Goal: Information Seeking & Learning: Understand process/instructions

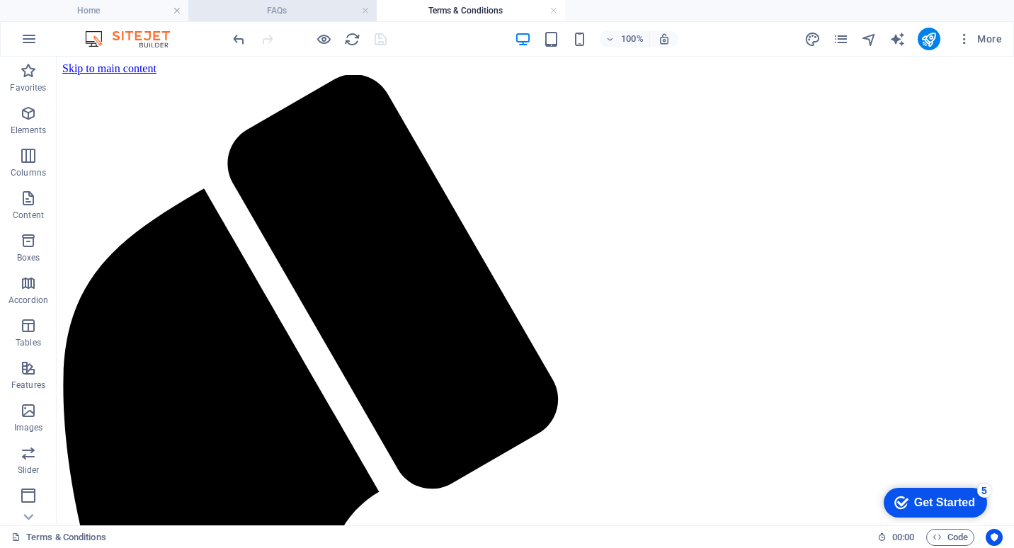
click at [299, 13] on h4 "FAQs" at bounding box center [282, 11] width 188 height 16
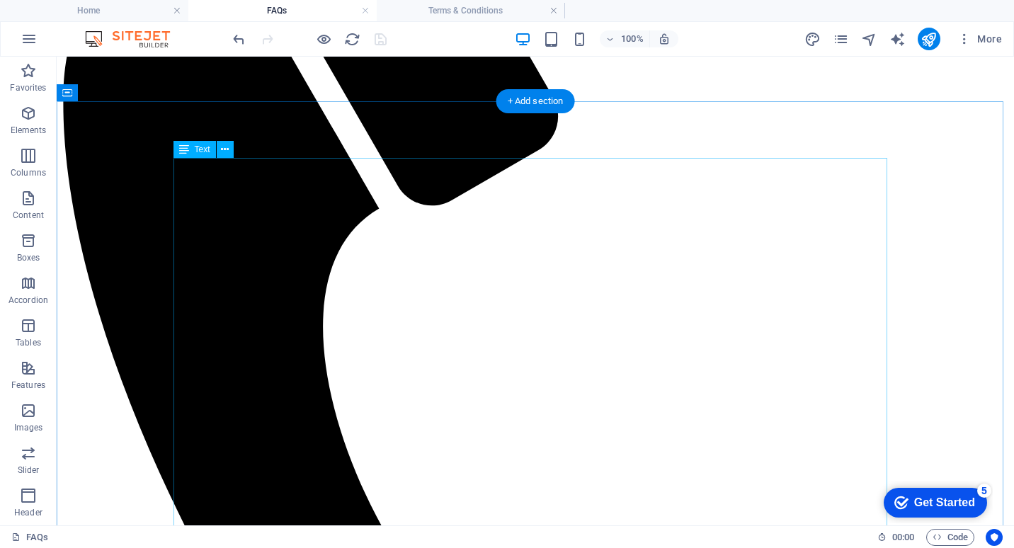
scroll to position [354, 0]
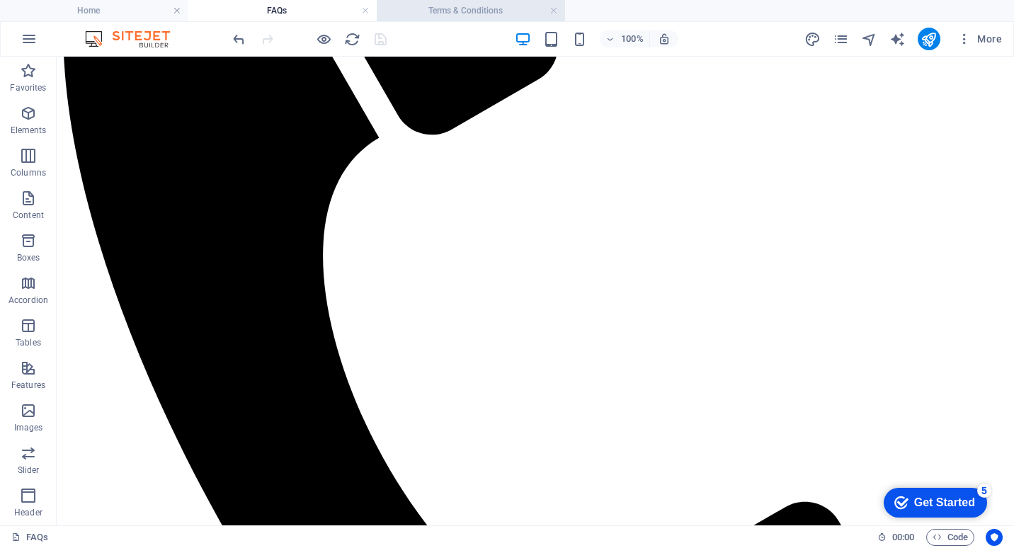
click at [458, 9] on h4 "Terms & Conditions" at bounding box center [471, 11] width 188 height 16
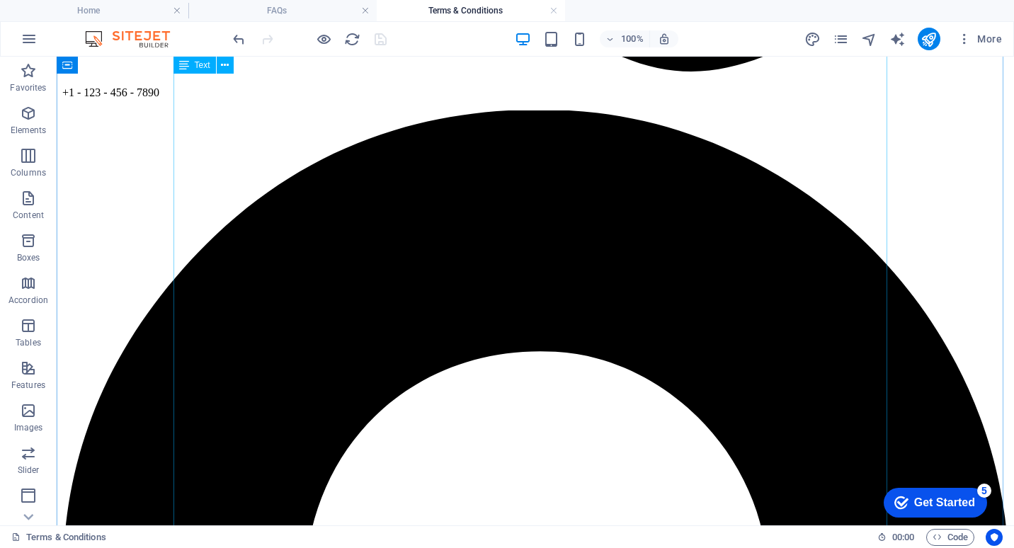
scroll to position [1275, 0]
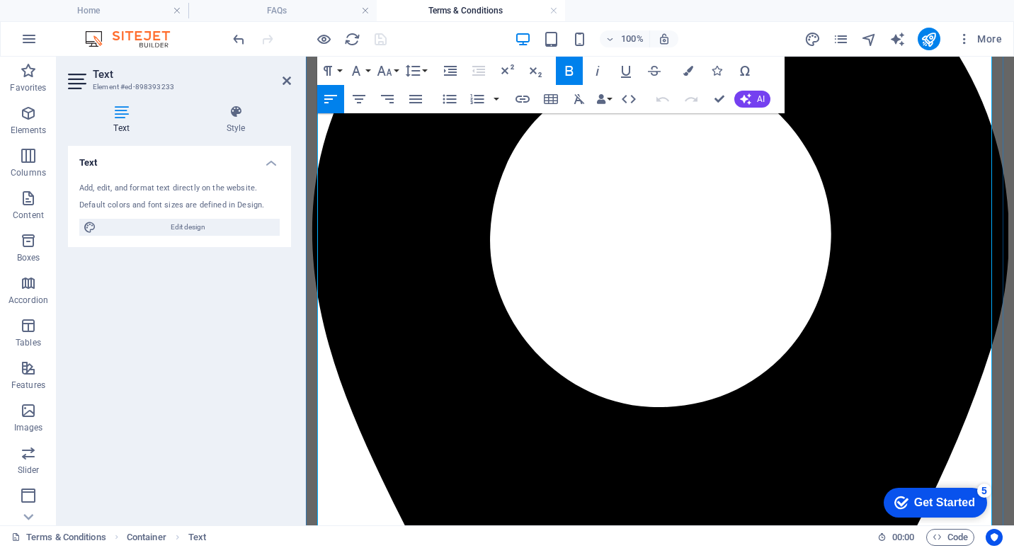
scroll to position [1221, 0]
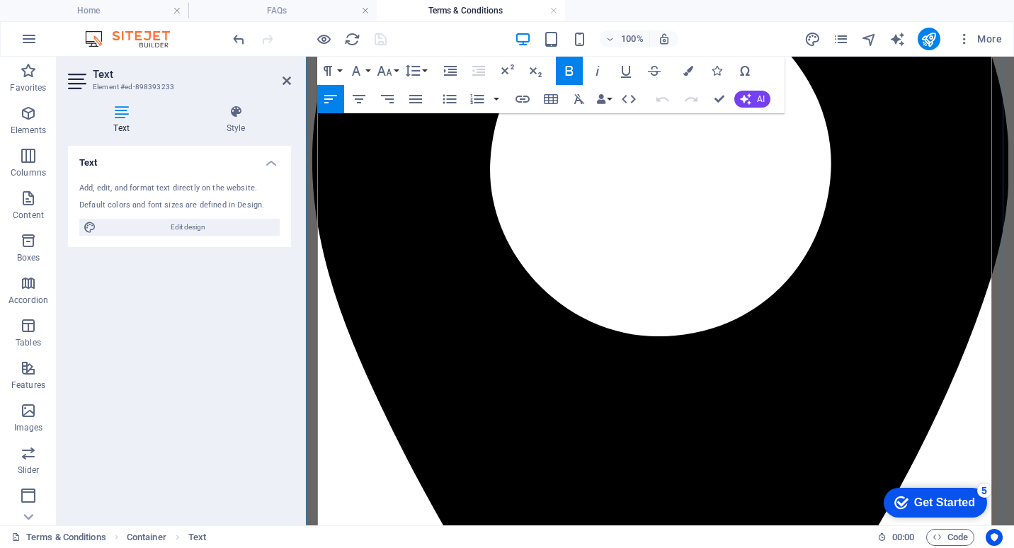
drag, startPoint x: 335, startPoint y: 302, endPoint x: 761, endPoint y: 311, distance: 426.4
copy span "Products sold by kitchen Pro Solutions may include a manufacturer's warranty. W…"
click at [305, 17] on h4 "FAQs" at bounding box center [282, 11] width 188 height 16
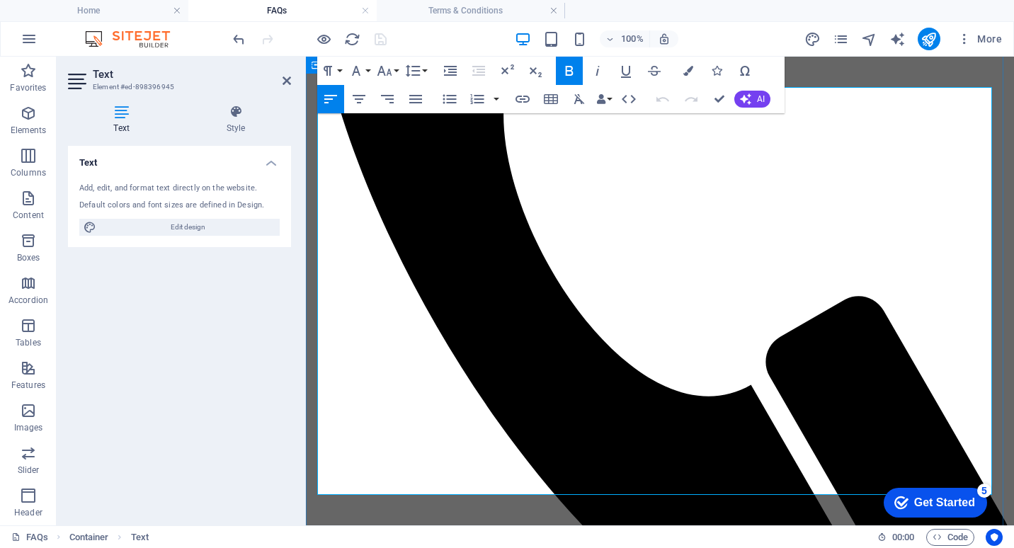
drag, startPoint x: 319, startPoint y: 402, endPoint x: 842, endPoint y: 407, distance: 522.7
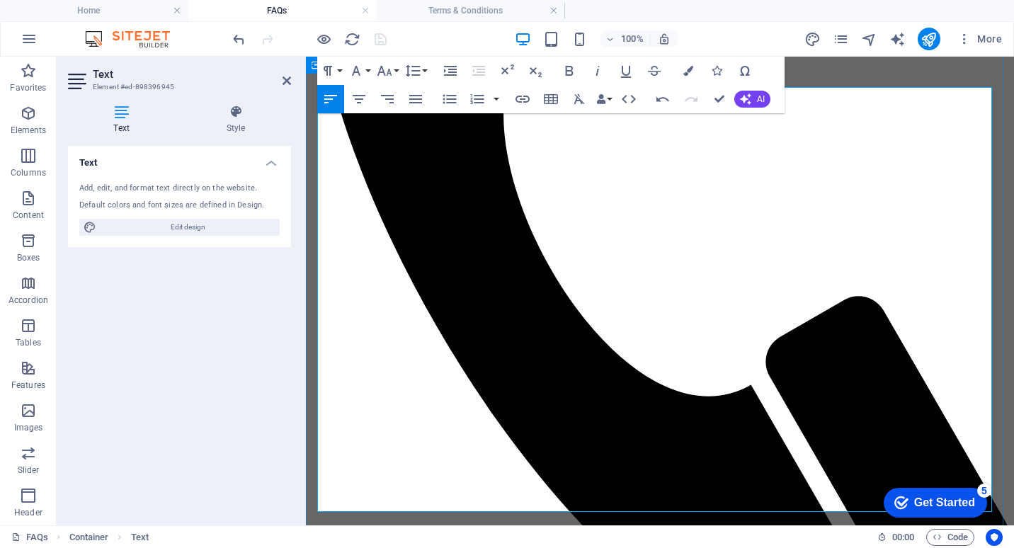
drag, startPoint x: 323, startPoint y: 401, endPoint x: 523, endPoint y: 444, distance: 204.3
drag, startPoint x: 763, startPoint y: 420, endPoint x: 311, endPoint y: 400, distance: 452.3
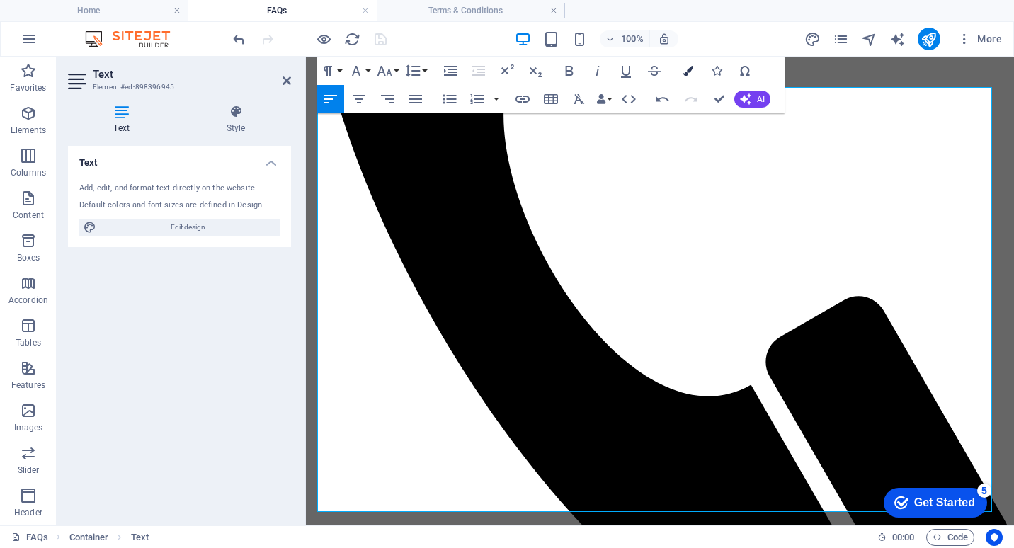
click at [691, 68] on icon "button" at bounding box center [688, 71] width 10 height 10
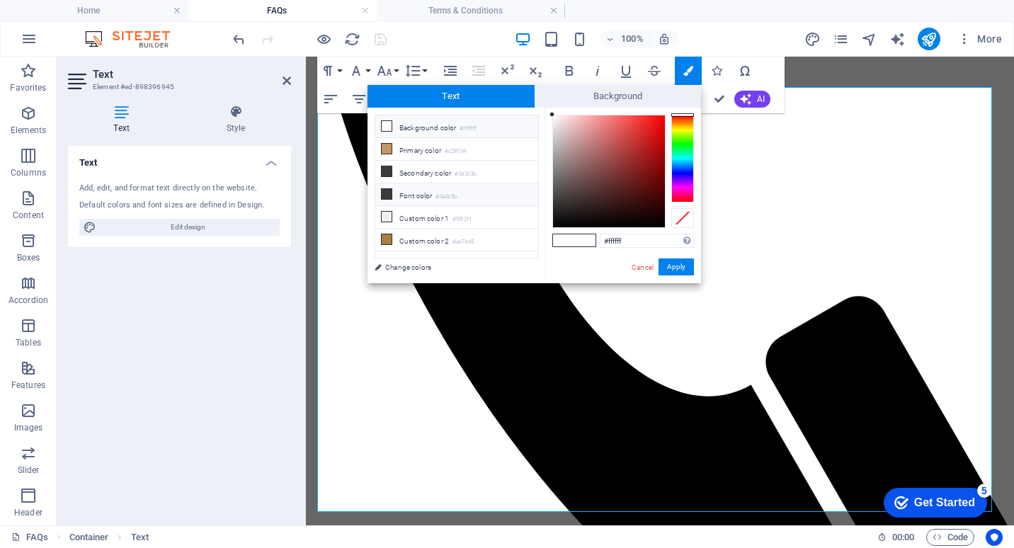
click at [390, 193] on icon at bounding box center [387, 194] width 10 height 10
type input "#3a3c3b"
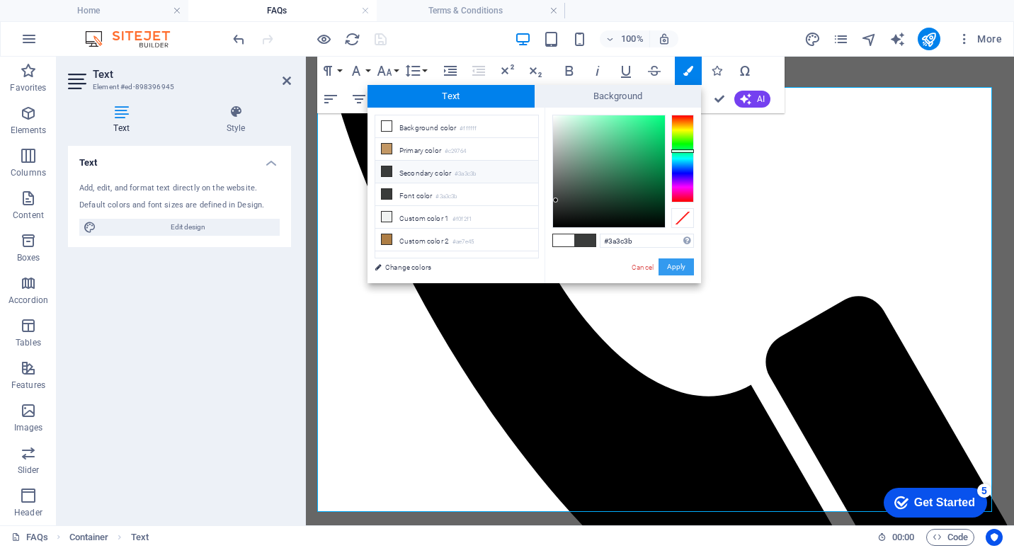
click at [673, 264] on button "Apply" at bounding box center [676, 266] width 35 height 17
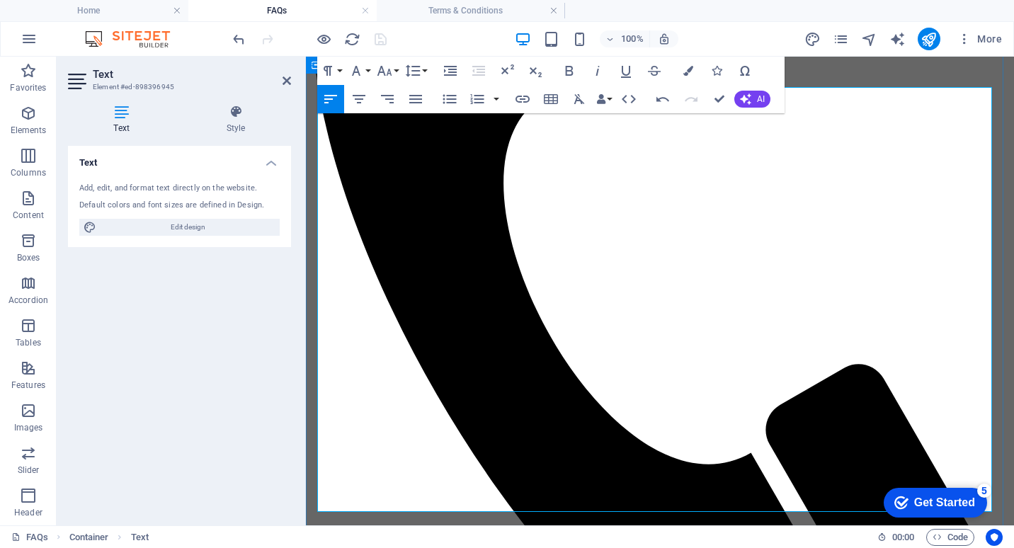
scroll to position [212, 0]
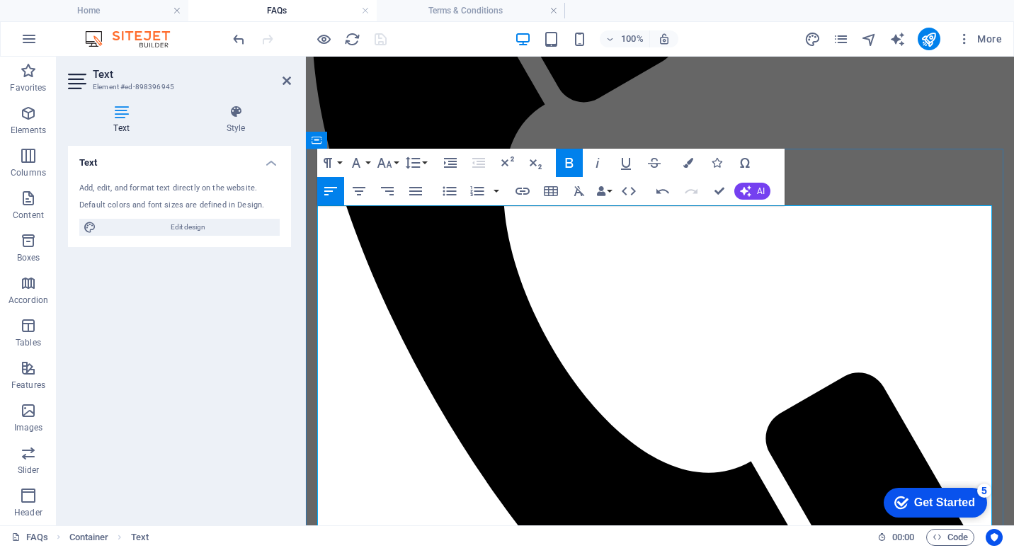
scroll to position [354, 0]
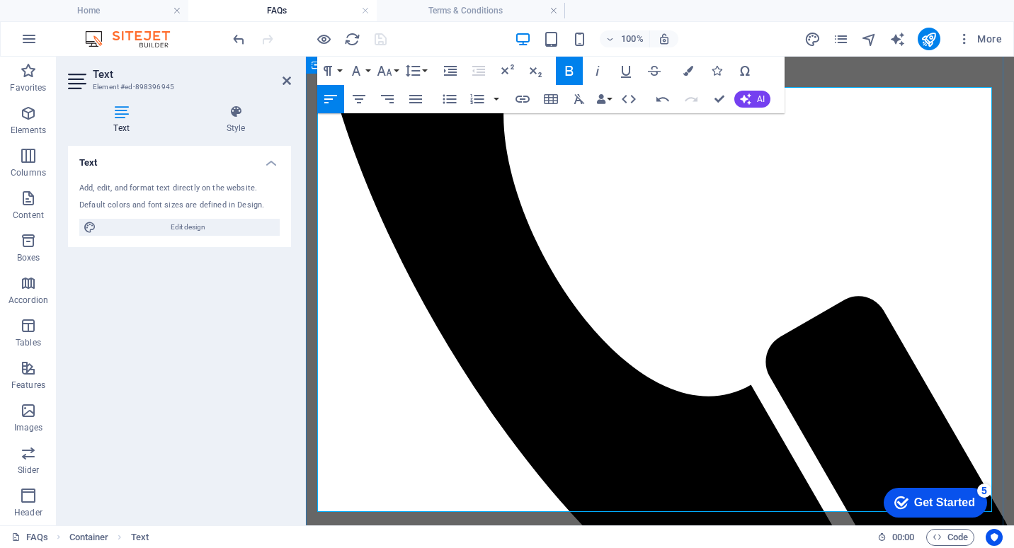
drag, startPoint x: 407, startPoint y: 357, endPoint x: 308, endPoint y: 358, distance: 98.5
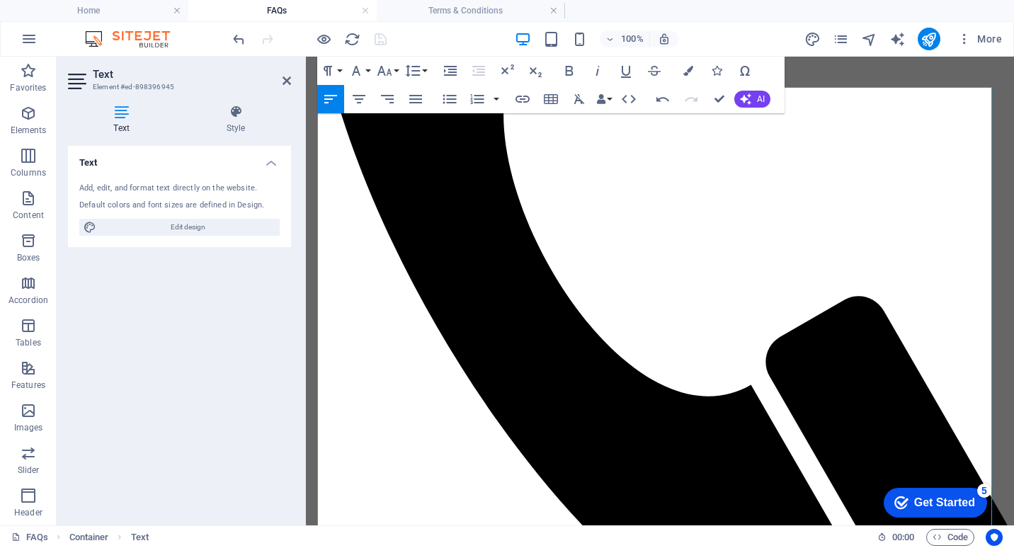
drag, startPoint x: 461, startPoint y: 254, endPoint x: 598, endPoint y: 314, distance: 150.0
drag, startPoint x: 485, startPoint y: 246, endPoint x: 248, endPoint y: 252, distance: 237.3
click at [569, 74] on icon "button" at bounding box center [569, 70] width 17 height 17
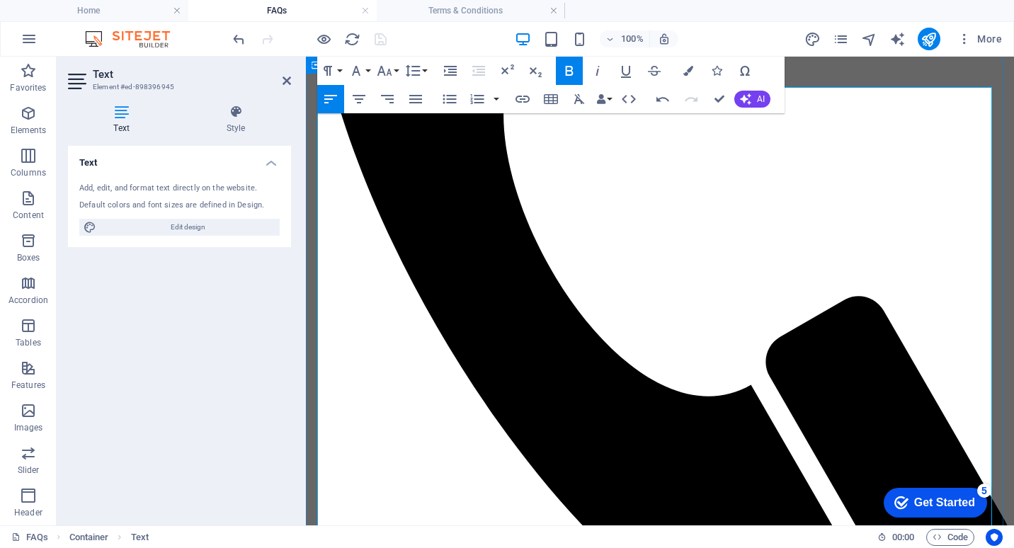
drag, startPoint x: 377, startPoint y: 266, endPoint x: 315, endPoint y: 269, distance: 62.4
drag, startPoint x: 492, startPoint y: 248, endPoint x: 610, endPoint y: 311, distance: 134.6
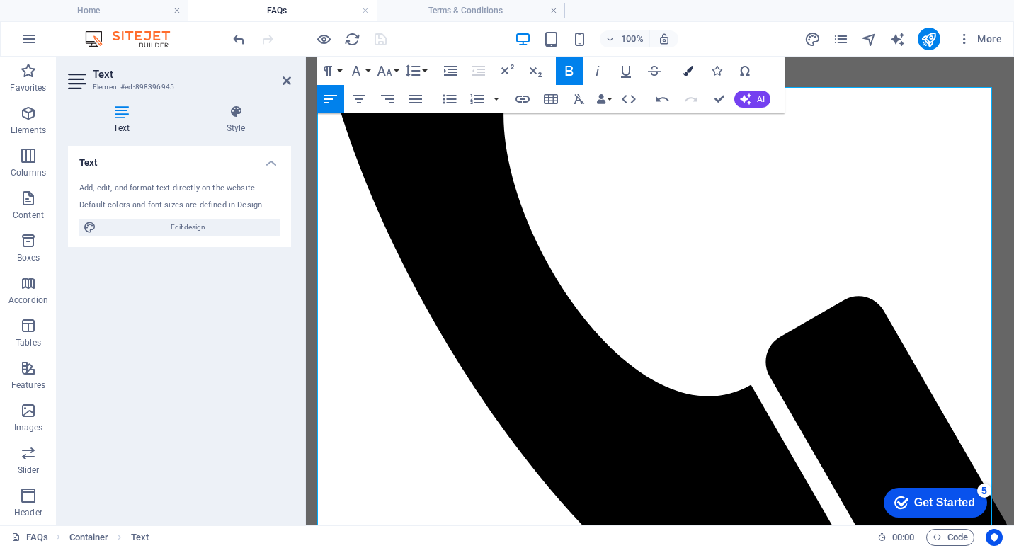
click at [688, 71] on icon "button" at bounding box center [688, 71] width 10 height 10
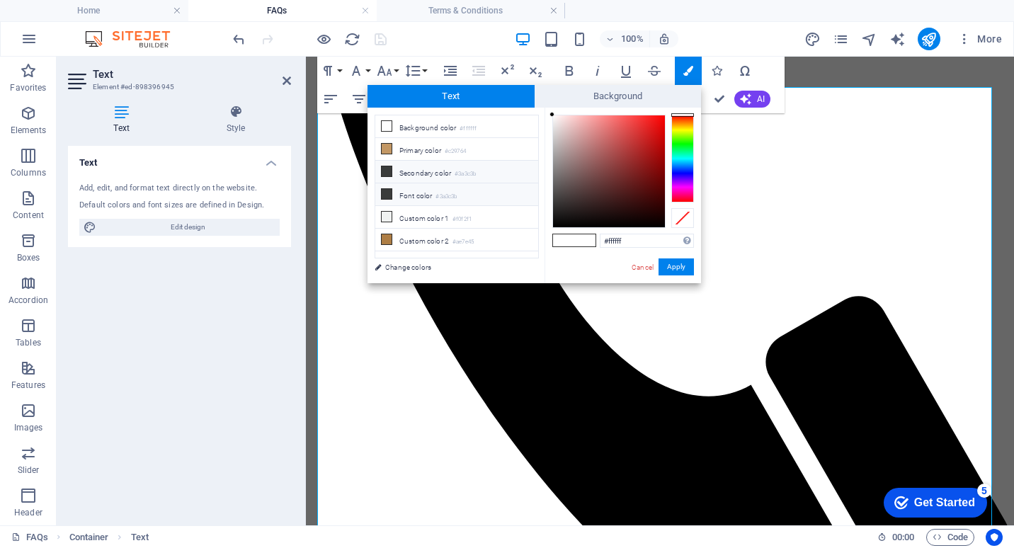
click at [389, 191] on icon at bounding box center [387, 194] width 10 height 10
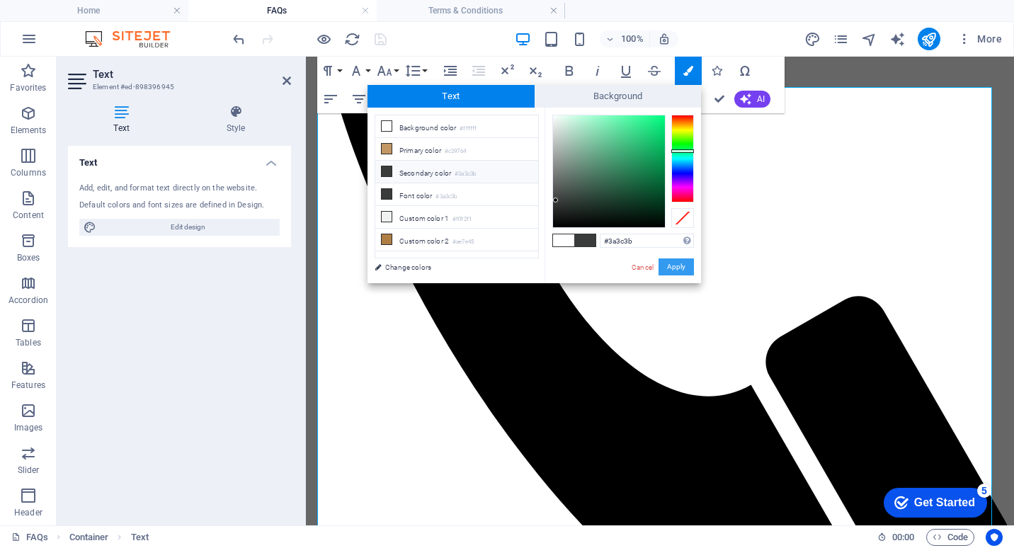
click at [686, 268] on button "Apply" at bounding box center [676, 266] width 35 height 17
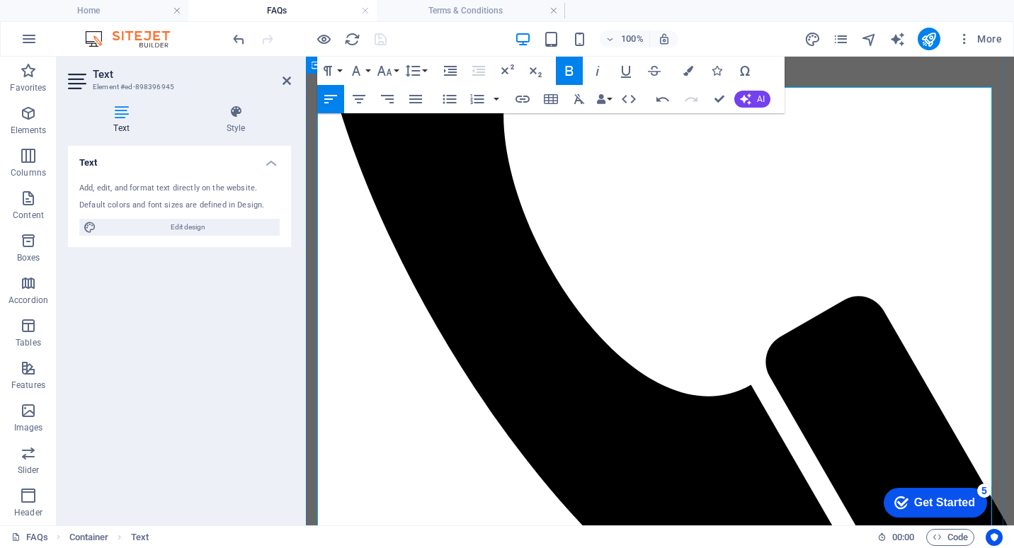
drag, startPoint x: 479, startPoint y: 370, endPoint x: 235, endPoint y: 365, distance: 243.7
drag, startPoint x: 496, startPoint y: 380, endPoint x: 261, endPoint y: 390, distance: 234.6
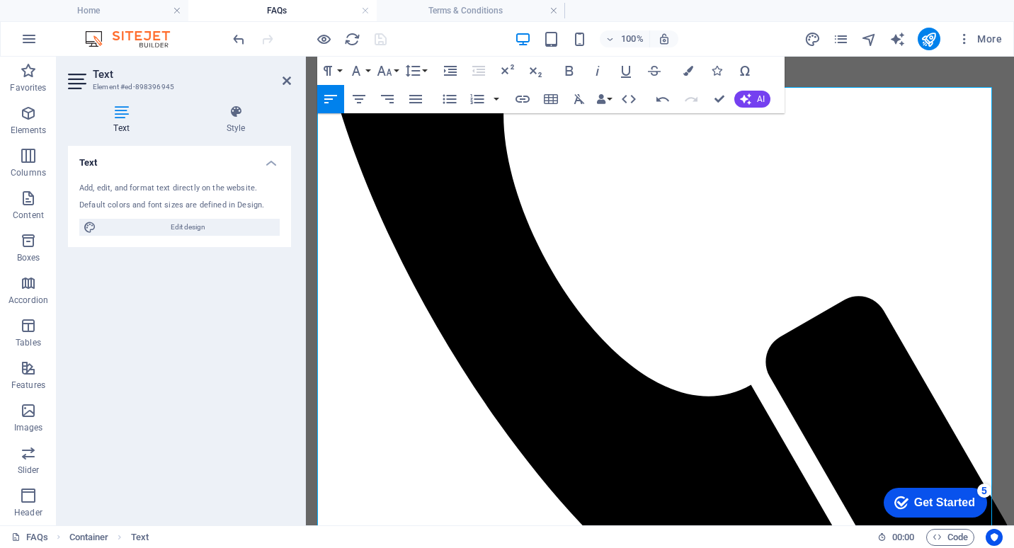
drag, startPoint x: 502, startPoint y: 385, endPoint x: 142, endPoint y: 382, distance: 359.8
click at [686, 69] on icon "button" at bounding box center [688, 71] width 10 height 10
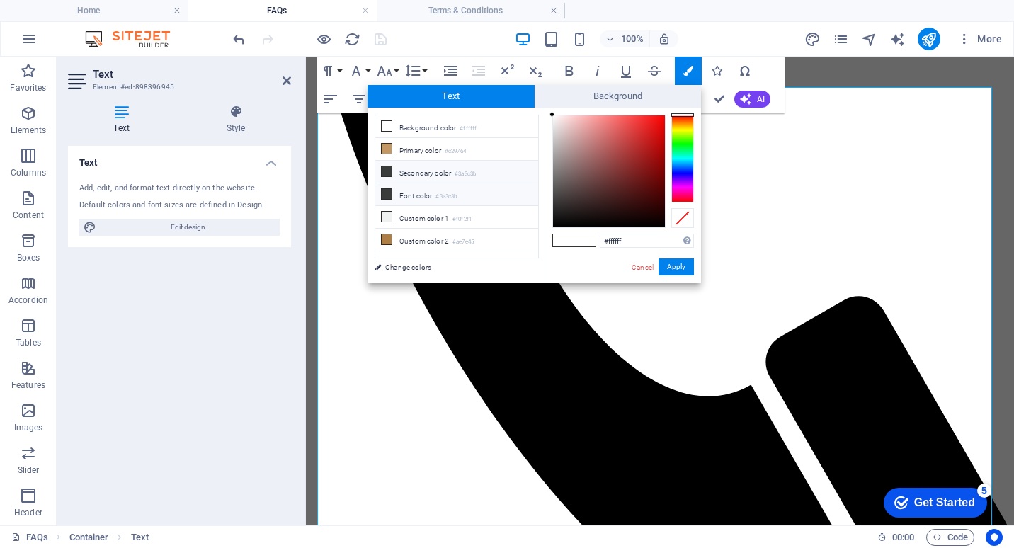
click at [385, 195] on icon at bounding box center [387, 194] width 10 height 10
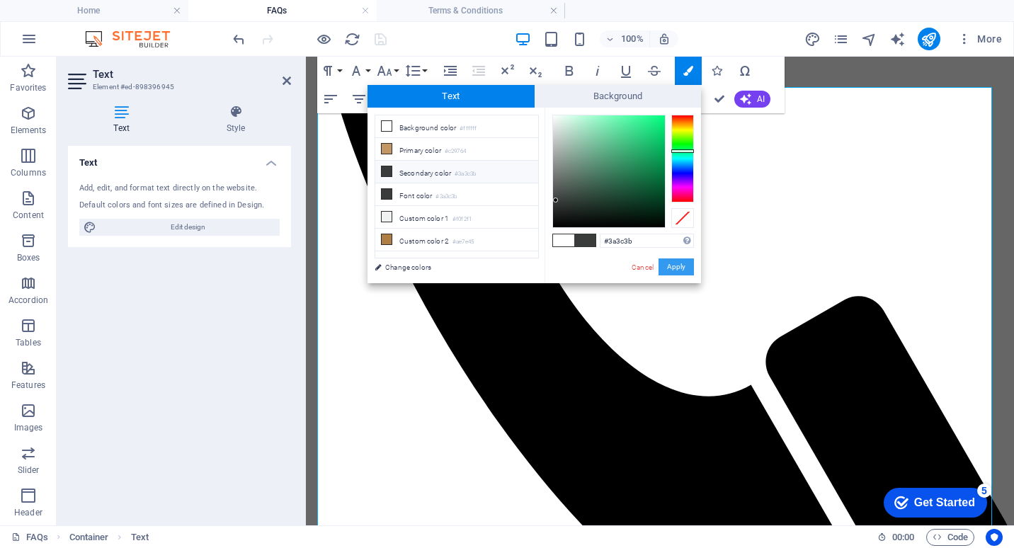
click at [681, 267] on button "Apply" at bounding box center [676, 266] width 35 height 17
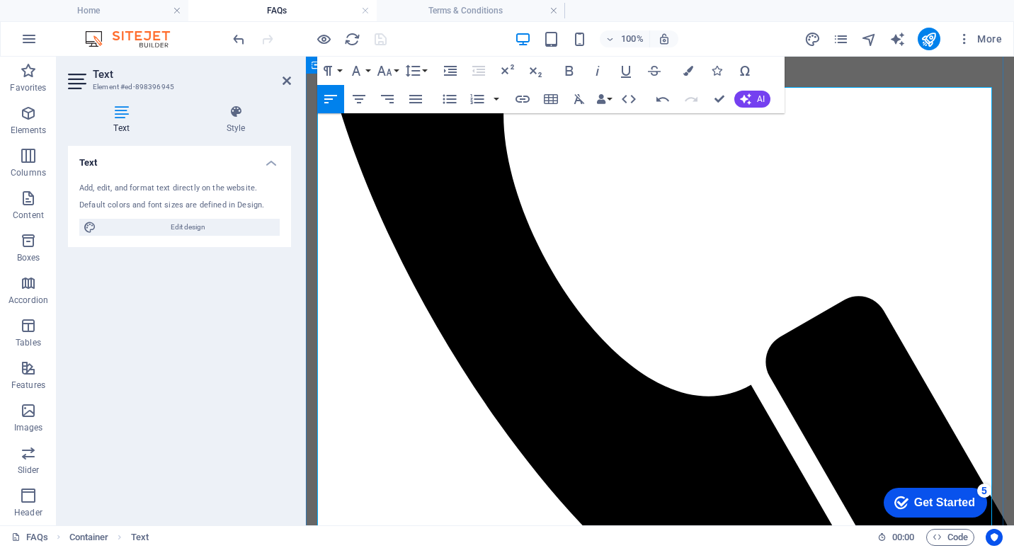
drag, startPoint x: 534, startPoint y: 402, endPoint x: 137, endPoint y: 394, distance: 396.7
click at [686, 74] on icon "button" at bounding box center [688, 71] width 10 height 10
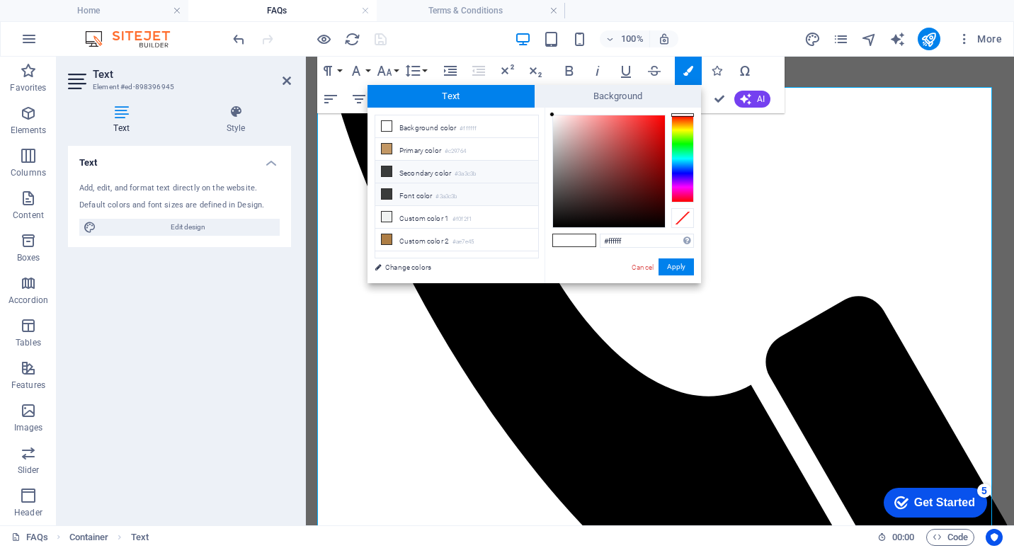
click at [387, 193] on icon at bounding box center [387, 194] width 10 height 10
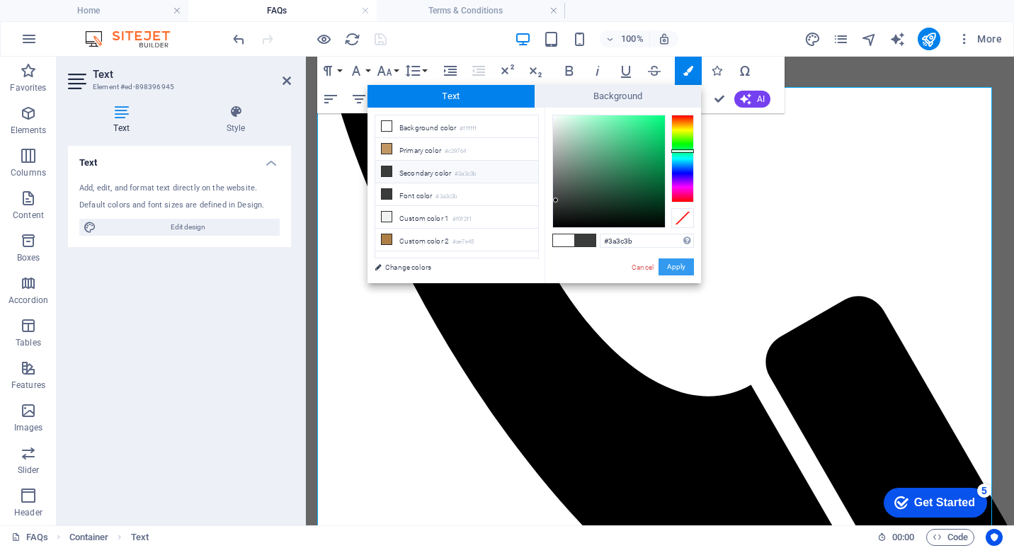
click at [686, 262] on button "Apply" at bounding box center [676, 266] width 35 height 17
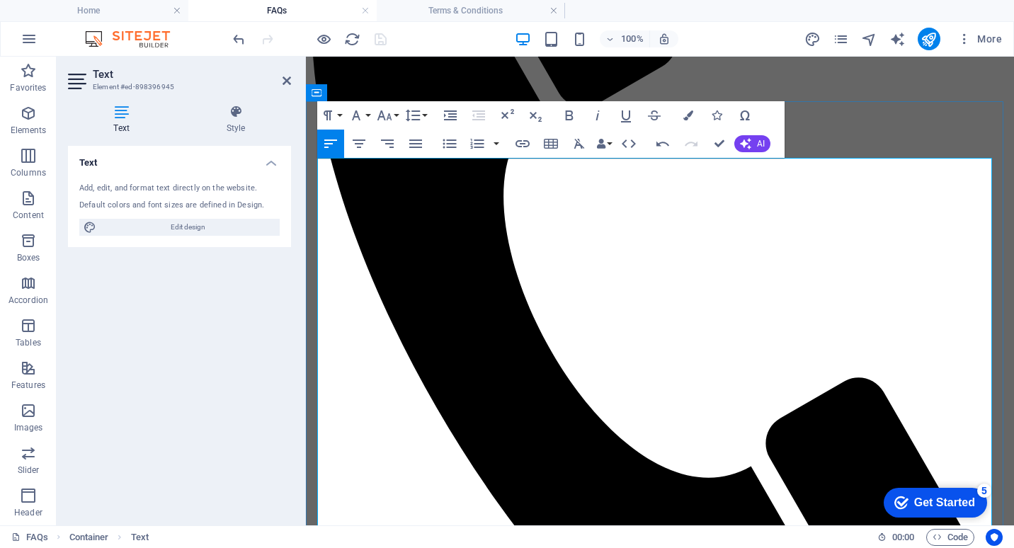
scroll to position [283, 0]
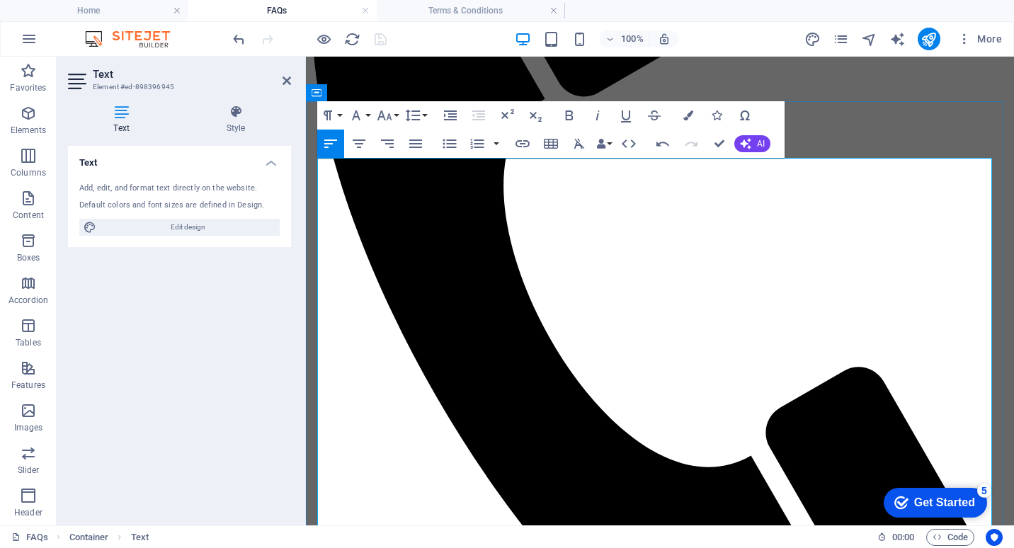
drag, startPoint x: 663, startPoint y: 353, endPoint x: 749, endPoint y: 348, distance: 86.5
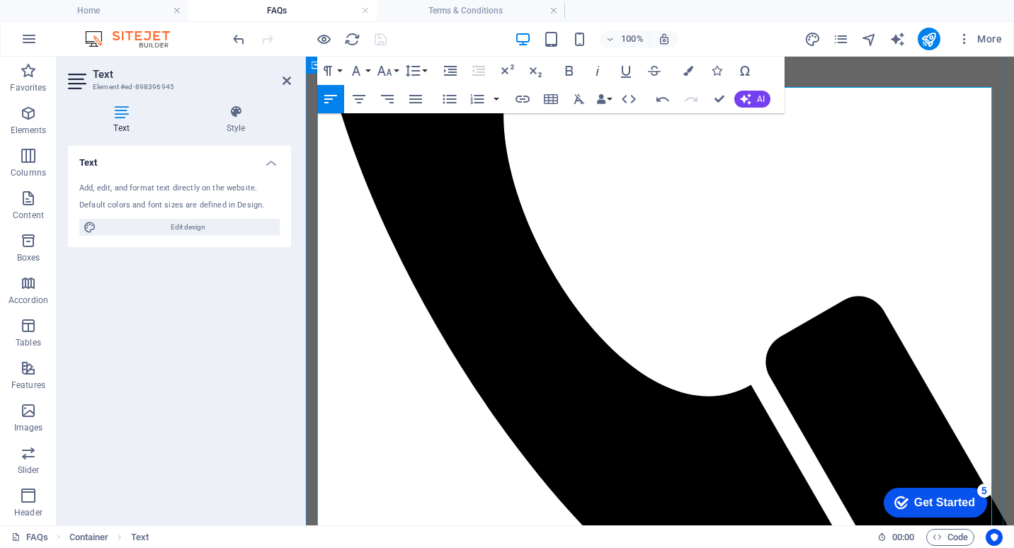
drag, startPoint x: 512, startPoint y: 382, endPoint x: 318, endPoint y: 380, distance: 194.1
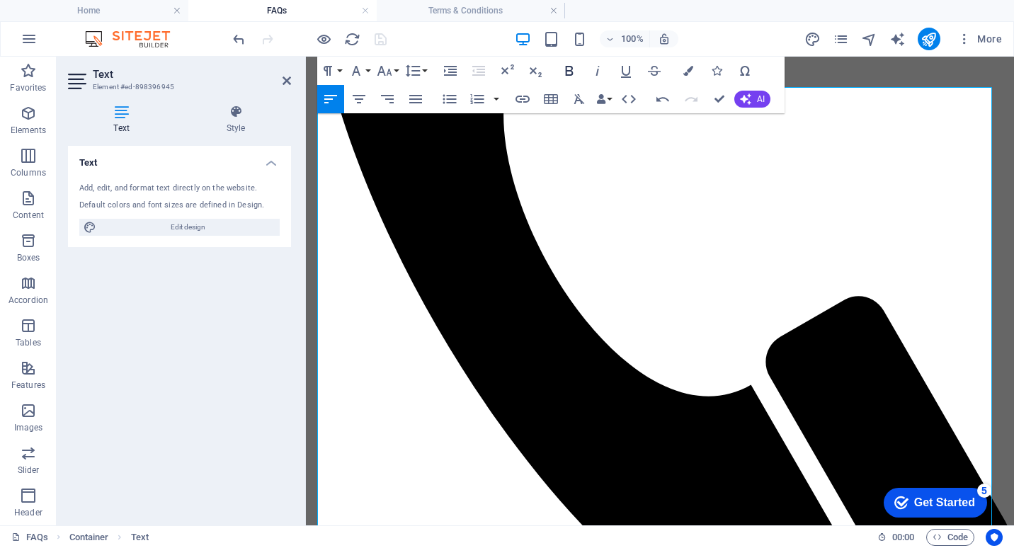
click at [570, 69] on icon "button" at bounding box center [569, 70] width 17 height 17
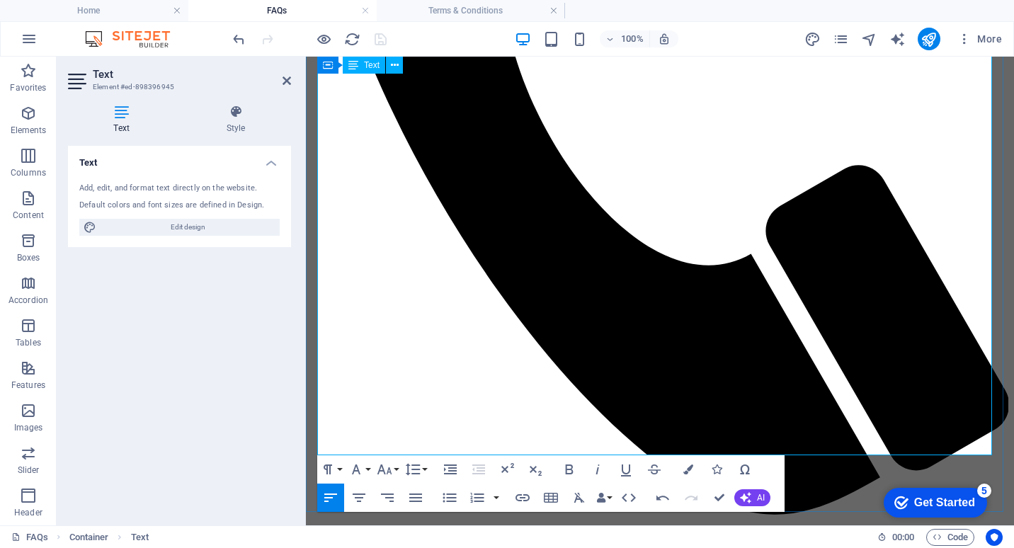
scroll to position [496, 0]
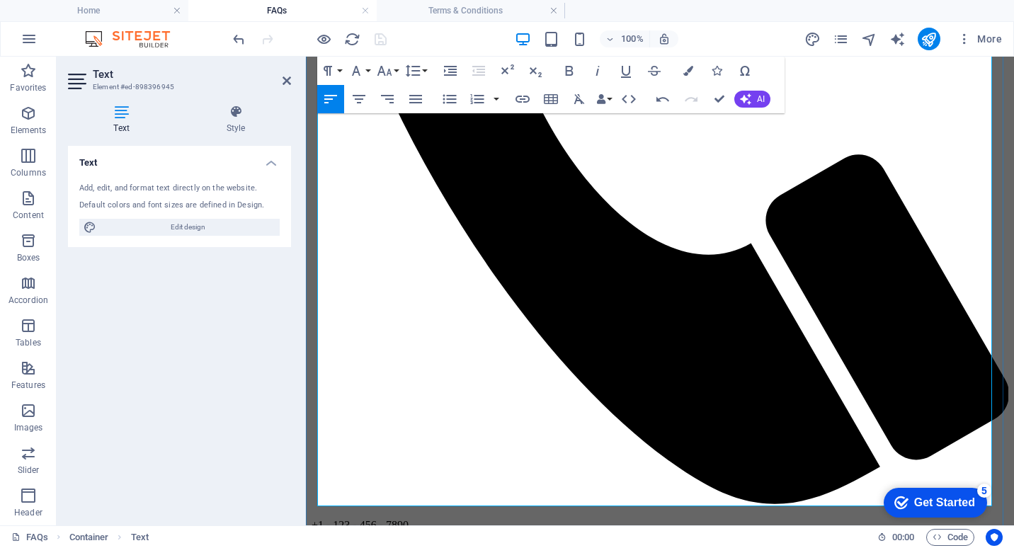
drag, startPoint x: 497, startPoint y: 327, endPoint x: 317, endPoint y: 330, distance: 179.9
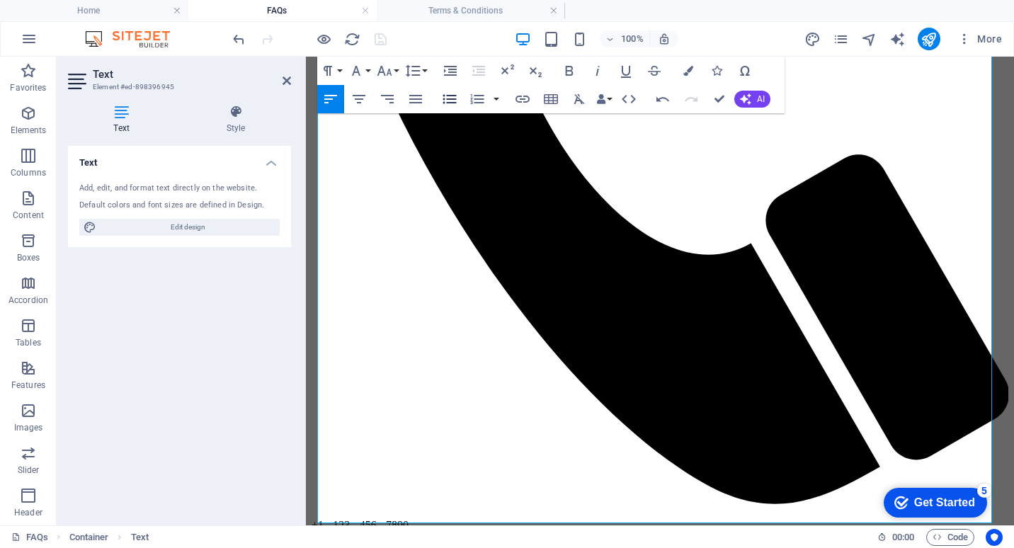
click at [445, 102] on icon "button" at bounding box center [449, 99] width 17 height 17
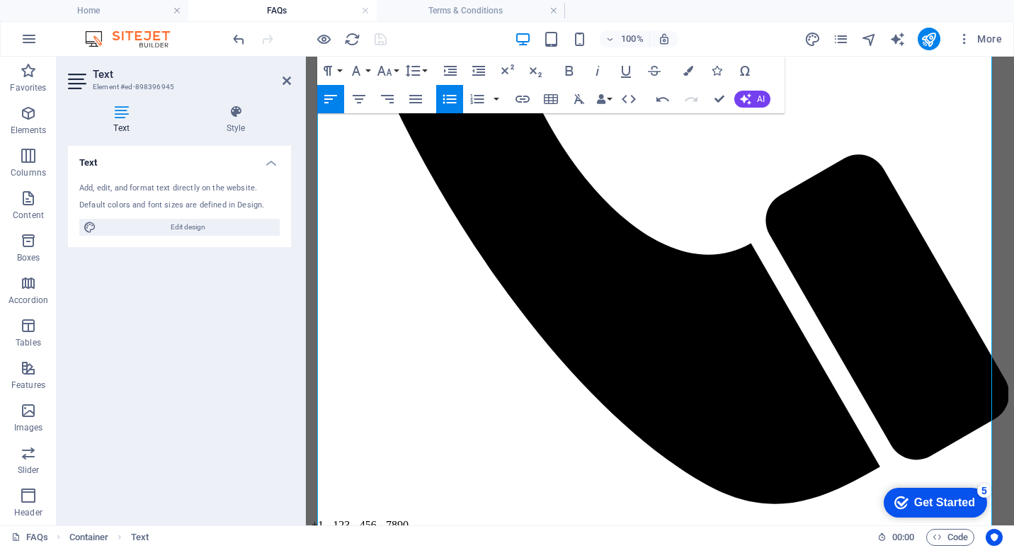
click at [451, 103] on icon "button" at bounding box center [449, 99] width 13 height 9
click at [461, 11] on h4 "Terms & Conditions" at bounding box center [471, 11] width 188 height 16
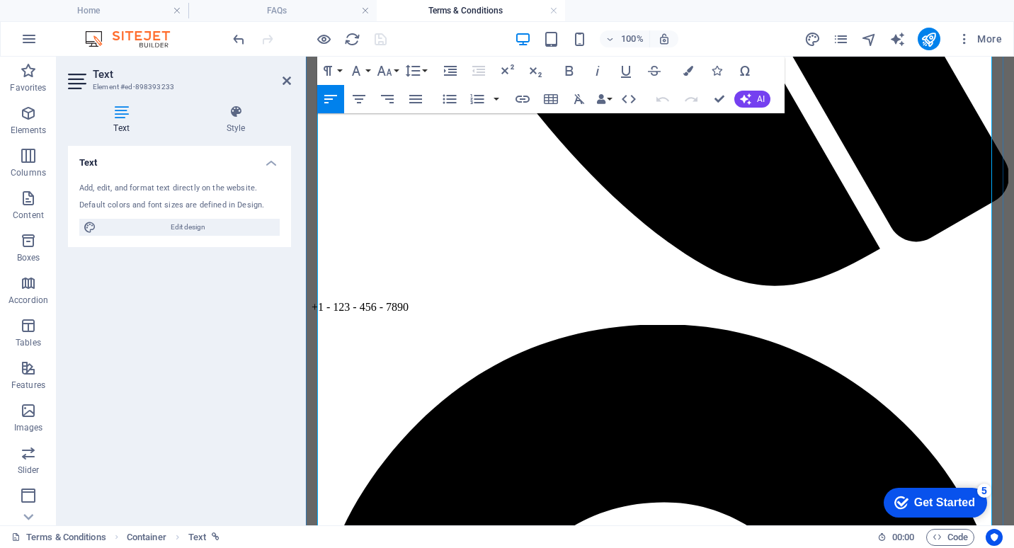
scroll to position [725, 0]
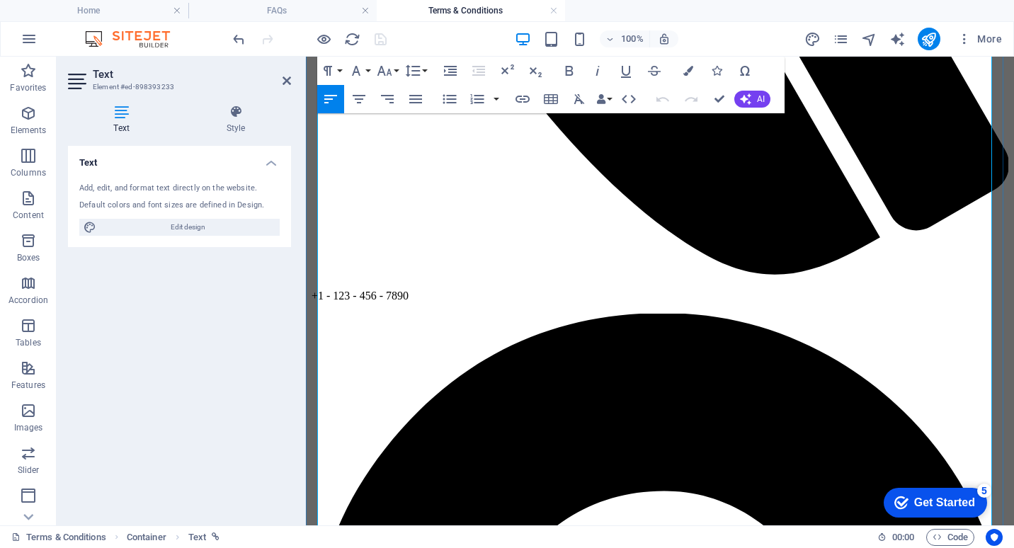
drag, startPoint x: 337, startPoint y: 336, endPoint x: 987, endPoint y: 361, distance: 649.9
copy span "Delivery times are approximately 3-5 business days for [GEOGRAPHIC_DATA], [GEOG…"
click at [281, 13] on h4 "FAQs" at bounding box center [282, 11] width 188 height 16
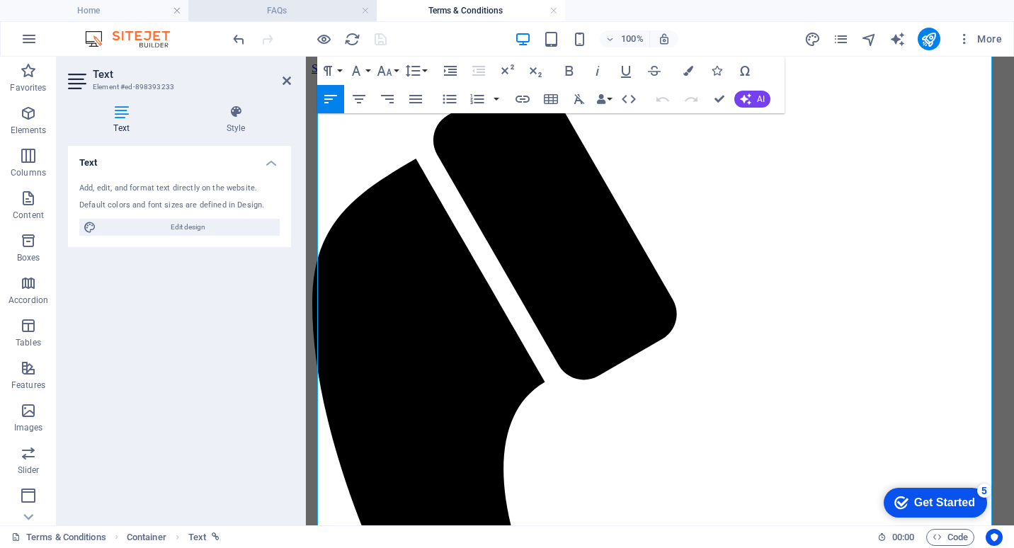
scroll to position [496, 0]
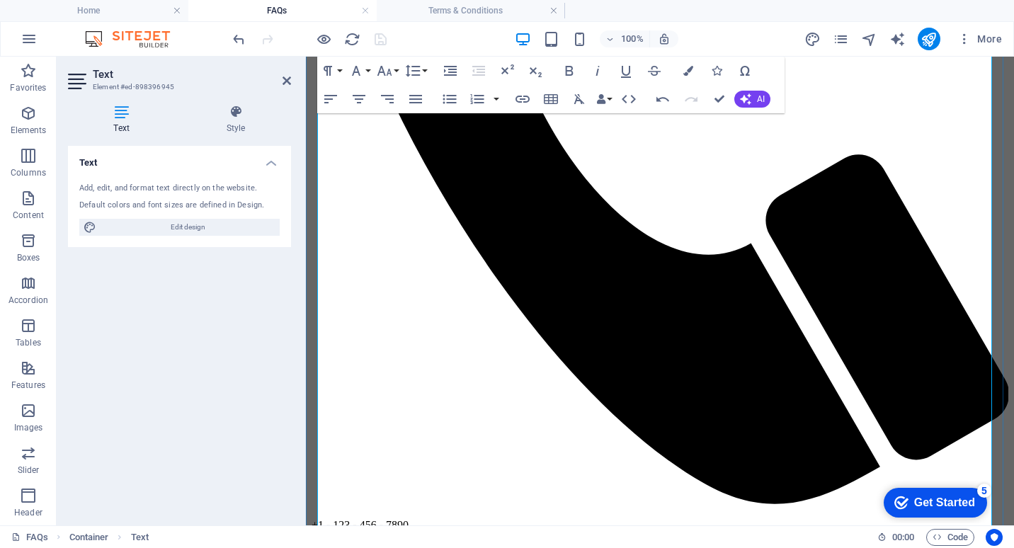
drag, startPoint x: 322, startPoint y: 434, endPoint x: 630, endPoint y: 495, distance: 314.7
click at [691, 68] on icon "button" at bounding box center [688, 71] width 10 height 10
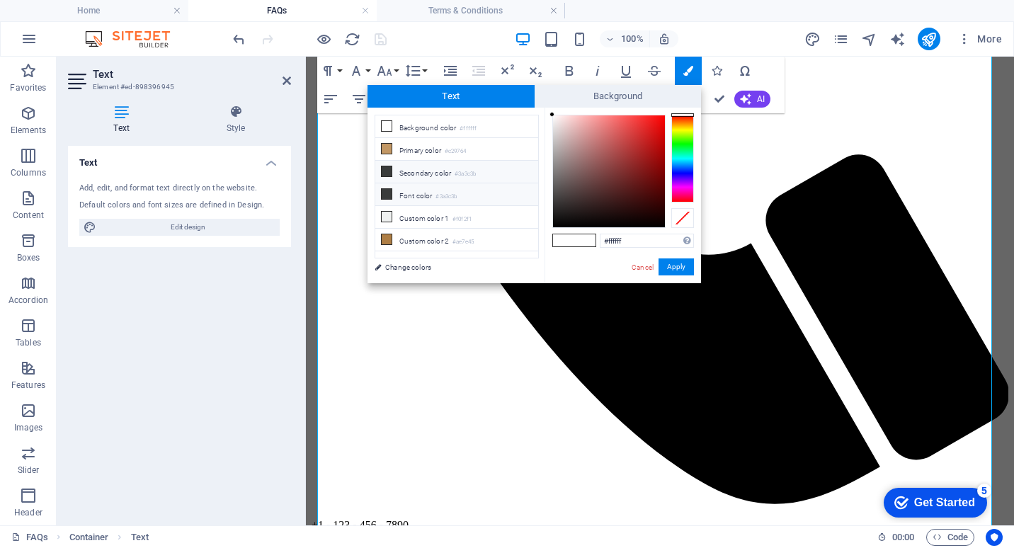
click at [392, 195] on span at bounding box center [386, 193] width 11 height 11
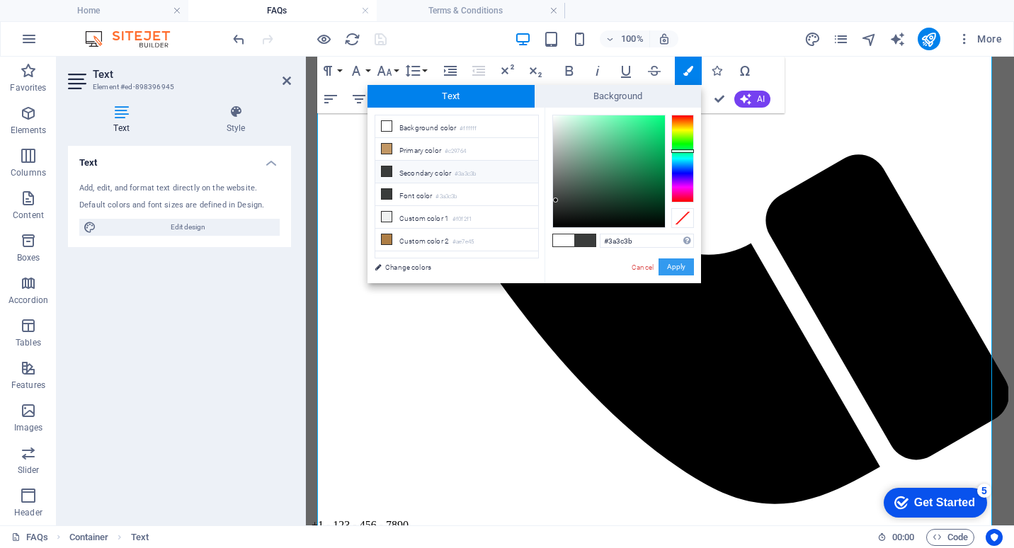
click at [682, 266] on button "Apply" at bounding box center [676, 266] width 35 height 17
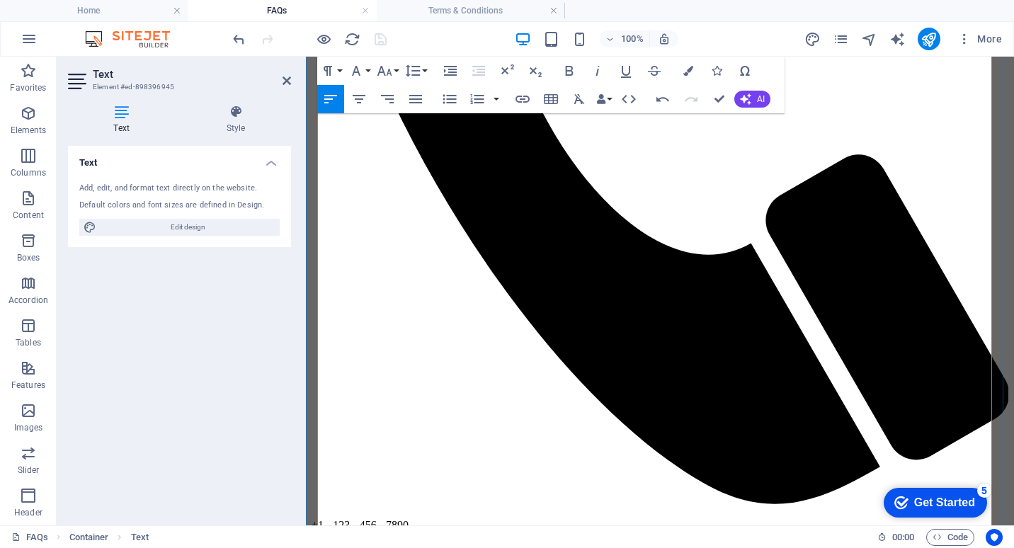
click at [448, 10] on h4 "Terms & Conditions" at bounding box center [471, 11] width 188 height 16
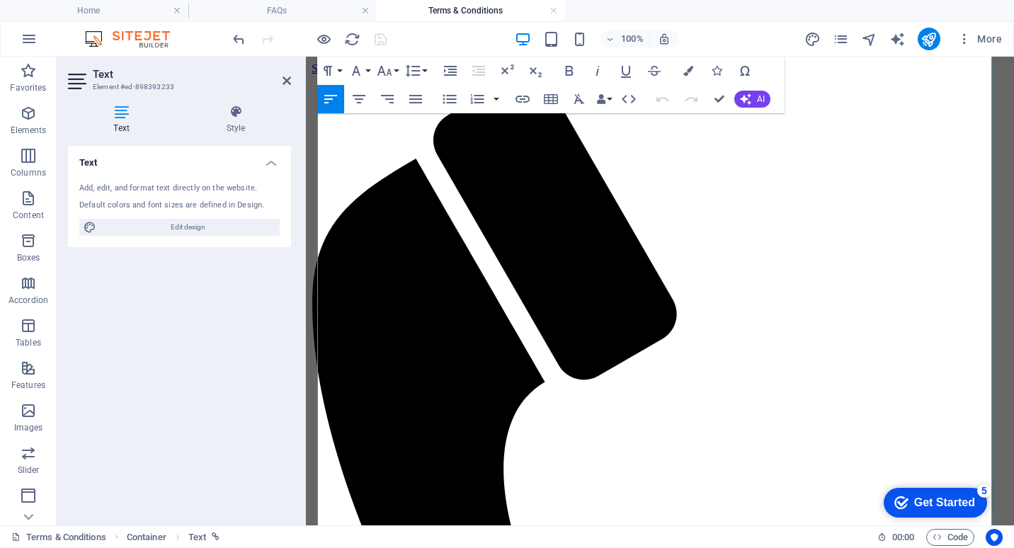
scroll to position [725, 0]
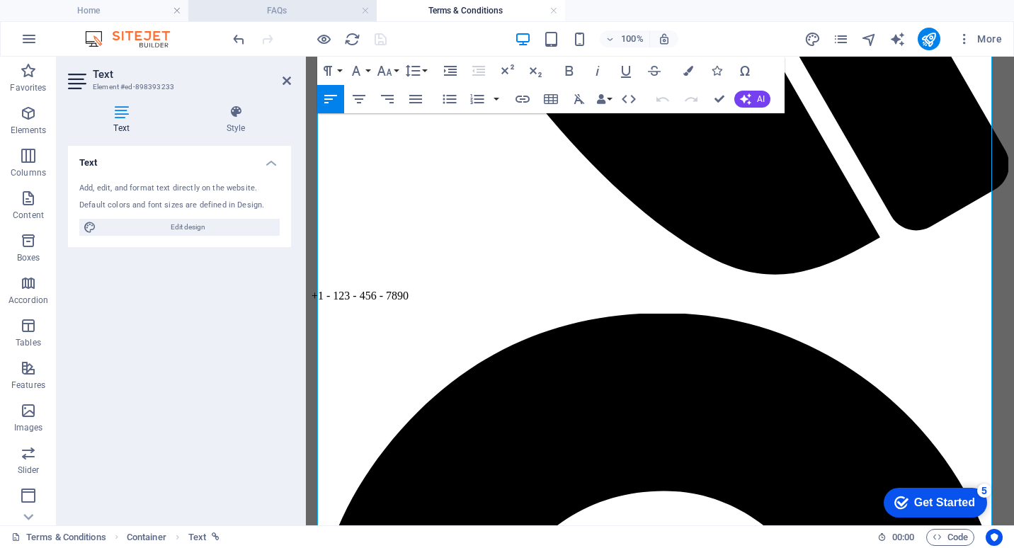
click at [292, 2] on li "FAQs" at bounding box center [282, 10] width 188 height 21
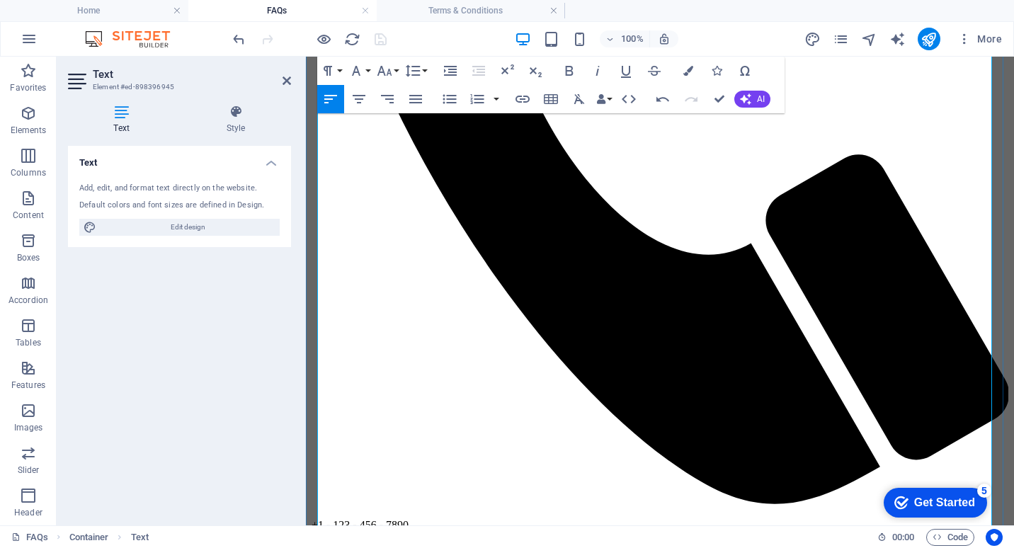
drag, startPoint x: 495, startPoint y: 328, endPoint x: 317, endPoint y: 329, distance: 177.8
click at [560, 69] on button "Bold" at bounding box center [569, 71] width 27 height 28
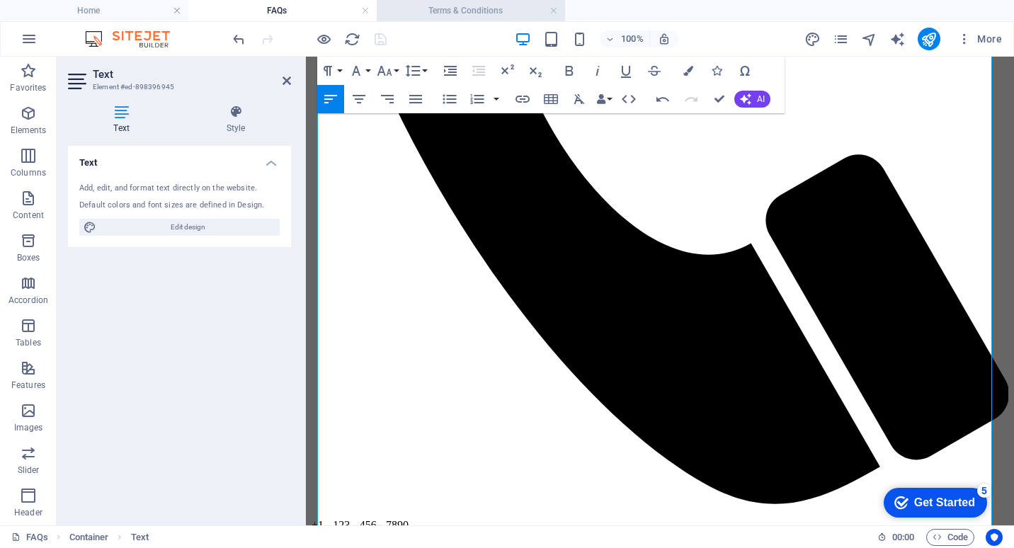
click at [474, 10] on h4 "Terms & Conditions" at bounding box center [471, 11] width 188 height 16
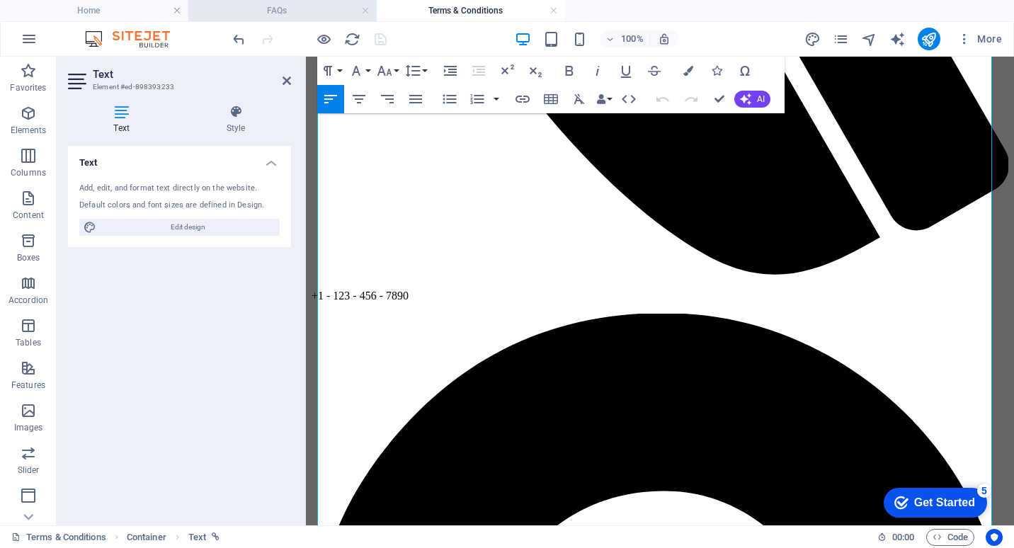
click at [317, 11] on h4 "FAQs" at bounding box center [282, 11] width 188 height 16
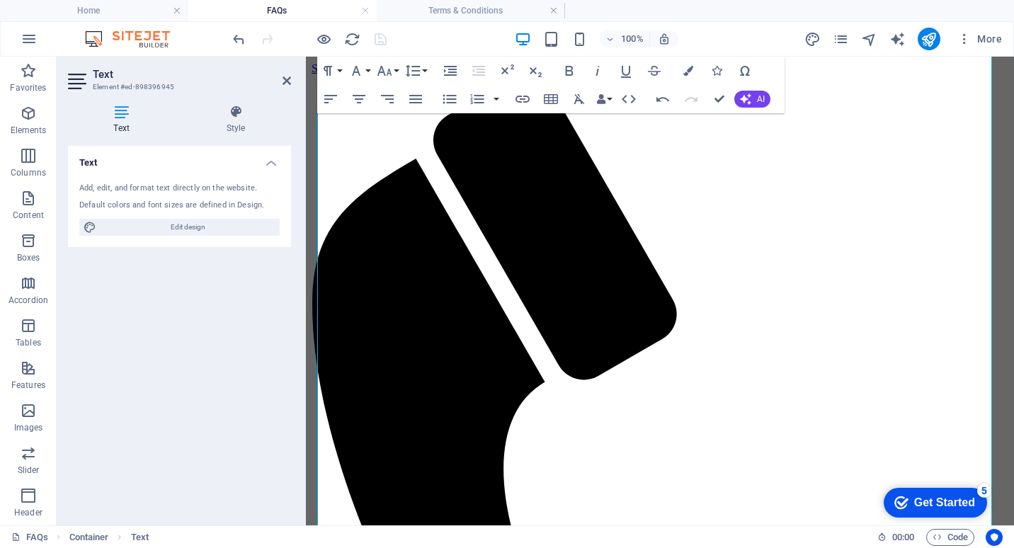
scroll to position [0, 0]
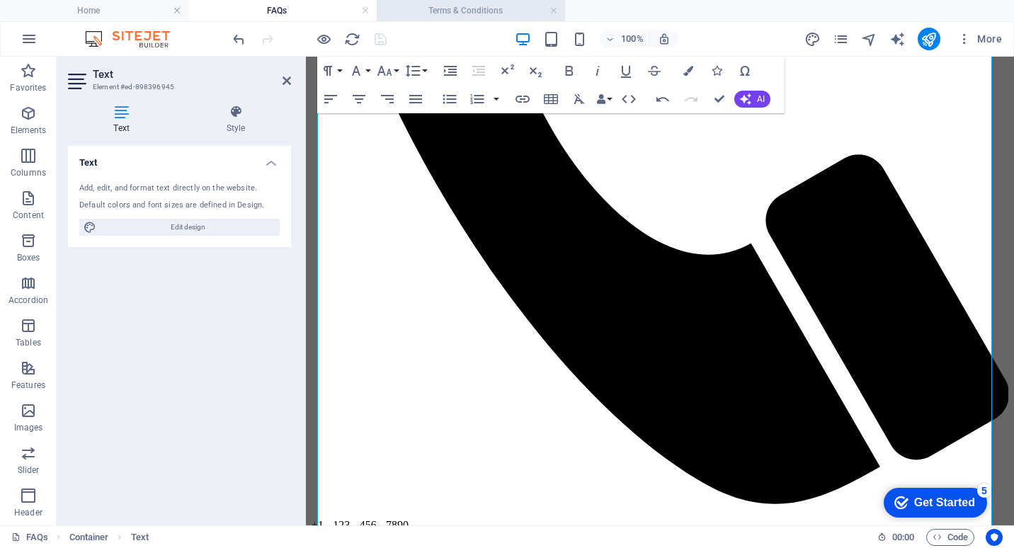
click at [462, 11] on h4 "Terms & Conditions" at bounding box center [471, 11] width 188 height 16
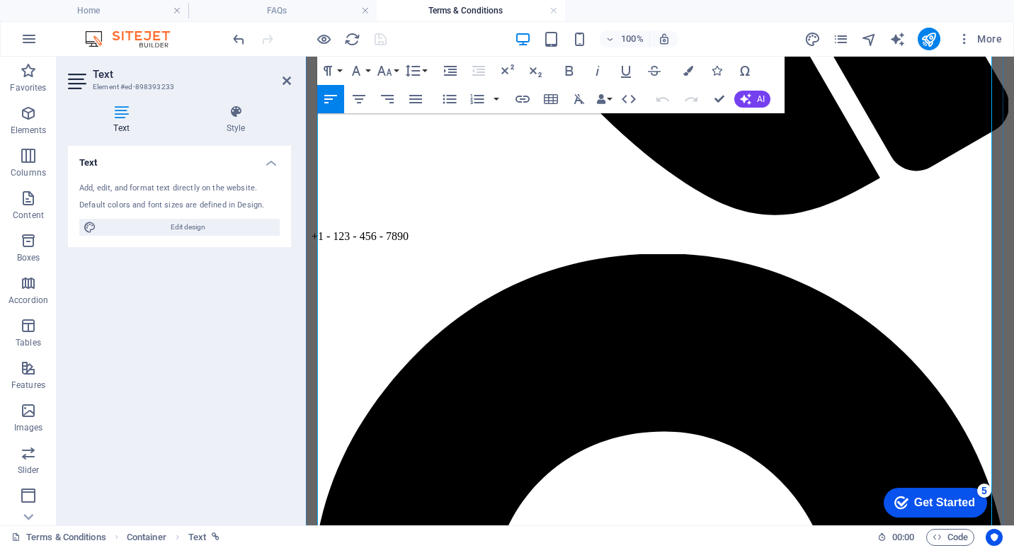
scroll to position [796, 0]
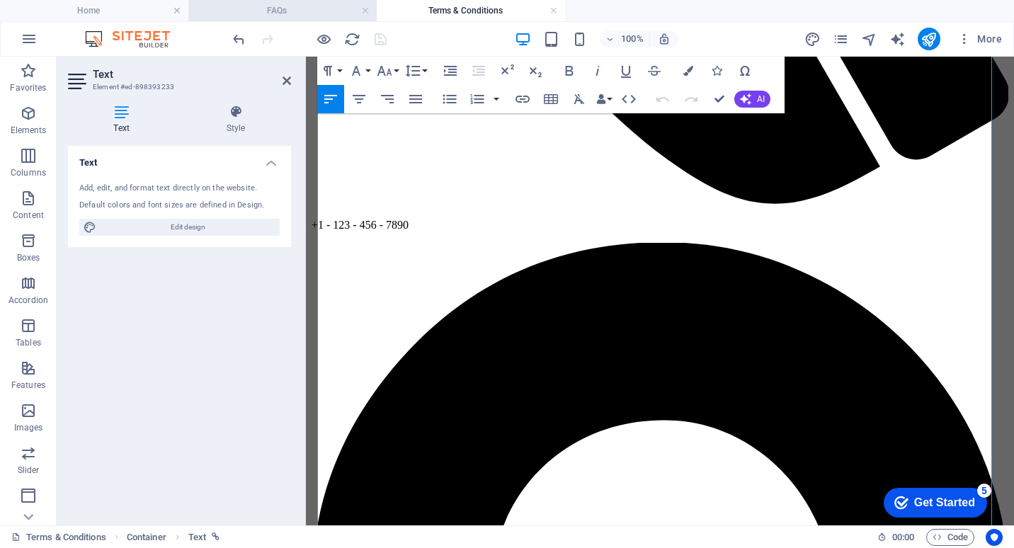
click at [328, 4] on h4 "FAQs" at bounding box center [282, 11] width 188 height 16
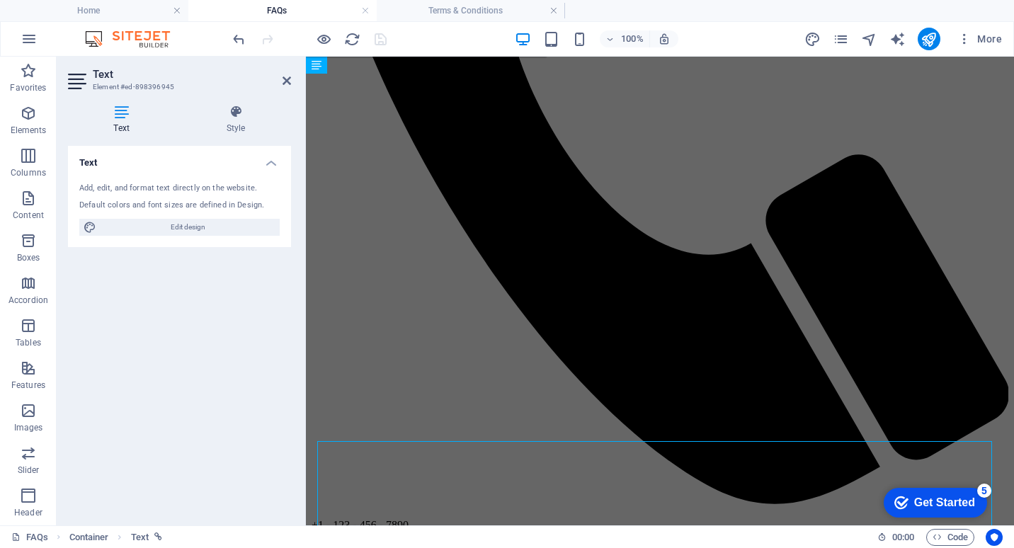
scroll to position [0, 0]
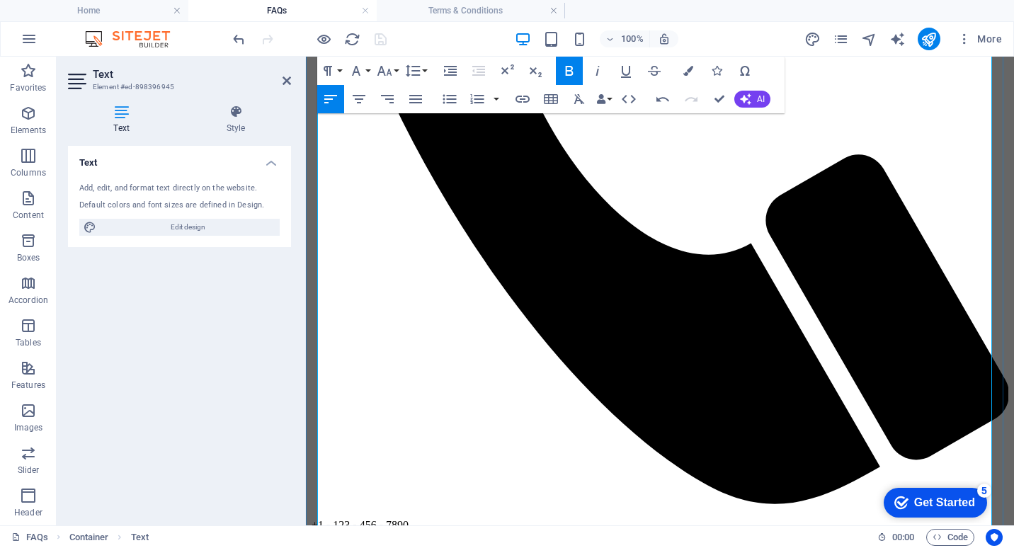
drag, startPoint x: 319, startPoint y: 360, endPoint x: 507, endPoint y: 363, distance: 187.7
copy strong "7. How long will delivery take?"
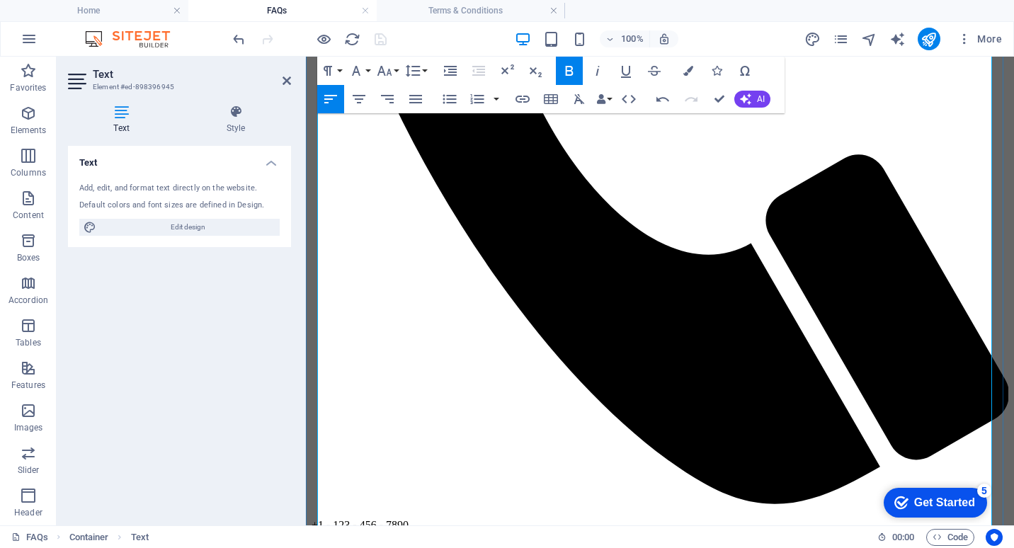
drag, startPoint x: 551, startPoint y: 330, endPoint x: 309, endPoint y: 330, distance: 242.2
click at [686, 69] on icon "button" at bounding box center [688, 71] width 10 height 10
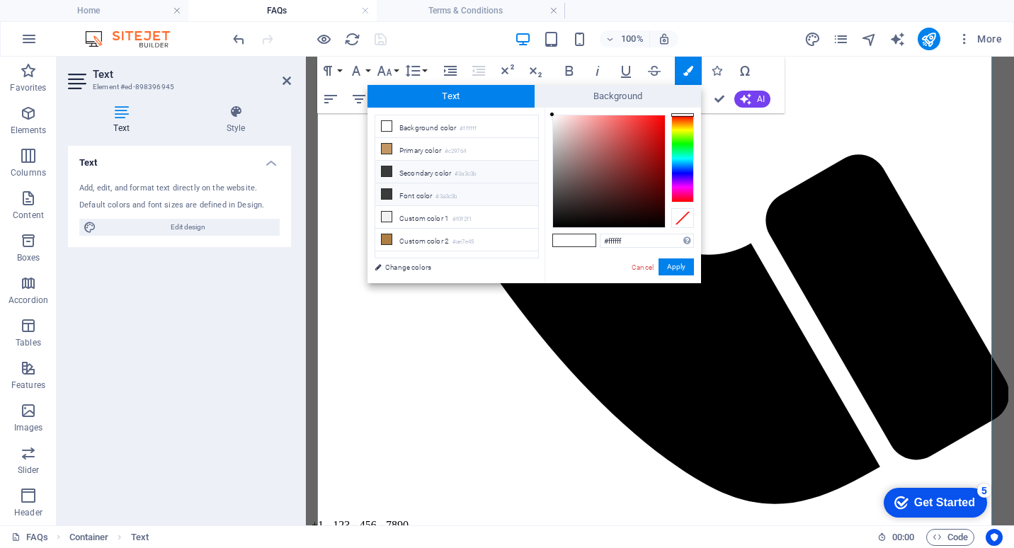
click at [387, 189] on icon at bounding box center [387, 194] width 10 height 10
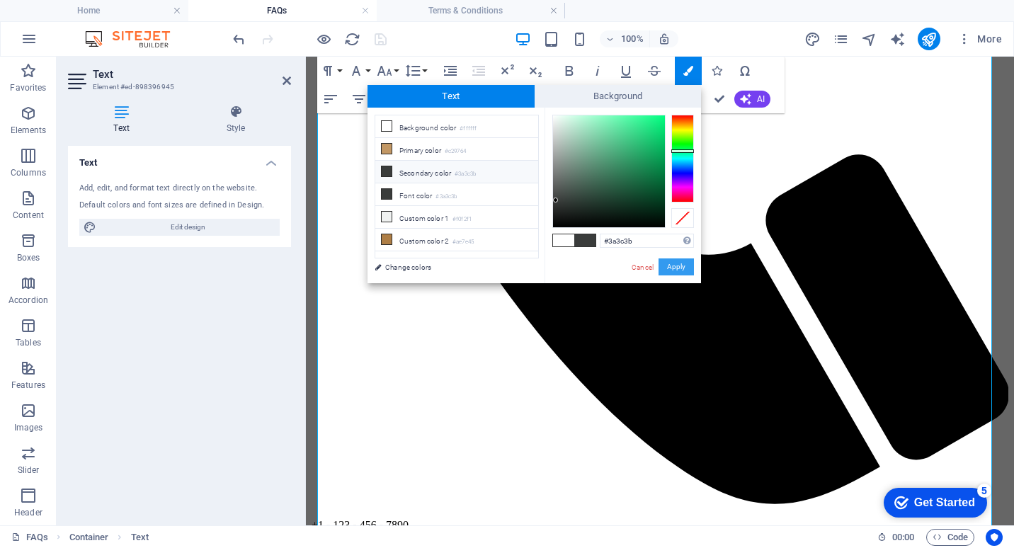
click at [680, 265] on button "Apply" at bounding box center [676, 266] width 35 height 17
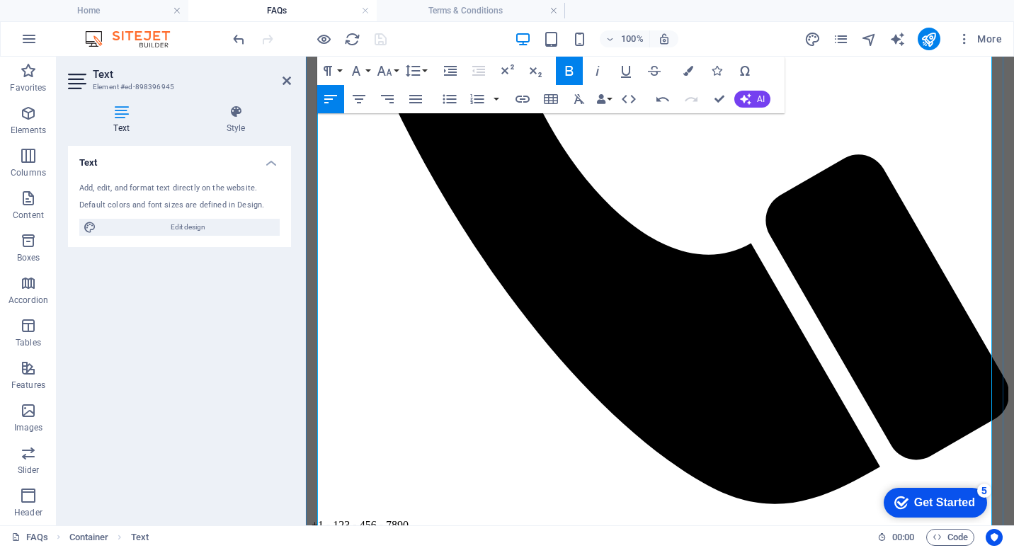
drag, startPoint x: 323, startPoint y: 329, endPoint x: 331, endPoint y: 326, distance: 8.3
drag, startPoint x: 332, startPoint y: 324, endPoint x: 497, endPoint y: 321, distance: 165.1
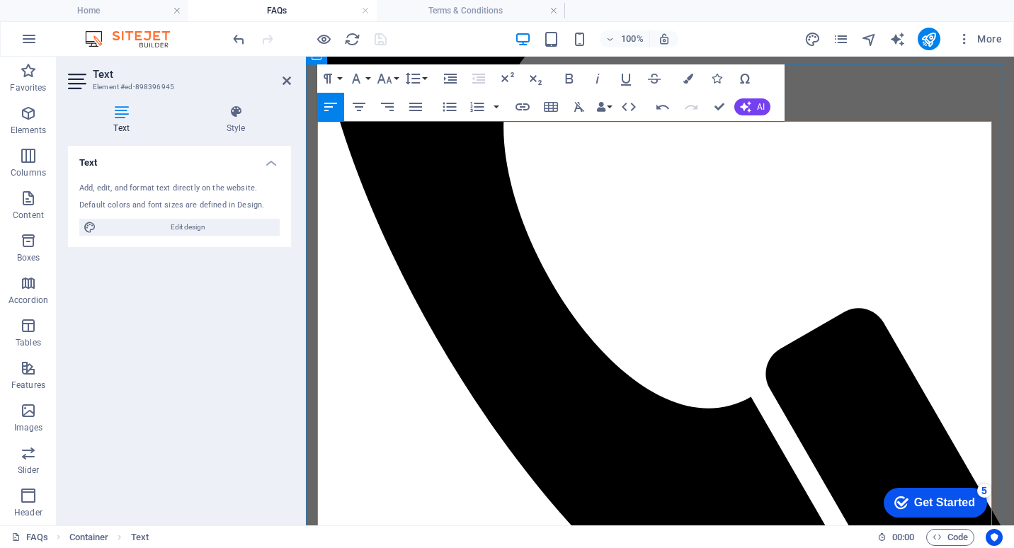
scroll to position [354, 0]
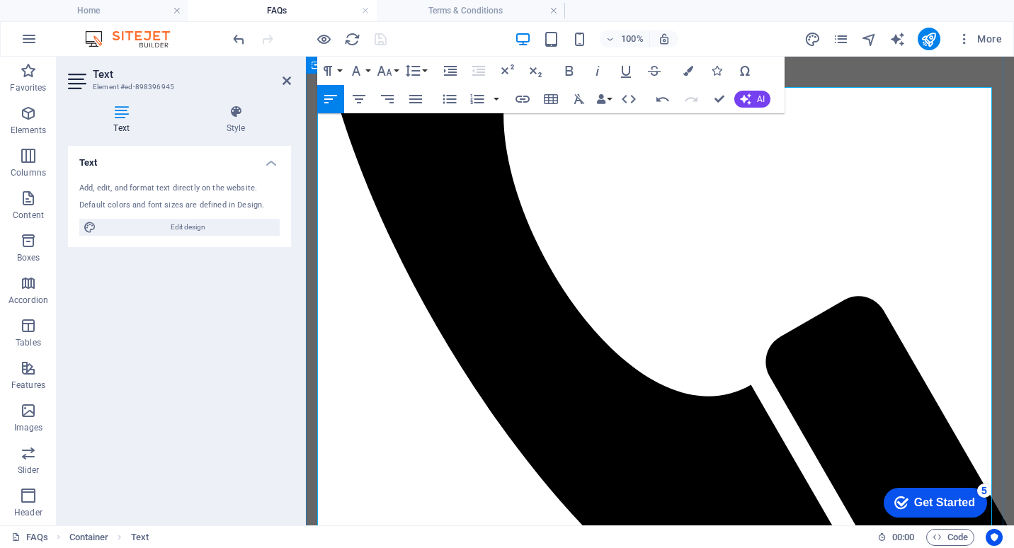
drag, startPoint x: 319, startPoint y: 351, endPoint x: 601, endPoint y: 351, distance: 281.2
drag, startPoint x: 557, startPoint y: 351, endPoint x: 914, endPoint y: 143, distance: 412.9
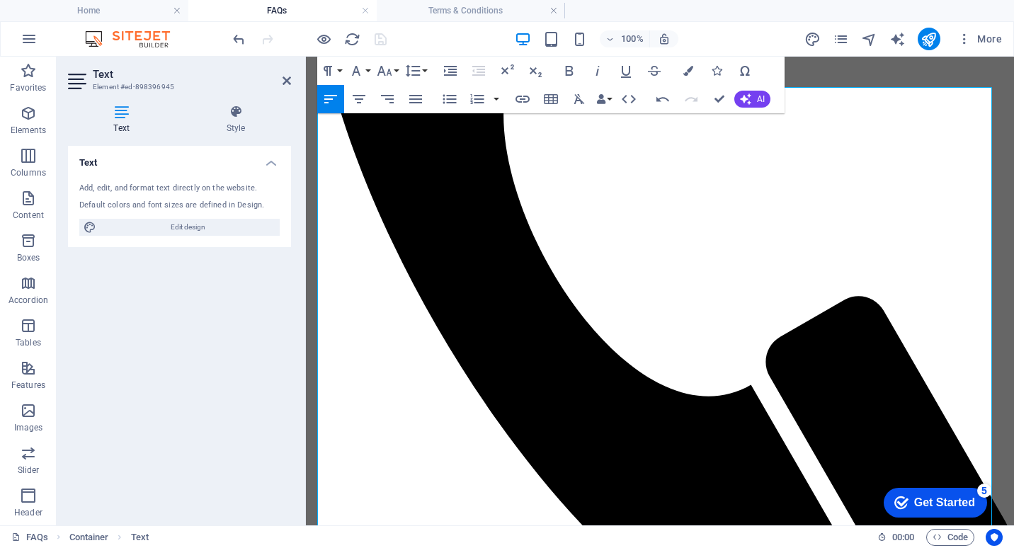
click at [688, 76] on button "Colors" at bounding box center [688, 71] width 27 height 28
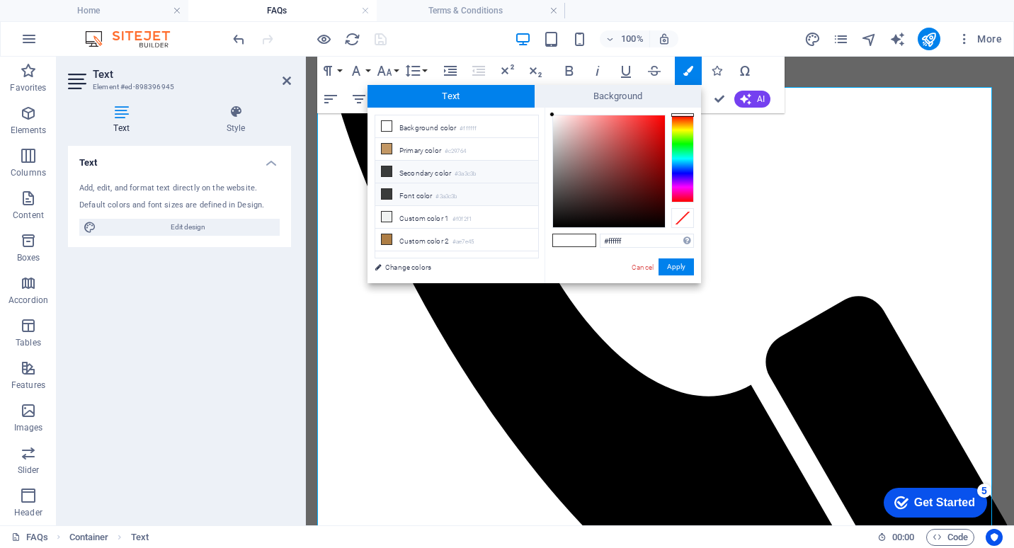
drag, startPoint x: 380, startPoint y: 192, endPoint x: 465, endPoint y: 208, distance: 86.4
click at [382, 192] on li "Font color #3a3c3b" at bounding box center [456, 194] width 163 height 23
type input "#3a3c3b"
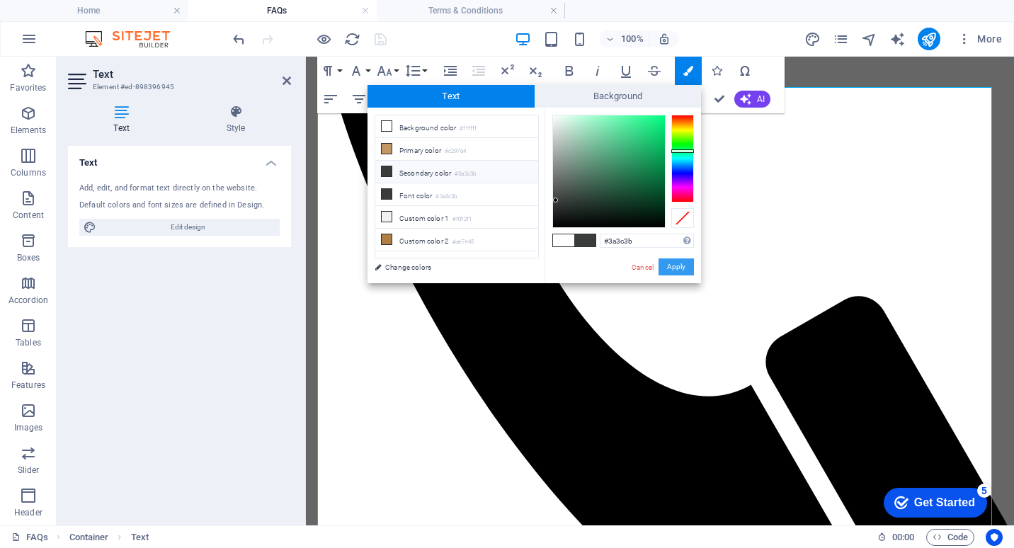
click at [687, 263] on button "Apply" at bounding box center [676, 266] width 35 height 17
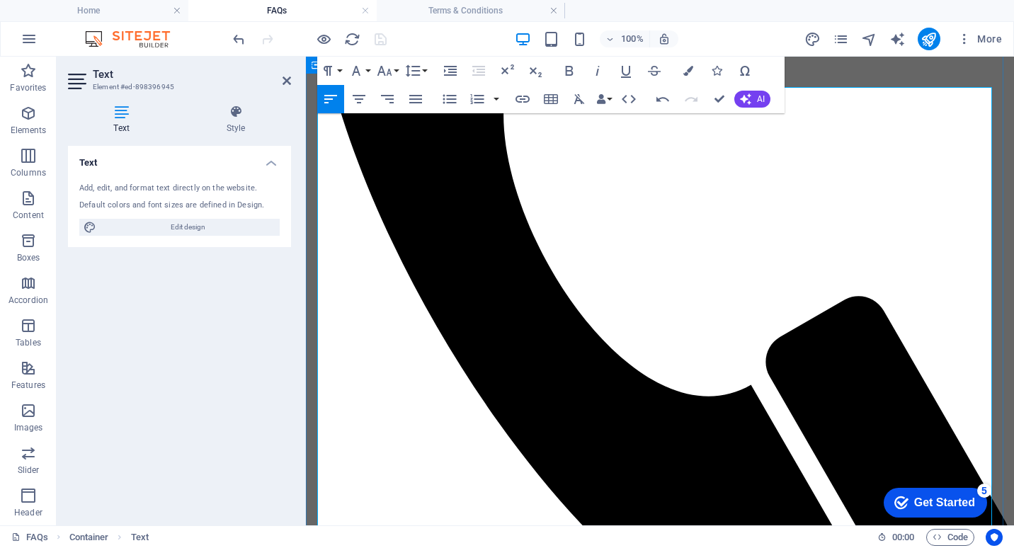
click at [445, 99] on icon "button" at bounding box center [449, 99] width 13 height 9
click at [444, 103] on icon "button" at bounding box center [449, 99] width 13 height 9
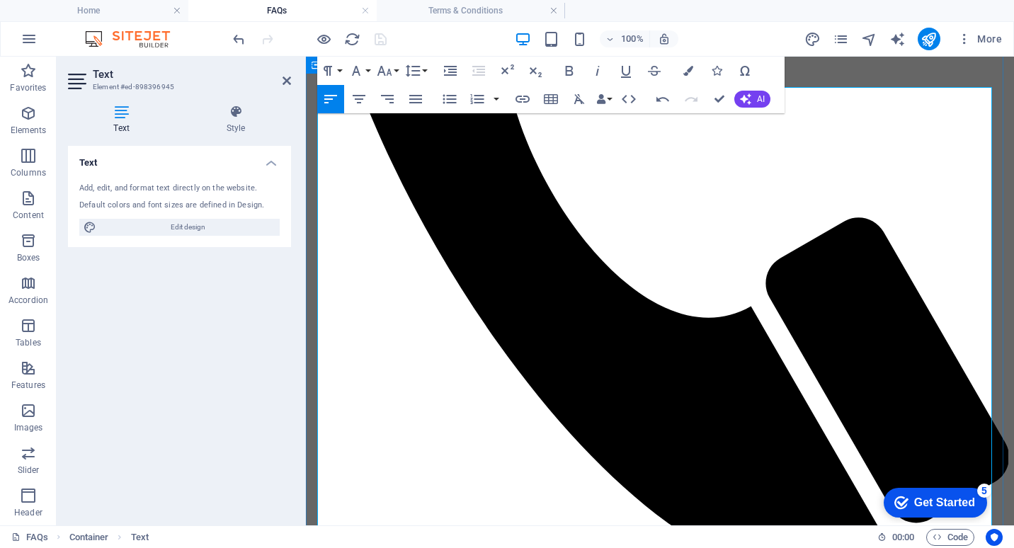
scroll to position [496, 0]
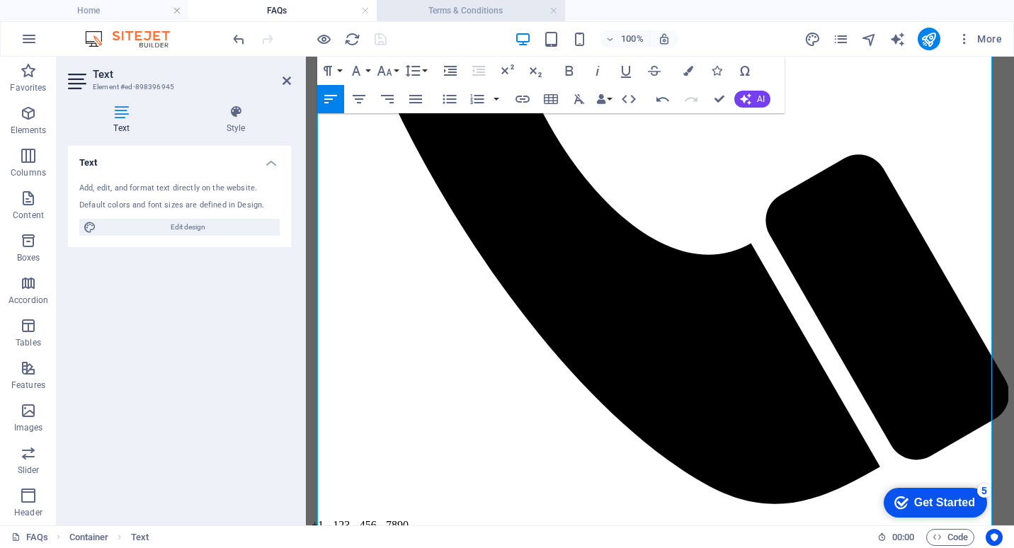
click at [457, 13] on h4 "Terms & Conditions" at bounding box center [471, 11] width 188 height 16
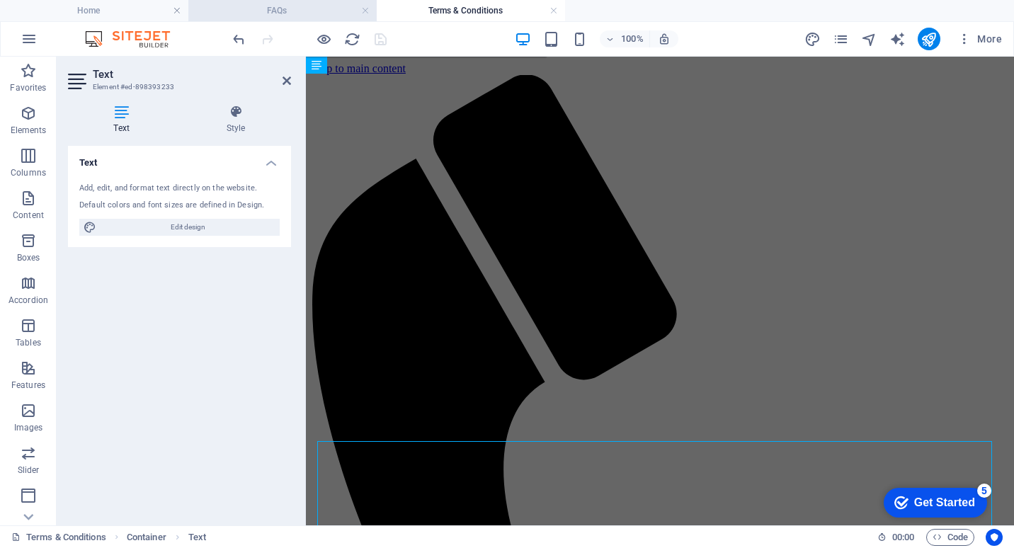
scroll to position [796, 0]
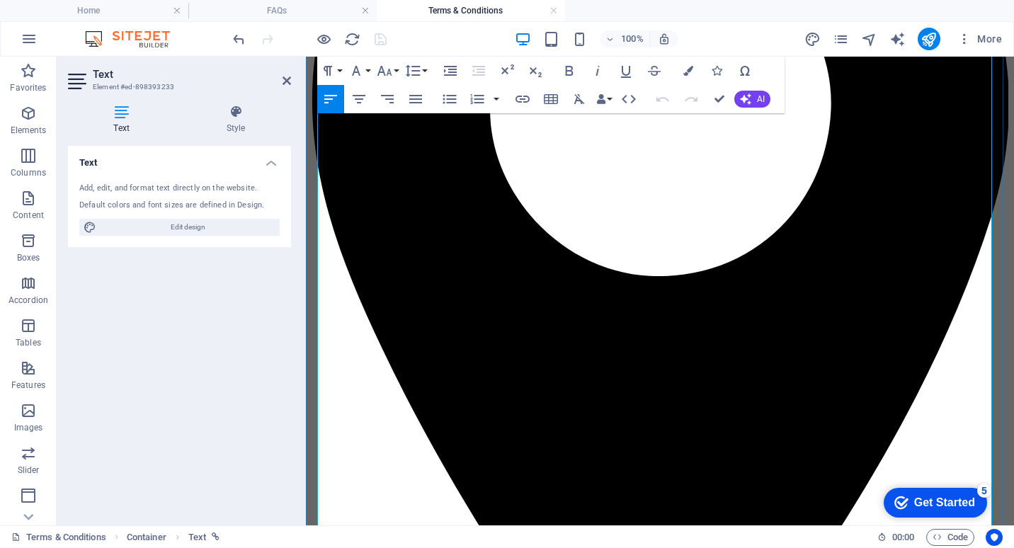
scroll to position [1292, 0]
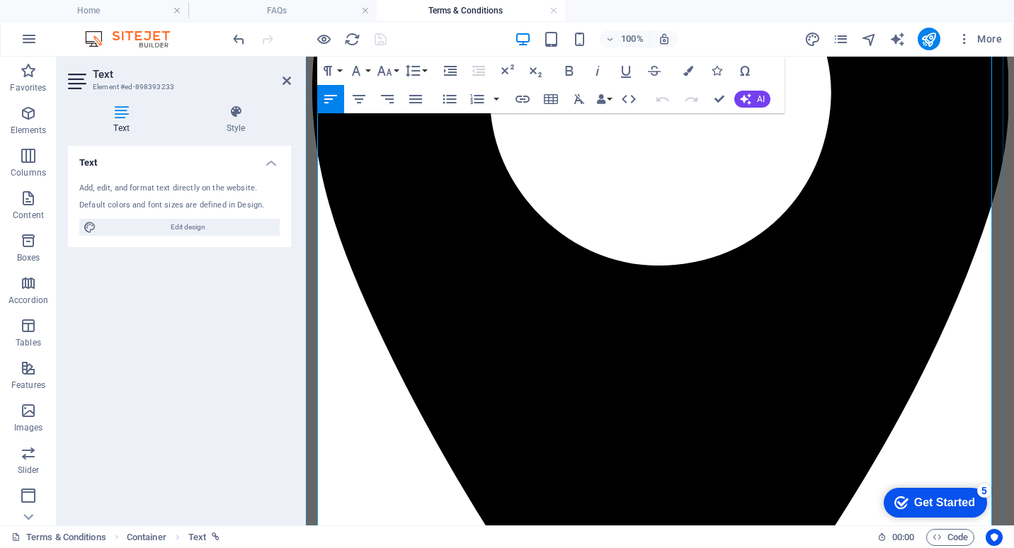
drag, startPoint x: 782, startPoint y: 383, endPoint x: 653, endPoint y: 380, distance: 128.9
click at [692, 70] on icon "button" at bounding box center [688, 71] width 10 height 10
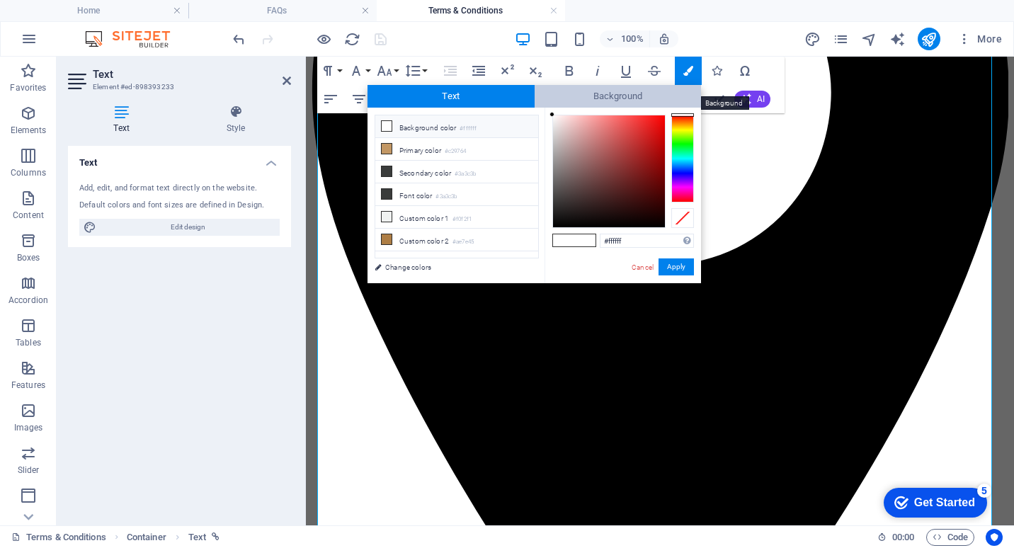
click at [586, 91] on span "Background" at bounding box center [618, 96] width 167 height 23
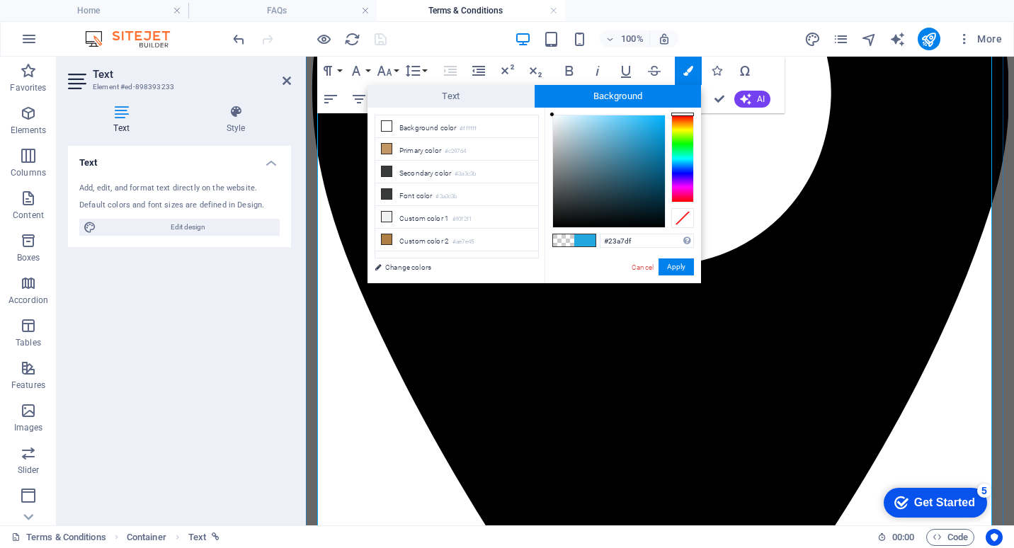
scroll to position [1275, 0]
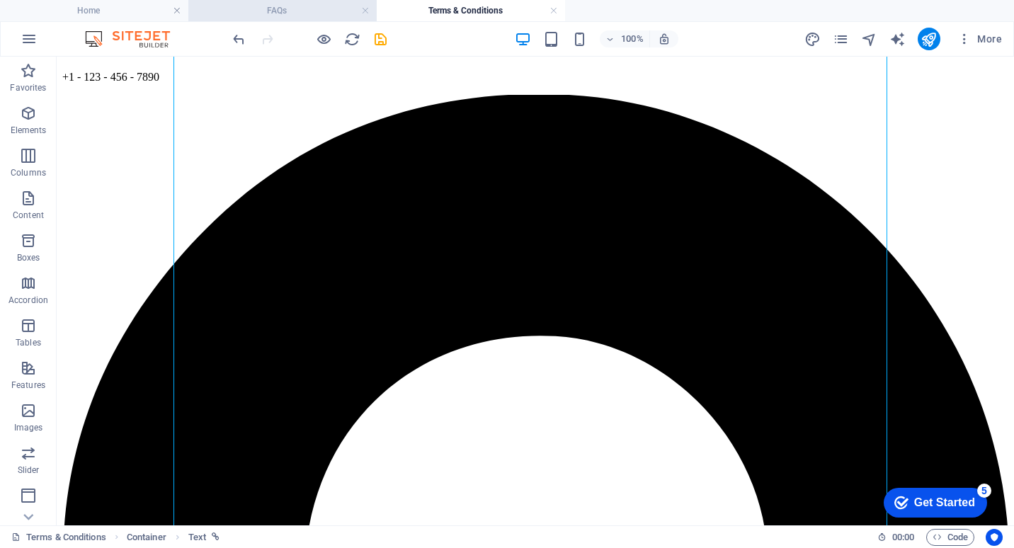
click at [319, 4] on h4 "FAQs" at bounding box center [282, 11] width 188 height 16
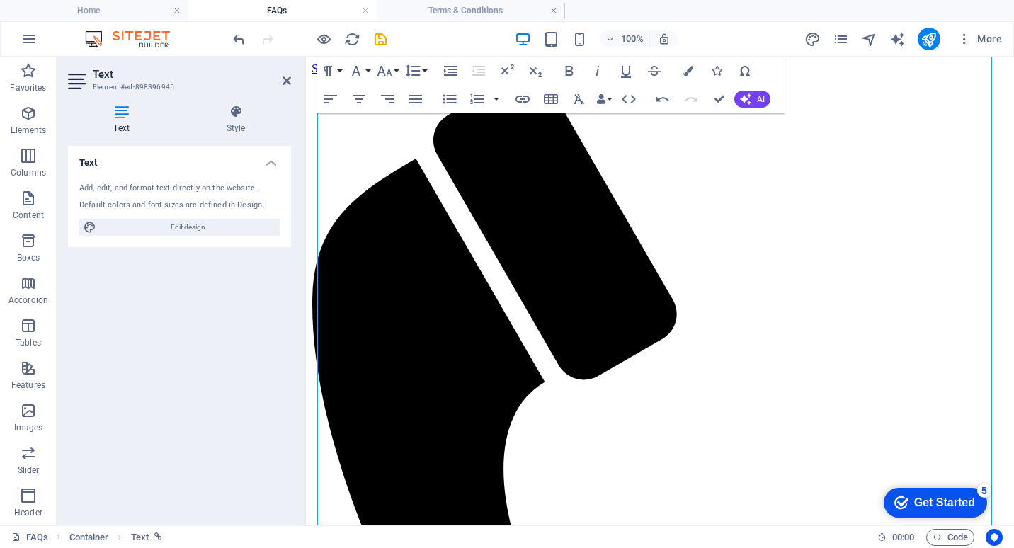
scroll to position [0, 0]
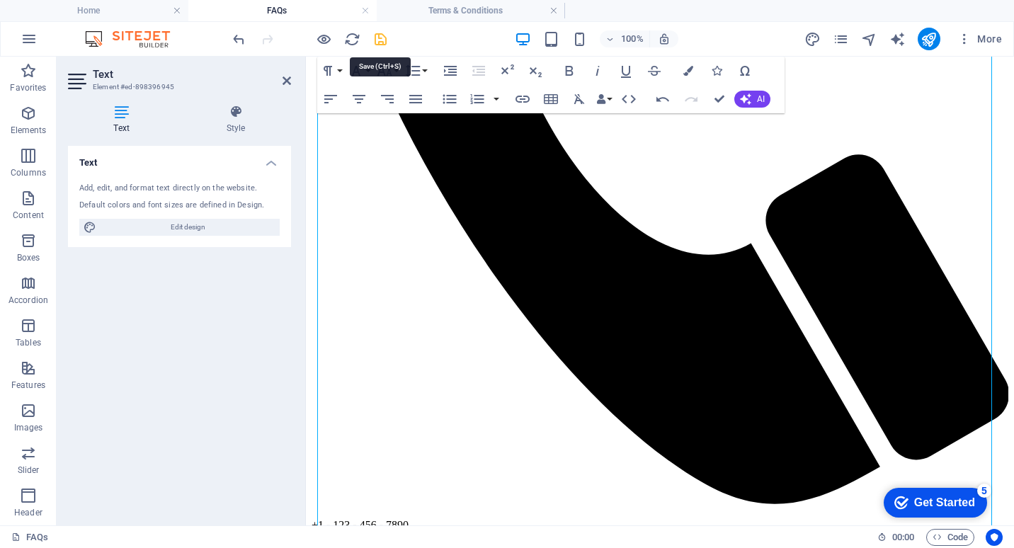
click at [385, 36] on icon "save" at bounding box center [381, 39] width 16 height 16
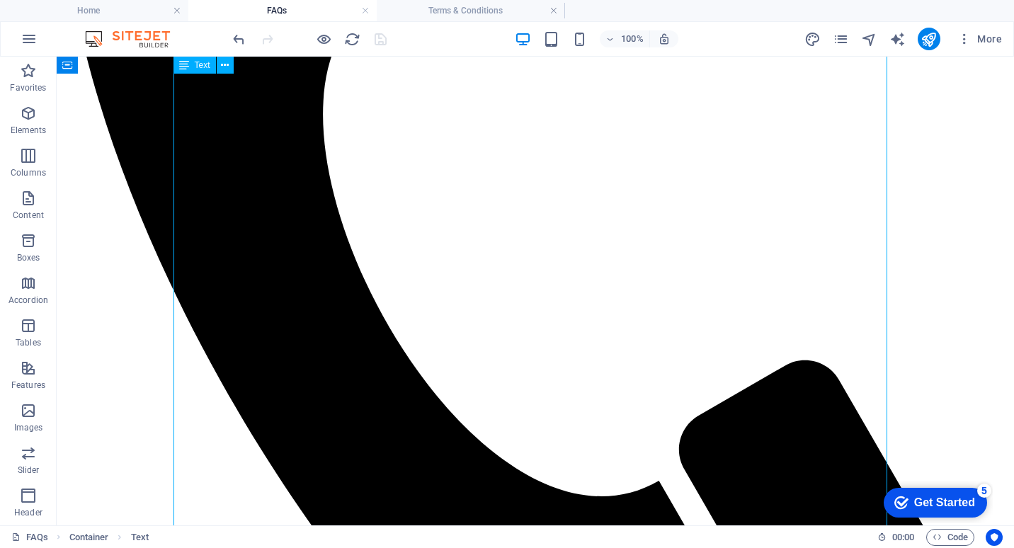
drag, startPoint x: 614, startPoint y: 391, endPoint x: 605, endPoint y: 390, distance: 9.3
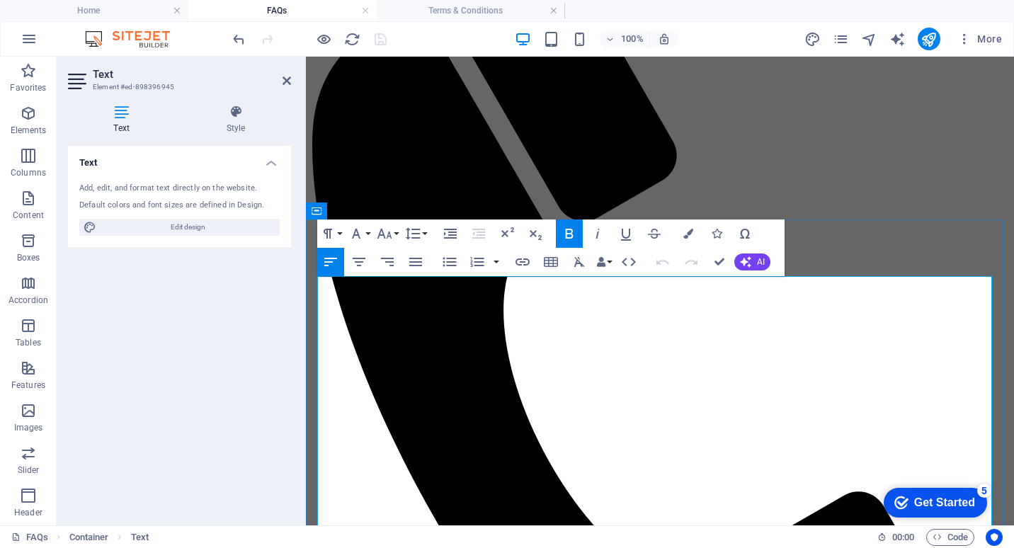
scroll to position [513, 0]
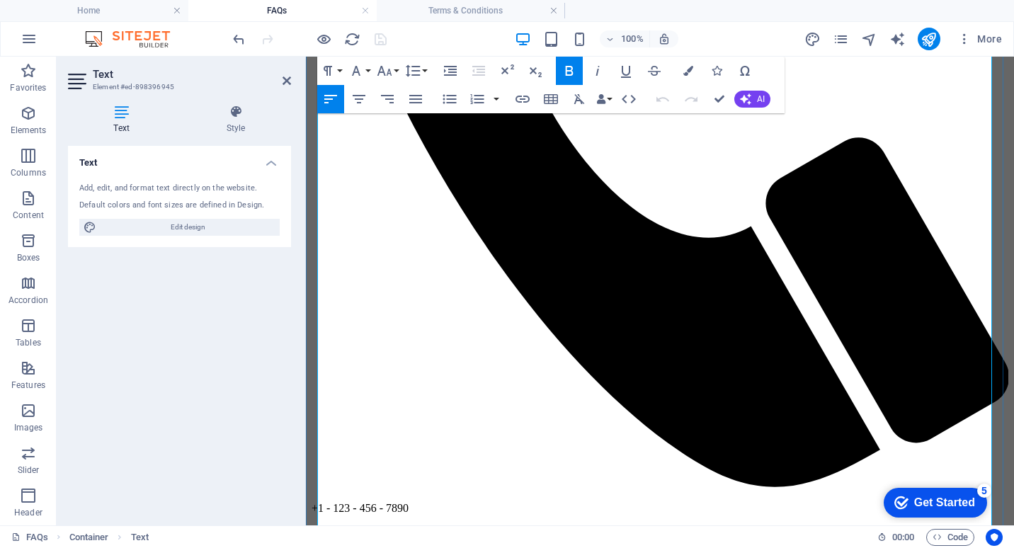
drag, startPoint x: 557, startPoint y: 373, endPoint x: 752, endPoint y: 376, distance: 194.8
click at [687, 72] on icon "button" at bounding box center [688, 71] width 10 height 10
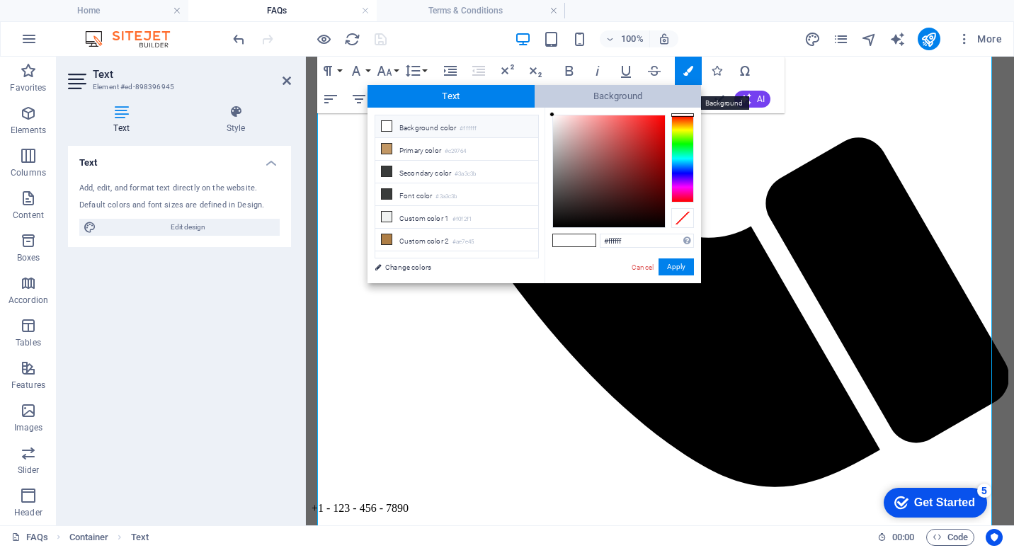
click at [590, 98] on span "Background" at bounding box center [618, 96] width 167 height 23
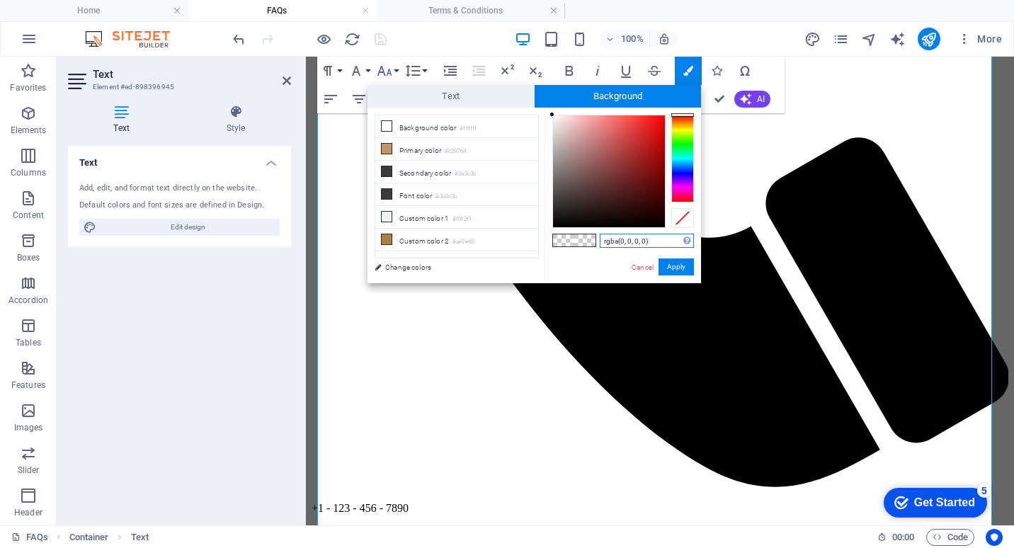
drag, startPoint x: 962, startPoint y: 298, endPoint x: 352, endPoint y: 243, distance: 613.0
type input "23a7Df"
click at [681, 268] on button "Apply" at bounding box center [676, 266] width 35 height 17
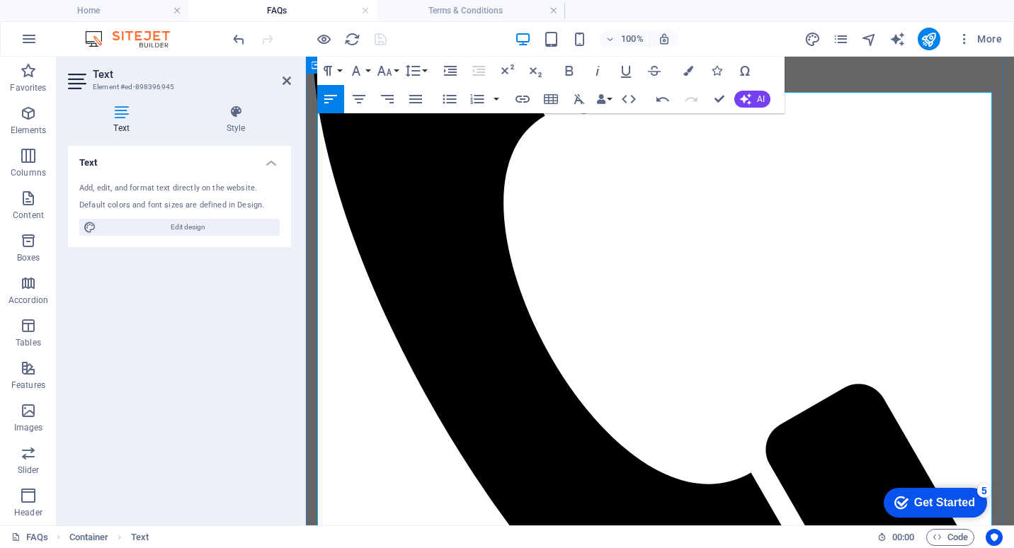
scroll to position [229, 0]
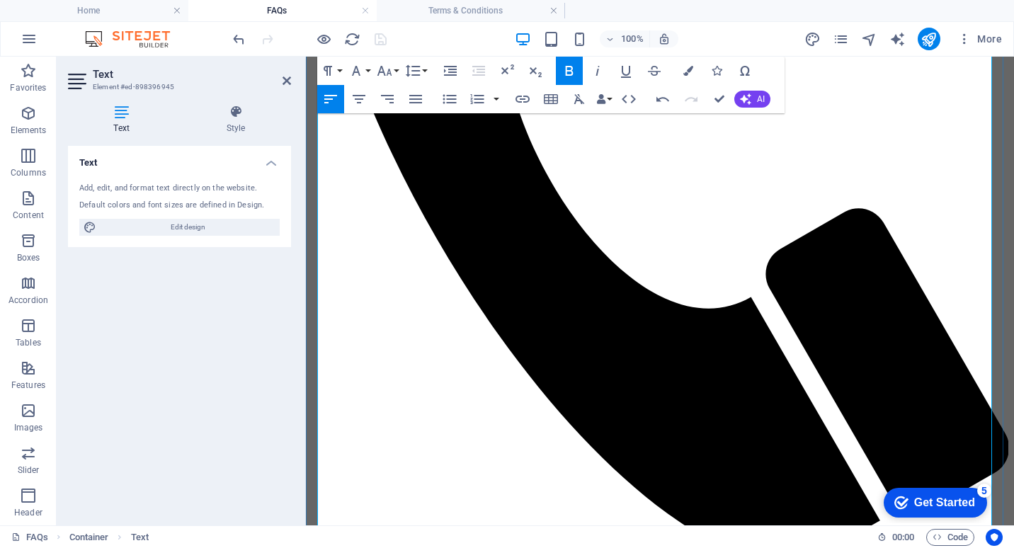
scroll to position [513, 0]
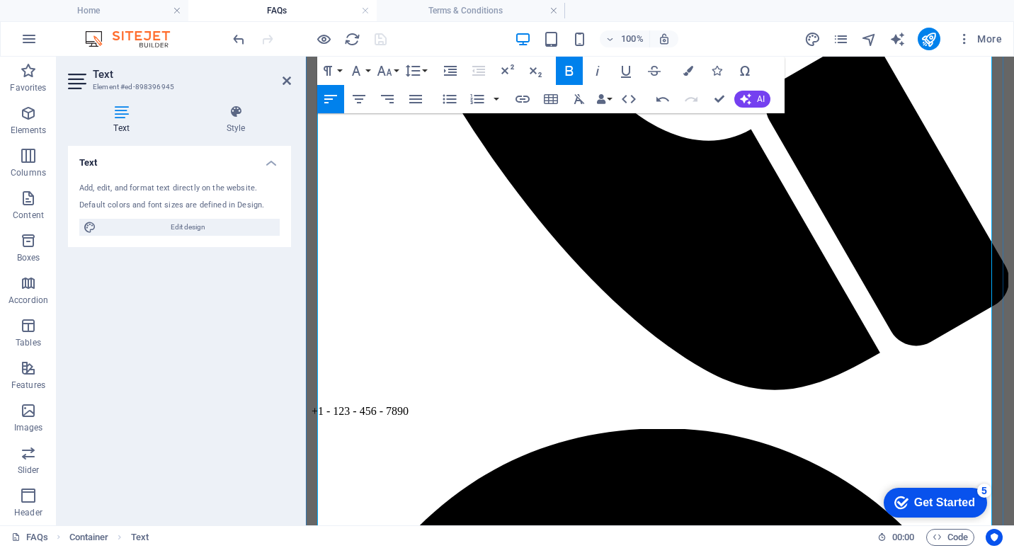
scroll to position [725, 0]
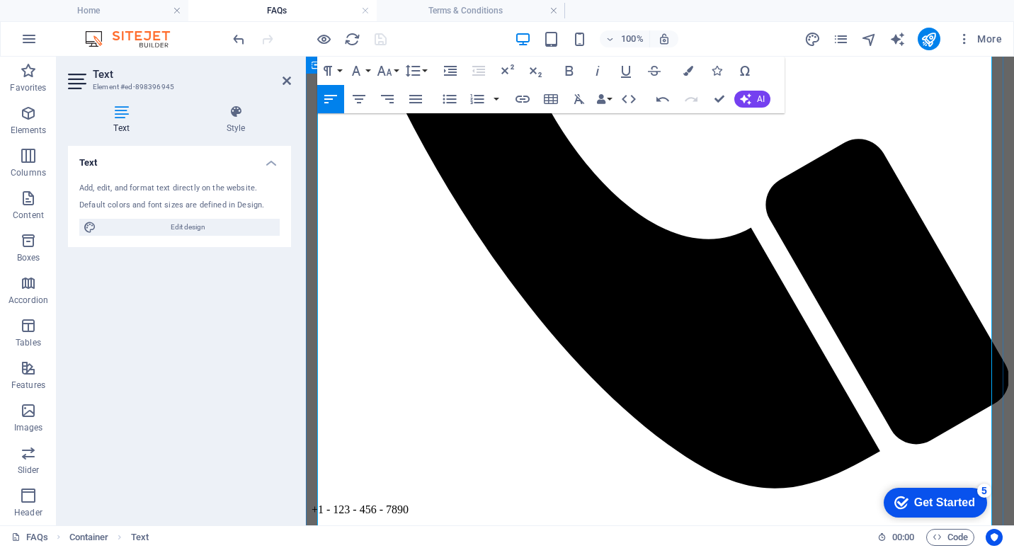
scroll to position [513, 0]
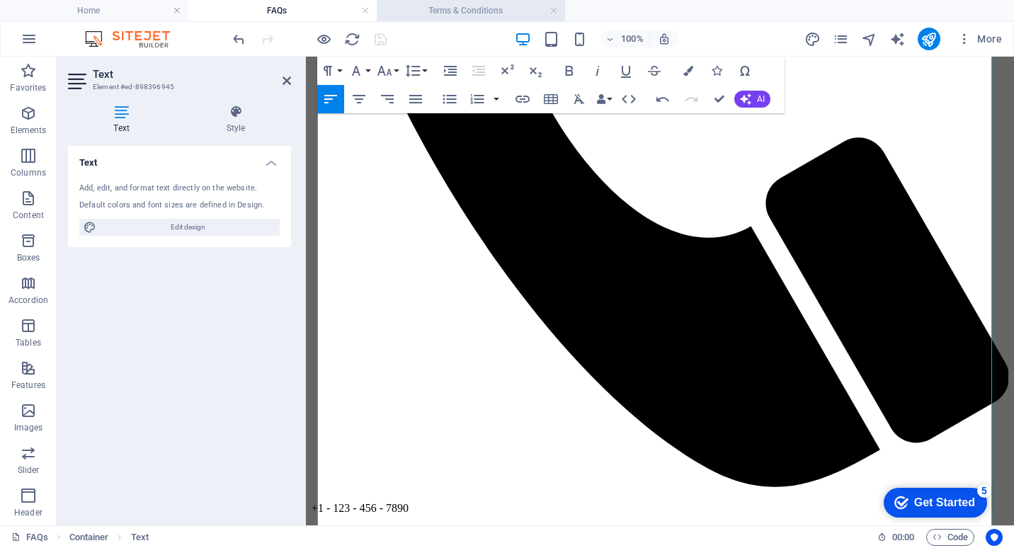
click at [448, 12] on h4 "Terms & Conditions" at bounding box center [471, 11] width 188 height 16
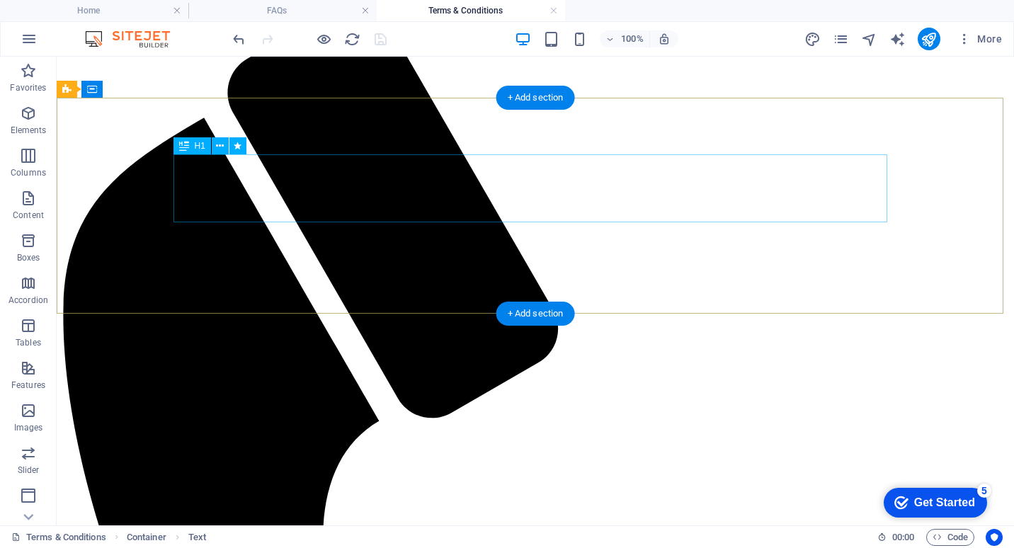
scroll to position [0, 0]
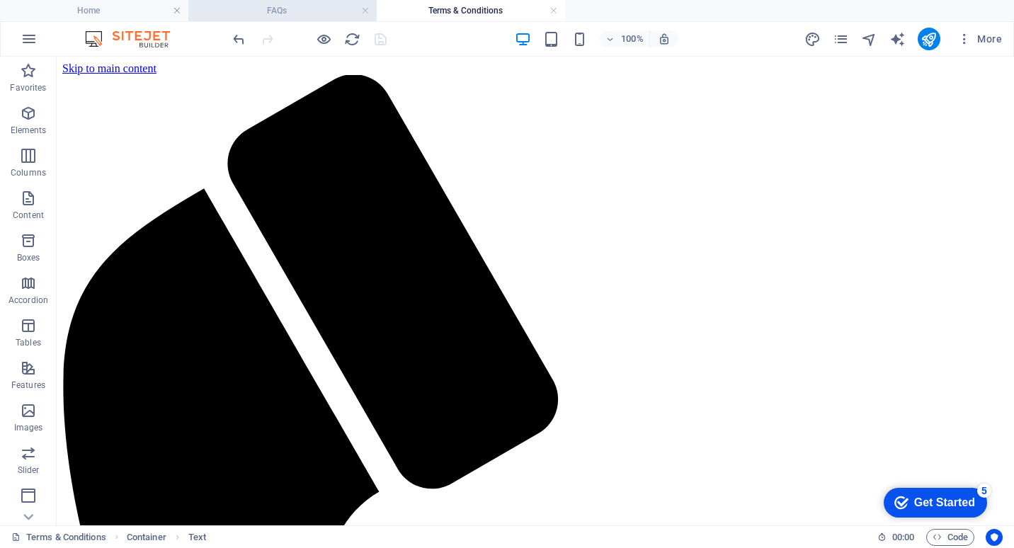
click at [287, 10] on h4 "FAQs" at bounding box center [282, 11] width 188 height 16
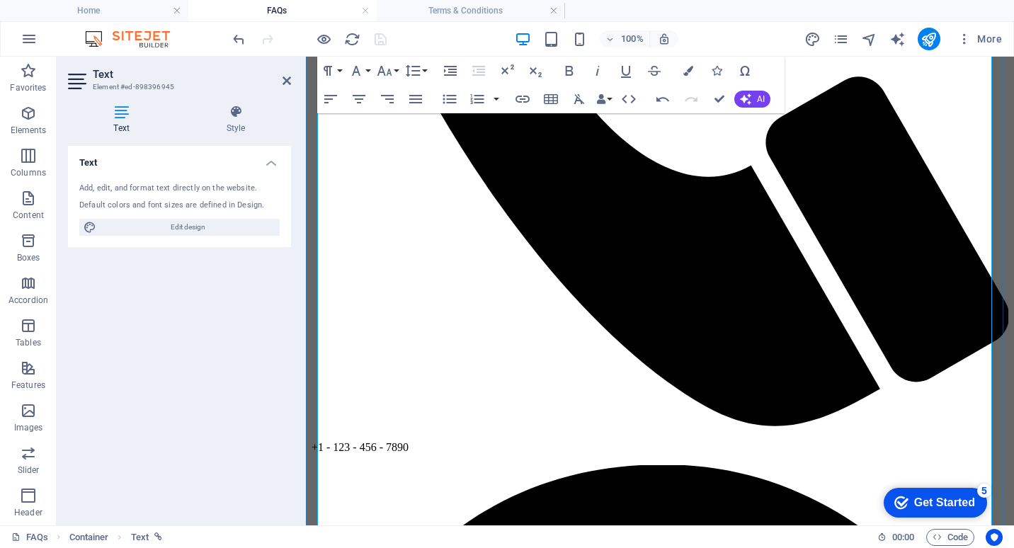
scroll to position [584, 0]
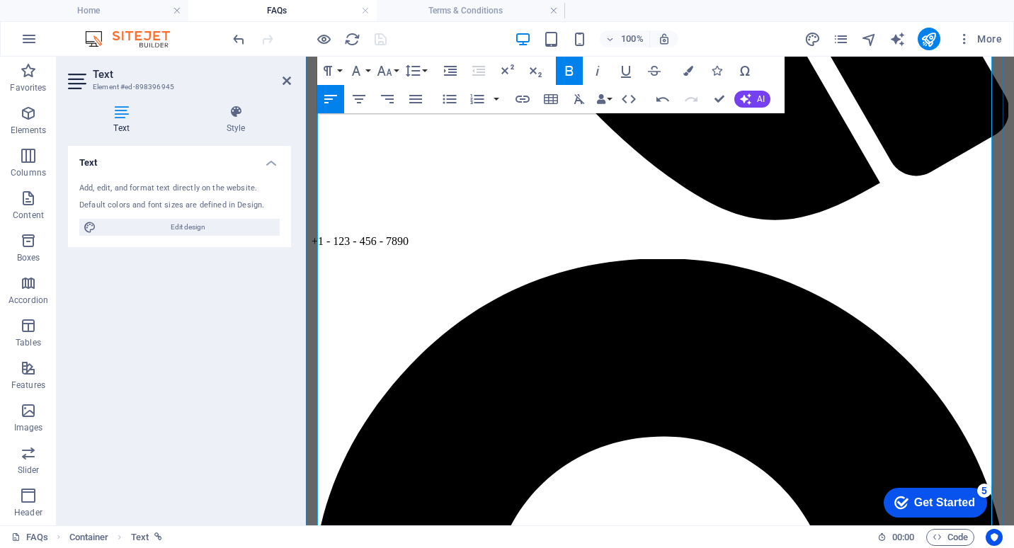
scroll to position [796, 0]
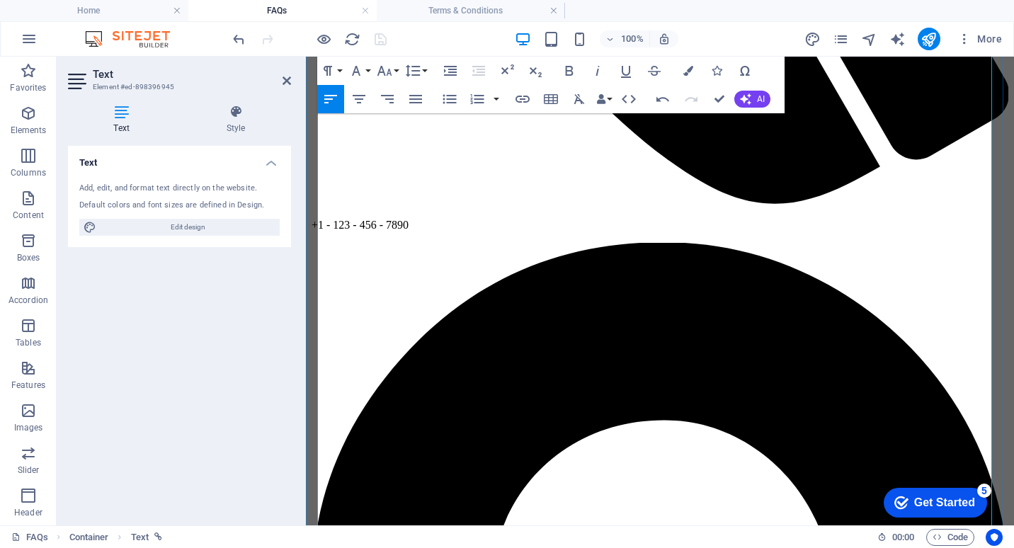
click at [460, 3] on h4 "Terms & Conditions" at bounding box center [471, 11] width 188 height 16
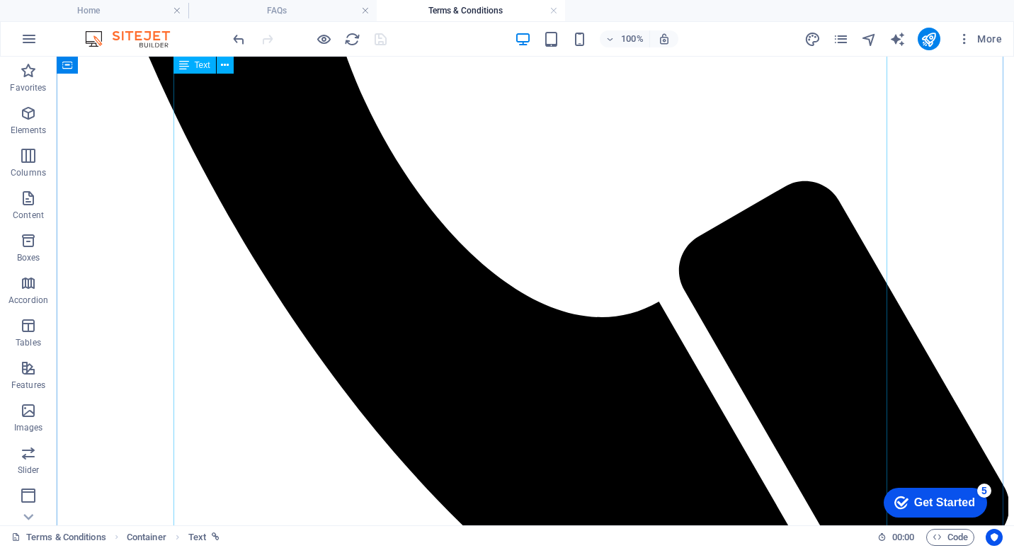
scroll to position [779, 0]
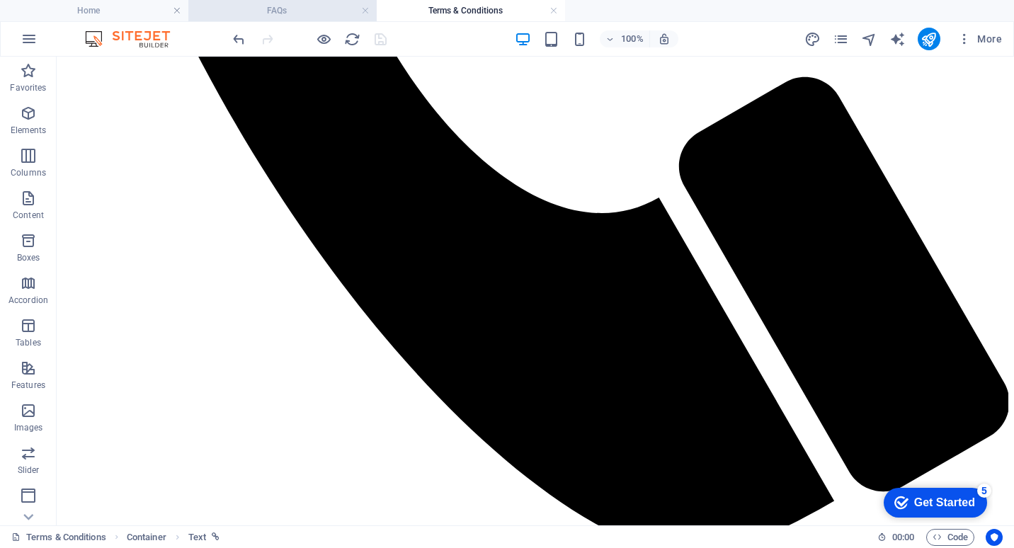
click at [297, 5] on h4 "FAQs" at bounding box center [282, 11] width 188 height 16
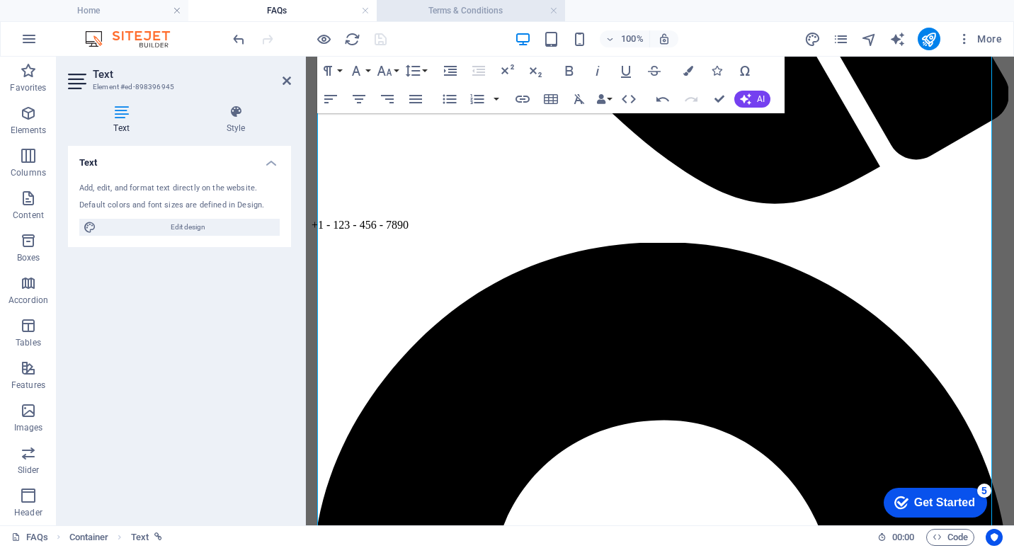
click at [445, 13] on h4 "Terms & Conditions" at bounding box center [471, 11] width 188 height 16
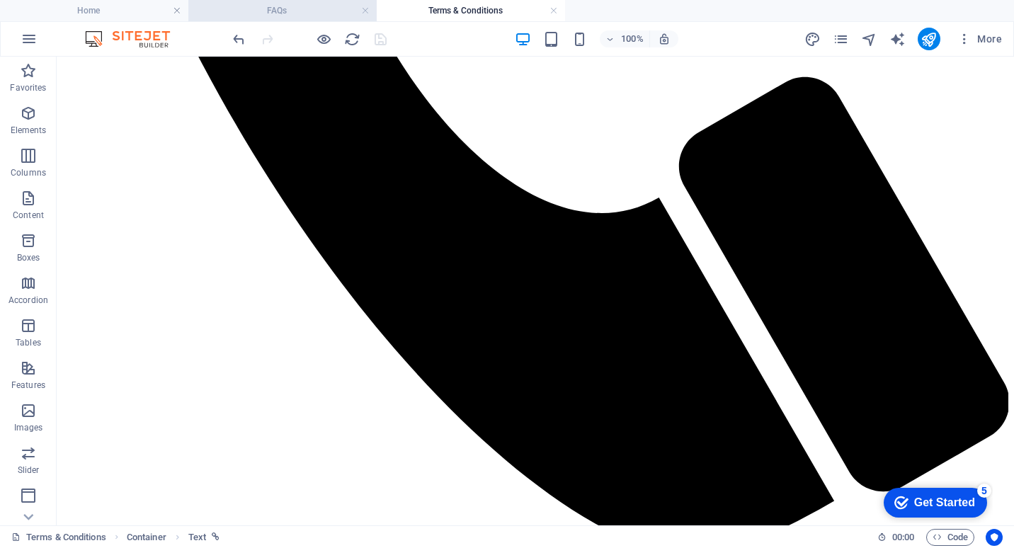
click at [294, 6] on h4 "FAQs" at bounding box center [282, 11] width 188 height 16
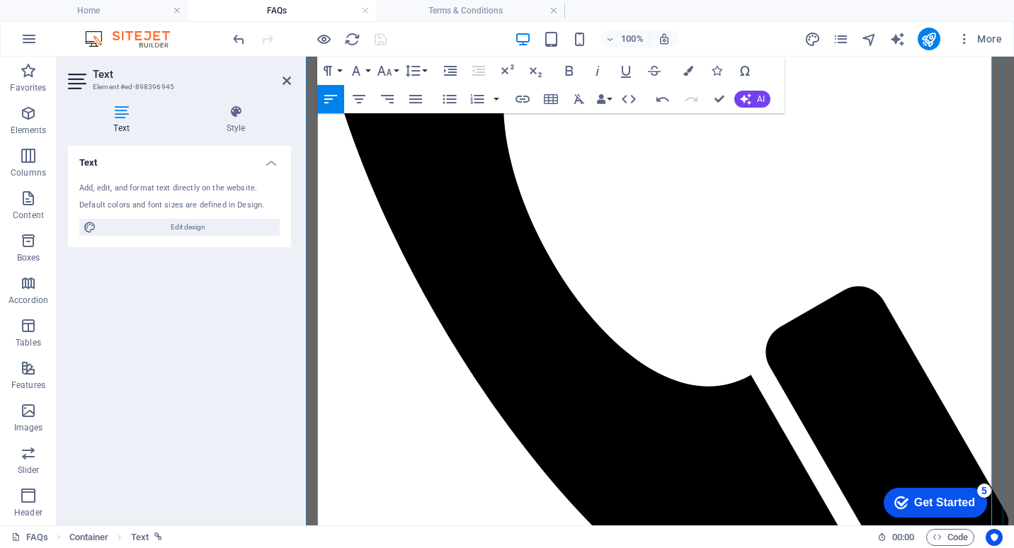
scroll to position [300, 0]
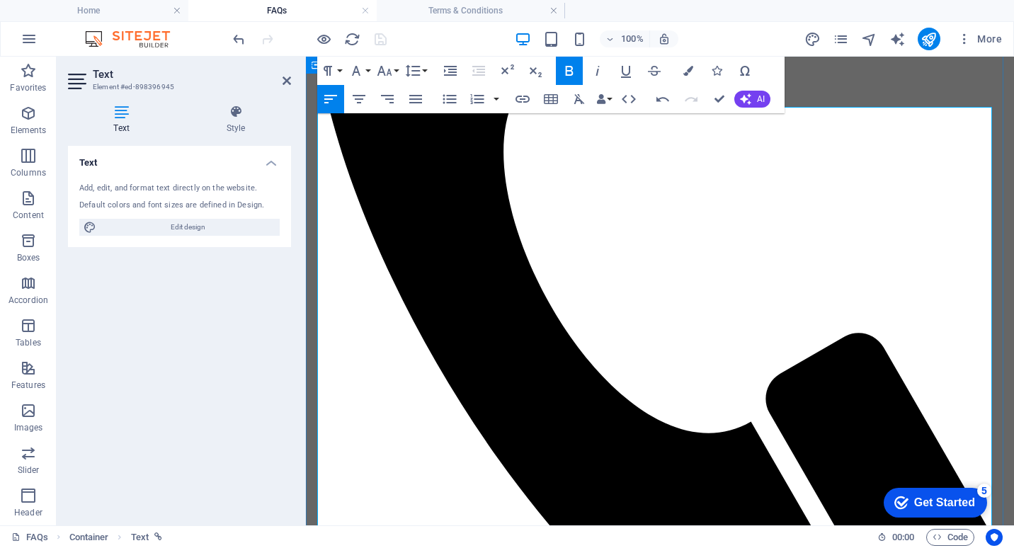
scroll to position [334, 0]
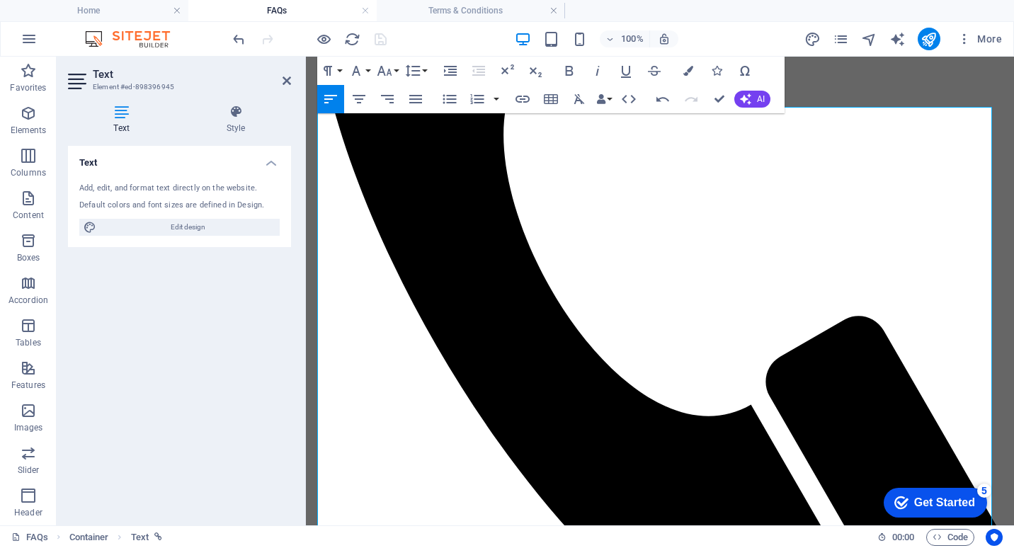
drag, startPoint x: 382, startPoint y: 125, endPoint x: 175, endPoint y: 108, distance: 208.3
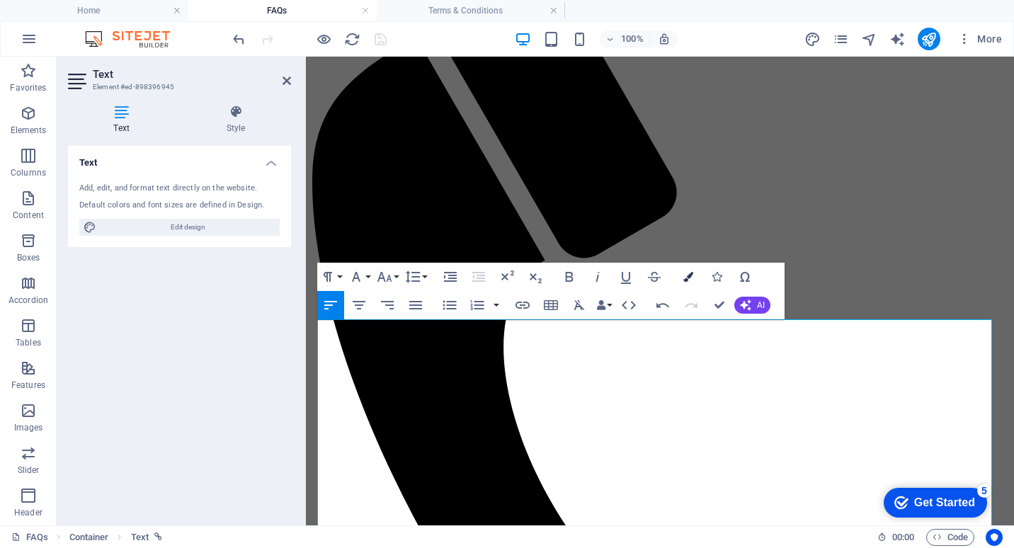
click at [688, 275] on icon "button" at bounding box center [688, 277] width 10 height 10
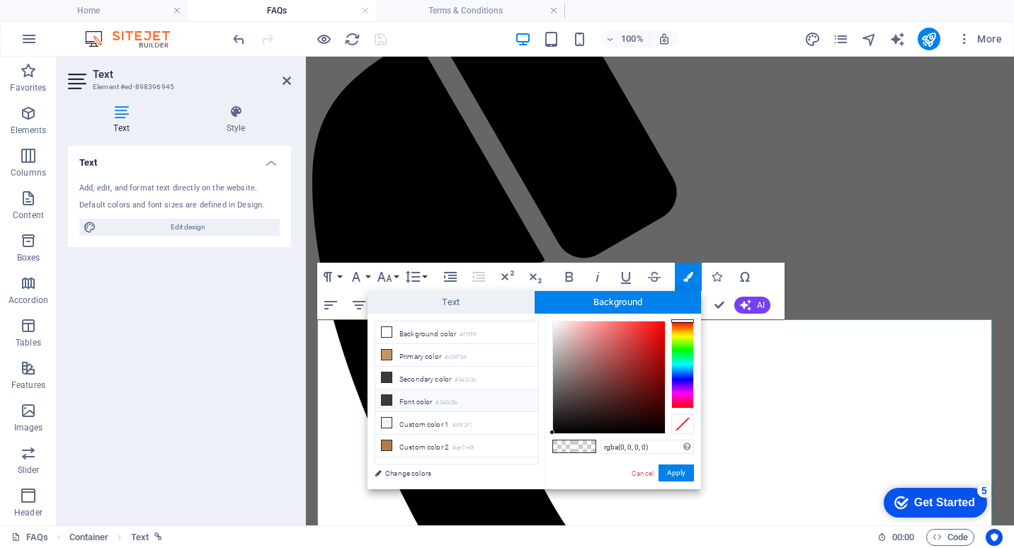
drag, startPoint x: 387, startPoint y: 401, endPoint x: 412, endPoint y: 407, distance: 25.6
click at [388, 401] on icon at bounding box center [387, 400] width 10 height 10
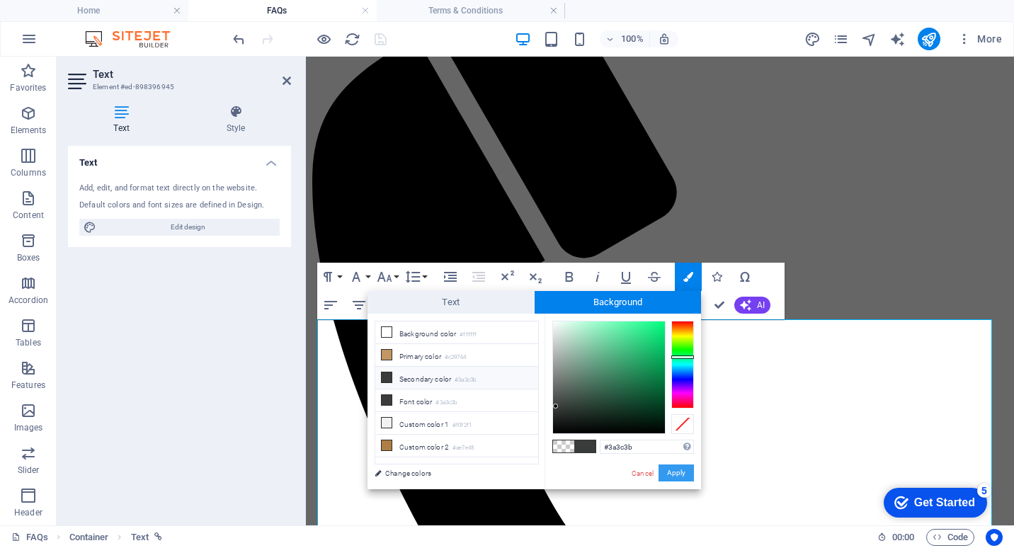
click at [671, 470] on button "Apply" at bounding box center [676, 473] width 35 height 17
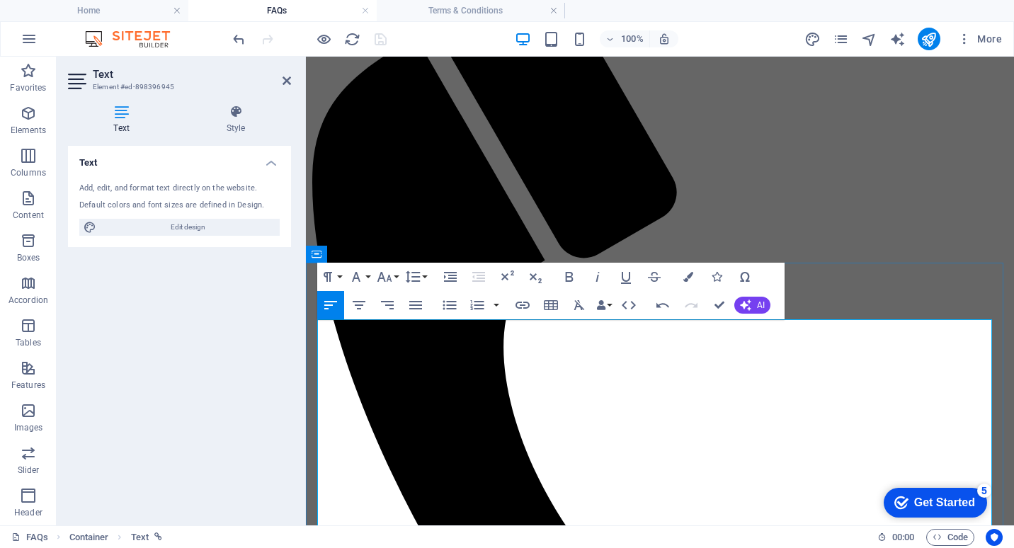
drag, startPoint x: 339, startPoint y: 328, endPoint x: 568, endPoint y: 386, distance: 236.0
click at [688, 273] on icon "button" at bounding box center [688, 277] width 10 height 10
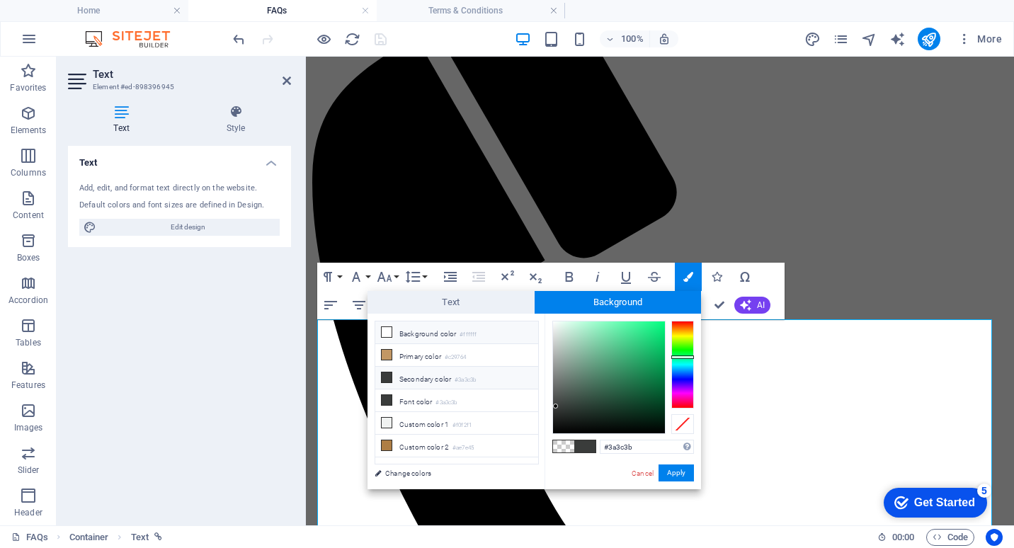
click at [387, 331] on icon at bounding box center [387, 332] width 10 height 10
type input "#ffffff"
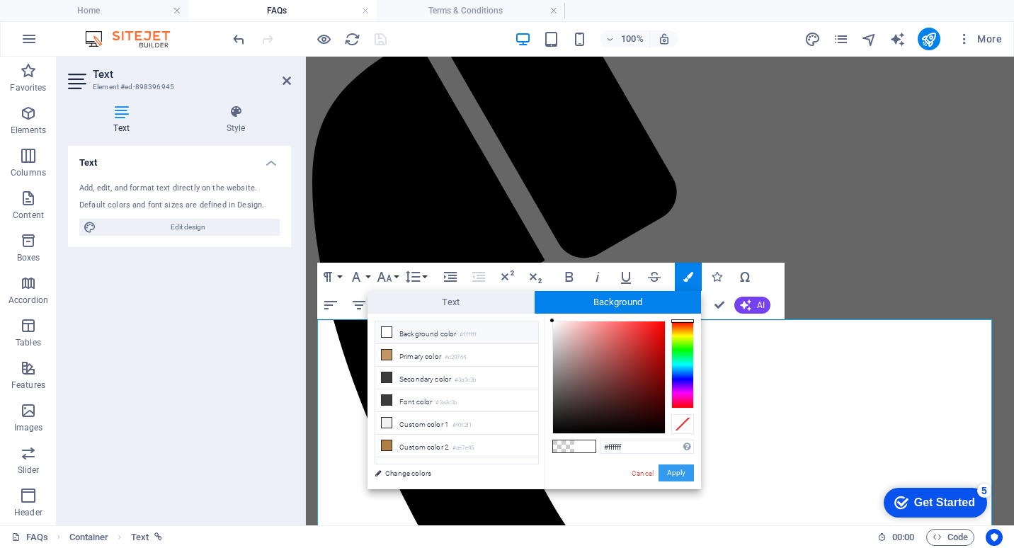
click at [678, 475] on button "Apply" at bounding box center [676, 473] width 35 height 17
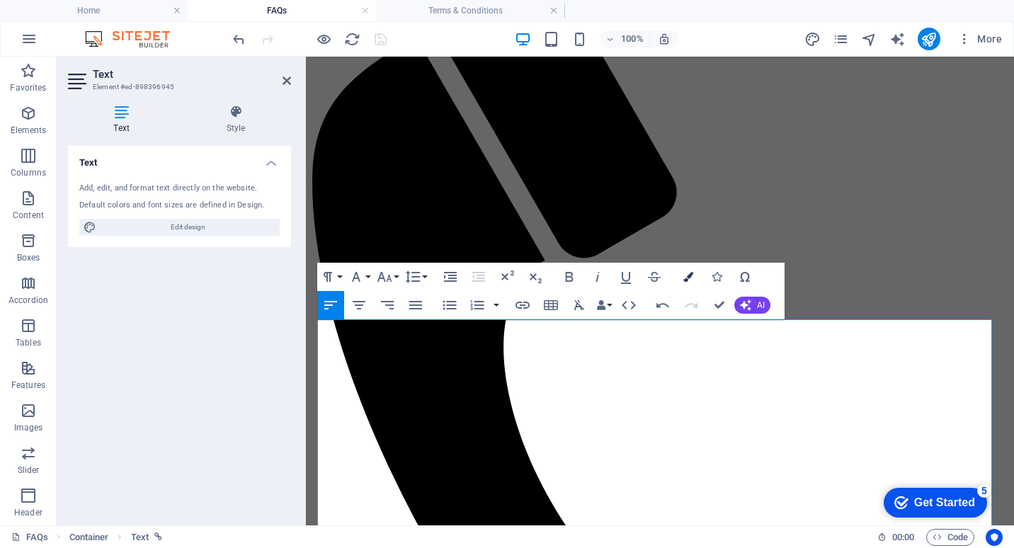
click at [686, 277] on icon "button" at bounding box center [688, 277] width 10 height 10
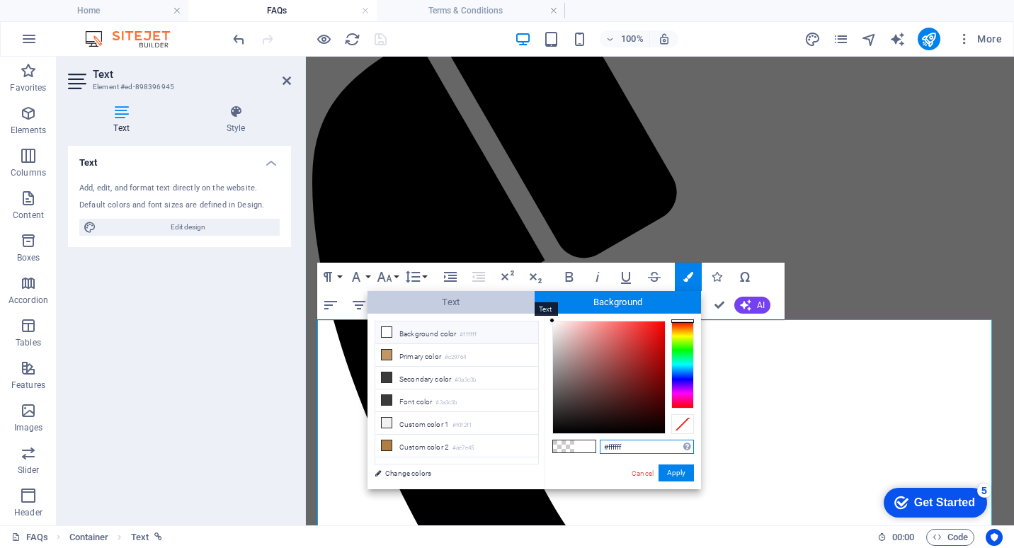
click at [453, 302] on span "Text" at bounding box center [451, 302] width 167 height 23
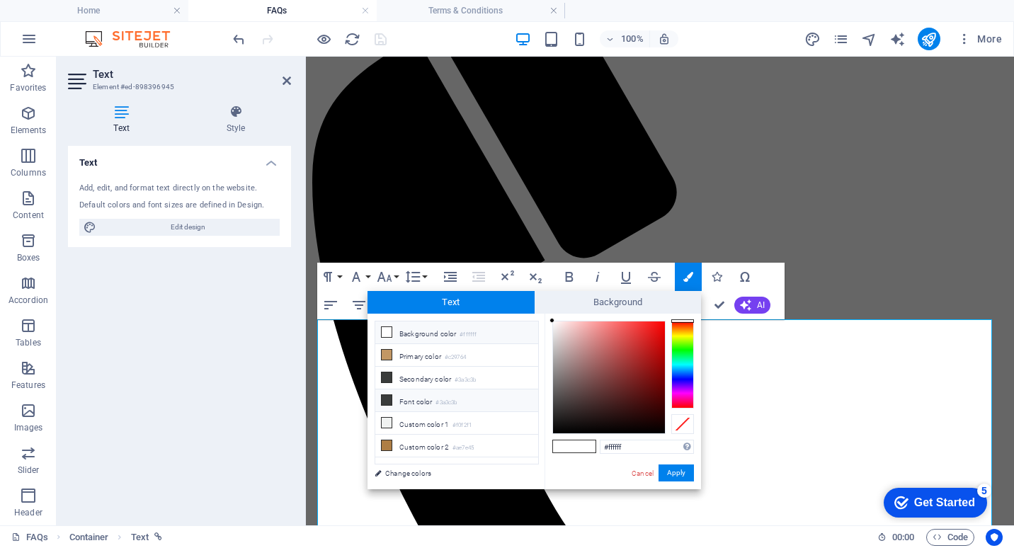
click at [388, 398] on icon at bounding box center [387, 400] width 10 height 10
type input "#3a3c3b"
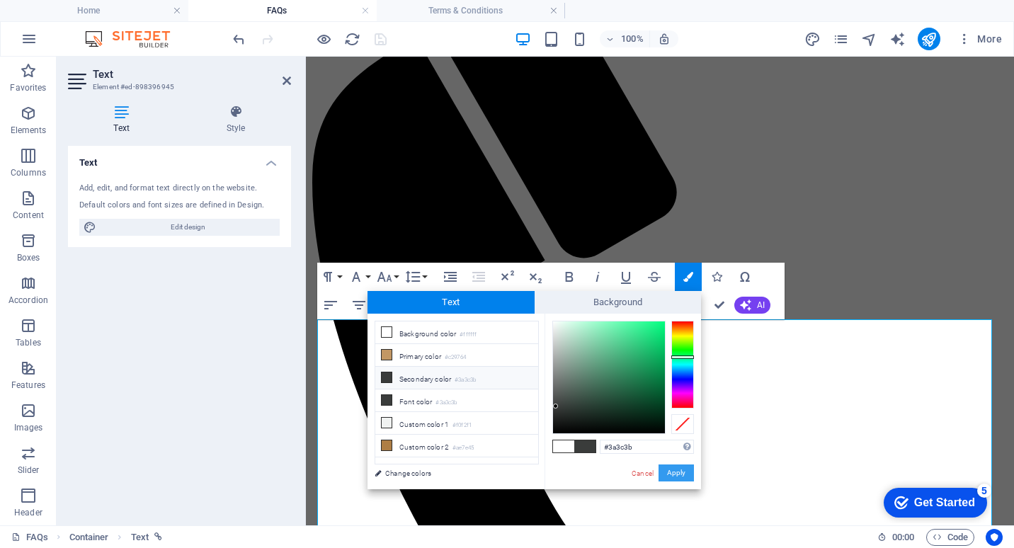
click at [688, 470] on button "Apply" at bounding box center [676, 473] width 35 height 17
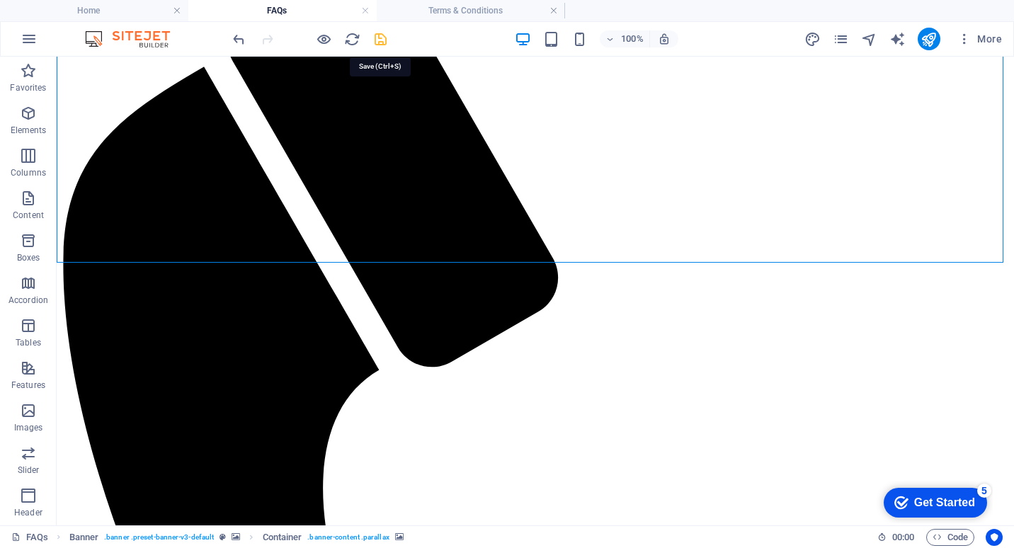
click at [380, 39] on icon "save" at bounding box center [381, 39] width 16 height 16
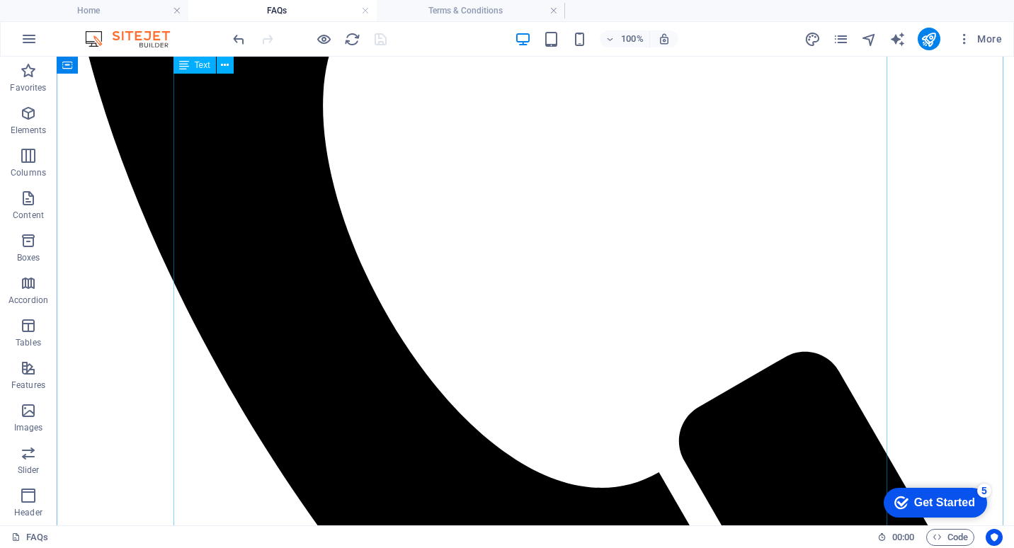
scroll to position [476, 0]
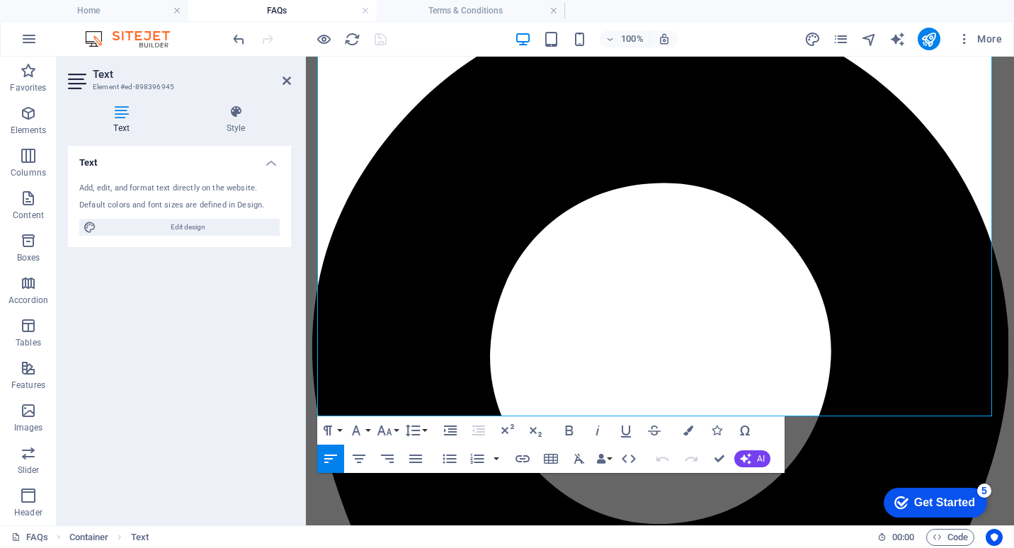
scroll to position [1286, 0]
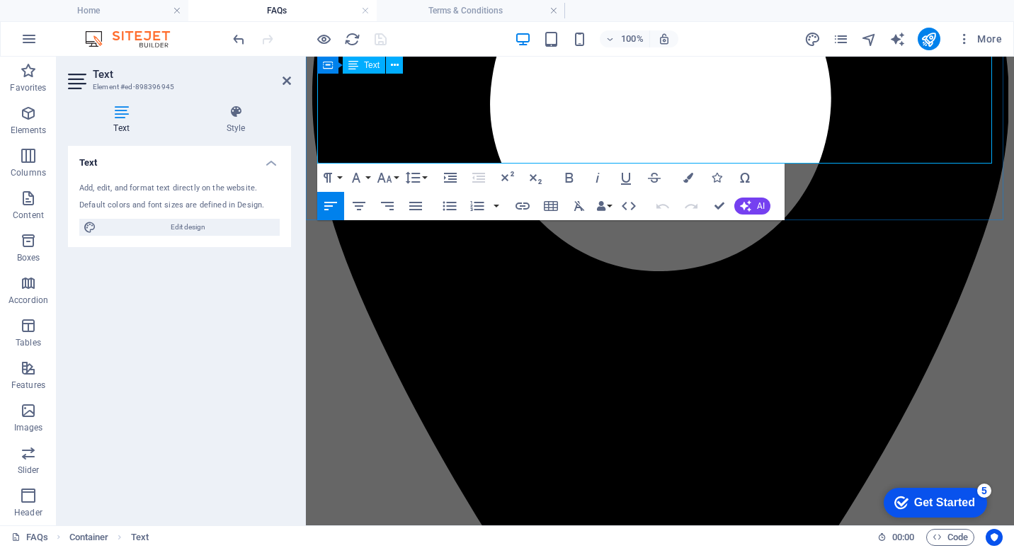
drag, startPoint x: 321, startPoint y: 230, endPoint x: 523, endPoint y: 128, distance: 226.8
click at [427, 178] on button "Line Height" at bounding box center [415, 178] width 27 height 28
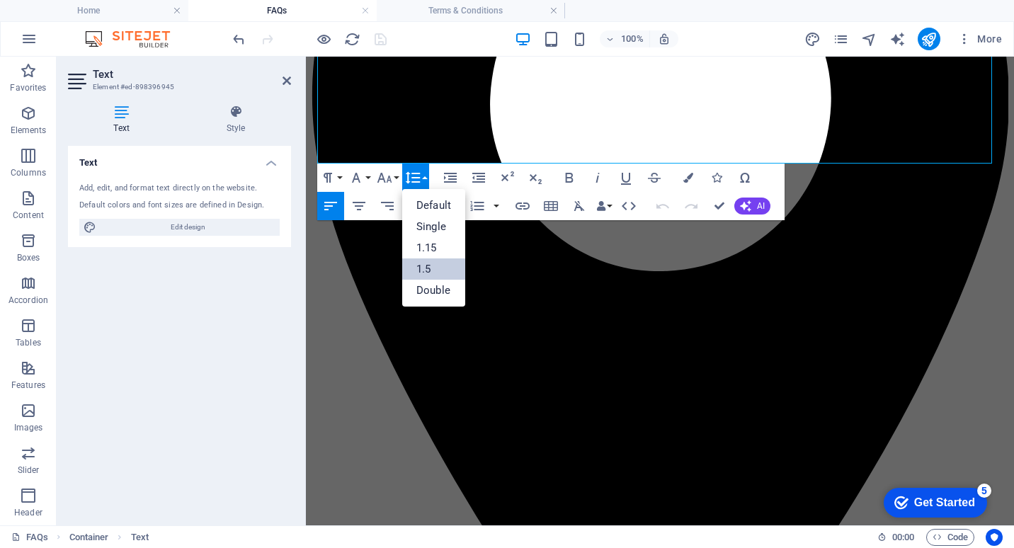
scroll to position [0, 0]
click at [432, 269] on link "1.5" at bounding box center [433, 268] width 63 height 21
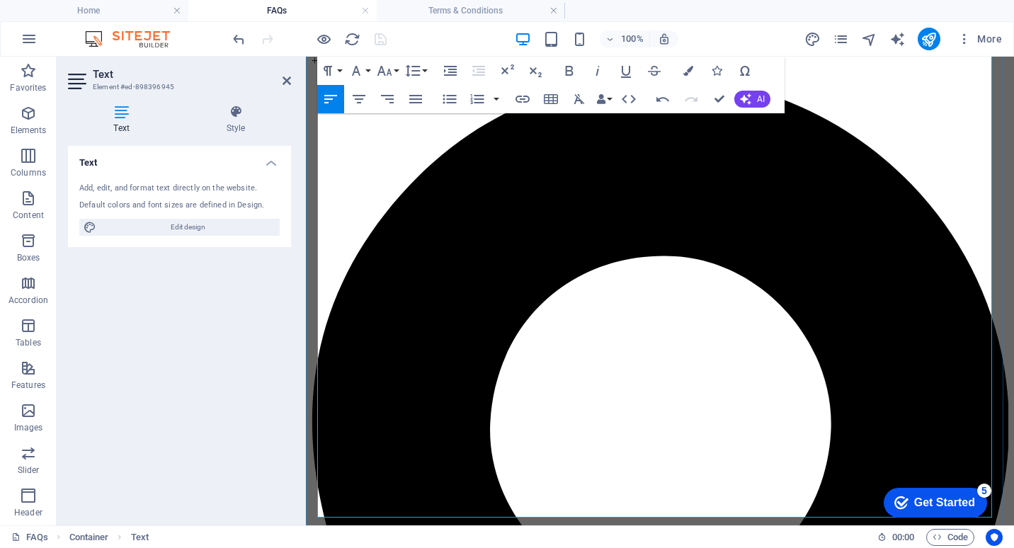
scroll to position [1173, 0]
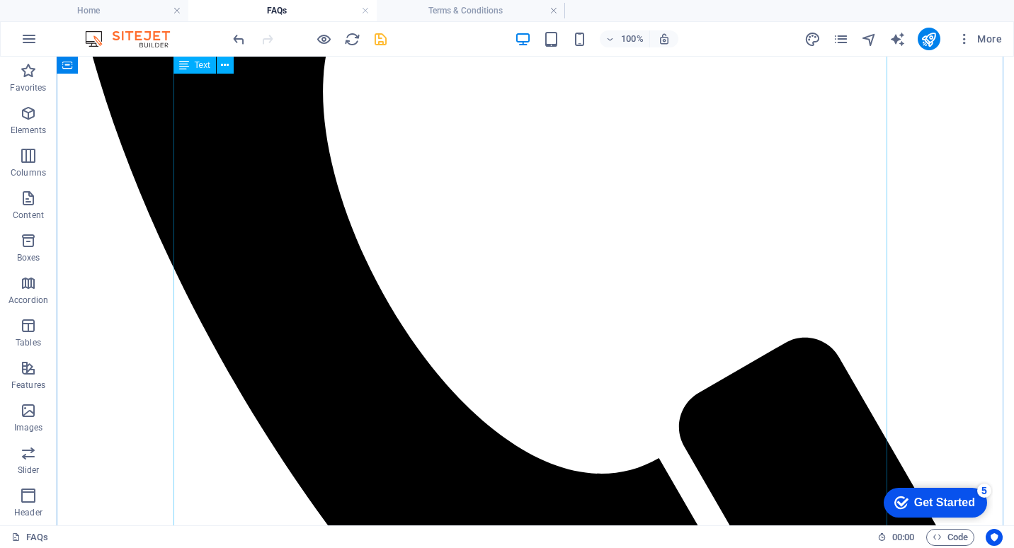
scroll to position [660, 0]
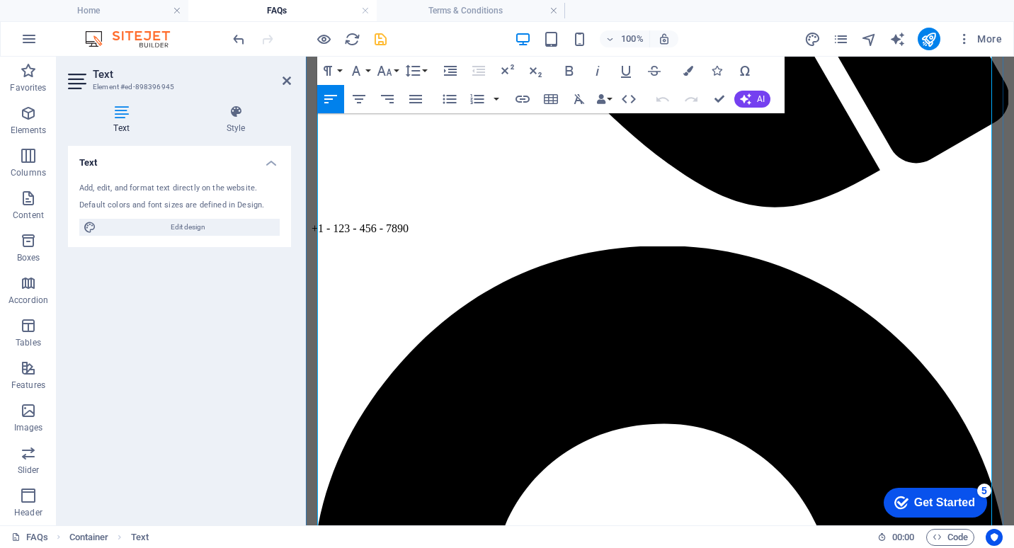
scroll to position [796, 0]
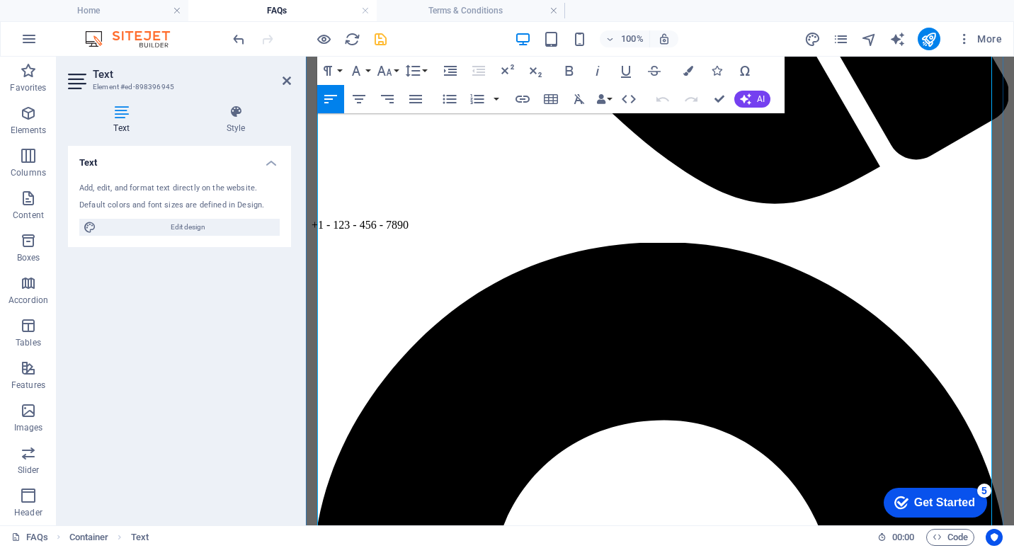
click at [113, 10] on h4 "Home" at bounding box center [94, 11] width 188 height 16
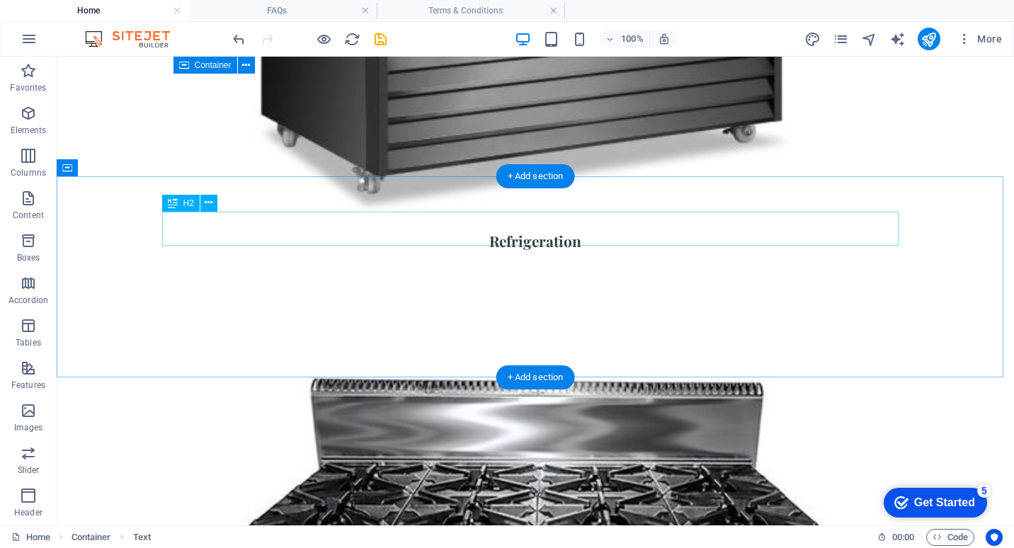
scroll to position [1416, 0]
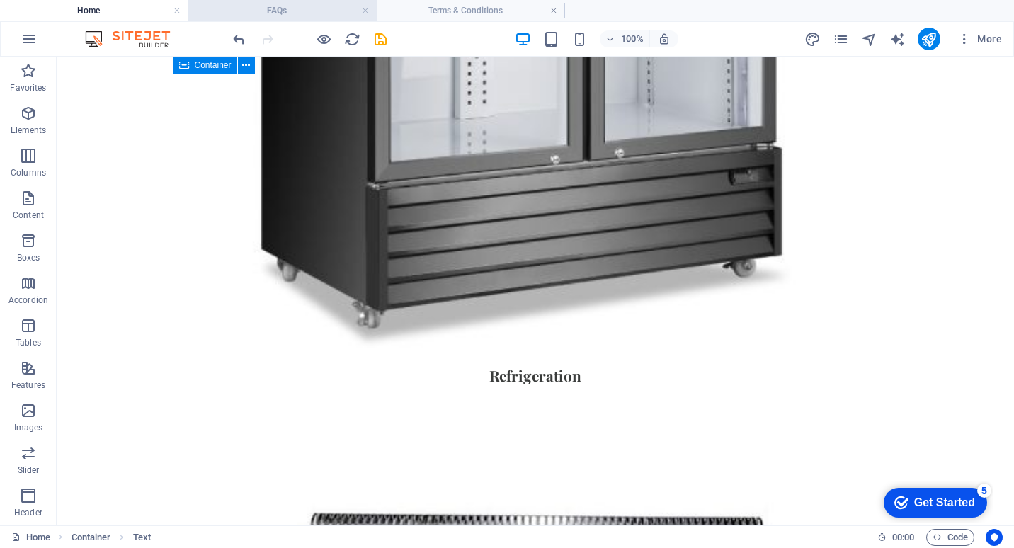
click at [284, 13] on h4 "FAQs" at bounding box center [282, 11] width 188 height 16
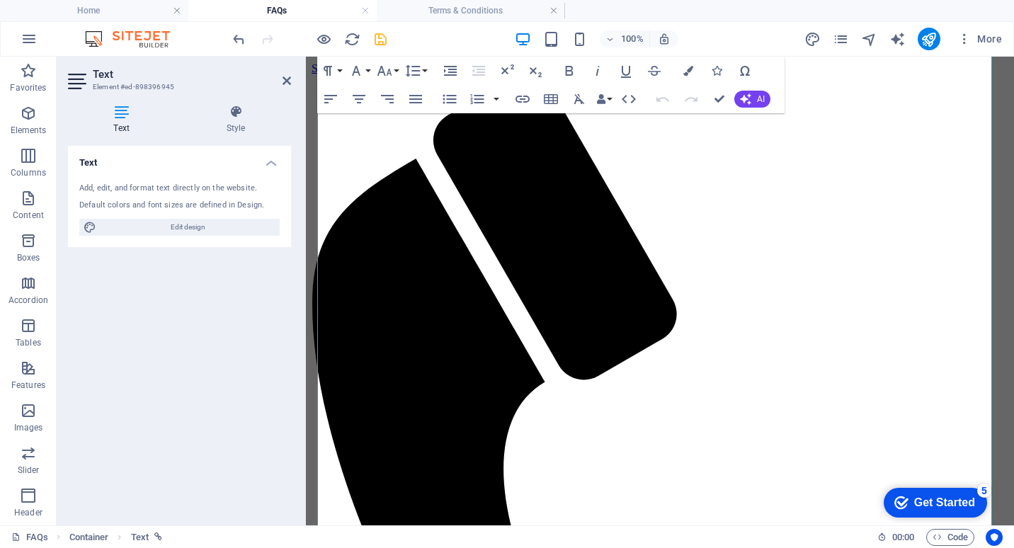
scroll to position [796, 0]
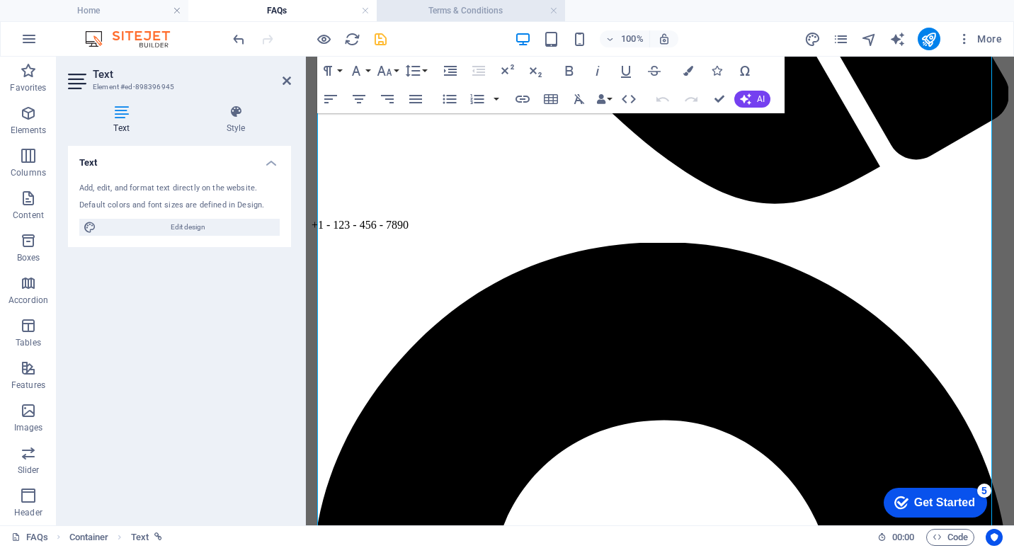
click at [462, 8] on h4 "Terms & Conditions" at bounding box center [471, 11] width 188 height 16
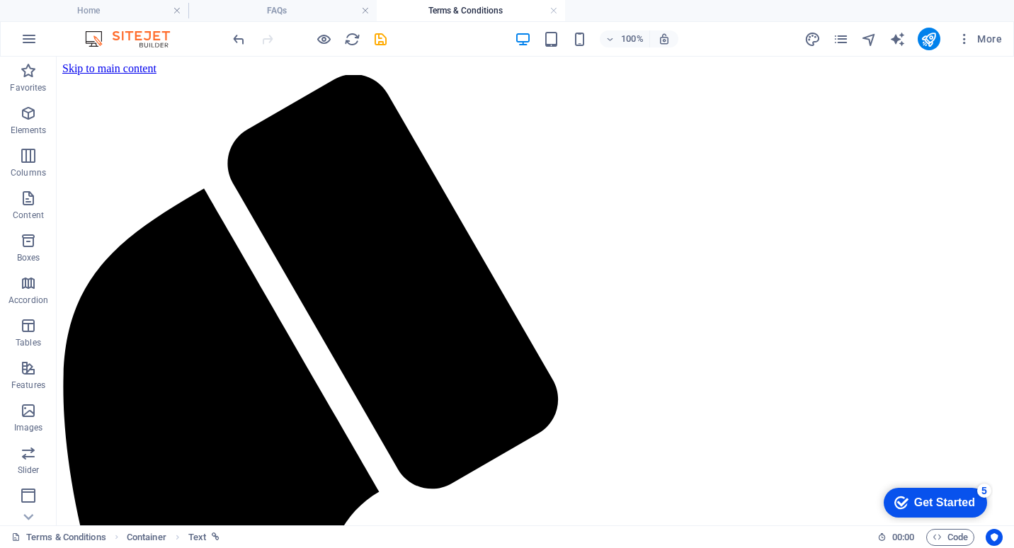
scroll to position [779, 0]
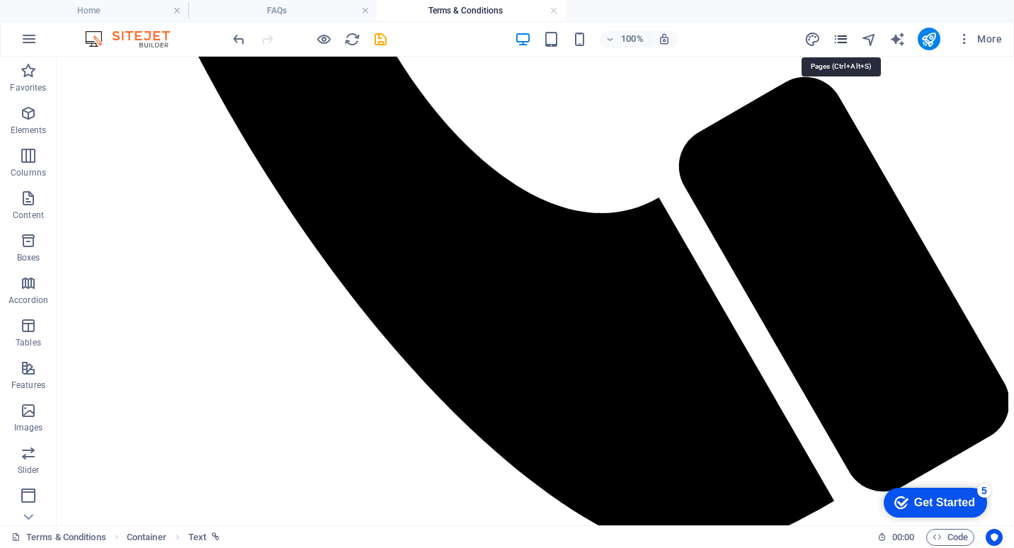
click at [843, 42] on icon "pages" at bounding box center [841, 39] width 16 height 16
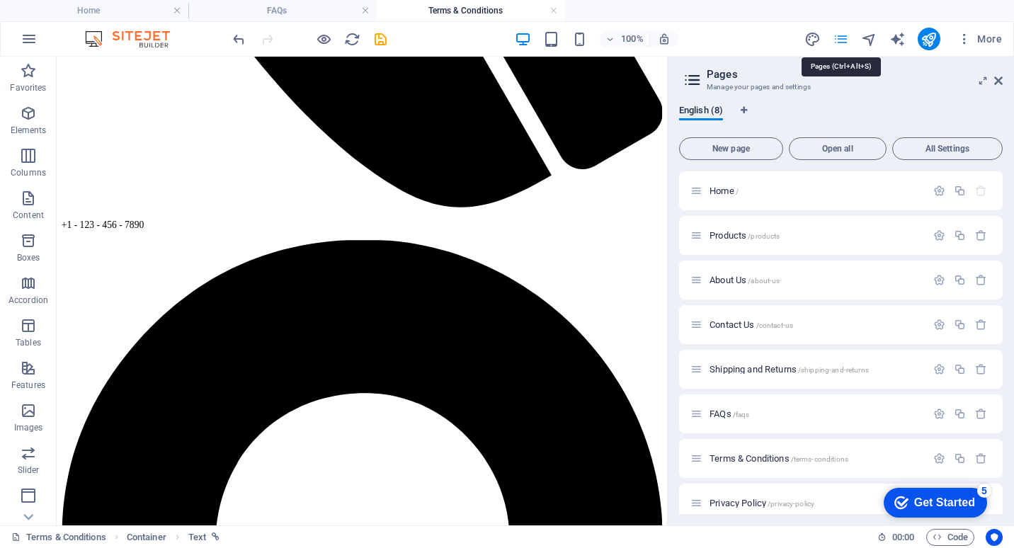
scroll to position [796, 0]
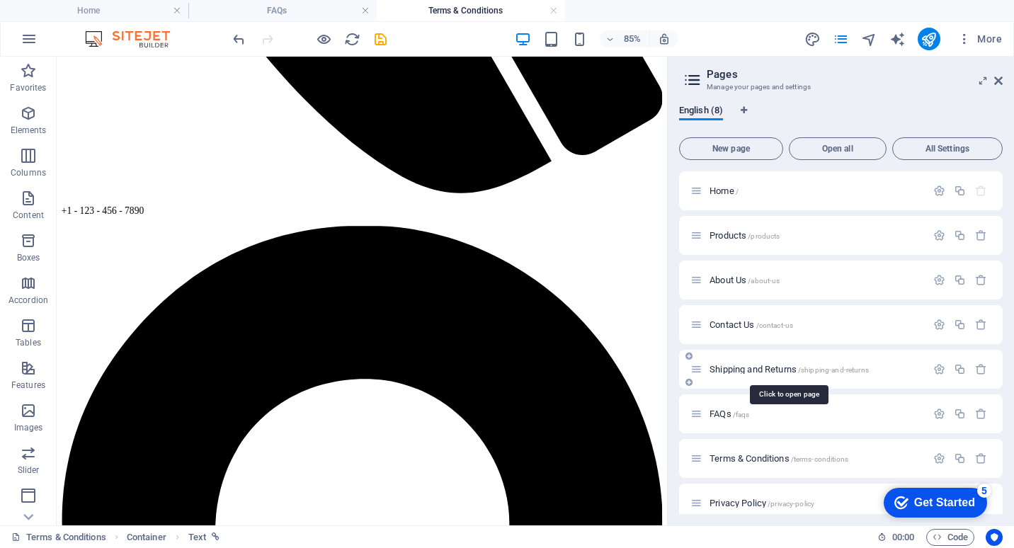
click at [752, 371] on span "Shipping and Returns /shipping-and-returns" at bounding box center [789, 369] width 159 height 11
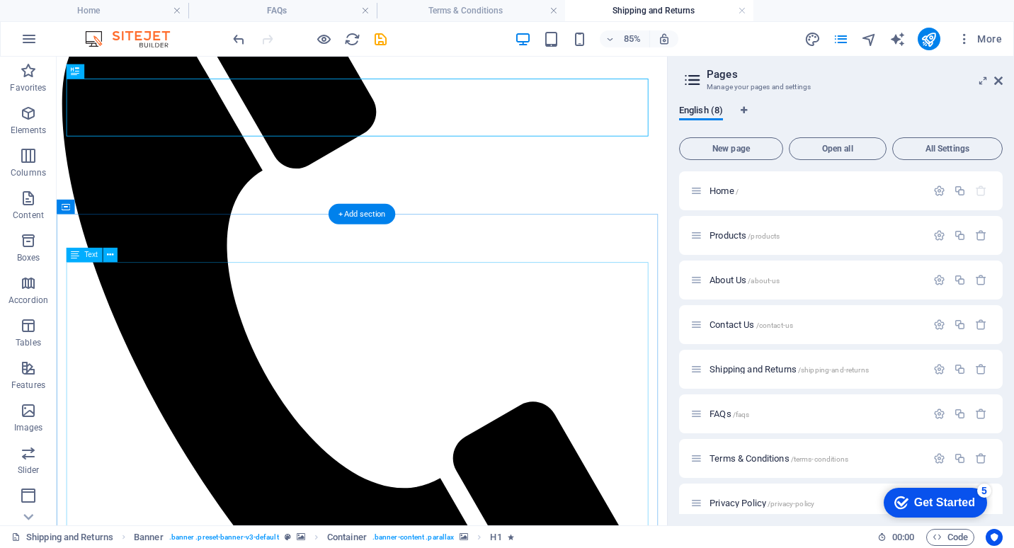
scroll to position [212, 0]
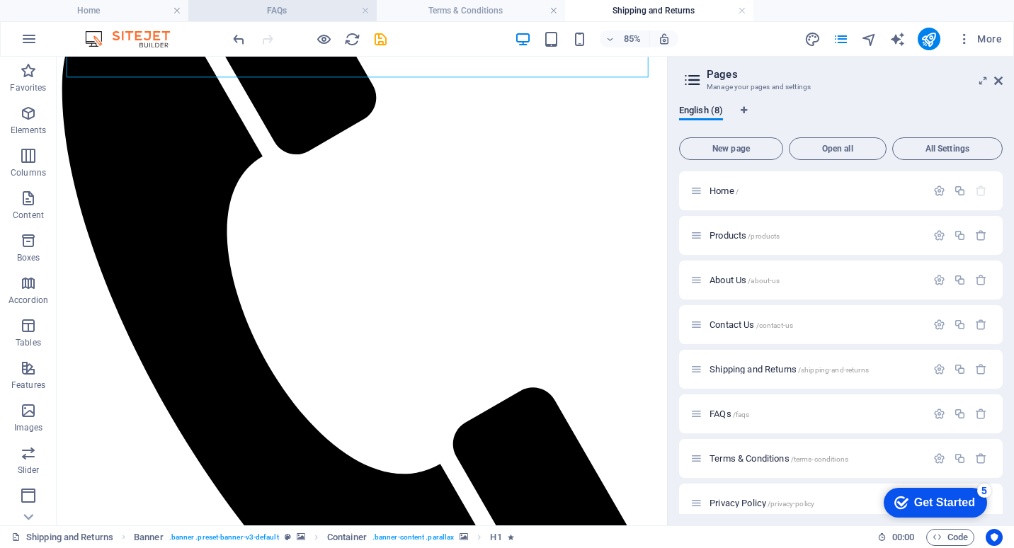
click at [322, 13] on h4 "FAQs" at bounding box center [282, 11] width 188 height 16
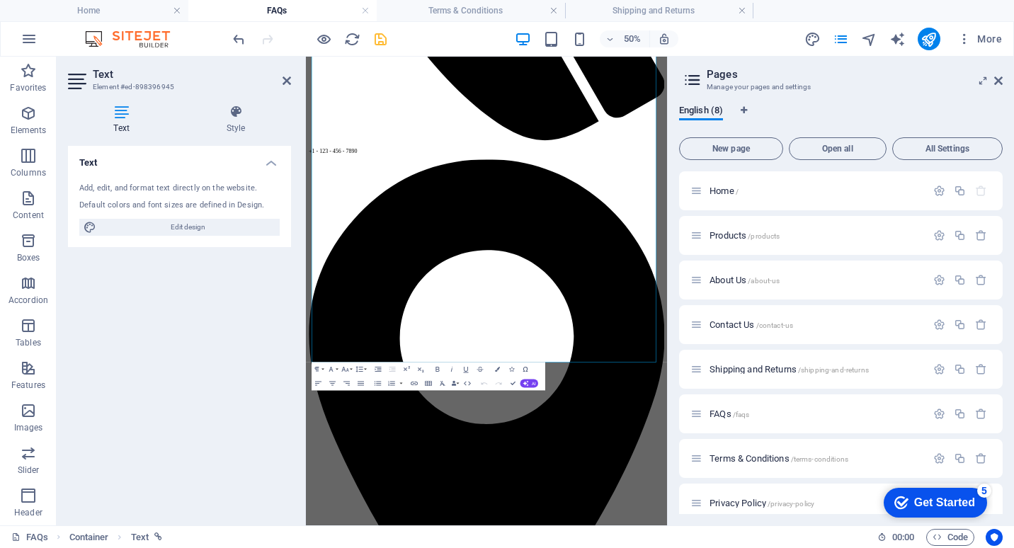
scroll to position [793, 0]
click at [1001, 77] on icon at bounding box center [998, 80] width 8 height 11
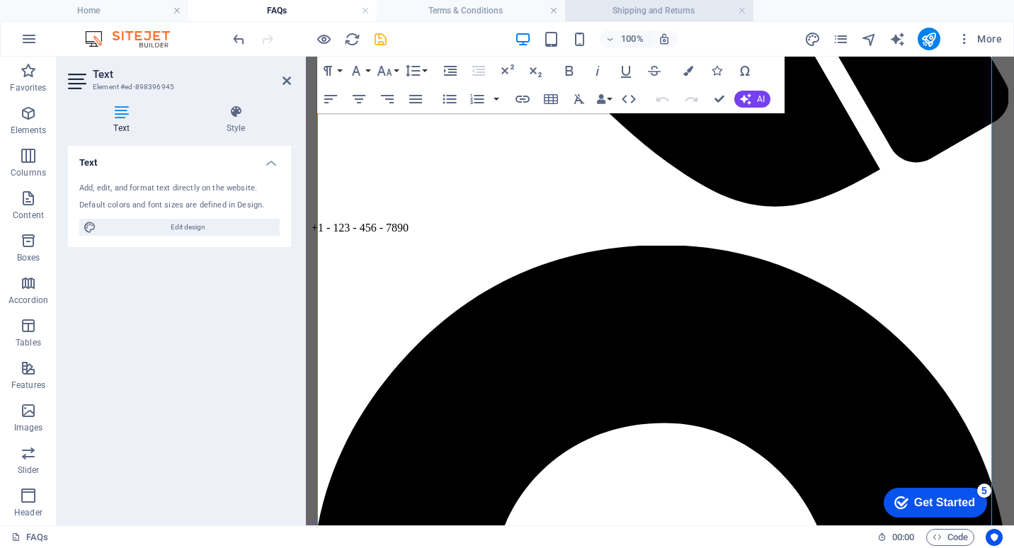
click at [644, 14] on h4 "Shipping and Returns" at bounding box center [659, 11] width 188 height 16
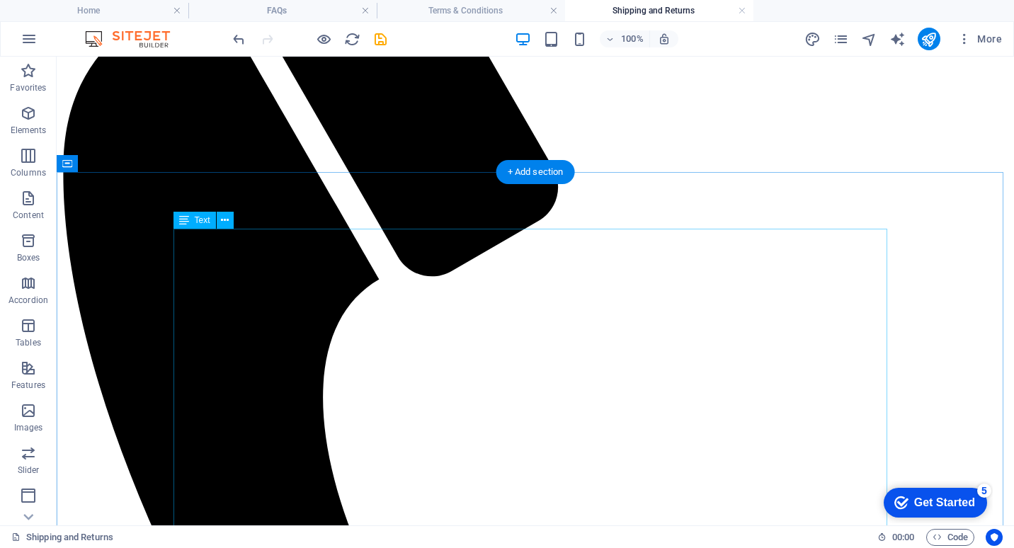
scroll to position [354, 0]
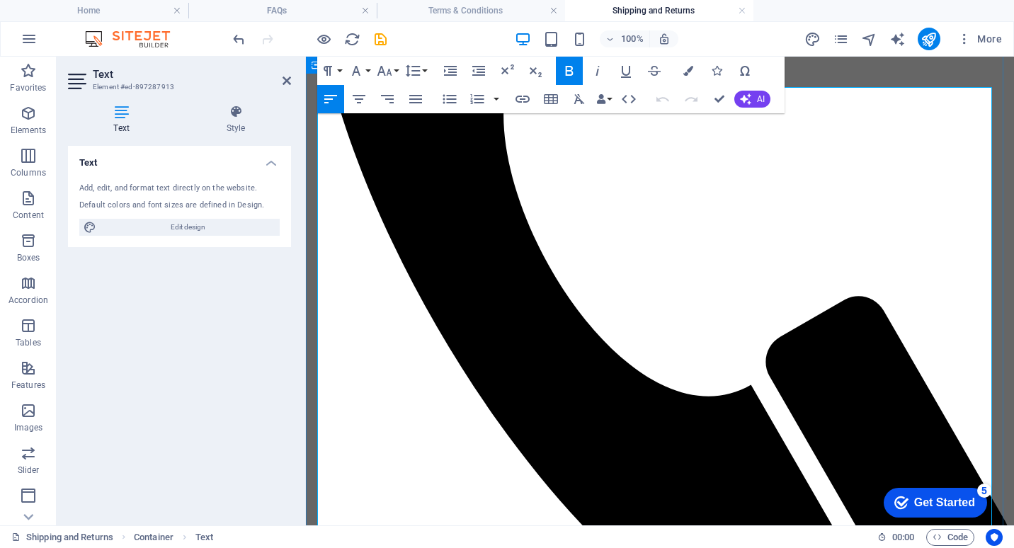
drag, startPoint x: 424, startPoint y: 220, endPoint x: 843, endPoint y: 217, distance: 418.6
drag, startPoint x: 419, startPoint y: 212, endPoint x: 987, endPoint y: 212, distance: 568.0
copy span "Deliveries are Standard (Kerbside) which is door to door only and not delivered…"
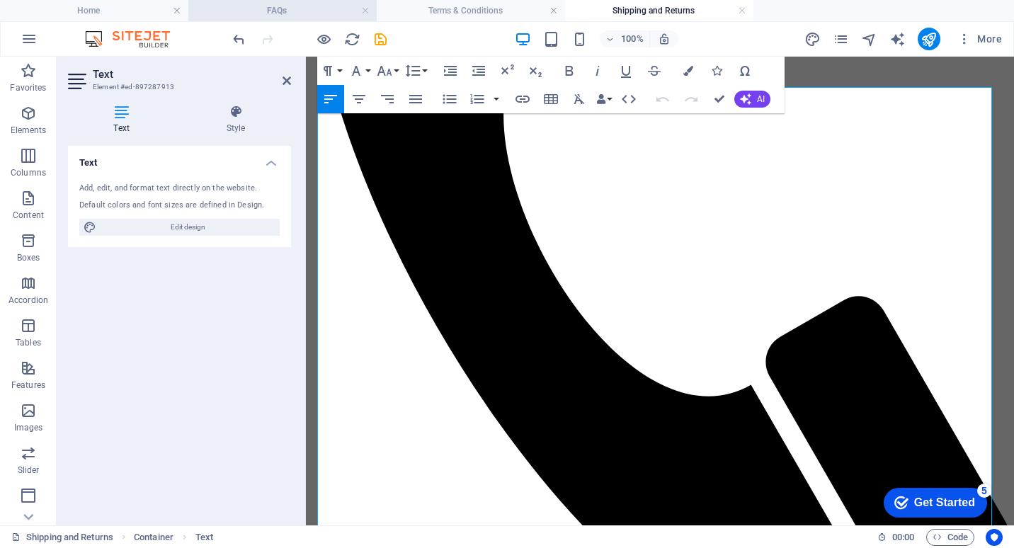
click at [315, 8] on h4 "FAQs" at bounding box center [282, 11] width 188 height 16
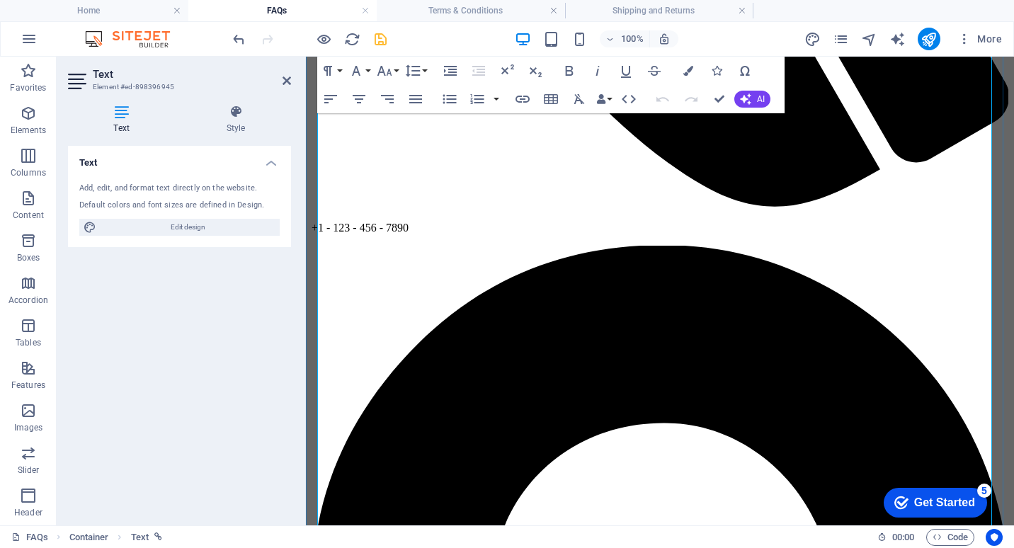
drag, startPoint x: 944, startPoint y: 285, endPoint x: 345, endPoint y: 288, distance: 599.2
drag, startPoint x: 414, startPoint y: 285, endPoint x: 974, endPoint y: 295, distance: 560.3
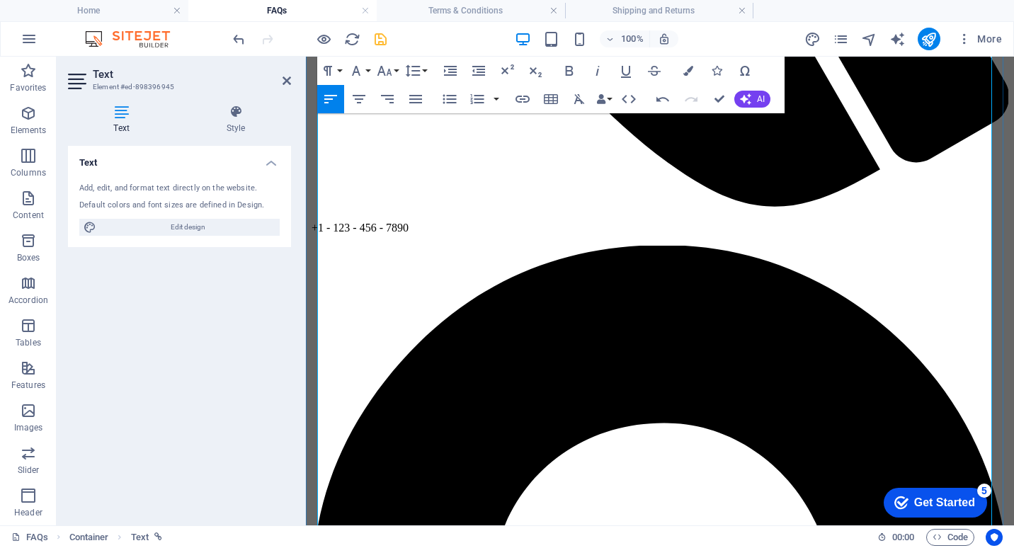
click at [684, 72] on icon "button" at bounding box center [688, 71] width 10 height 10
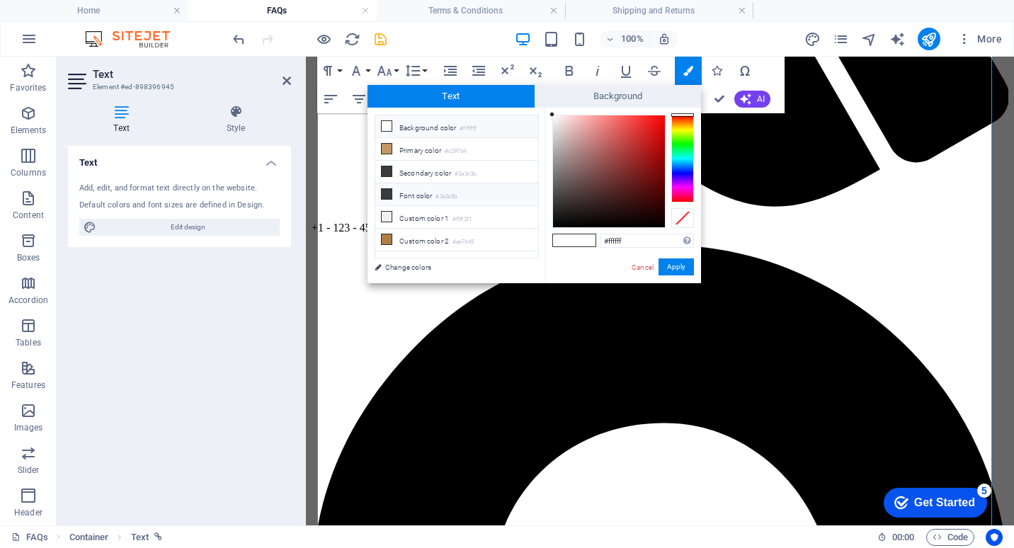
click at [386, 193] on icon at bounding box center [387, 194] width 10 height 10
type input "#3a3c3b"
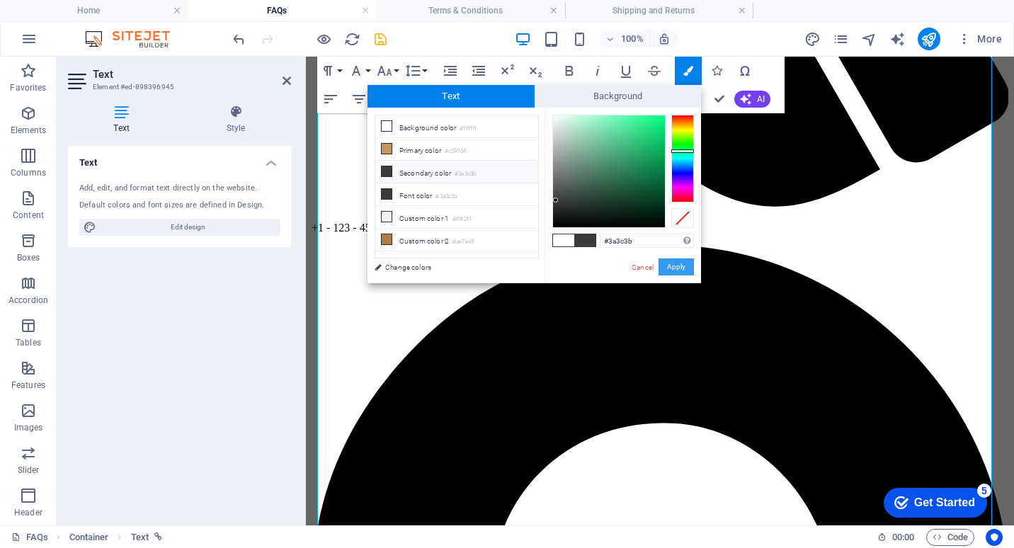
click at [676, 268] on button "Apply" at bounding box center [676, 266] width 35 height 17
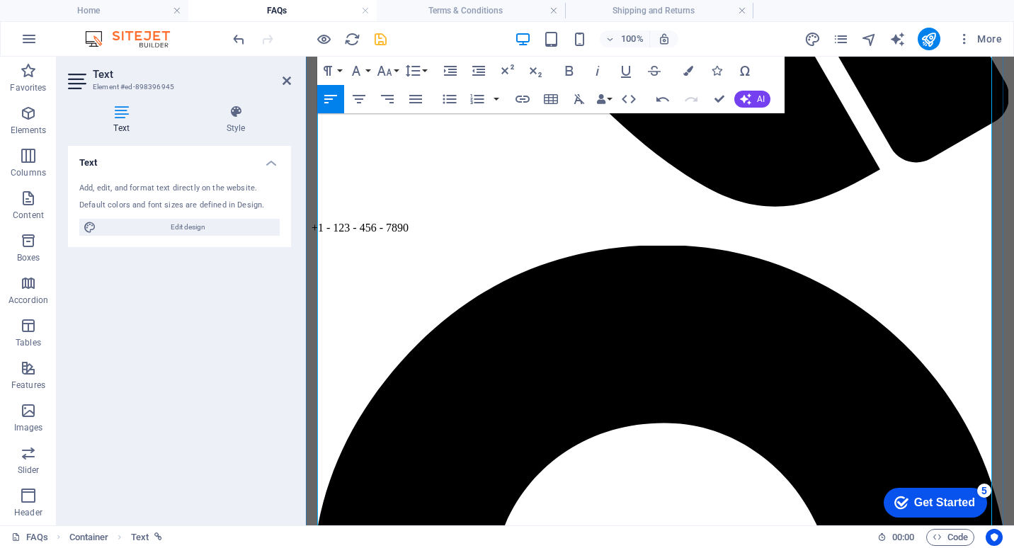
drag, startPoint x: 398, startPoint y: 281, endPoint x: 496, endPoint y: 344, distance: 116.9
click at [645, 11] on h4 "Shipping and Returns" at bounding box center [659, 11] width 188 height 16
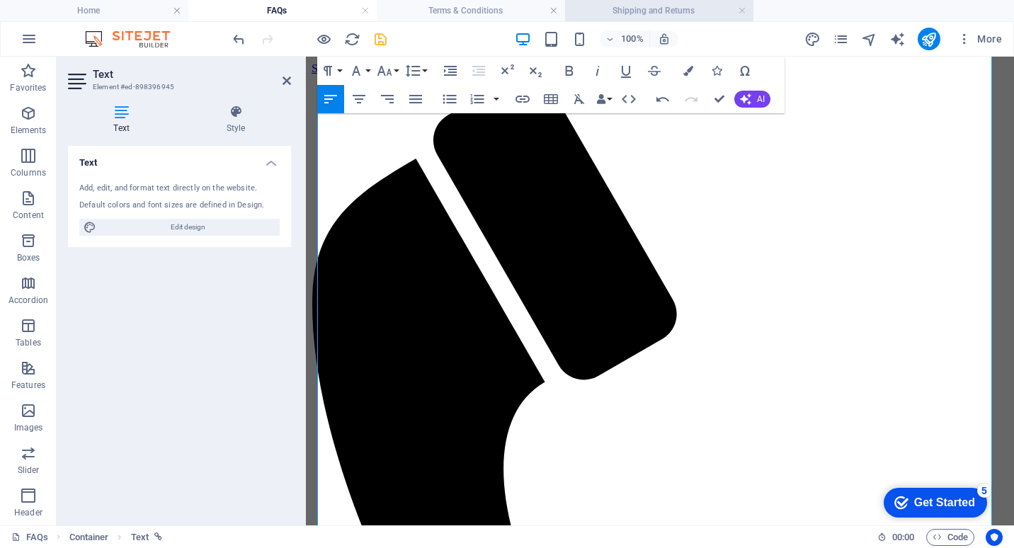
scroll to position [354, 0]
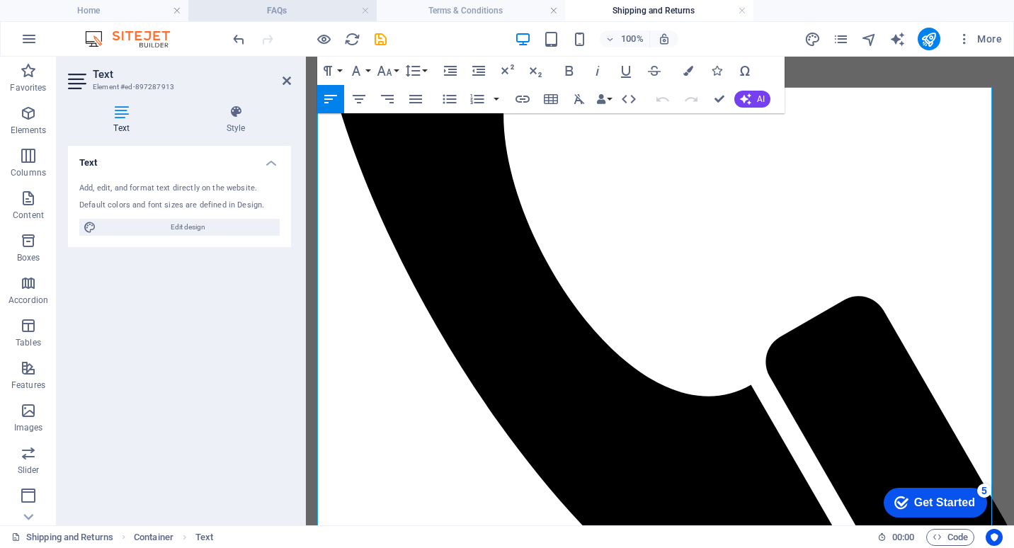
click at [296, 11] on h4 "FAQs" at bounding box center [282, 11] width 188 height 16
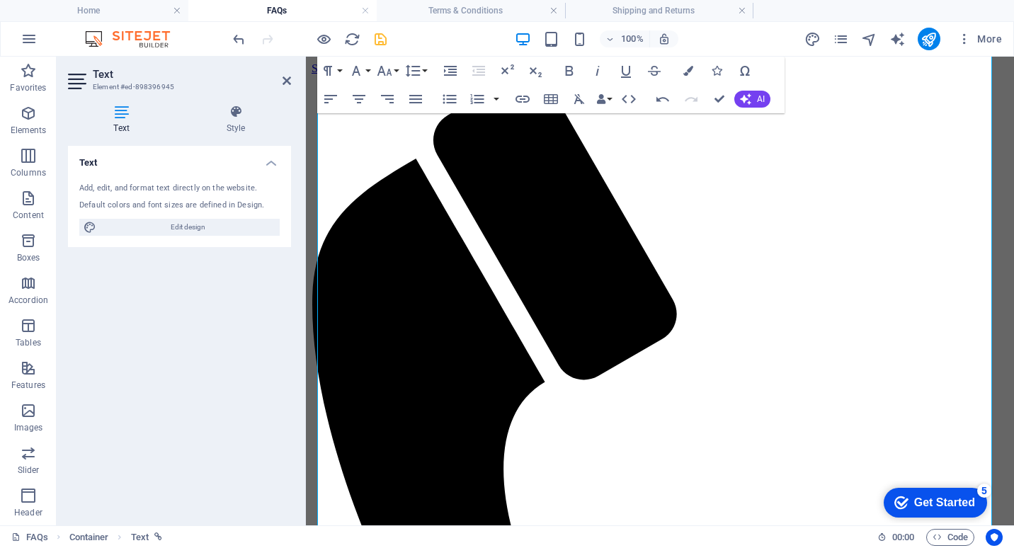
scroll to position [793, 0]
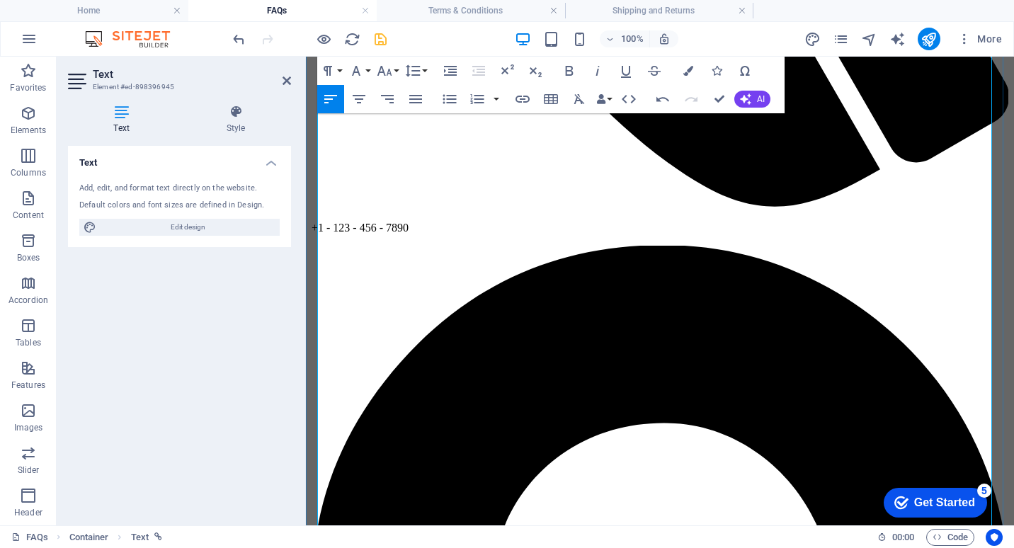
drag, startPoint x: 445, startPoint y: 308, endPoint x: 249, endPoint y: 316, distance: 196.3
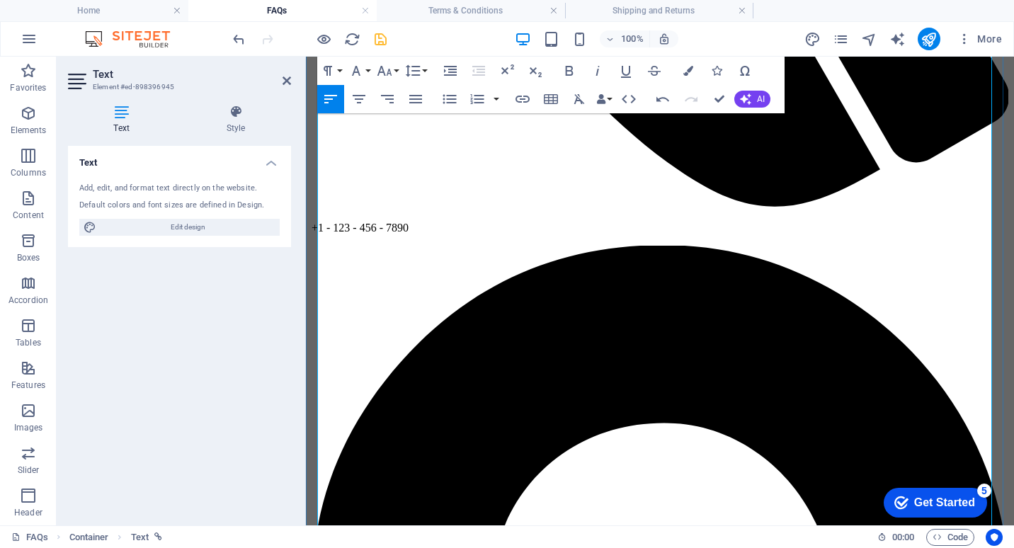
drag, startPoint x: 426, startPoint y: 319, endPoint x: 322, endPoint y: 319, distance: 104.1
click at [688, 71] on icon "button" at bounding box center [688, 71] width 10 height 10
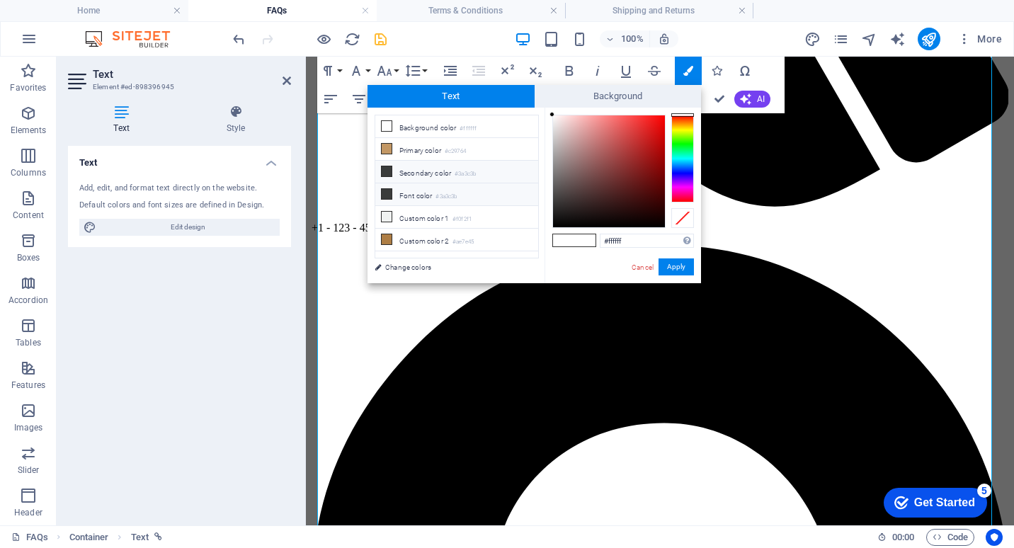
click at [390, 193] on icon at bounding box center [387, 194] width 10 height 10
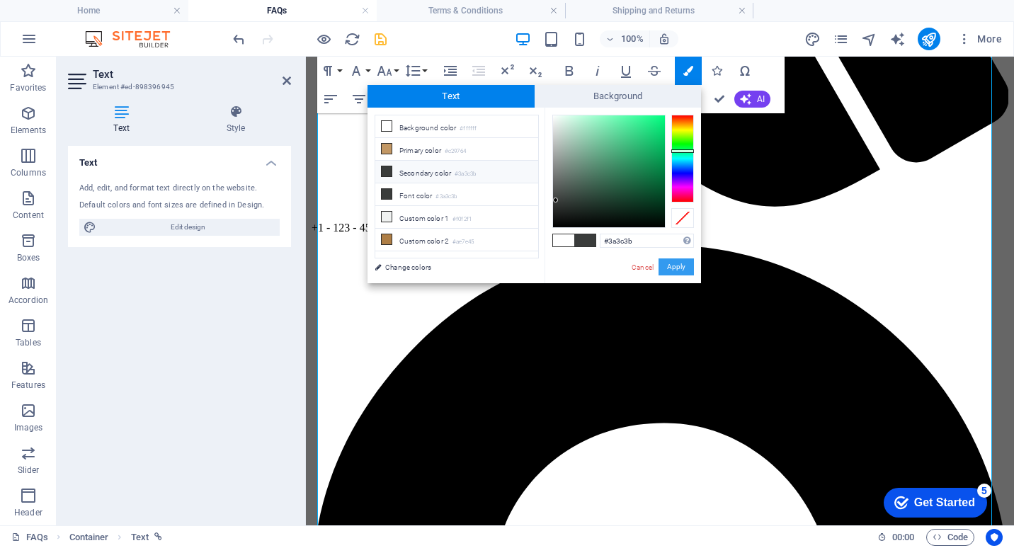
click at [678, 261] on button "Apply" at bounding box center [676, 266] width 35 height 17
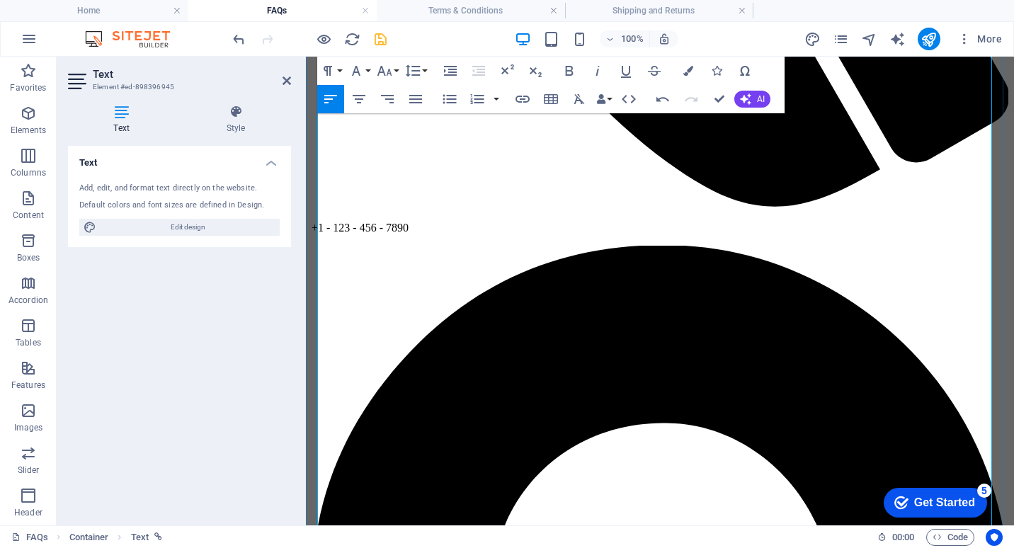
drag, startPoint x: 320, startPoint y: 350, endPoint x: 975, endPoint y: 349, distance: 655.1
drag, startPoint x: 870, startPoint y: 282, endPoint x: 311, endPoint y: 290, distance: 558.8
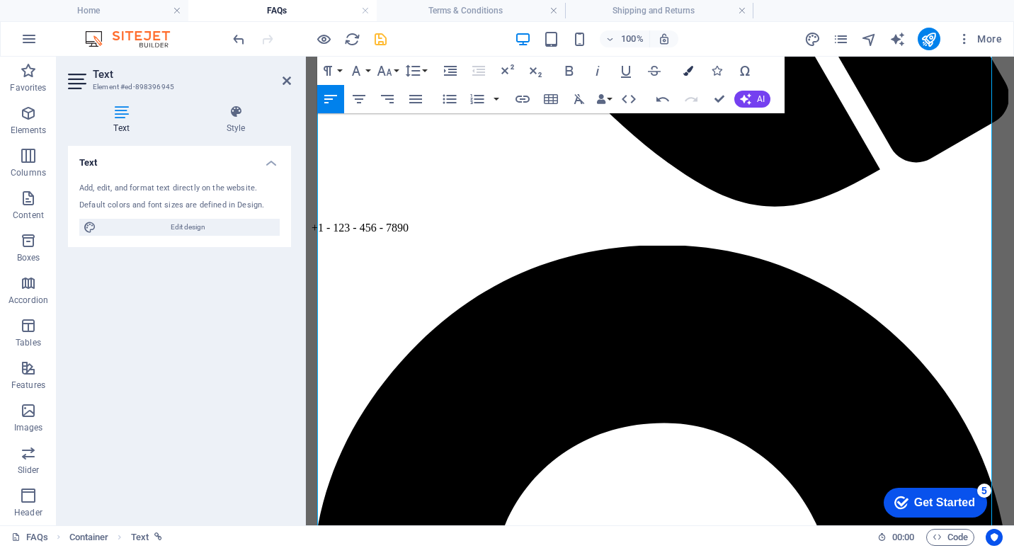
click at [689, 70] on icon "button" at bounding box center [688, 71] width 10 height 10
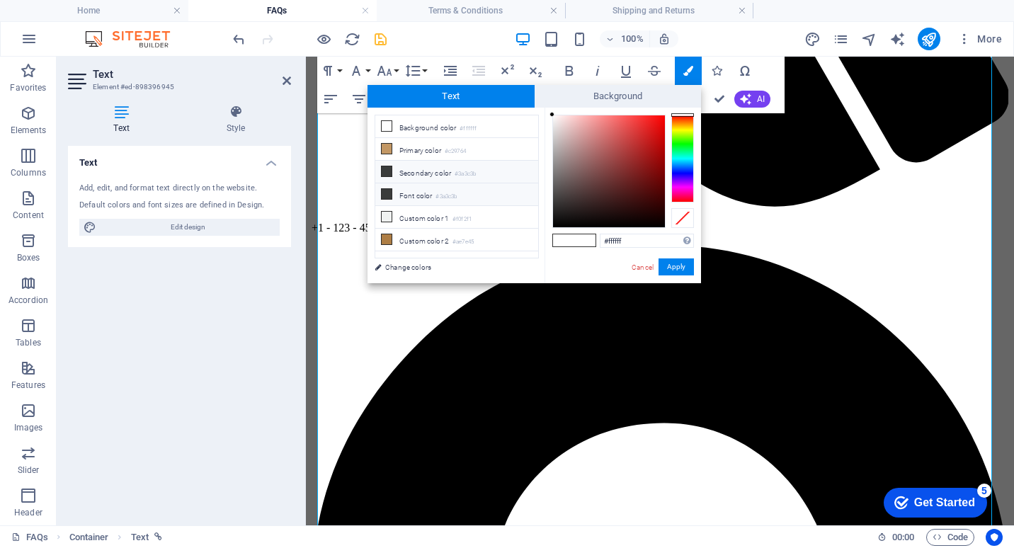
click at [407, 191] on li "Font color #3a3c3b" at bounding box center [456, 194] width 163 height 23
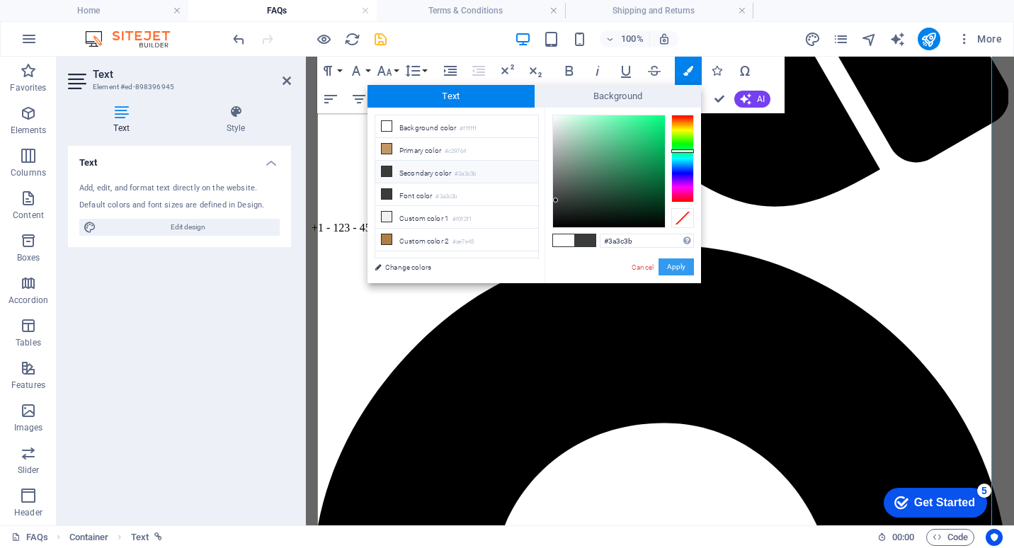
click at [683, 266] on button "Apply" at bounding box center [676, 266] width 35 height 17
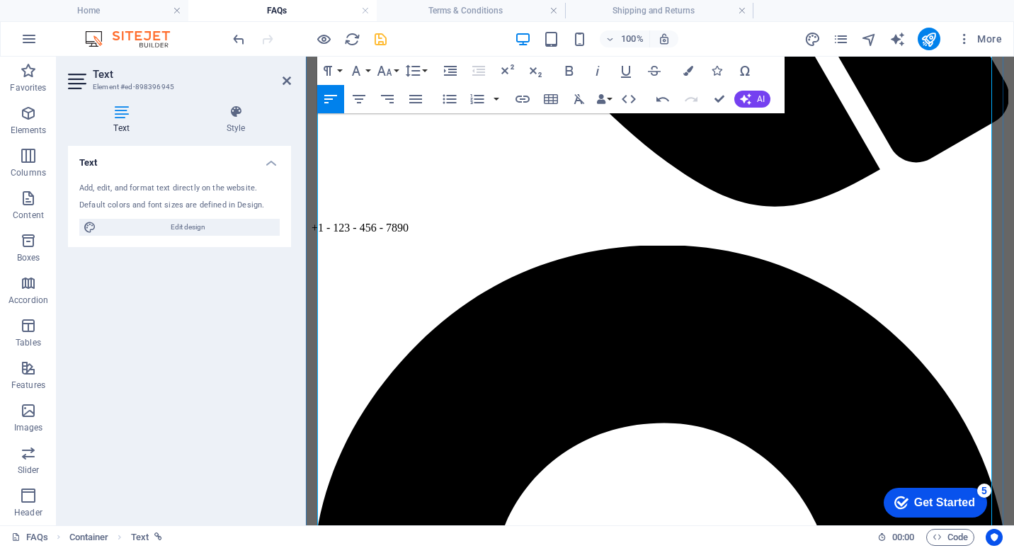
drag, startPoint x: 868, startPoint y: 285, endPoint x: 661, endPoint y: 146, distance: 249.5
click at [688, 69] on icon "button" at bounding box center [688, 71] width 10 height 10
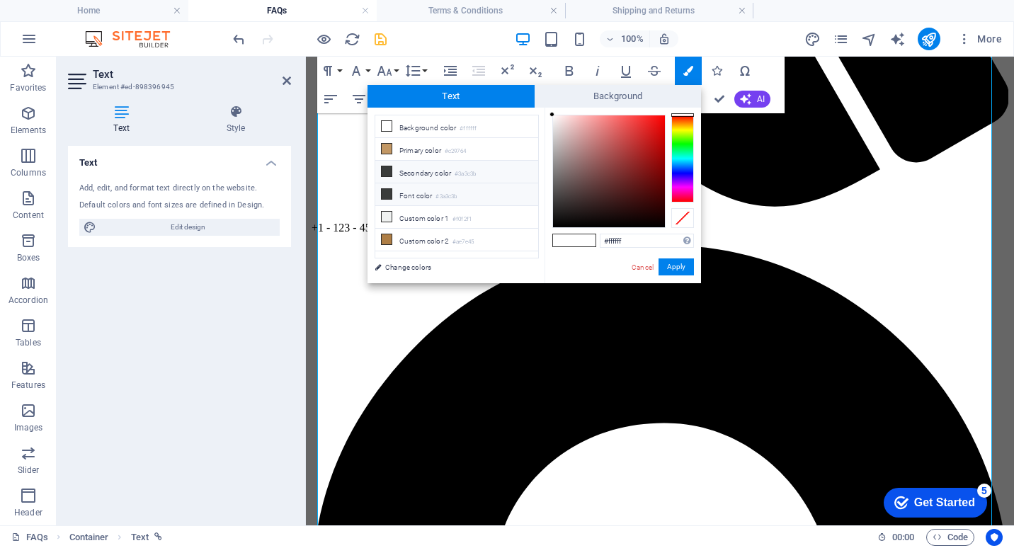
click at [387, 193] on icon at bounding box center [387, 194] width 10 height 10
type input "#3a3c3b"
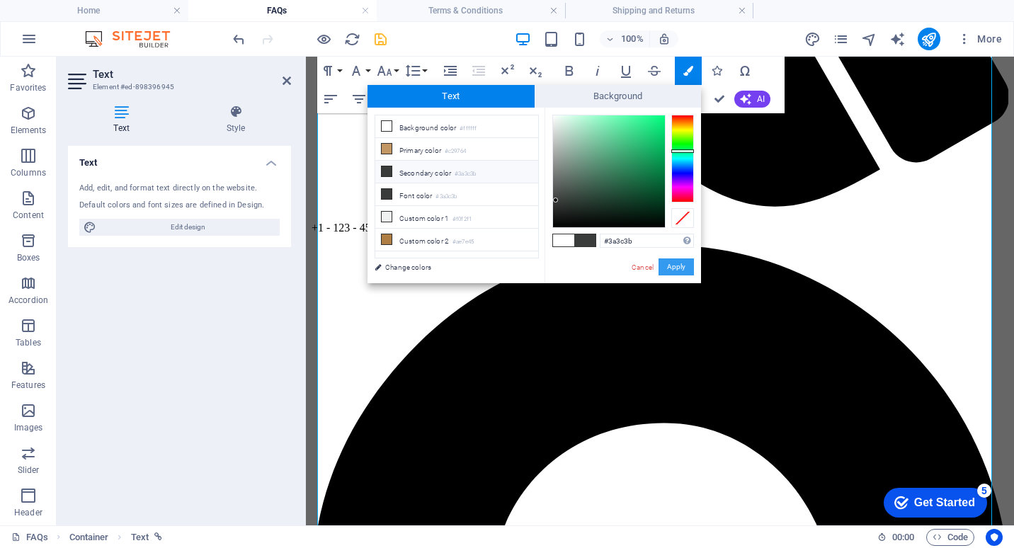
click at [677, 263] on button "Apply" at bounding box center [676, 266] width 35 height 17
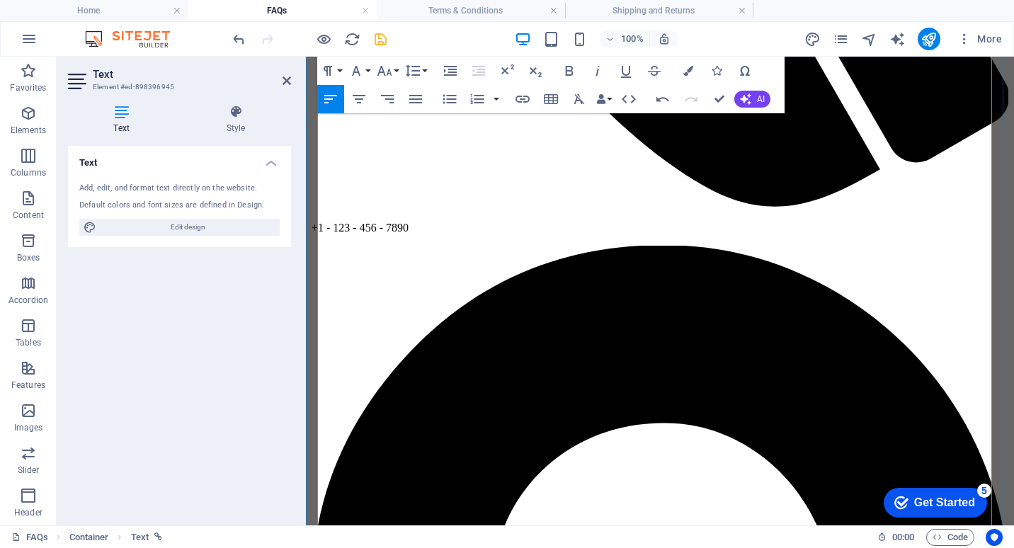
drag, startPoint x: 526, startPoint y: 319, endPoint x: 511, endPoint y: 319, distance: 14.9
drag, startPoint x: 373, startPoint y: 320, endPoint x: 415, endPoint y: 317, distance: 41.9
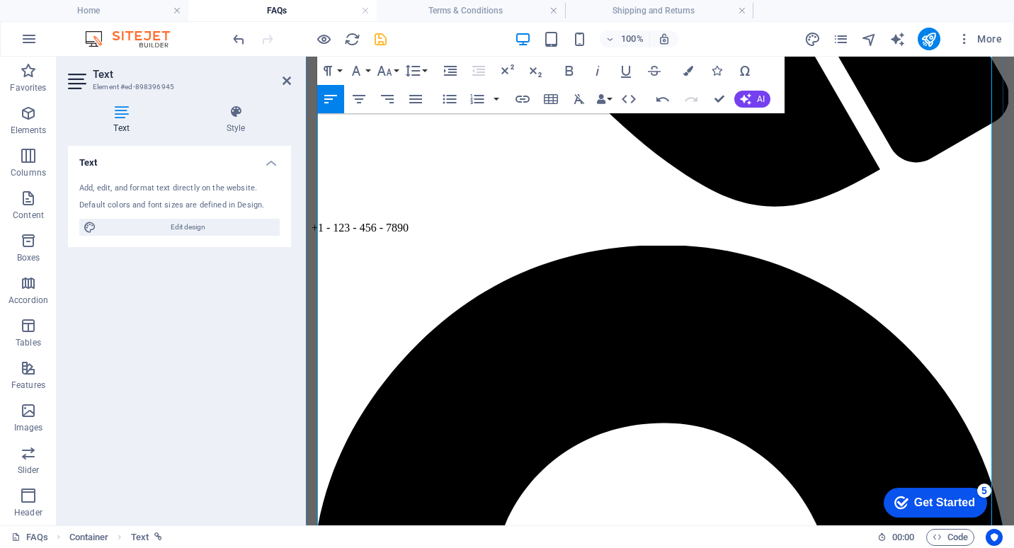
drag, startPoint x: 319, startPoint y: 319, endPoint x: 955, endPoint y: 319, distance: 635.3
click at [570, 70] on icon "button" at bounding box center [570, 71] width 8 height 10
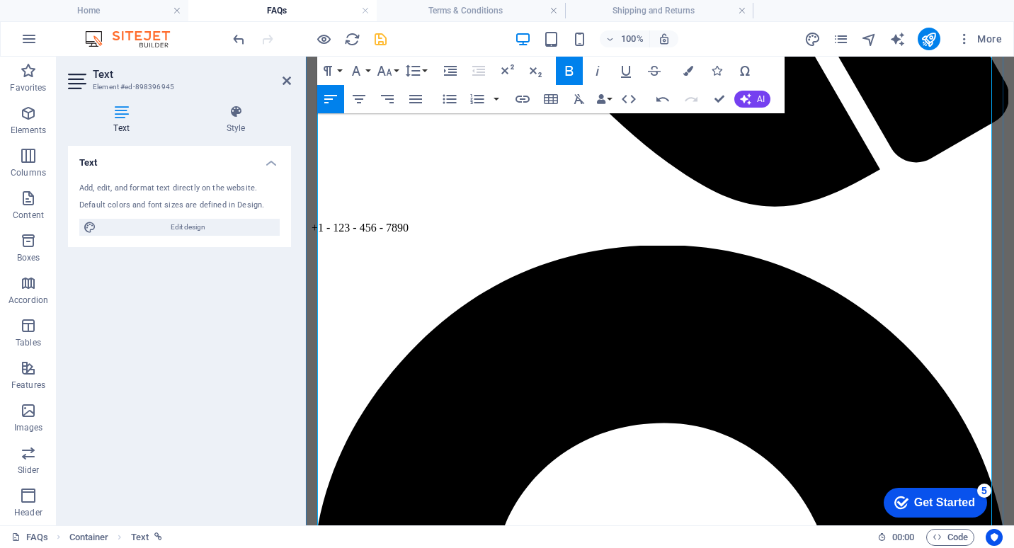
drag, startPoint x: 456, startPoint y: 386, endPoint x: 476, endPoint y: 388, distance: 19.9
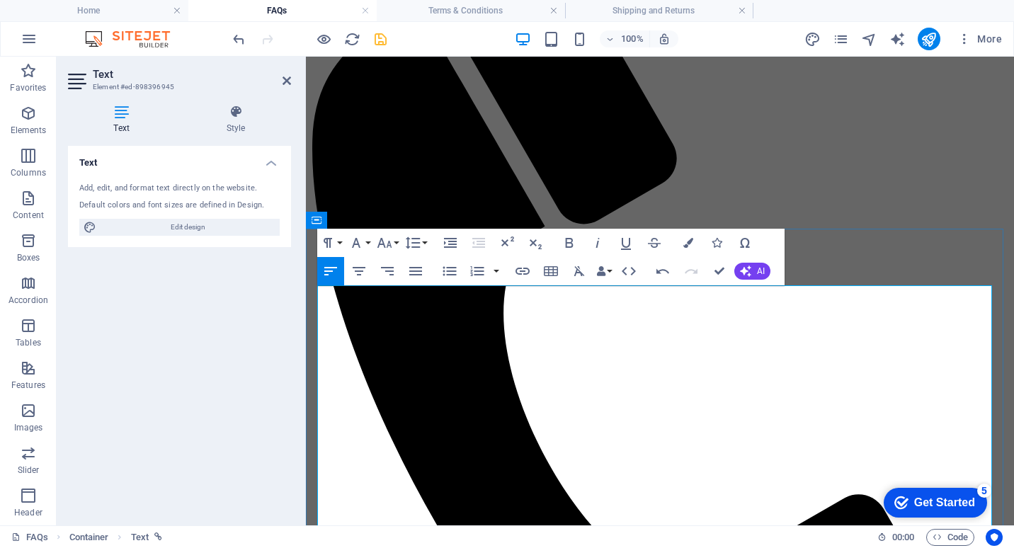
scroll to position [0, 0]
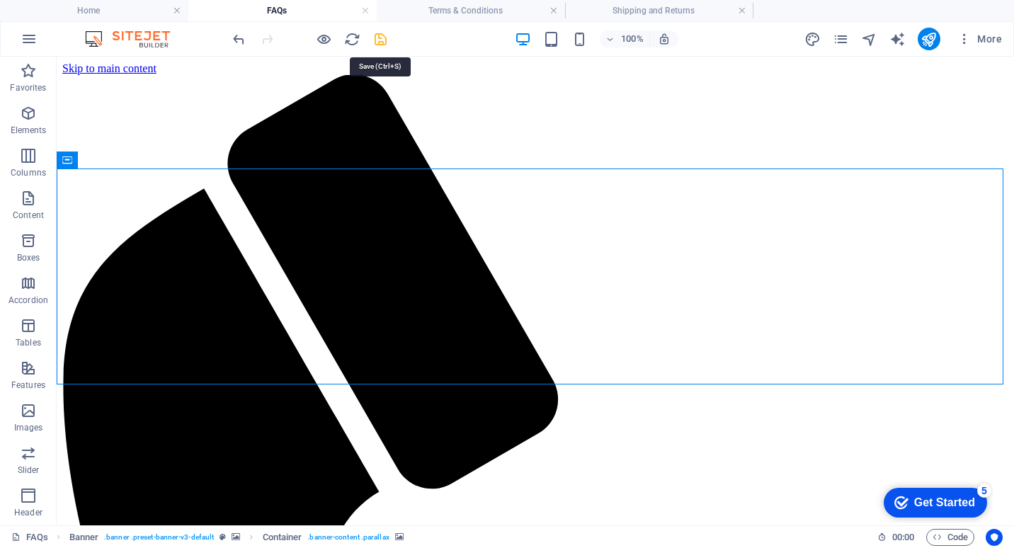
click at [381, 42] on icon "save" at bounding box center [381, 39] width 16 height 16
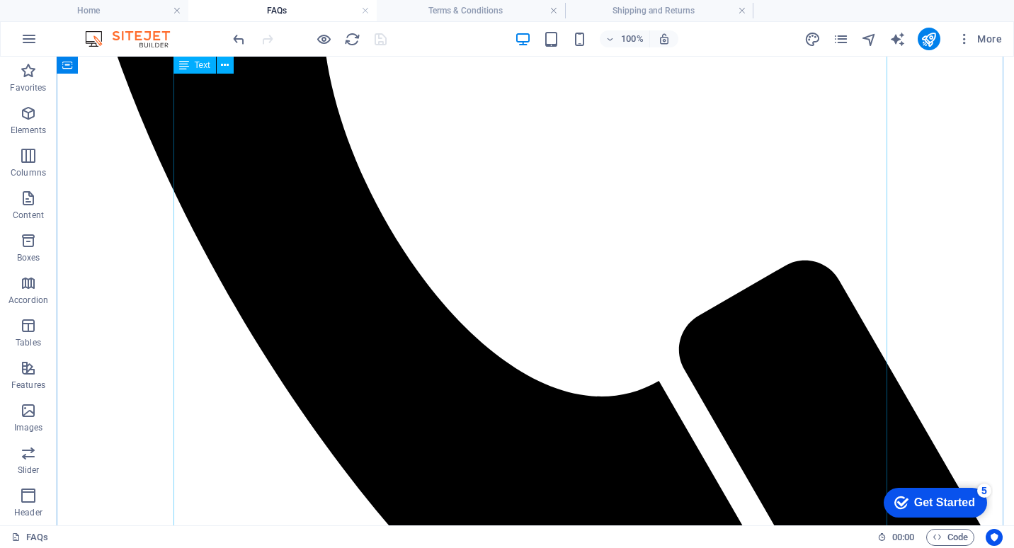
scroll to position [567, 0]
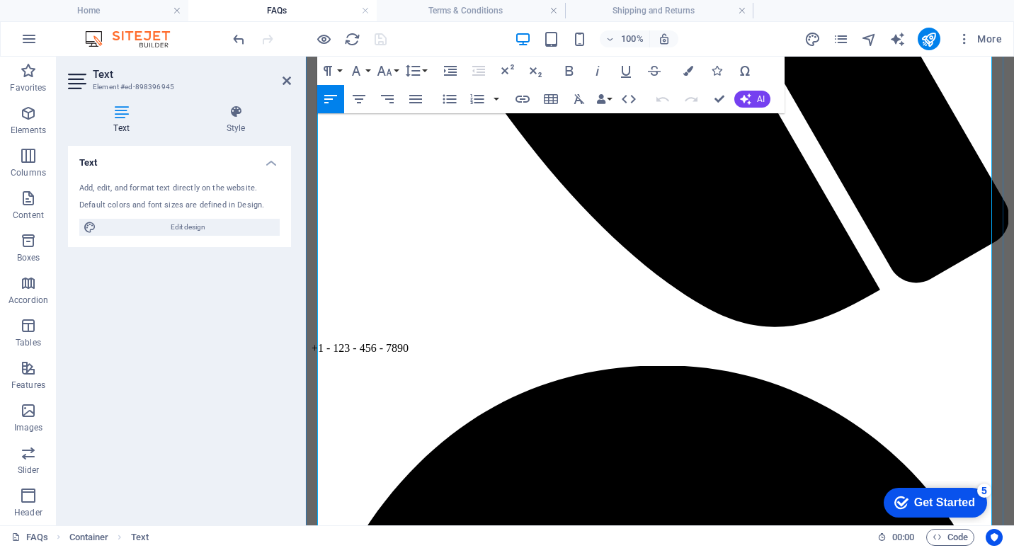
scroll to position [725, 0]
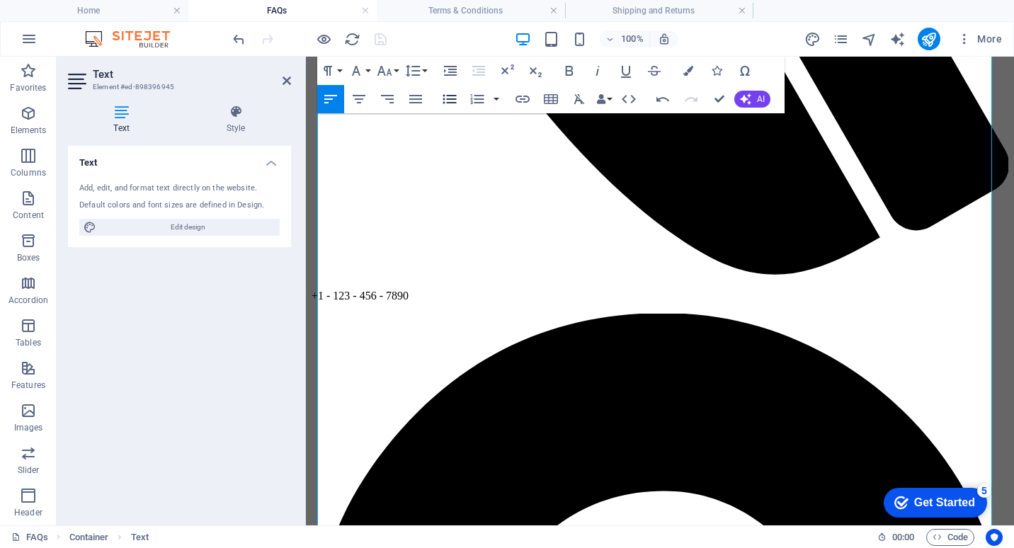
click at [444, 108] on button "Unordered List" at bounding box center [449, 99] width 27 height 28
drag, startPoint x: 567, startPoint y: 248, endPoint x: 317, endPoint y: 251, distance: 250.0
click at [570, 70] on icon "button" at bounding box center [570, 71] width 8 height 10
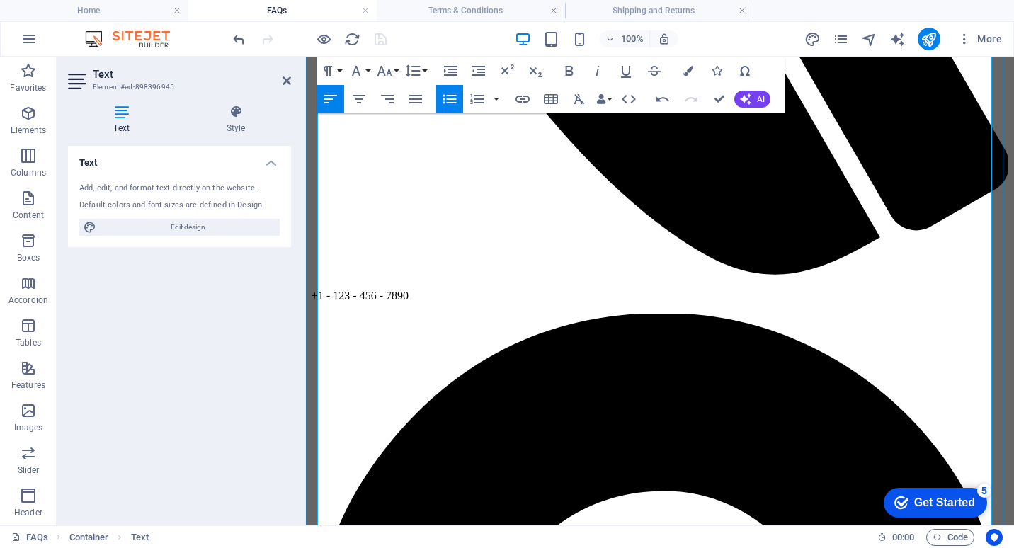
drag, startPoint x: 465, startPoint y: 301, endPoint x: 499, endPoint y: 260, distance: 53.3
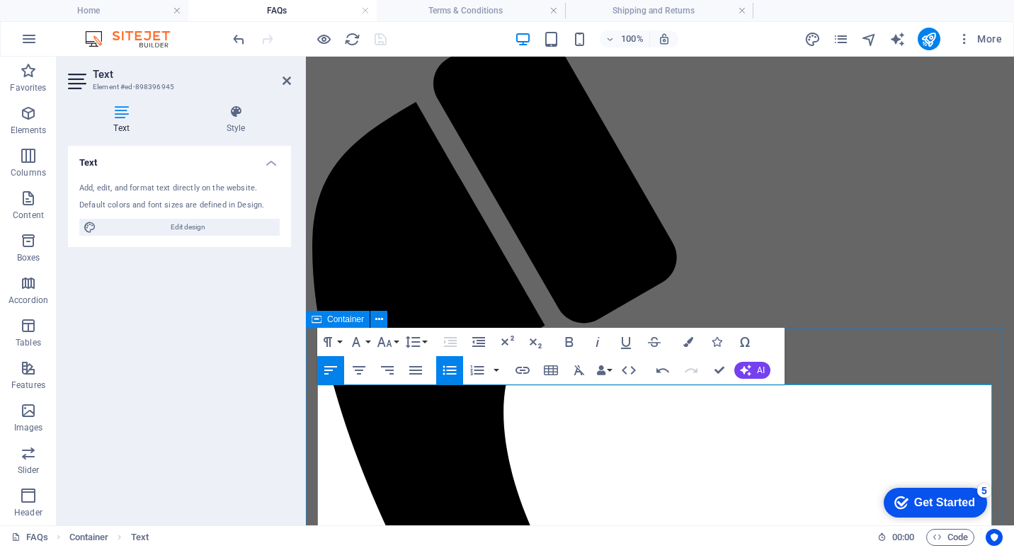
scroll to position [17, 0]
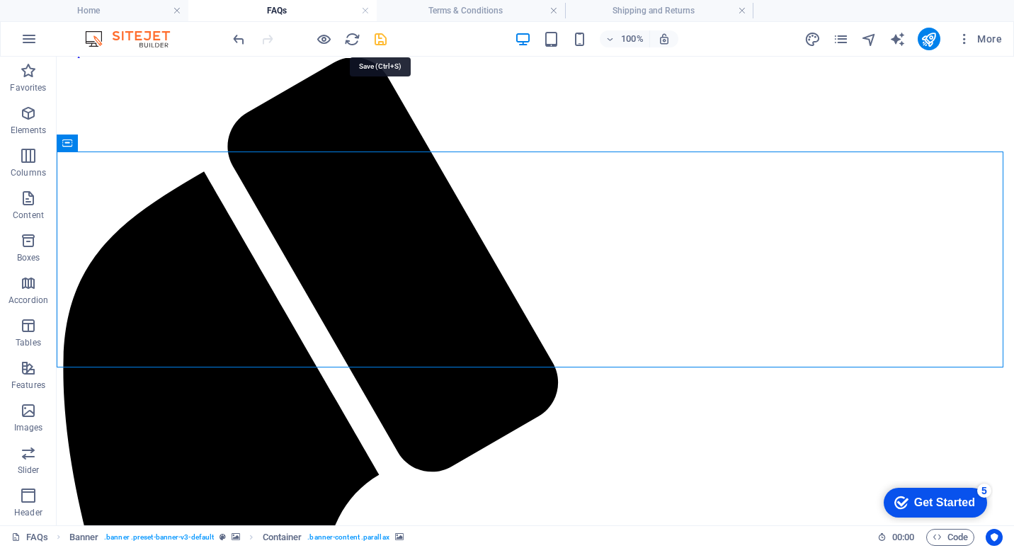
click at [380, 35] on icon "save" at bounding box center [381, 39] width 16 height 16
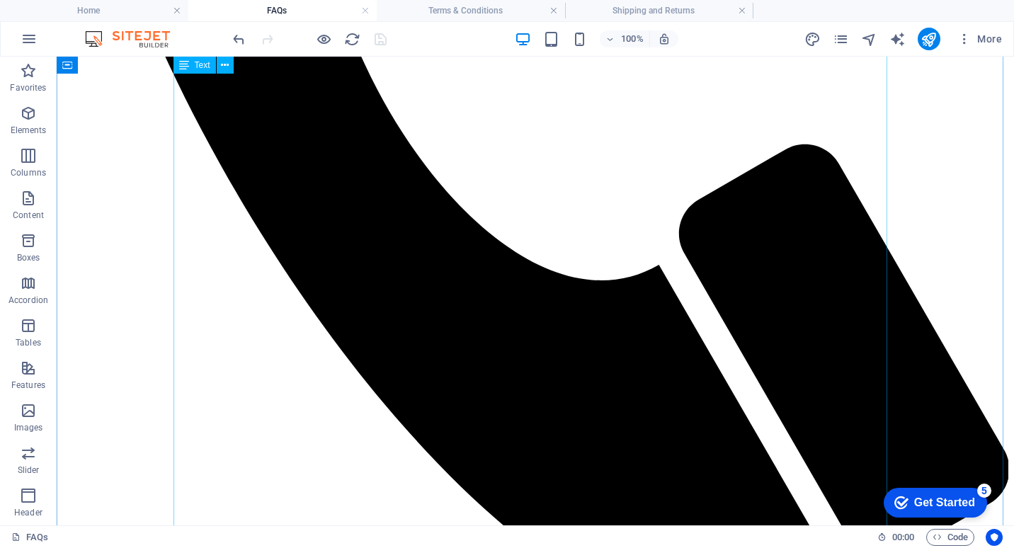
scroll to position [725, 0]
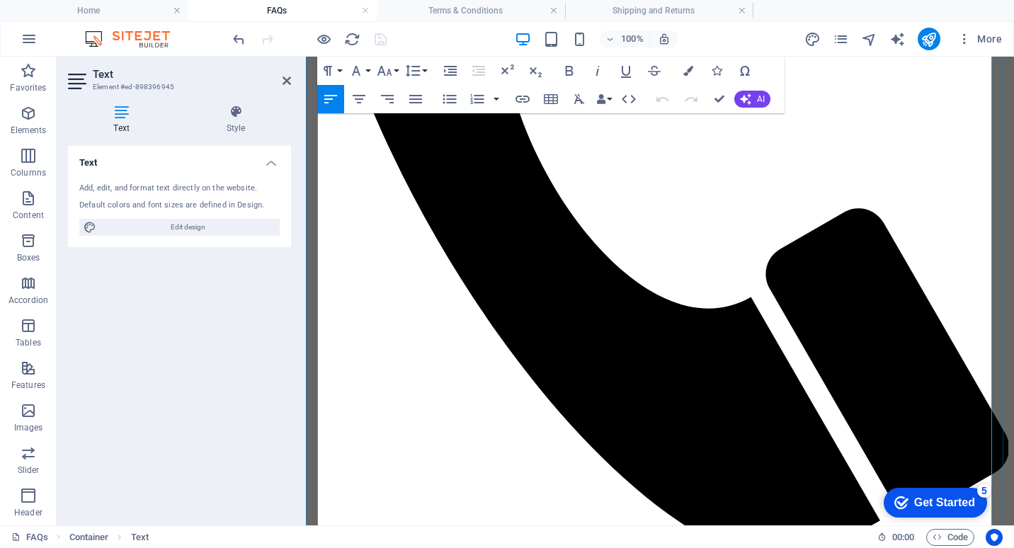
scroll to position [654, 0]
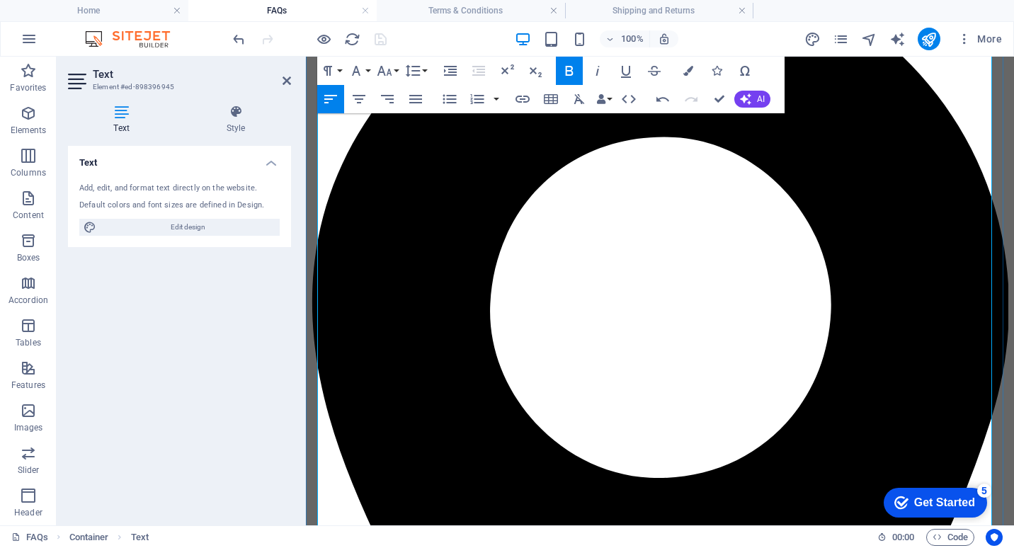
scroll to position [1150, 0]
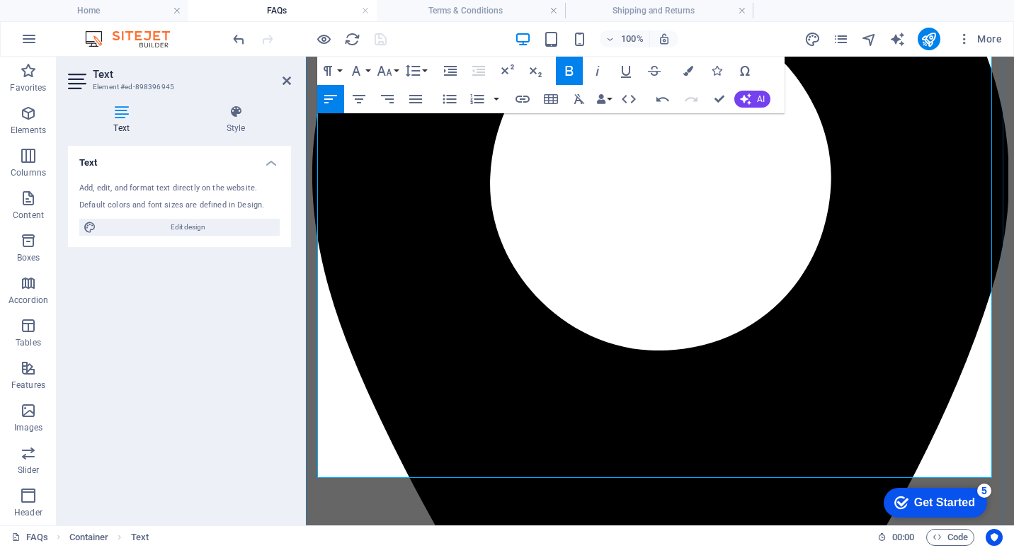
scroll to position [1221, 0]
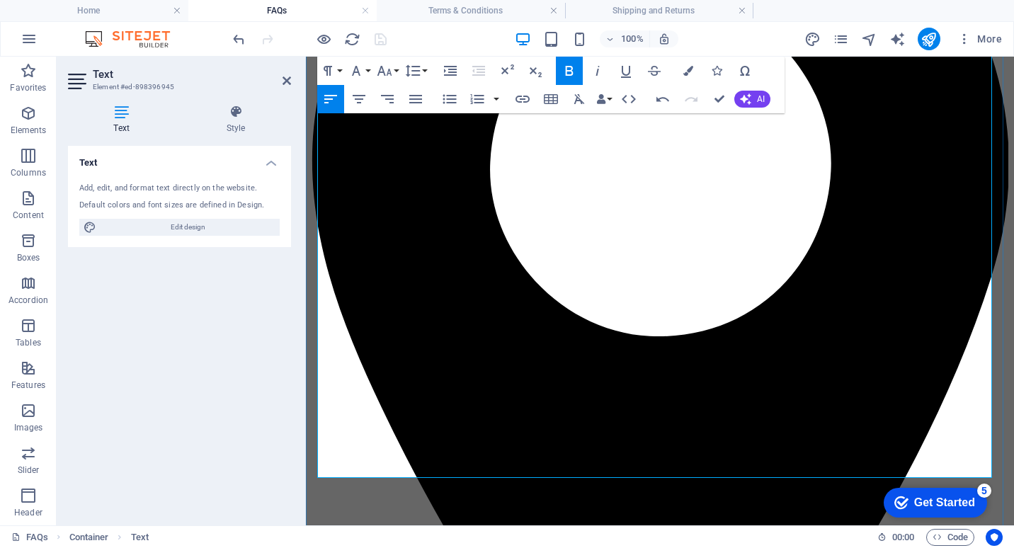
click at [465, 15] on h4 "Terms & Conditions" at bounding box center [471, 11] width 188 height 16
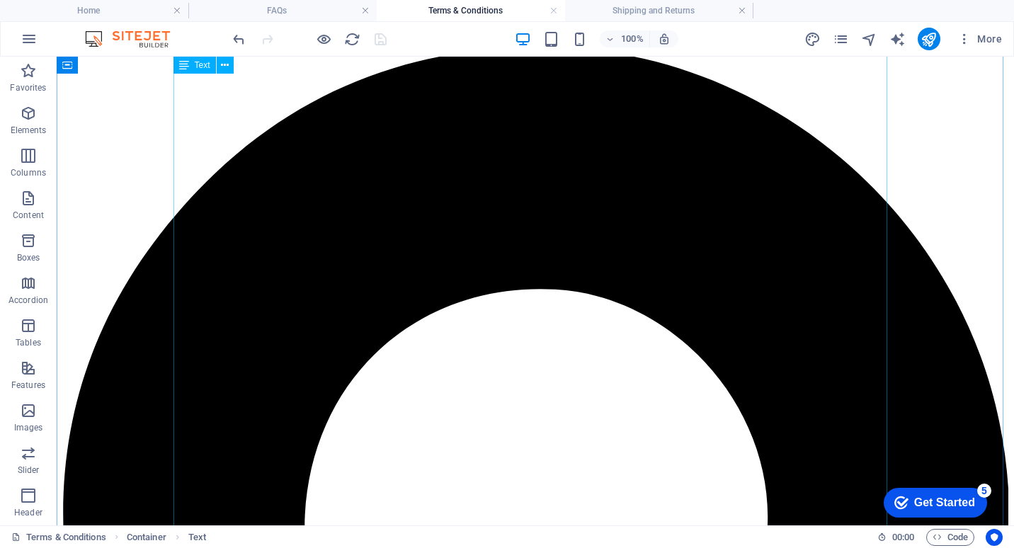
scroll to position [1363, 0]
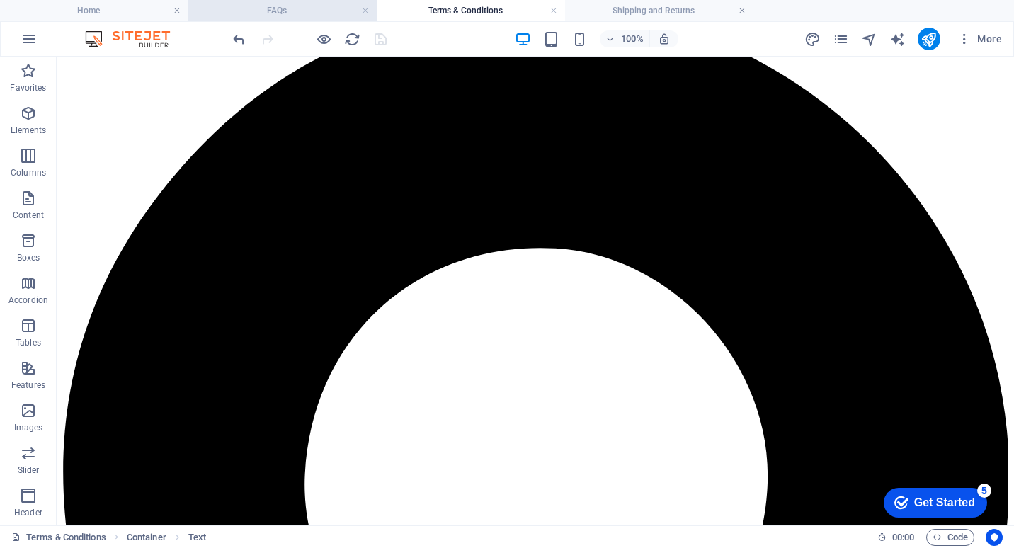
click at [320, 11] on h4 "FAQs" at bounding box center [282, 11] width 188 height 16
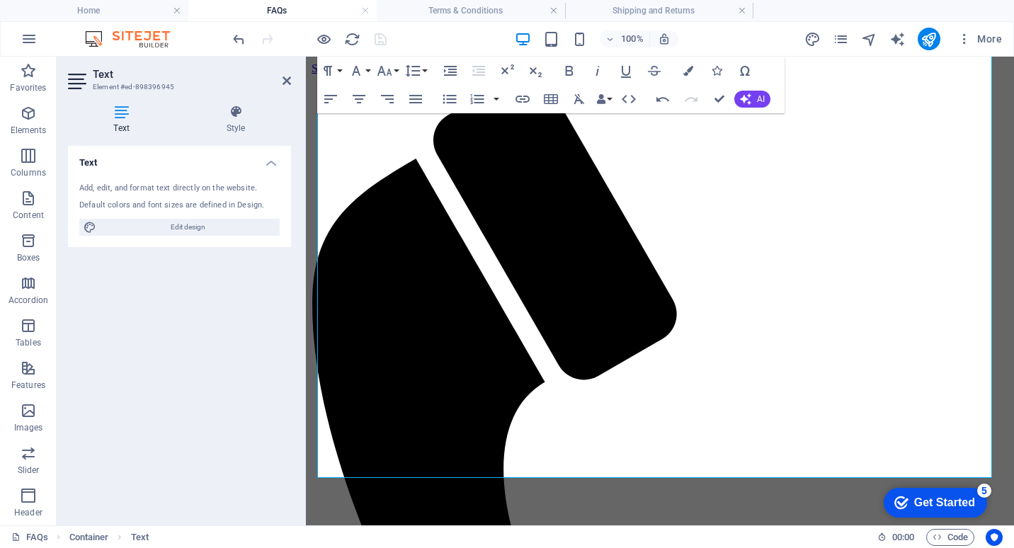
scroll to position [0, 0]
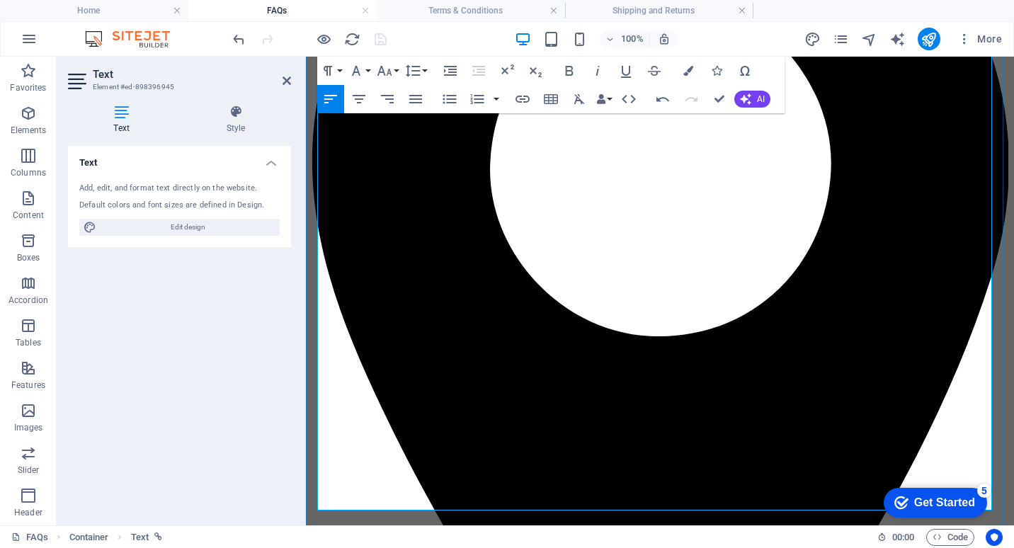
scroll to position [1363, 0]
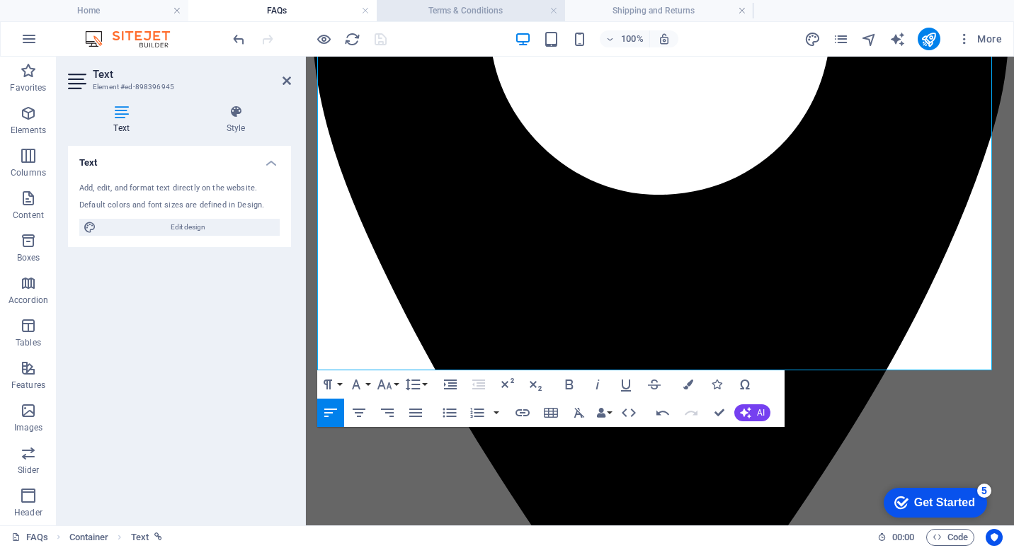
click at [492, 7] on h4 "Terms & Conditions" at bounding box center [471, 11] width 188 height 16
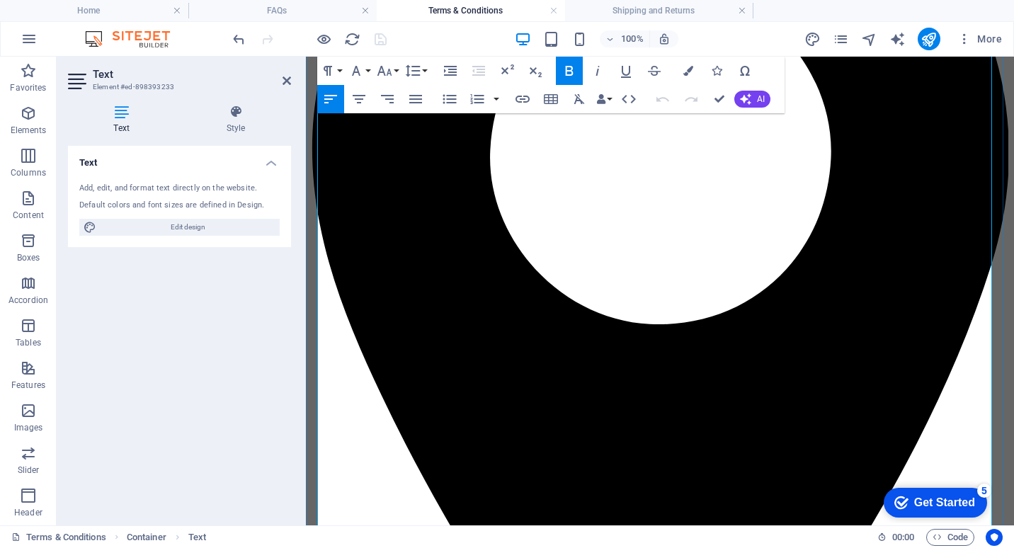
scroll to position [1292, 0]
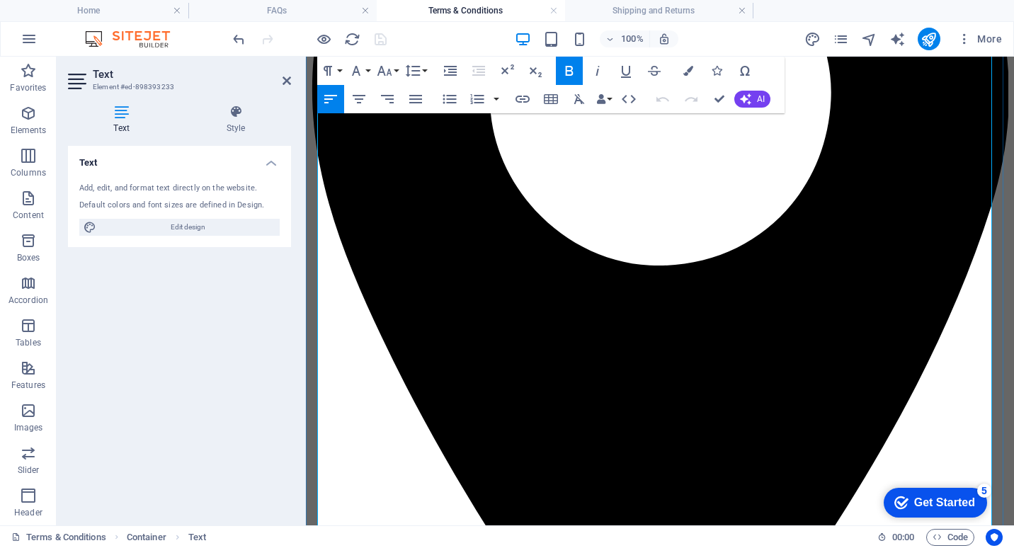
drag, startPoint x: 331, startPoint y: 380, endPoint x: 943, endPoint y: 397, distance: 612.9
copy li "Atosa, CookRite, MixRite, Snowman, Jasper, Simco Hood: Terms and Conditions. Wa…"
click at [300, 17] on h4 "FAQs" at bounding box center [282, 11] width 188 height 16
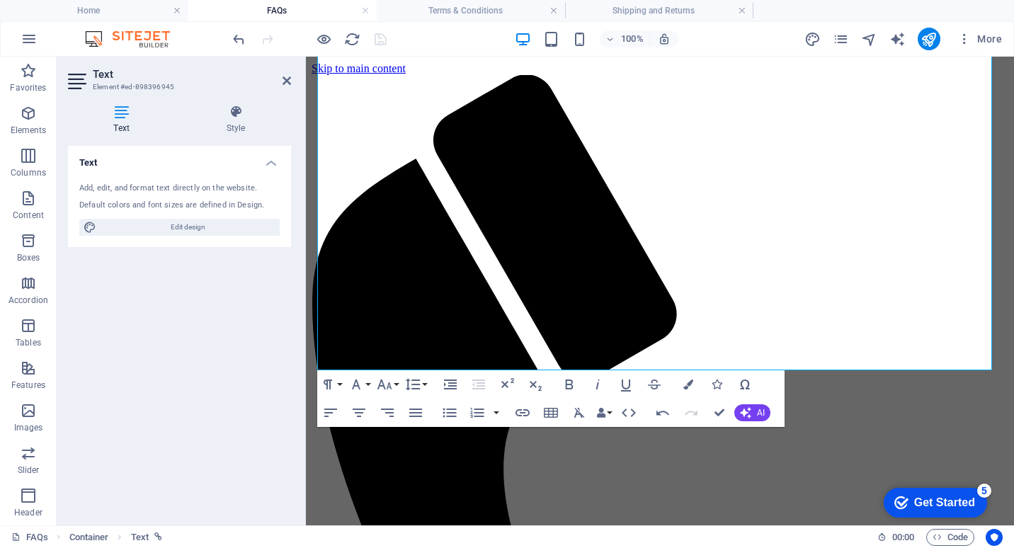
scroll to position [0, 0]
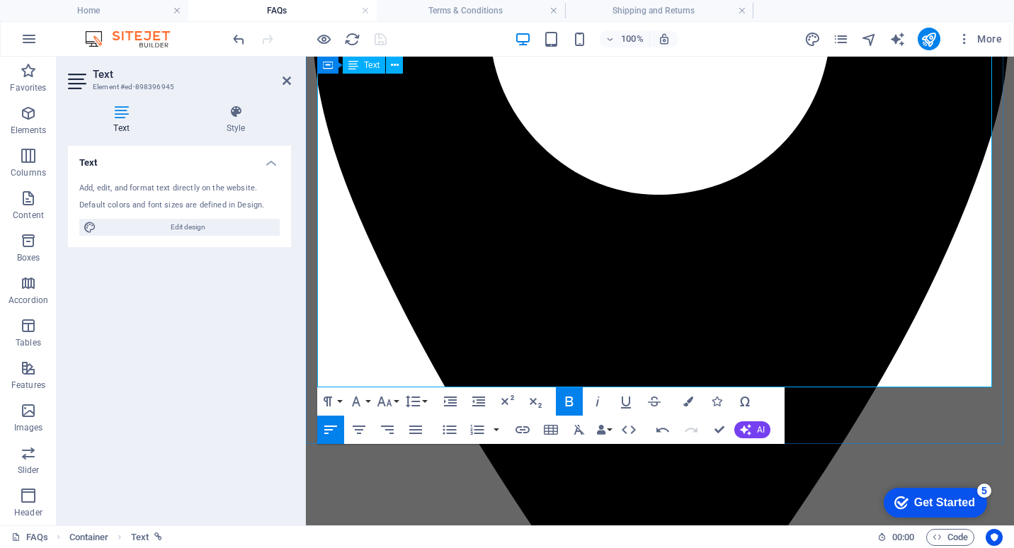
drag, startPoint x: 788, startPoint y: 346, endPoint x: 662, endPoint y: 345, distance: 126.1
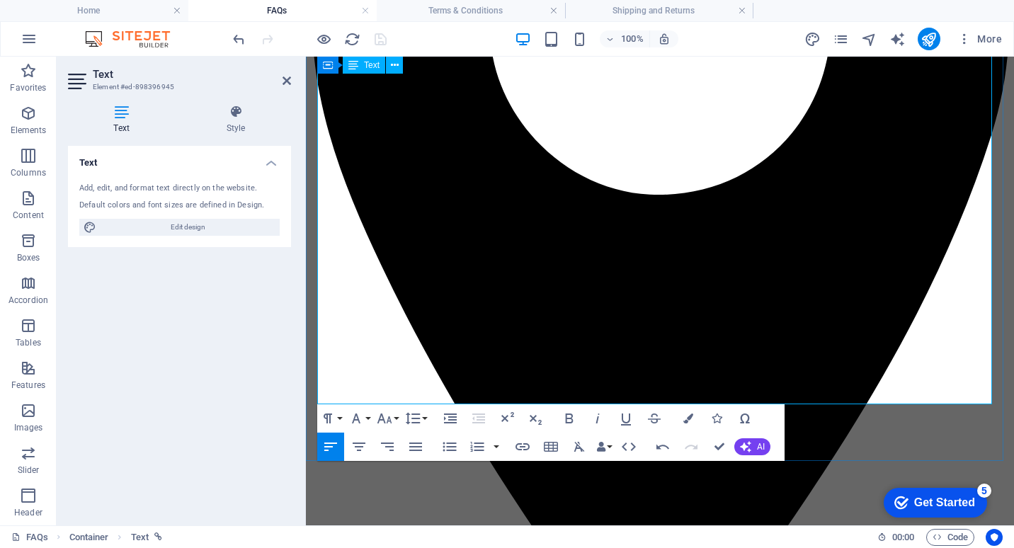
drag, startPoint x: 696, startPoint y: 377, endPoint x: 309, endPoint y: 375, distance: 387.4
click at [688, 419] on icon "button" at bounding box center [688, 419] width 10 height 10
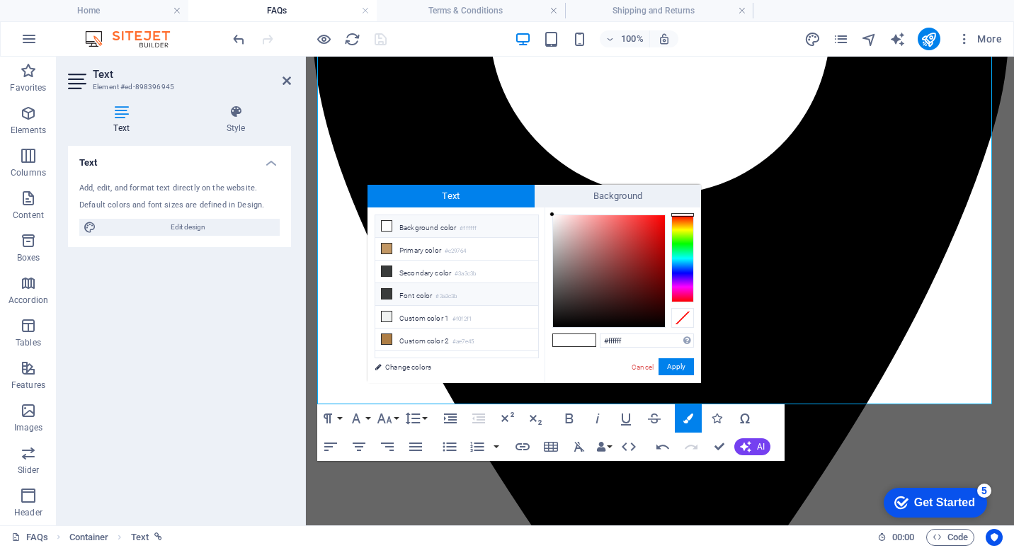
click at [390, 292] on icon at bounding box center [387, 294] width 10 height 10
type input "#3a3c3b"
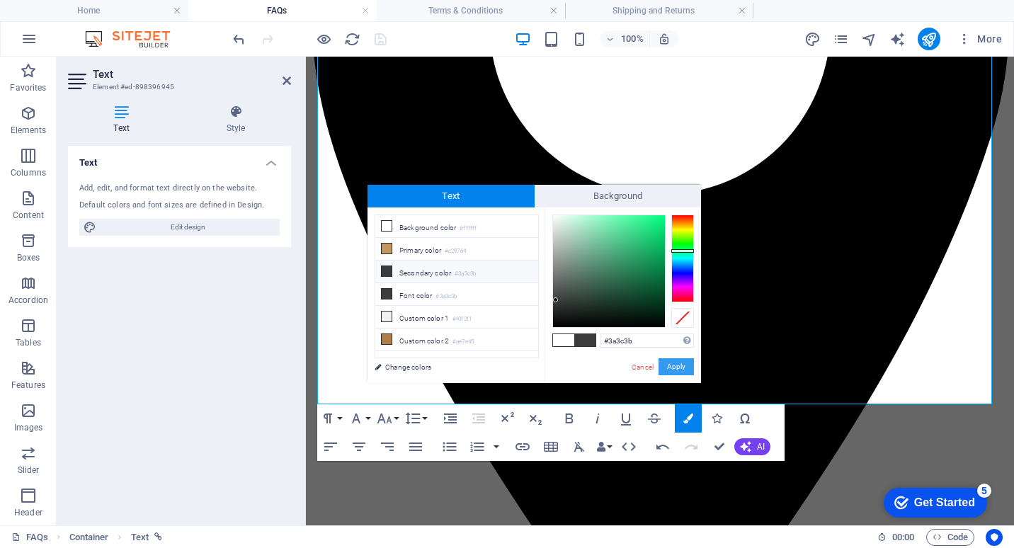
click at [679, 364] on button "Apply" at bounding box center [676, 366] width 35 height 17
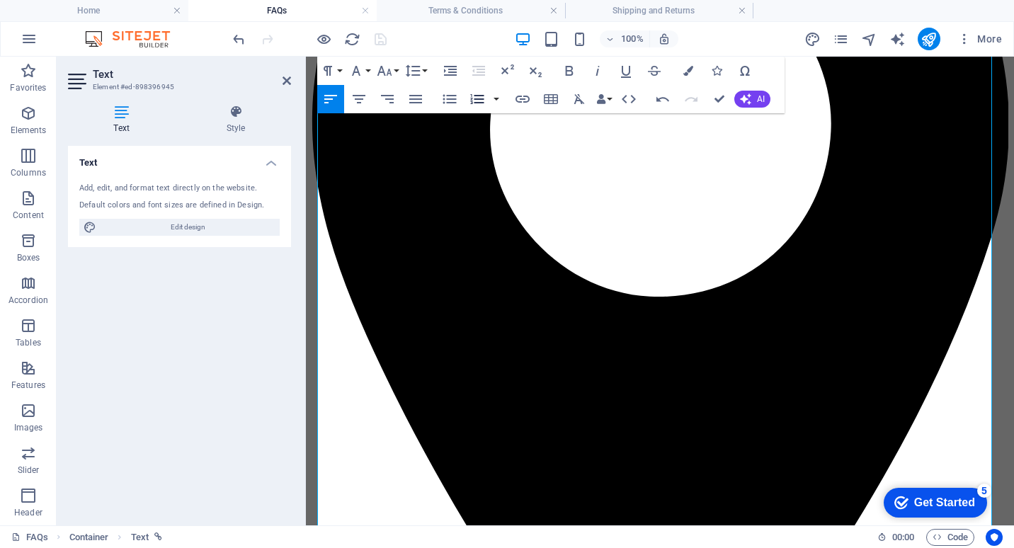
scroll to position [1221, 0]
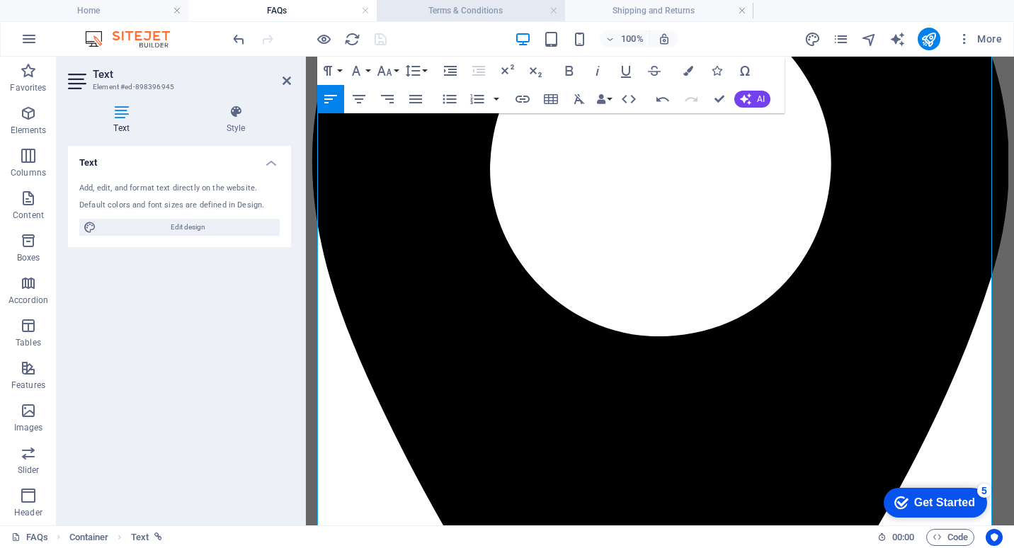
click at [463, 13] on h4 "Terms & Conditions" at bounding box center [471, 11] width 188 height 16
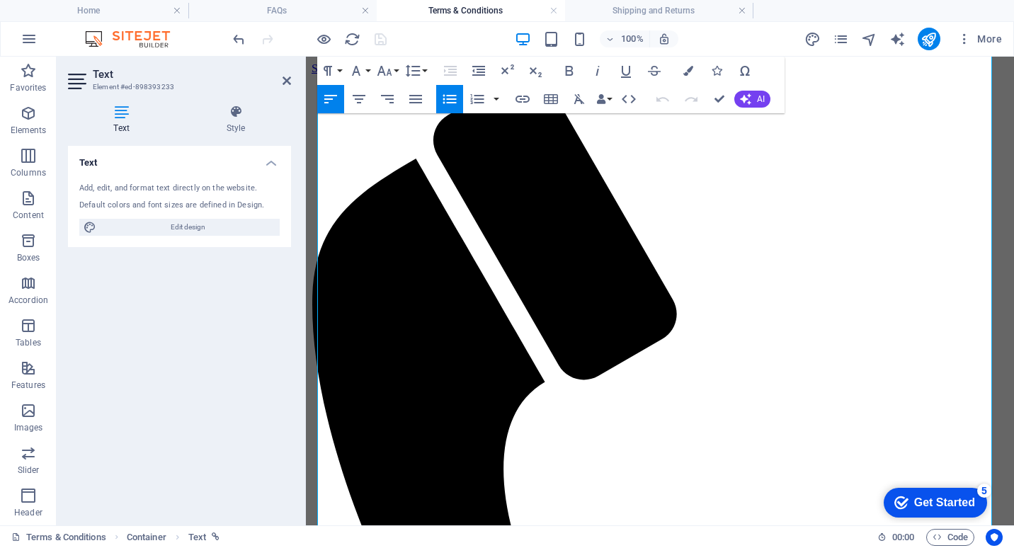
scroll to position [1292, 0]
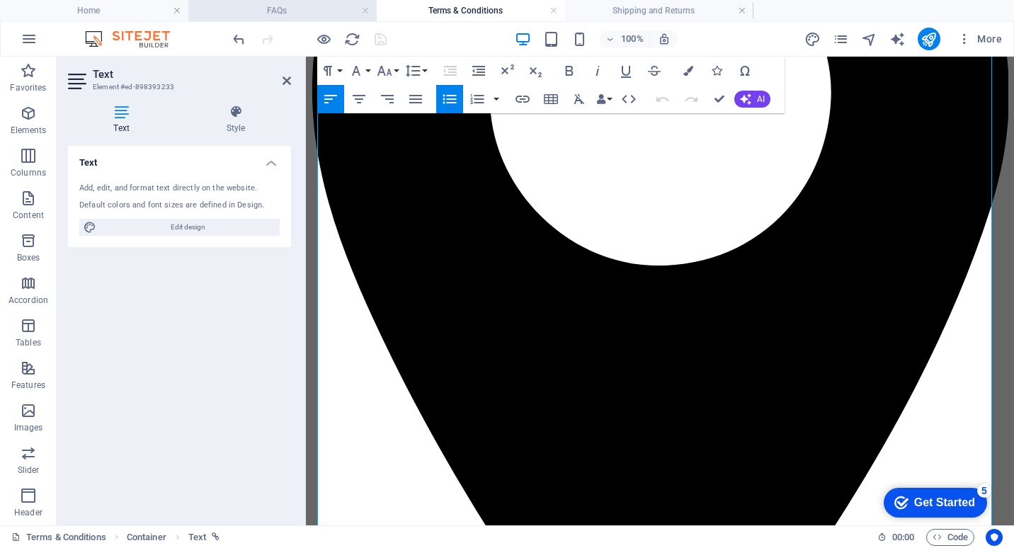
click at [307, 7] on h4 "FAQs" at bounding box center [282, 11] width 188 height 16
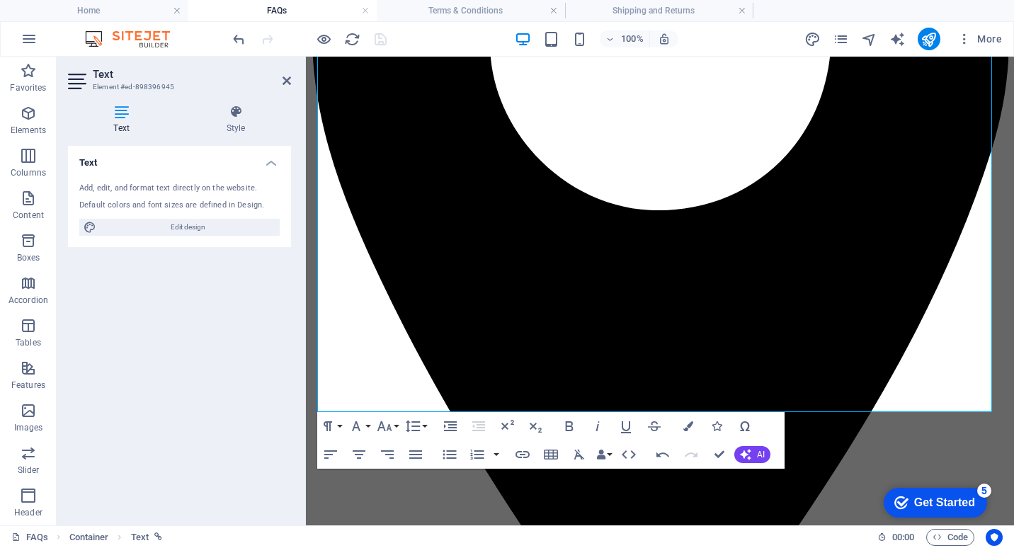
scroll to position [1363, 0]
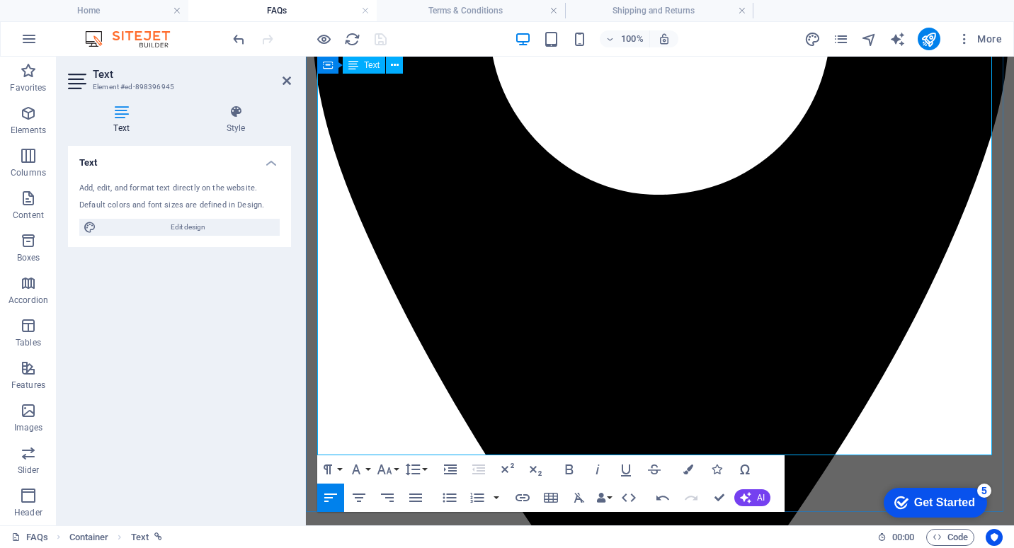
drag, startPoint x: 551, startPoint y: 409, endPoint x: 318, endPoint y: 414, distance: 233.0
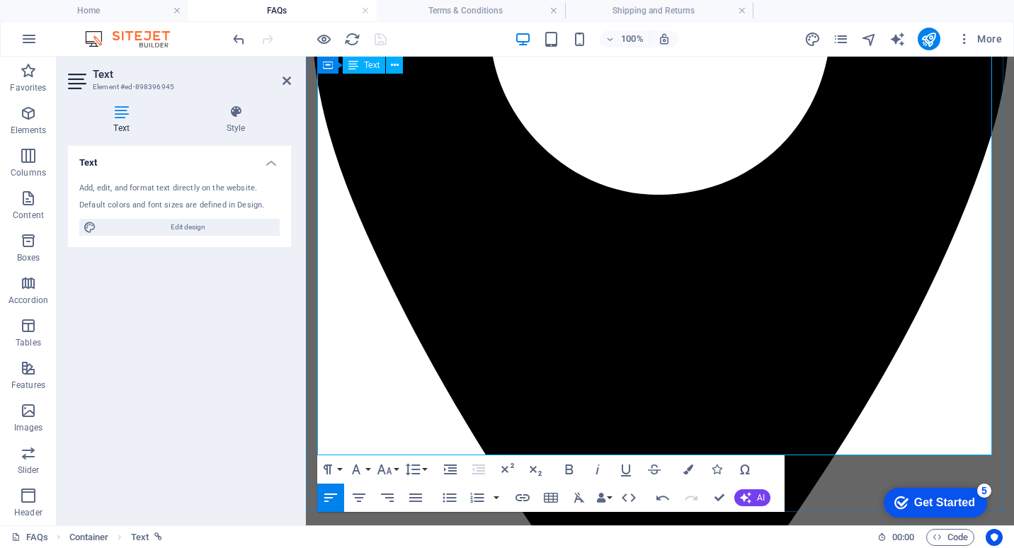
click at [567, 467] on icon "button" at bounding box center [569, 469] width 17 height 17
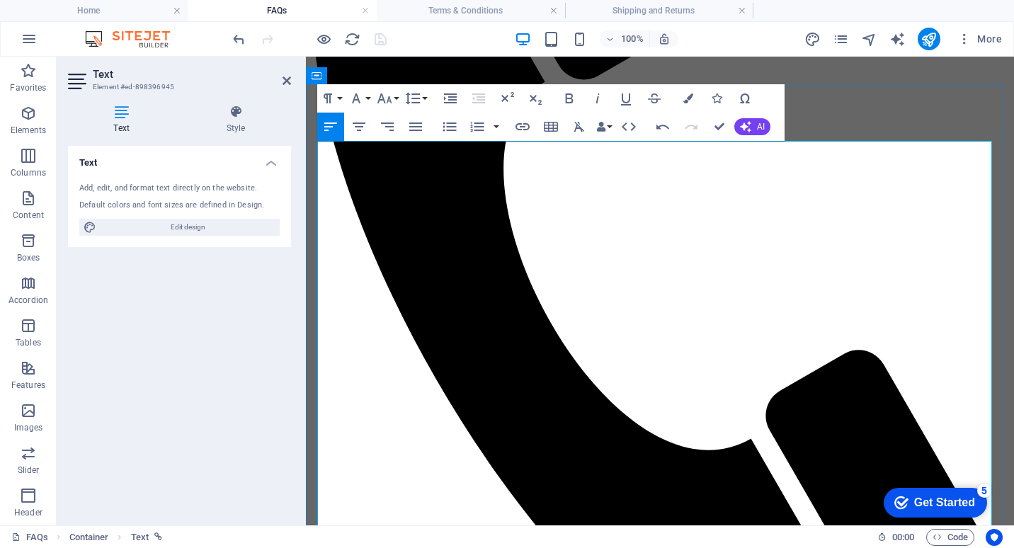
scroll to position [0, 0]
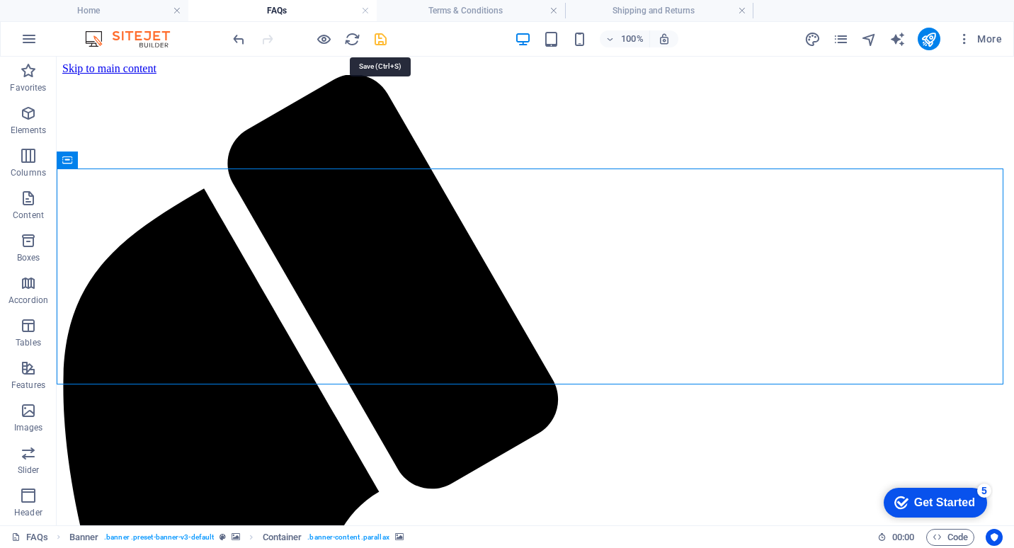
click at [384, 39] on icon "save" at bounding box center [381, 39] width 16 height 16
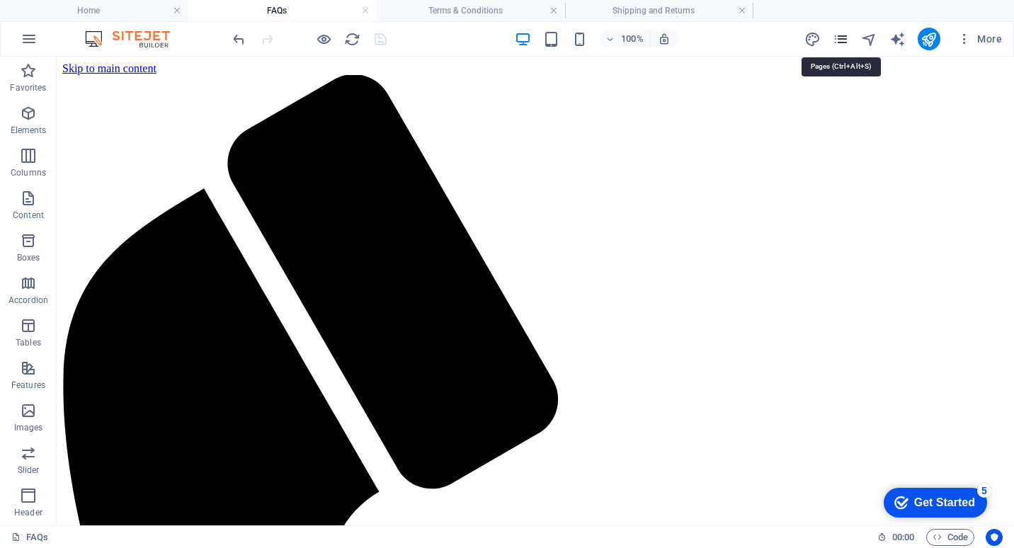
click at [842, 40] on icon "pages" at bounding box center [841, 39] width 16 height 16
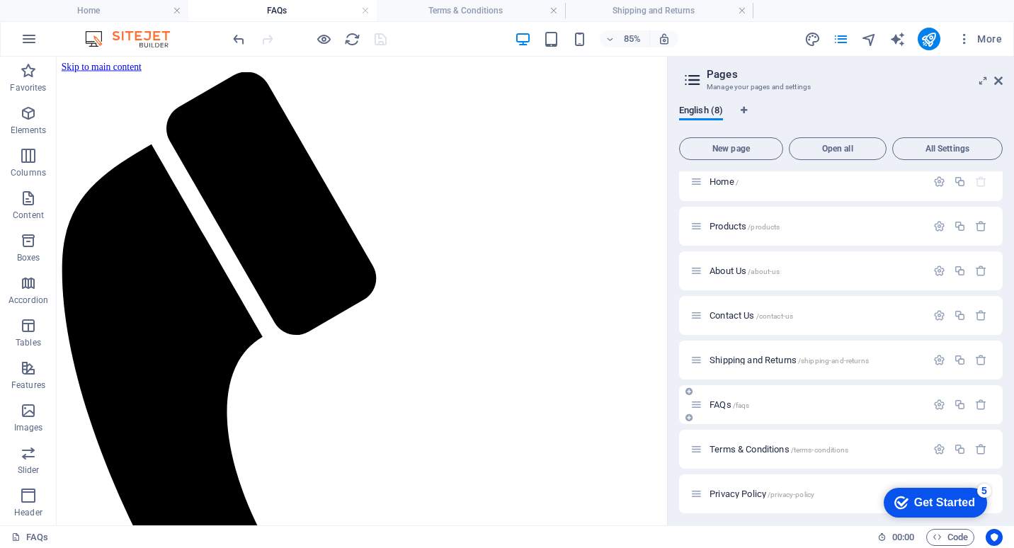
scroll to position [14, 0]
click at [858, 441] on p "Terms & Conditions /terms-conditions" at bounding box center [816, 444] width 212 height 9
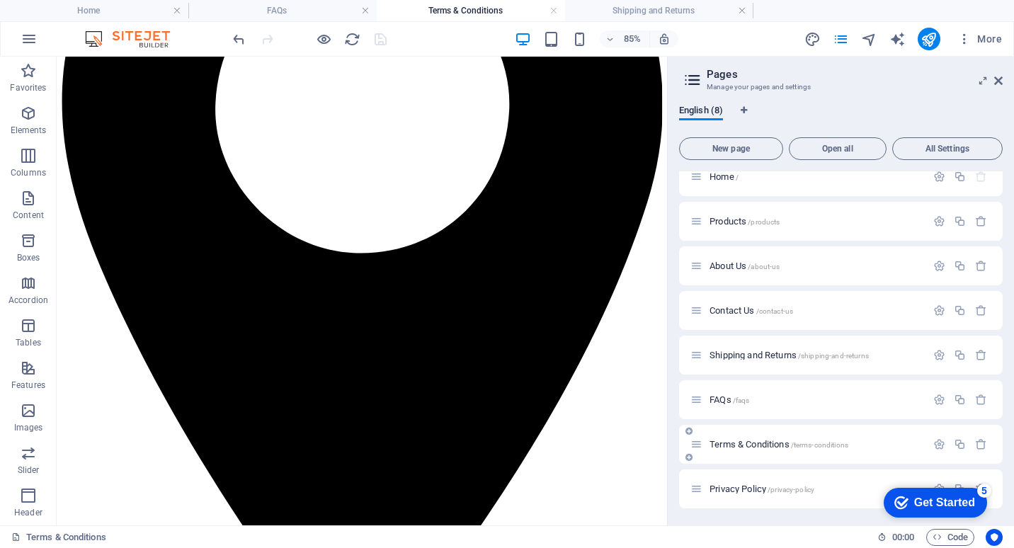
scroll to position [1289, 0]
click at [935, 443] on icon "button" at bounding box center [939, 444] width 12 height 12
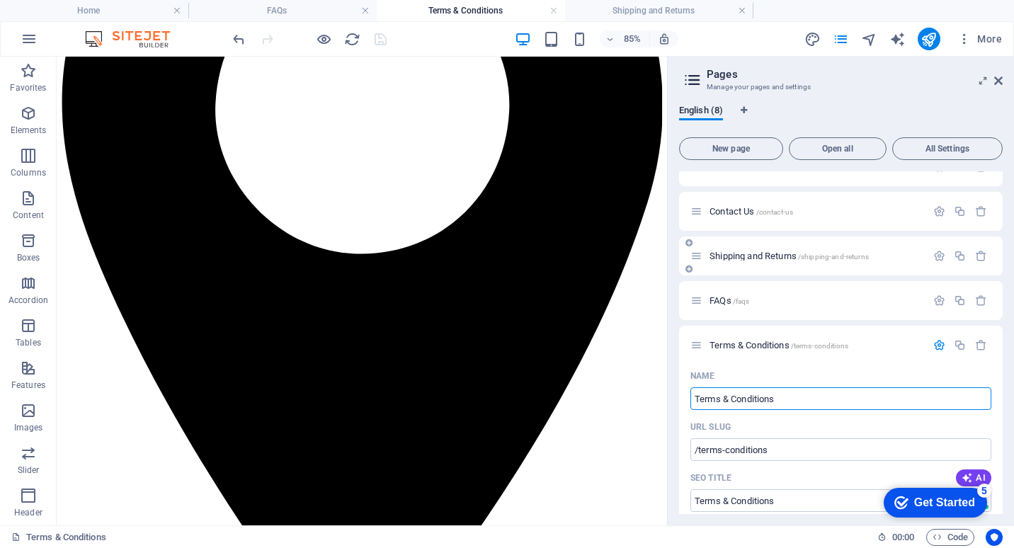
scroll to position [142, 0]
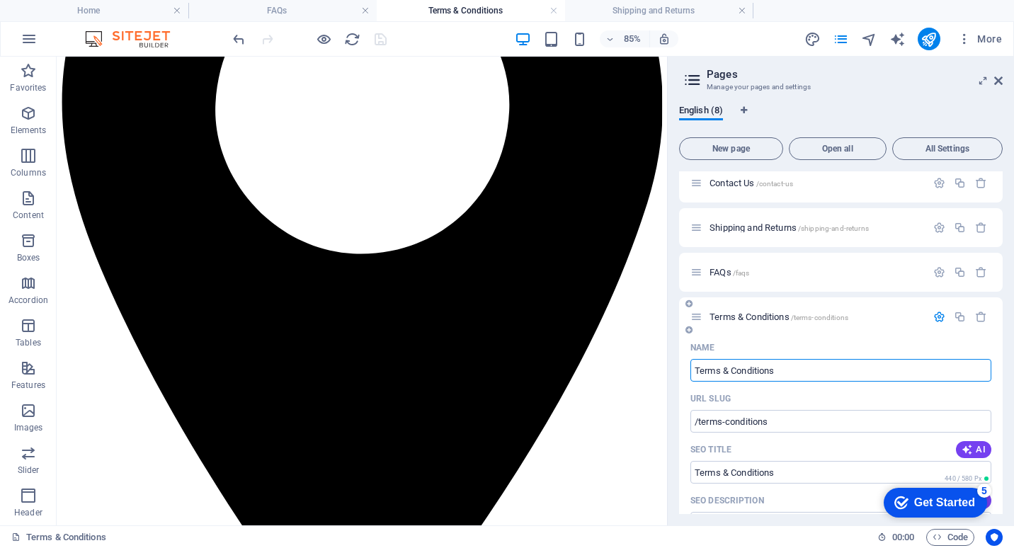
click at [937, 318] on icon "button" at bounding box center [939, 317] width 12 height 12
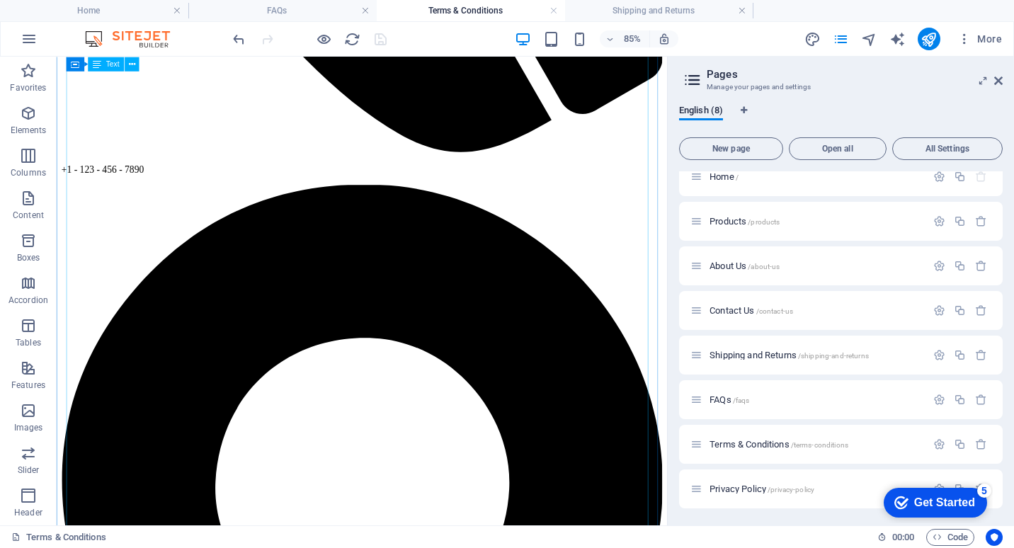
scroll to position [652, 0]
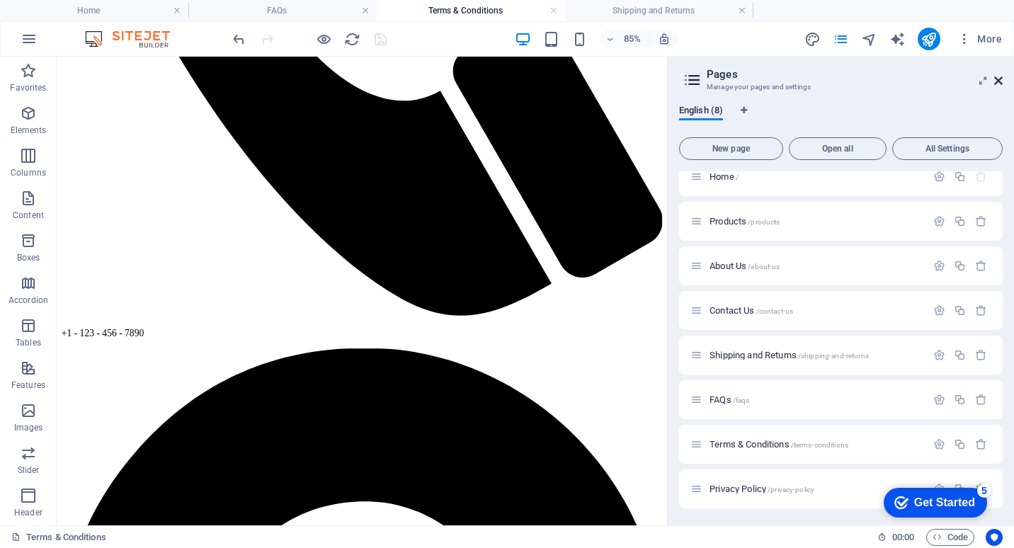
click at [1001, 84] on icon at bounding box center [998, 80] width 8 height 11
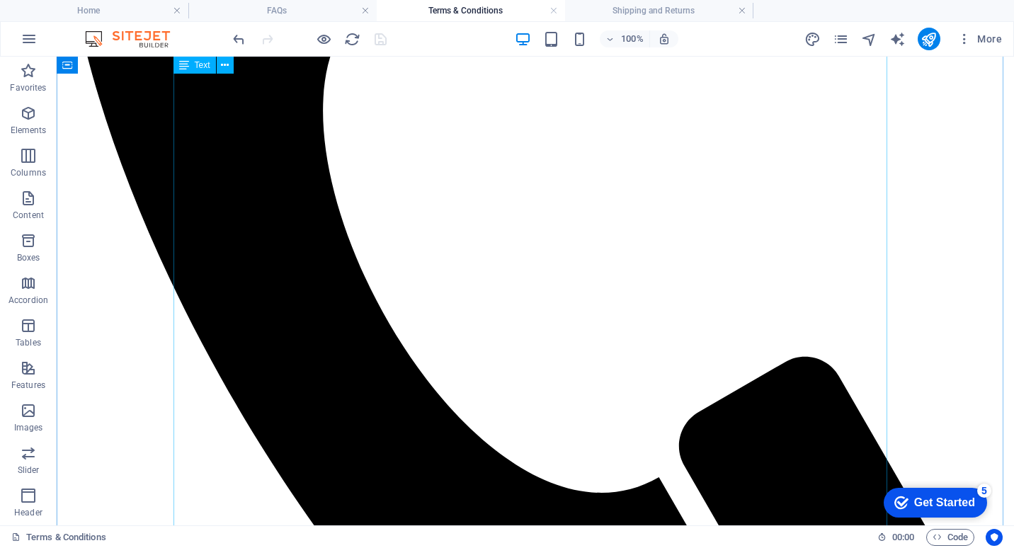
scroll to position [439, 0]
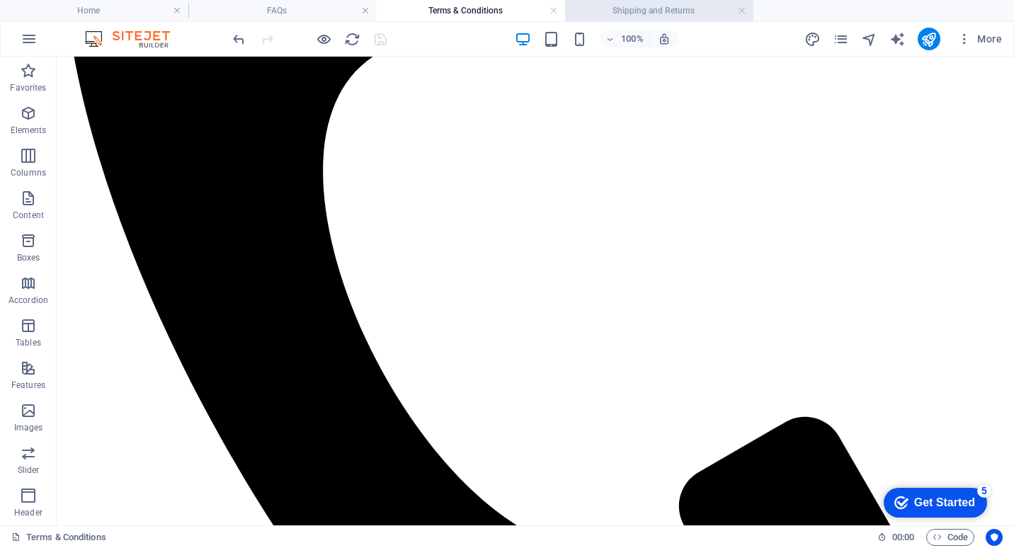
click at [625, 13] on h4 "Shipping and Returns" at bounding box center [659, 11] width 188 height 16
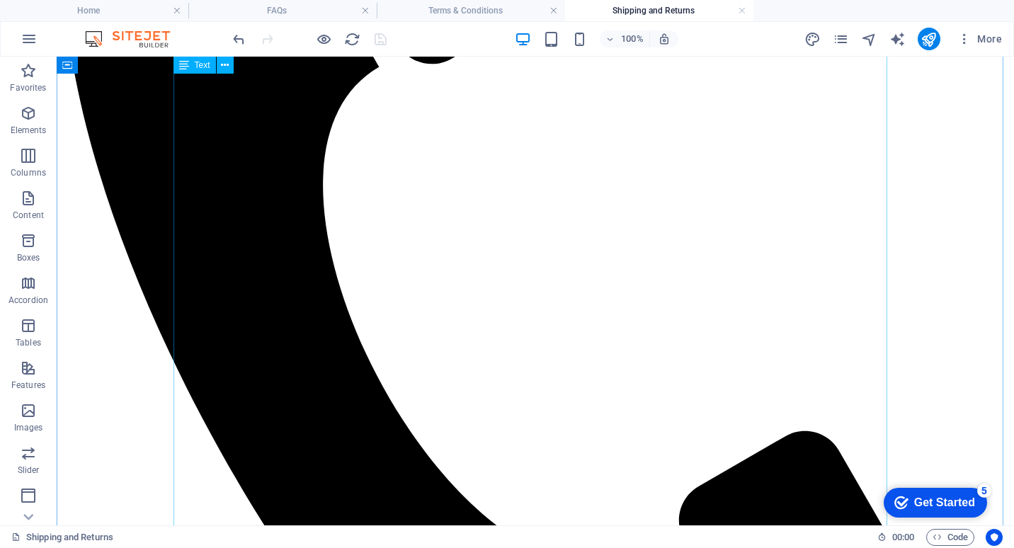
scroll to position [496, 0]
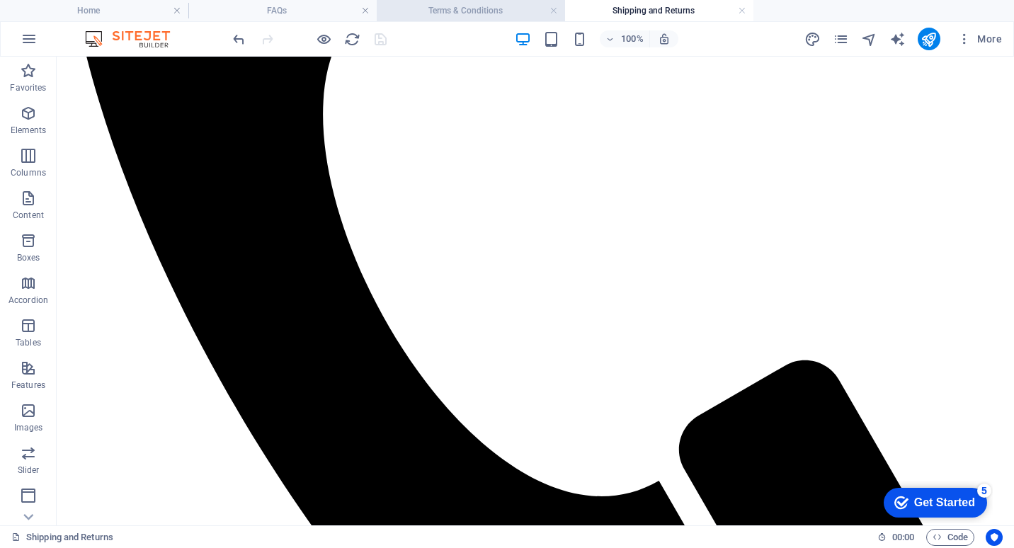
click at [445, 11] on h4 "Terms & Conditions" at bounding box center [471, 11] width 188 height 16
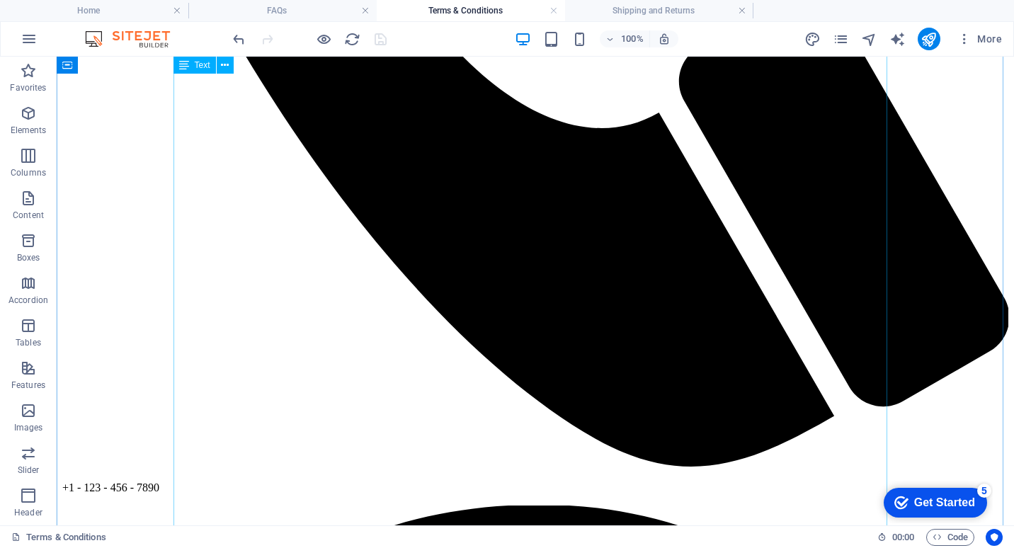
scroll to position [1076, 0]
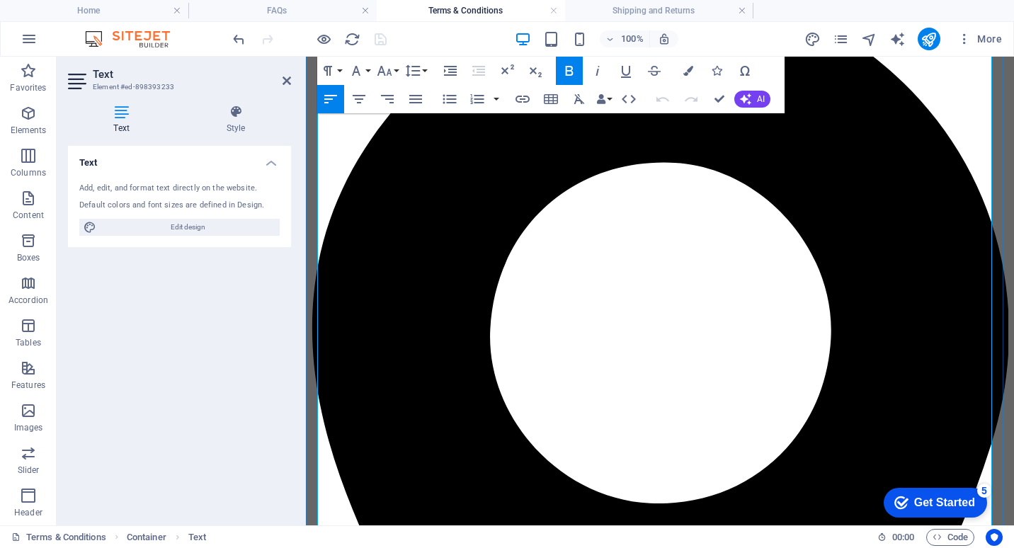
scroll to position [1079, 0]
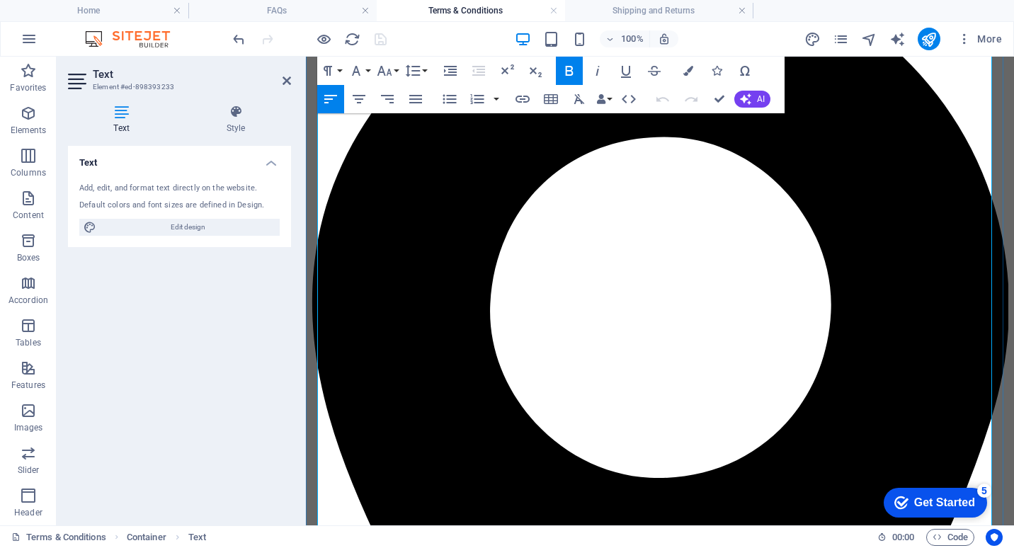
click at [646, 6] on h4 "Shipping and Returns" at bounding box center [659, 11] width 188 height 16
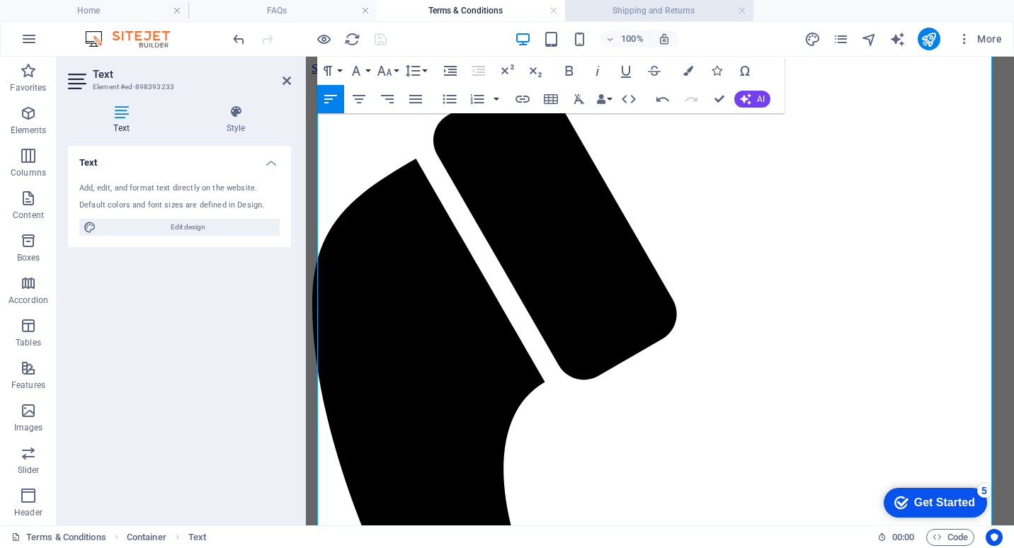
scroll to position [496, 0]
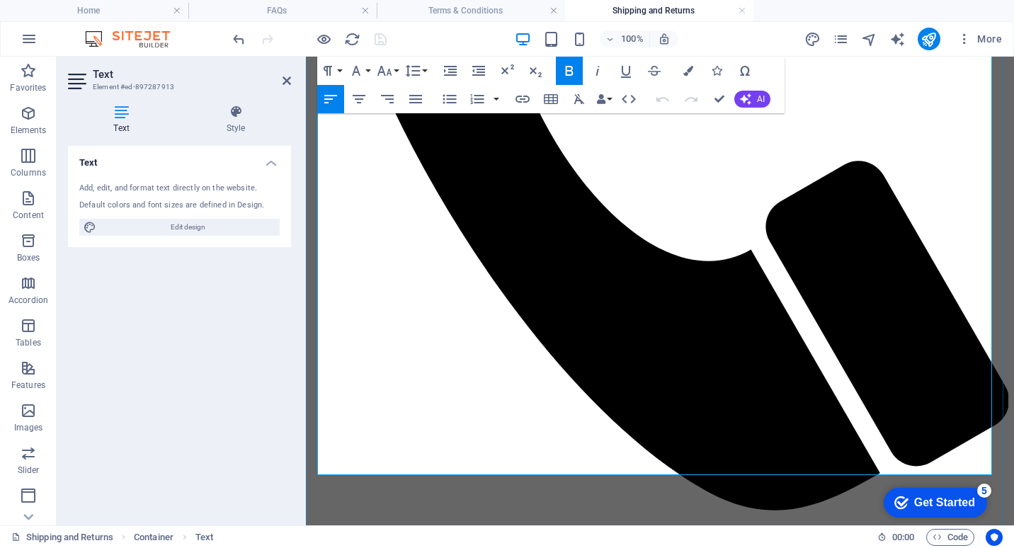
scroll to position [513, 0]
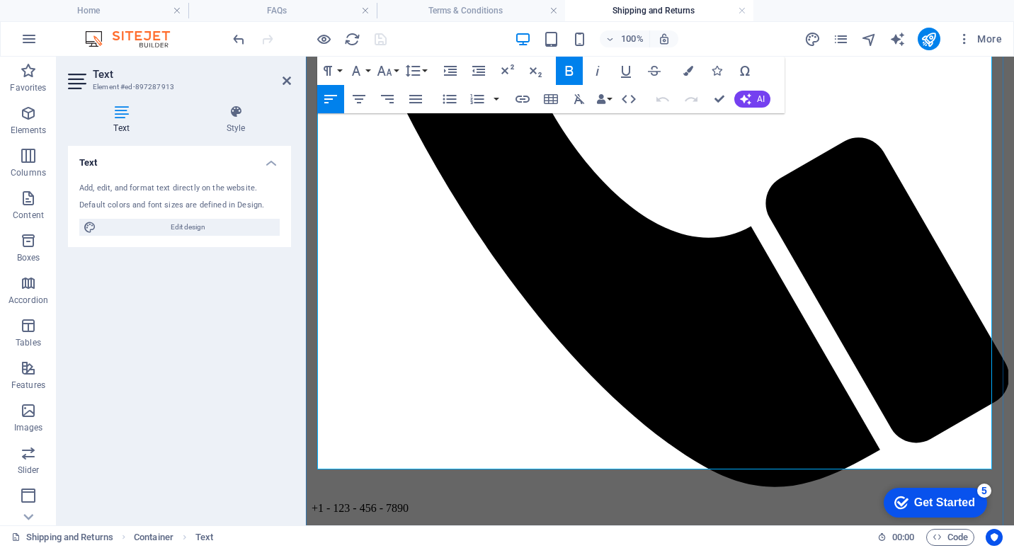
drag, startPoint x: 418, startPoint y: 343, endPoint x: 963, endPoint y: 351, distance: 545.4
copy span "Kitchen Pro Solutions is not directly responsible for any loss or damage to goo…"
click at [479, 13] on h4 "Terms & Conditions" at bounding box center [471, 11] width 188 height 16
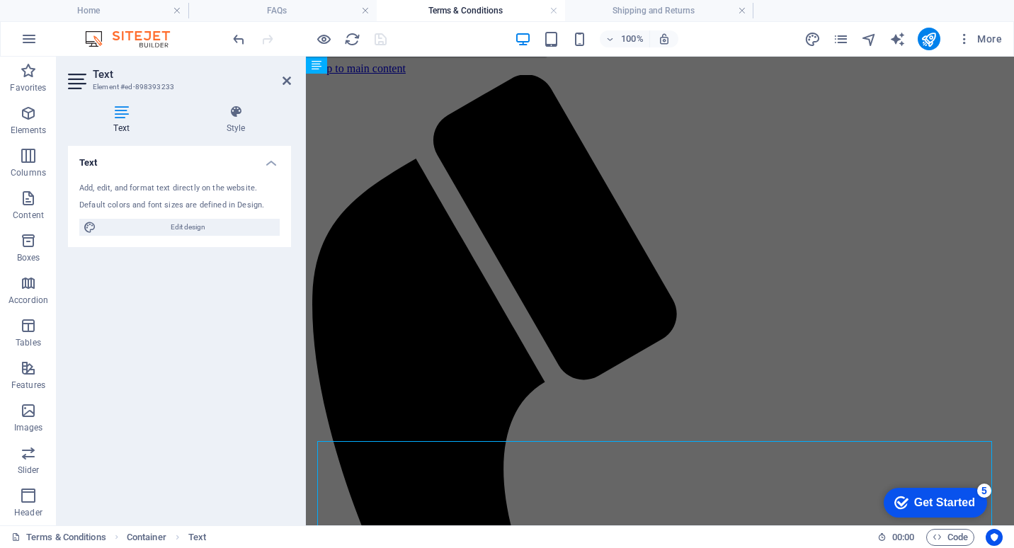
scroll to position [1079, 0]
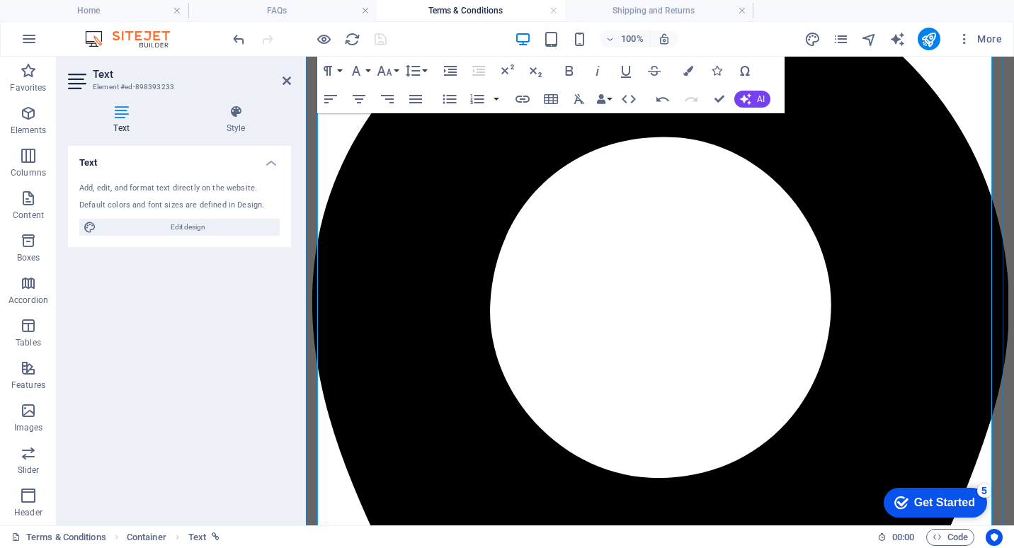
drag, startPoint x: 335, startPoint y: 408, endPoint x: 681, endPoint y: 465, distance: 350.3
click at [686, 72] on icon "button" at bounding box center [688, 71] width 10 height 10
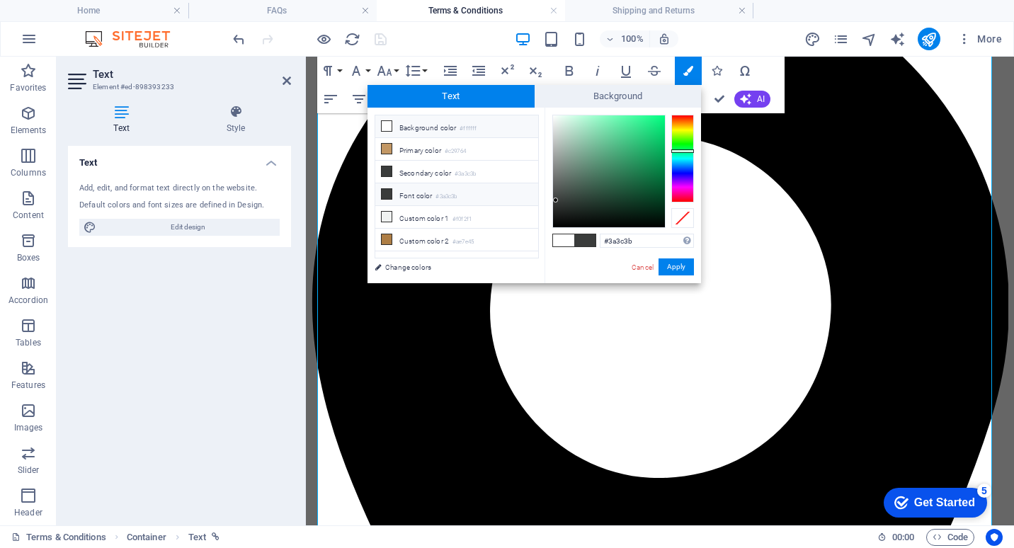
click at [386, 189] on icon at bounding box center [387, 194] width 10 height 10
click at [398, 192] on li "Font color #3a3c3b" at bounding box center [456, 194] width 163 height 23
click at [678, 266] on button "Apply" at bounding box center [676, 266] width 35 height 17
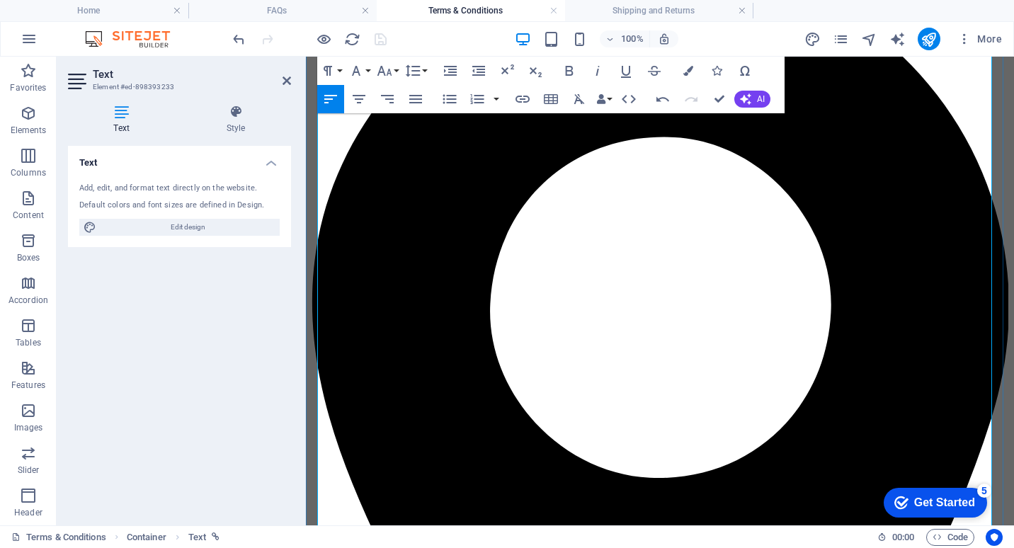
click at [649, 16] on h4 "Shipping and Returns" at bounding box center [659, 11] width 188 height 16
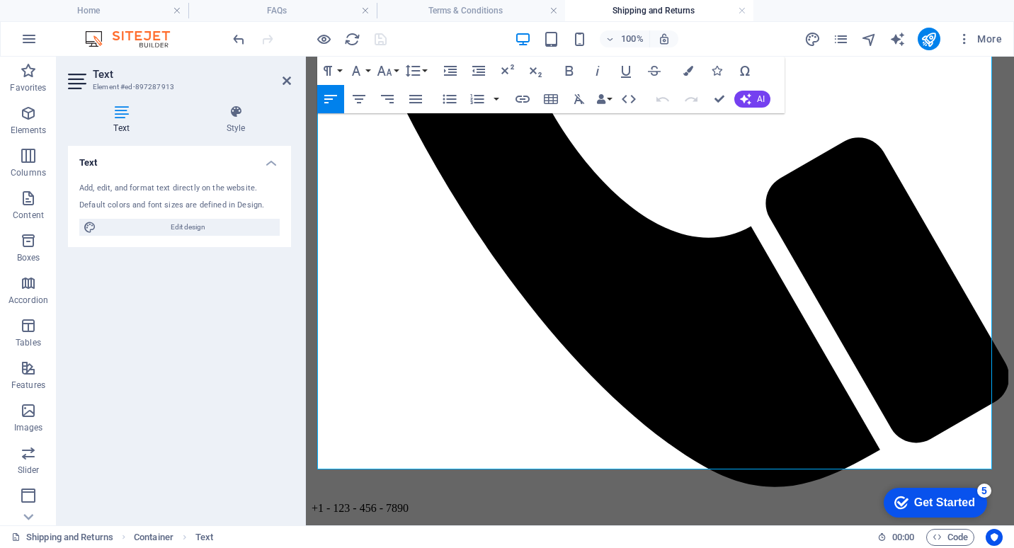
scroll to position [0, 0]
drag, startPoint x: 966, startPoint y: 345, endPoint x: 814, endPoint y: 441, distance: 179.6
copy span "We strongly recommend you inspect your delivered items for damage as the goods …"
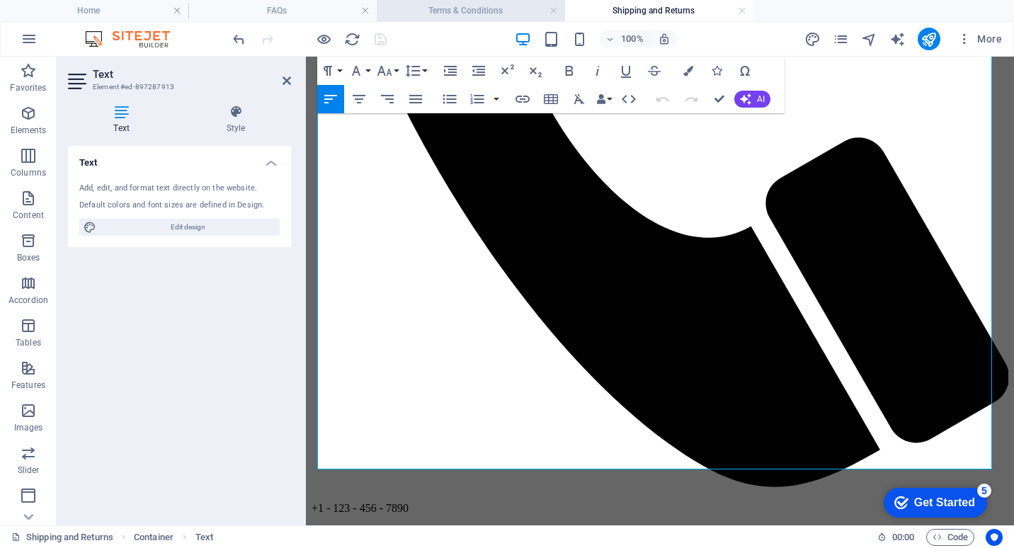
click at [479, 7] on h4 "Terms & Conditions" at bounding box center [471, 11] width 188 height 16
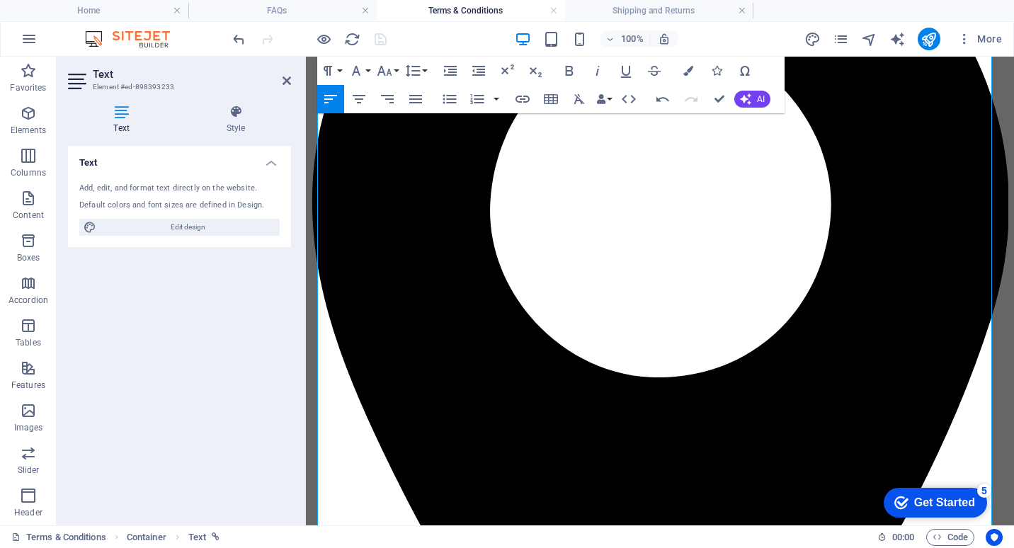
scroll to position [1218, 0]
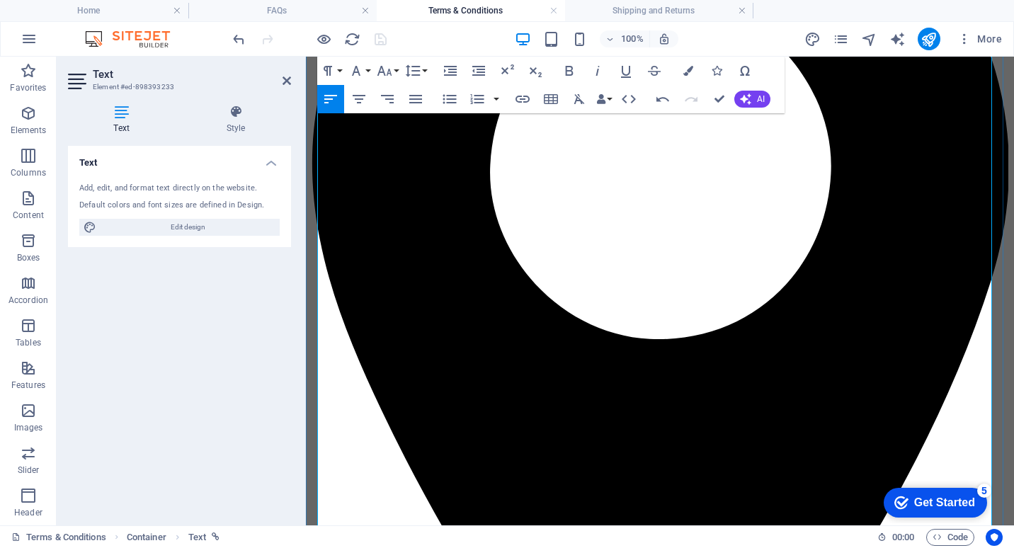
drag, startPoint x: 337, startPoint y: 421, endPoint x: 542, endPoint y: 401, distance: 206.4
click at [690, 72] on icon "button" at bounding box center [688, 71] width 10 height 10
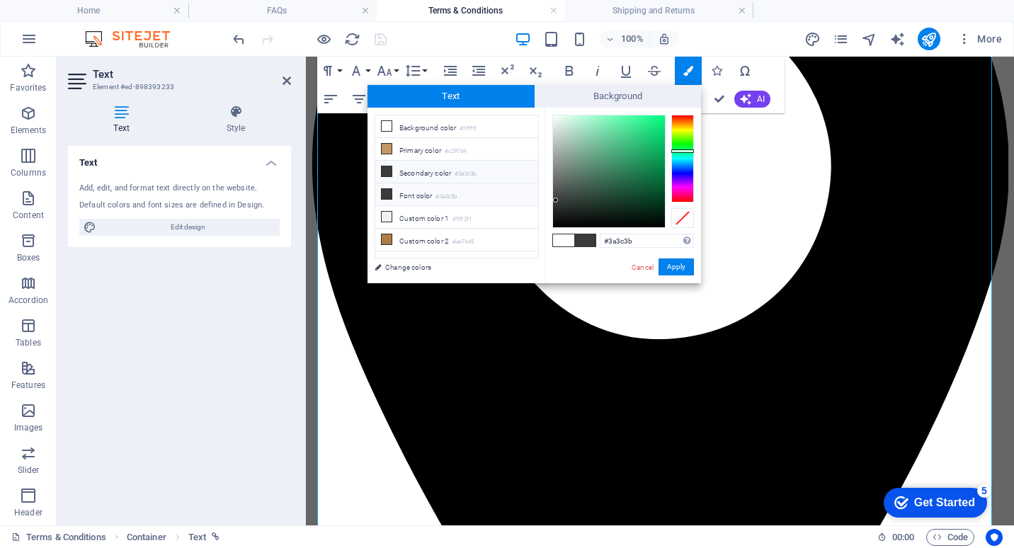
click at [389, 193] on icon at bounding box center [387, 194] width 10 height 10
click at [681, 263] on button "Apply" at bounding box center [676, 266] width 35 height 17
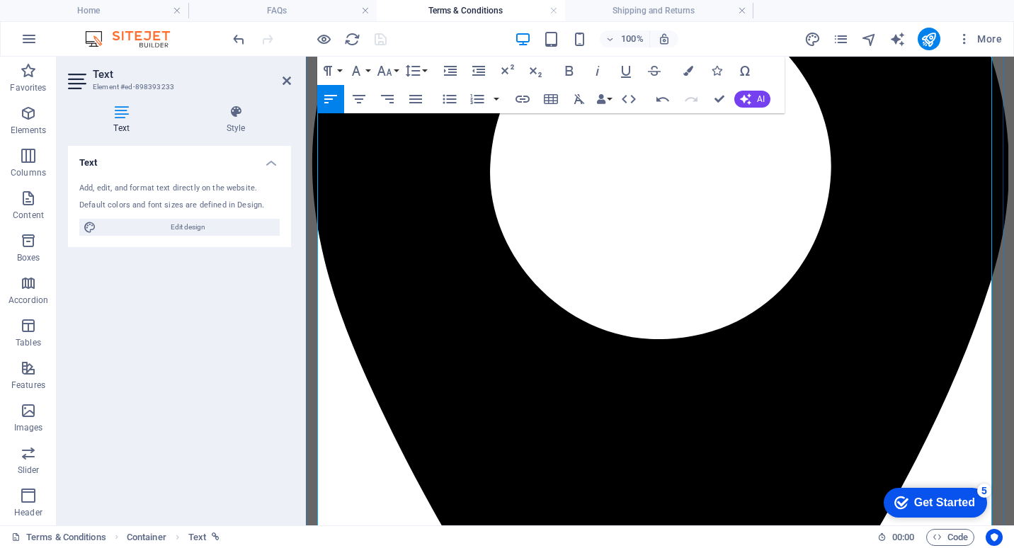
click at [681, 8] on h4 "Shipping and Returns" at bounding box center [659, 11] width 188 height 16
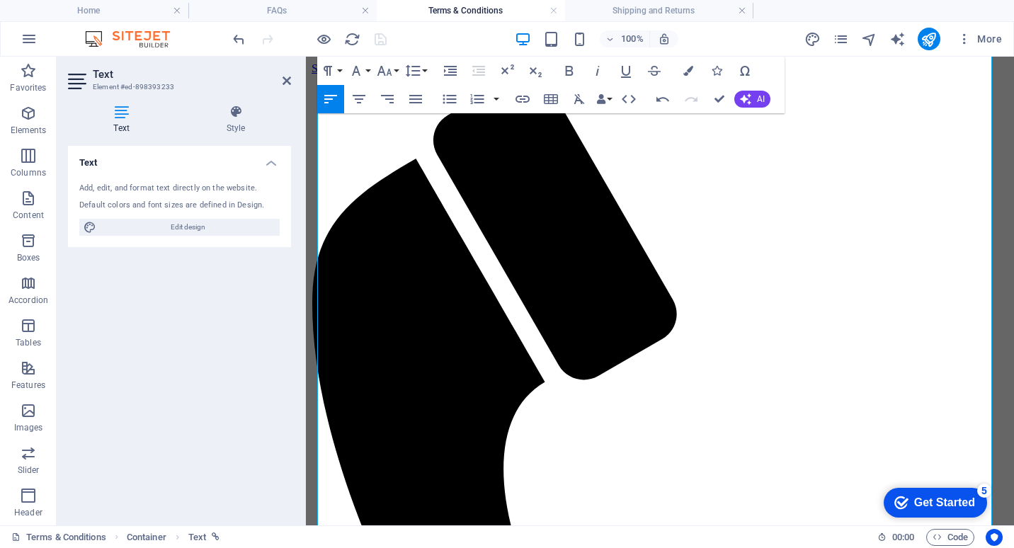
scroll to position [513, 0]
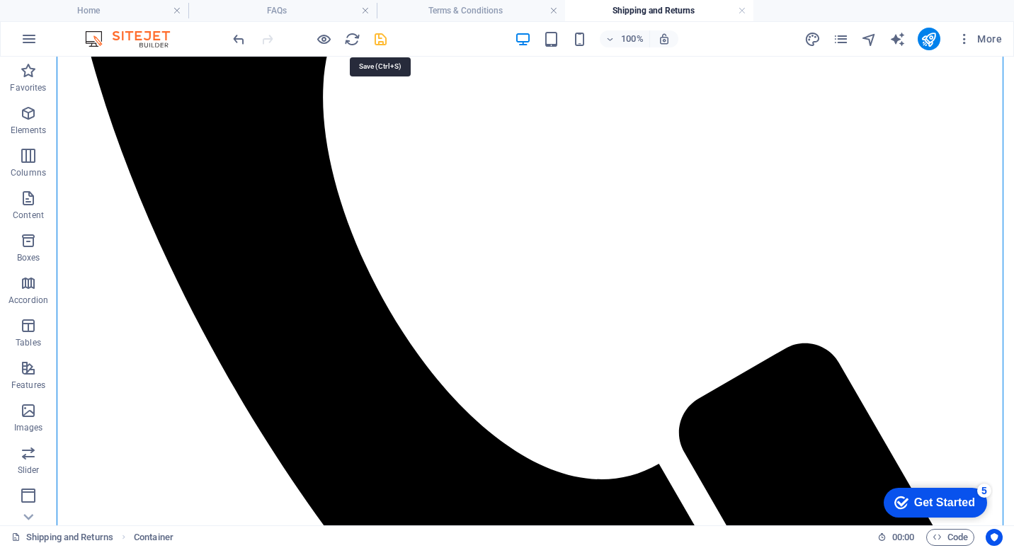
click at [382, 38] on icon "save" at bounding box center [381, 39] width 16 height 16
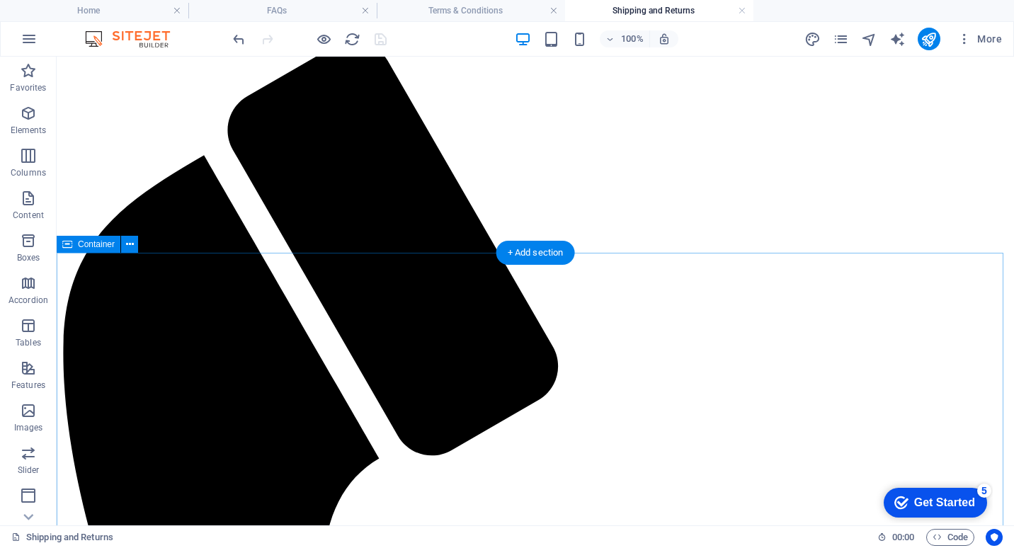
scroll to position [0, 0]
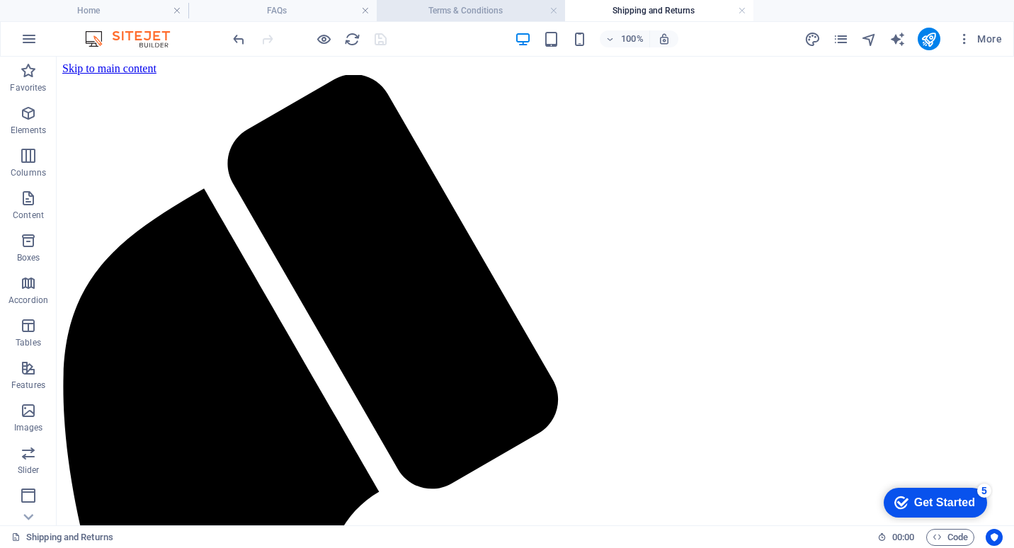
click at [450, 8] on h4 "Terms & Conditions" at bounding box center [471, 11] width 188 height 16
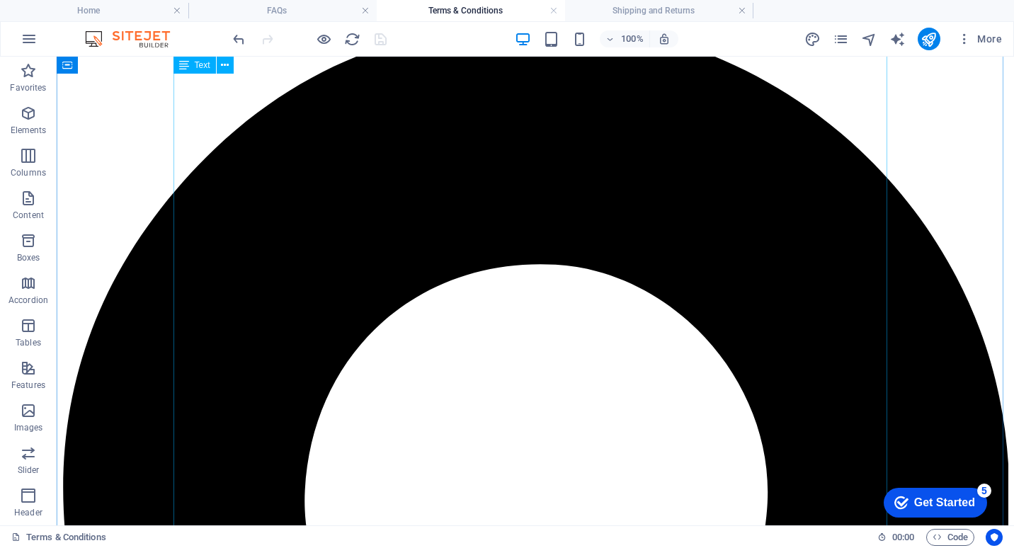
scroll to position [1289, 0]
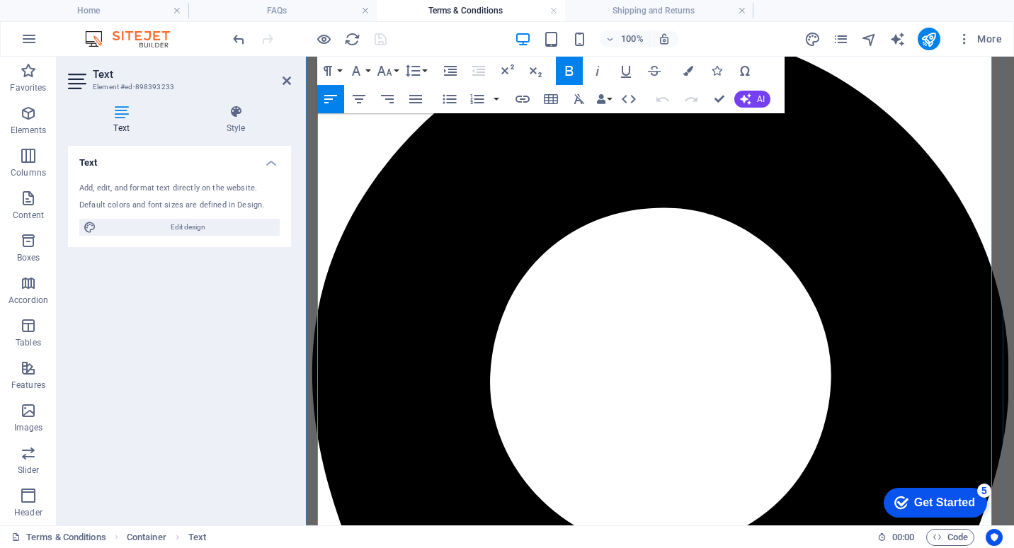
scroll to position [1292, 0]
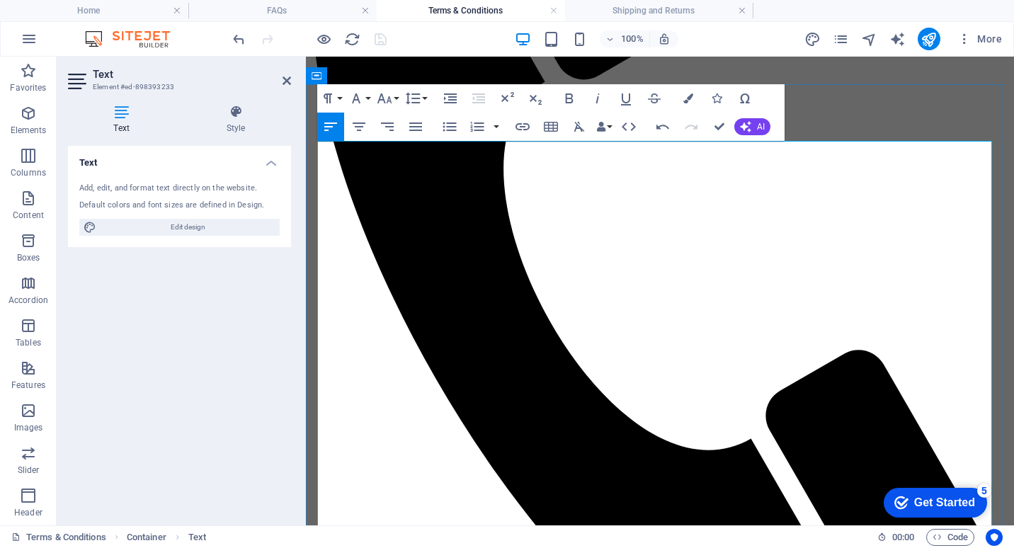
scroll to position [0, 0]
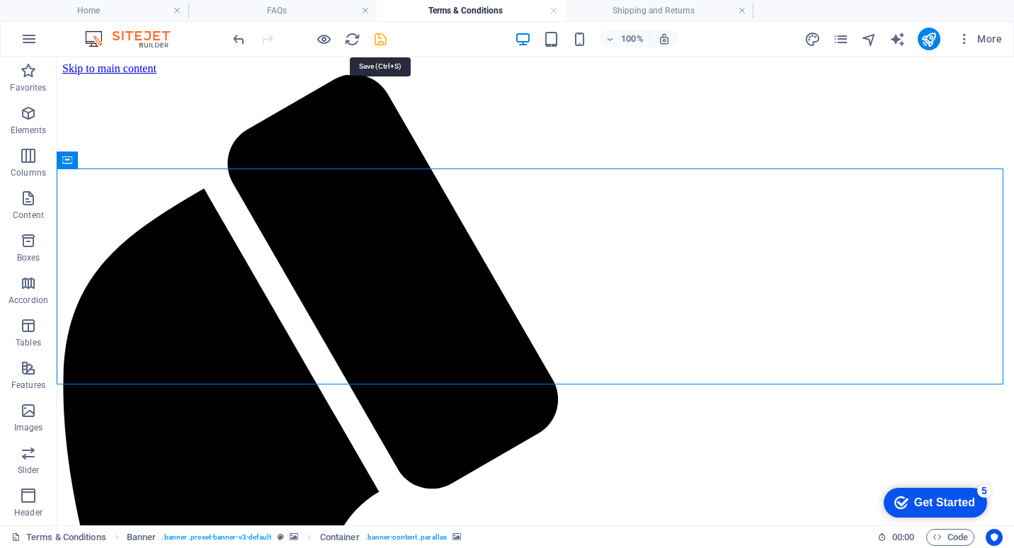
click at [380, 41] on icon "save" at bounding box center [381, 39] width 16 height 16
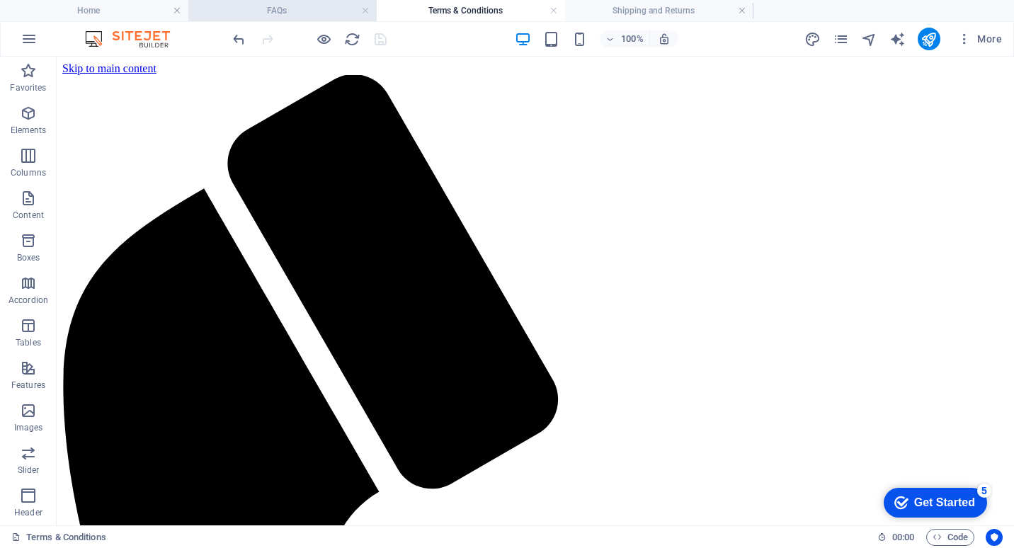
click at [299, 8] on h4 "FAQs" at bounding box center [282, 11] width 188 height 16
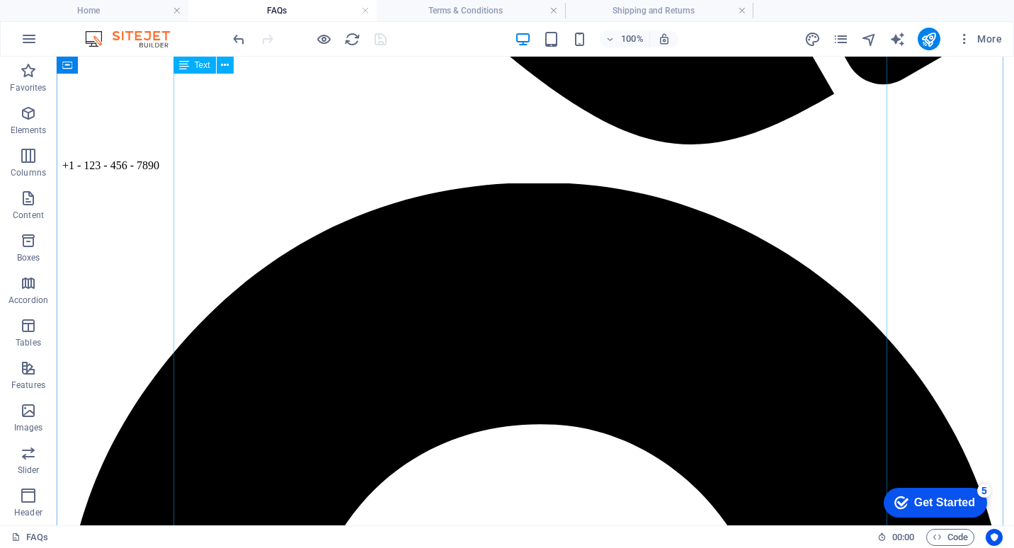
scroll to position [1204, 0]
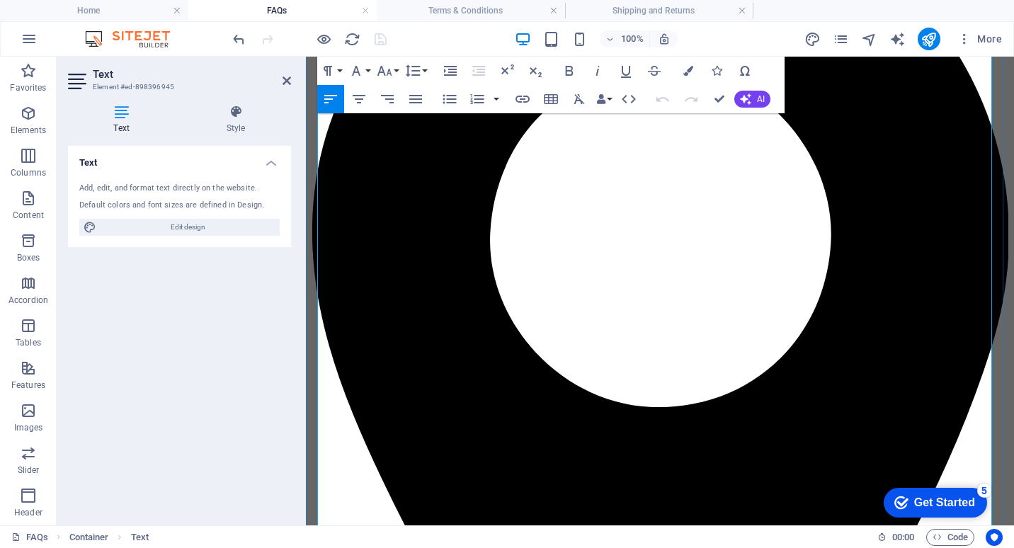
scroll to position [1292, 0]
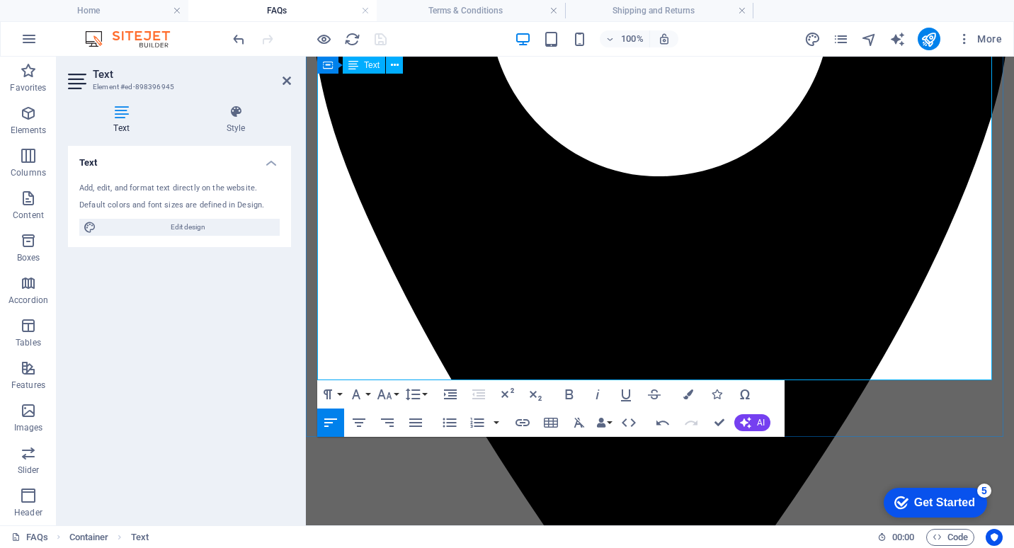
scroll to position [1433, 0]
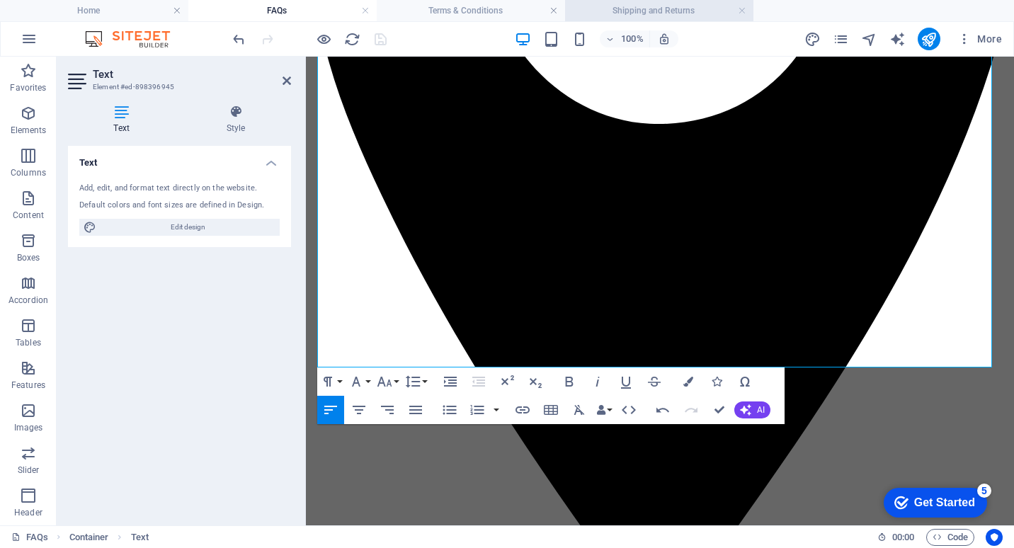
click at [644, 9] on h4 "Shipping and Returns" at bounding box center [659, 11] width 188 height 16
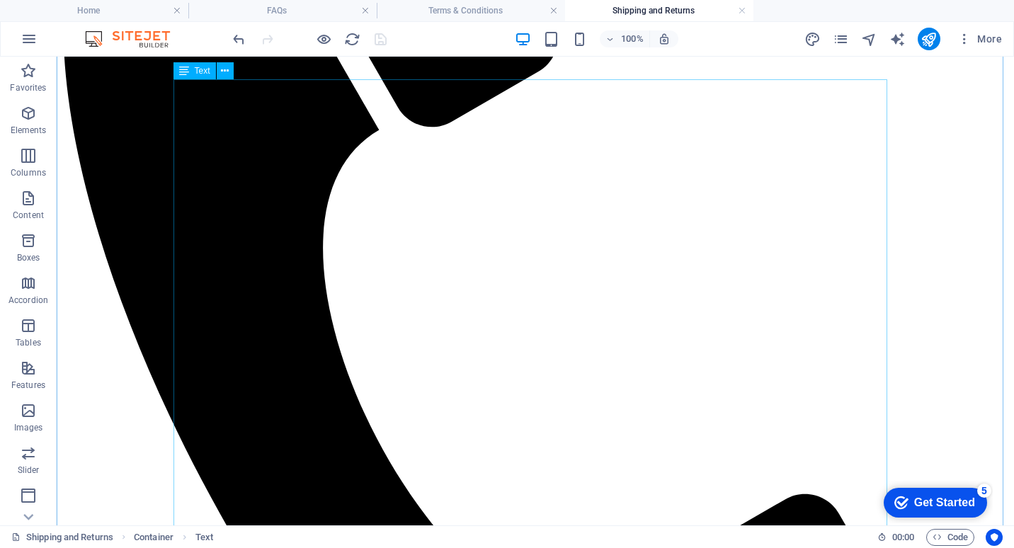
scroll to position [496, 0]
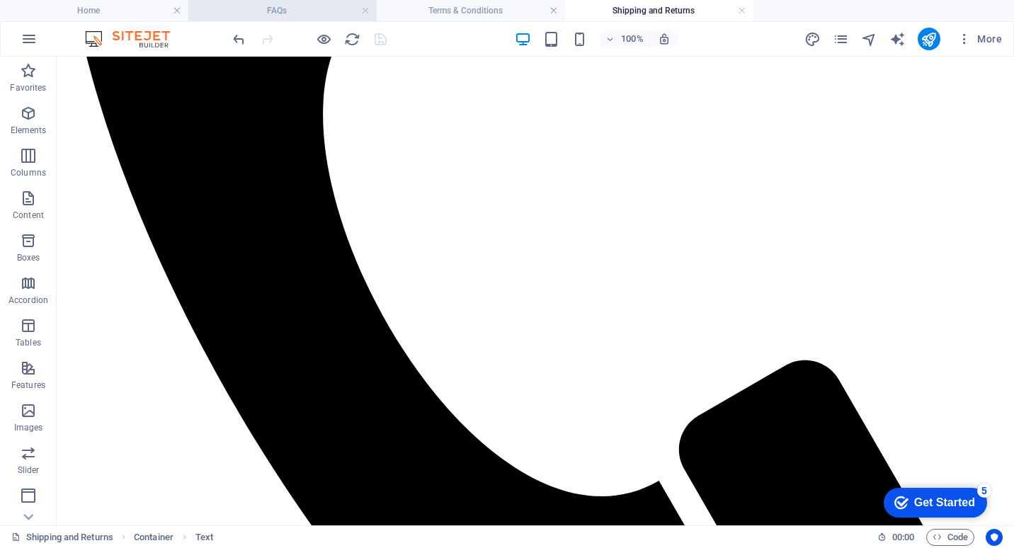
click at [314, 6] on h4 "FAQs" at bounding box center [282, 11] width 188 height 16
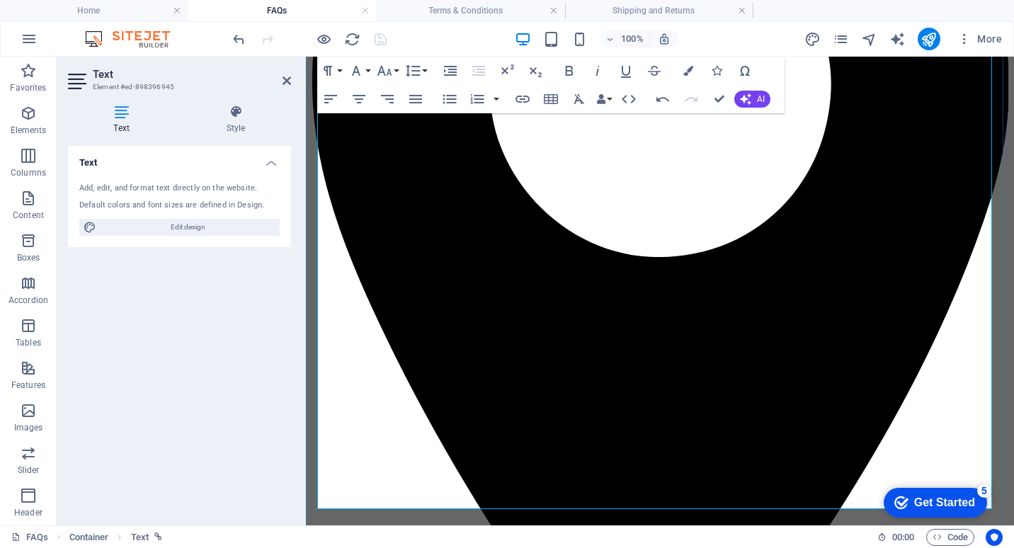
scroll to position [1292, 0]
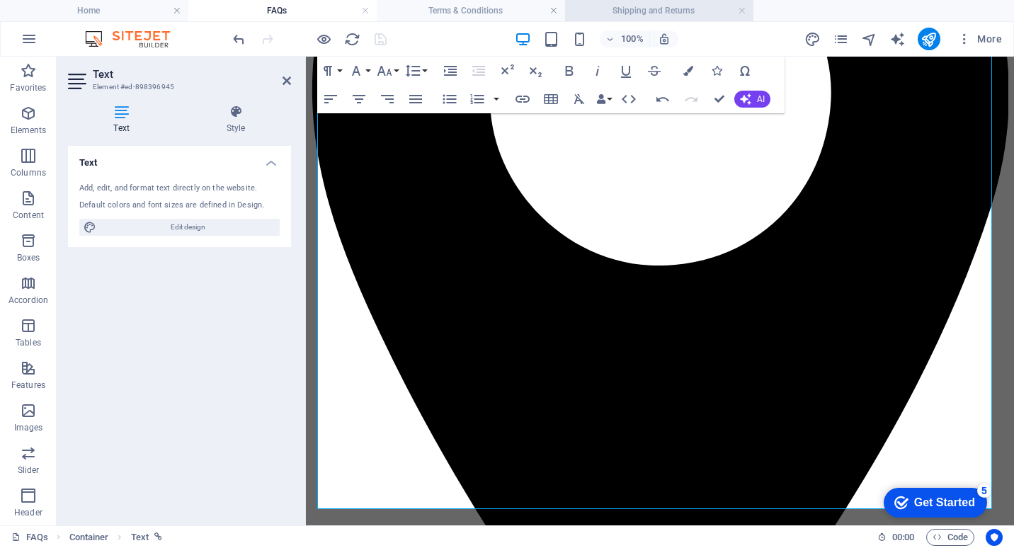
click at [621, 10] on h4 "Shipping and Returns" at bounding box center [659, 11] width 188 height 16
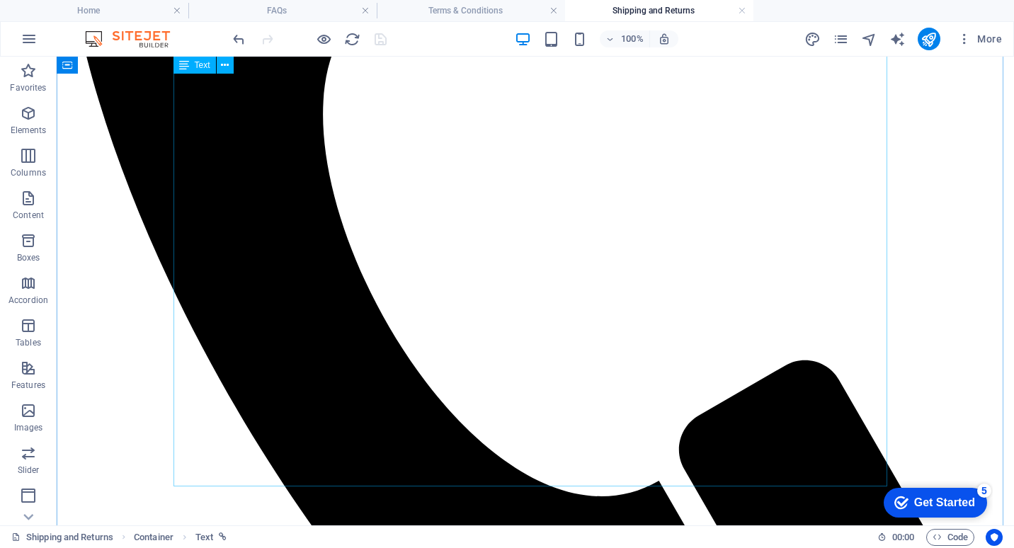
scroll to position [354, 0]
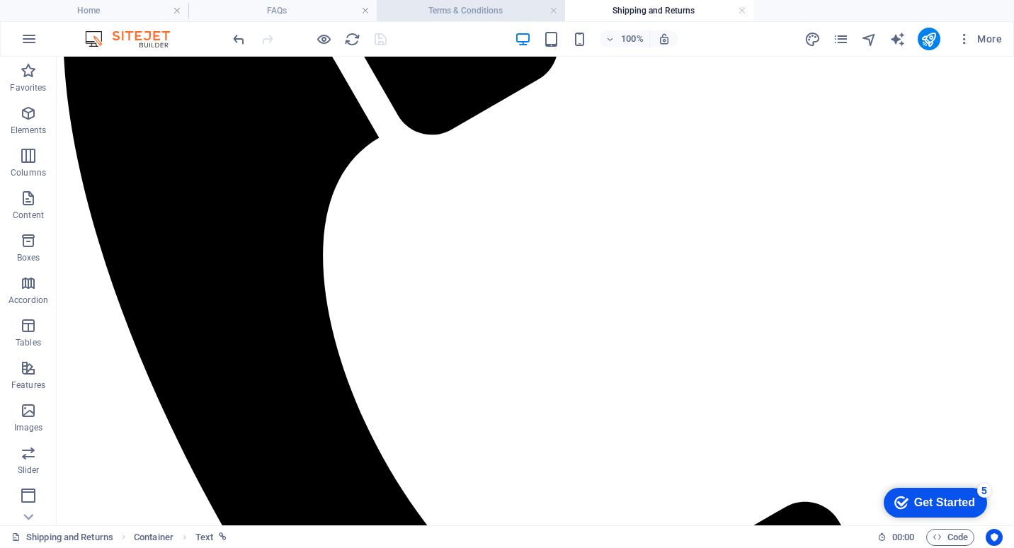
click at [489, 9] on h4 "Terms & Conditions" at bounding box center [471, 11] width 188 height 16
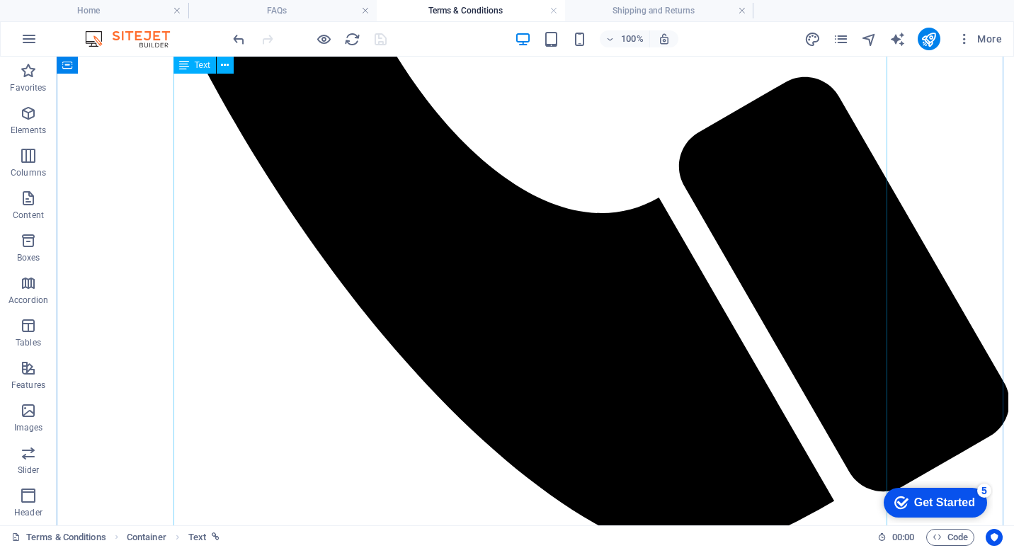
scroll to position [1062, 0]
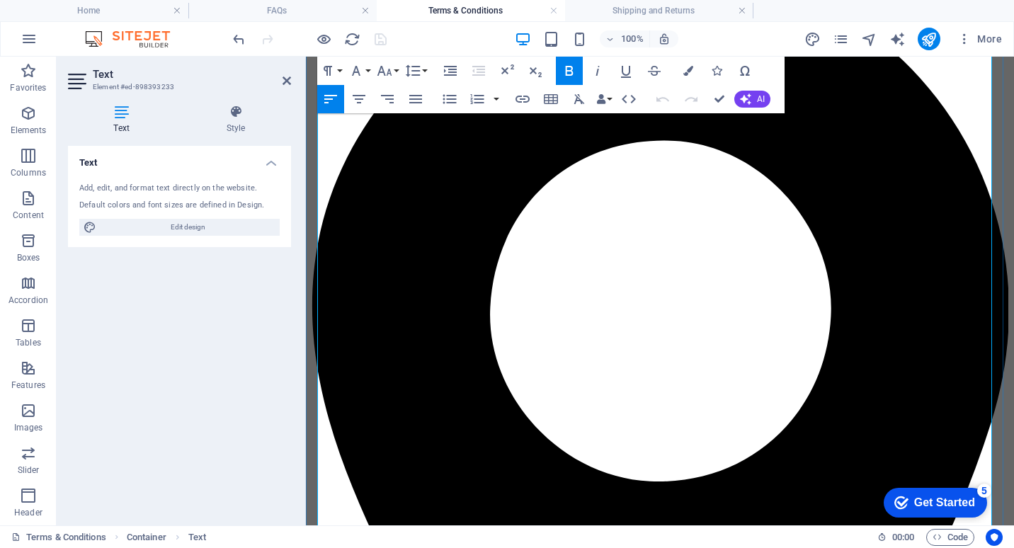
scroll to position [1079, 0]
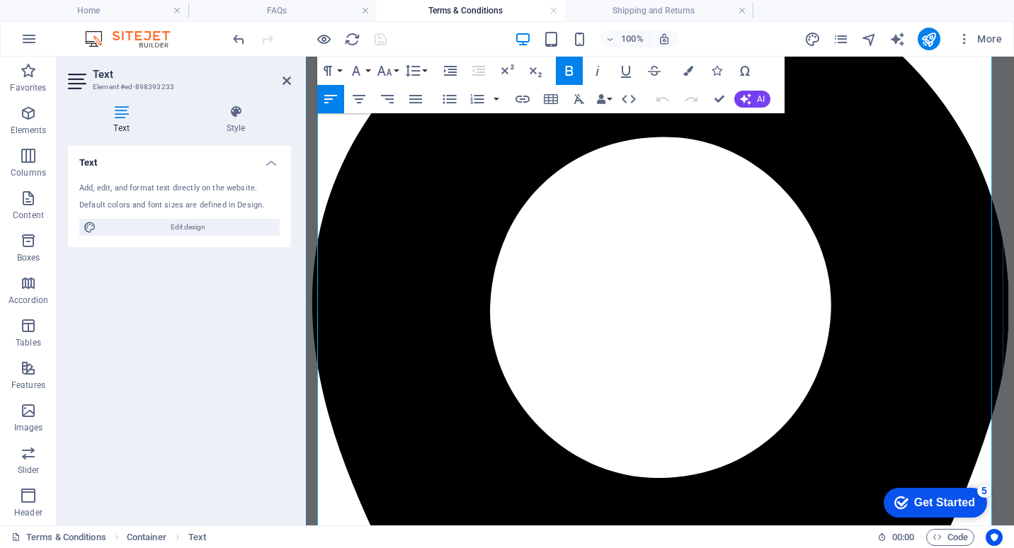
drag, startPoint x: 336, startPoint y: 200, endPoint x: 506, endPoint y: 253, distance: 178.1
copy div "We apply with Australian Consumer Law, which means you are entitled to a refund…"
click at [314, 7] on h4 "FAQs" at bounding box center [282, 11] width 188 height 16
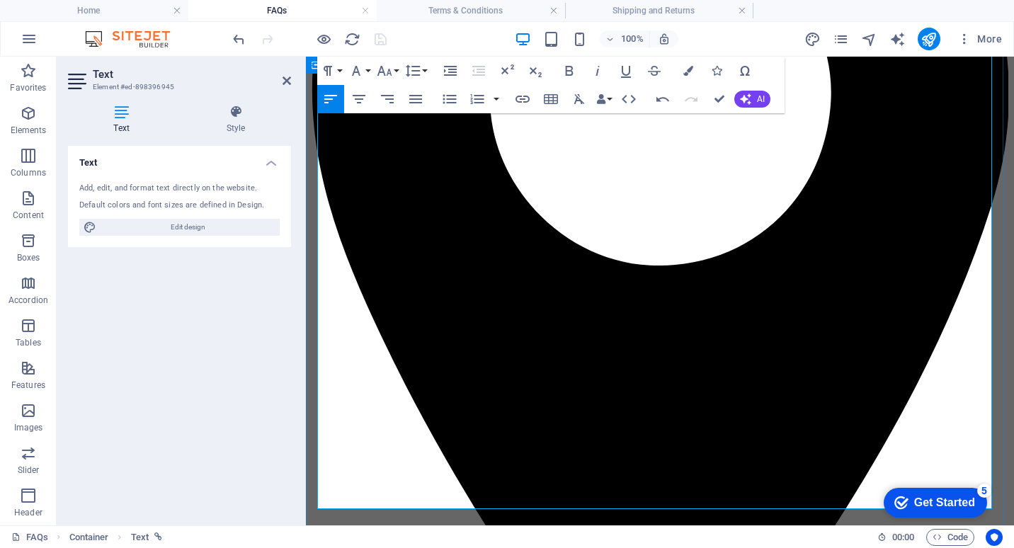
drag, startPoint x: 324, startPoint y: 484, endPoint x: 992, endPoint y: 489, distance: 668.6
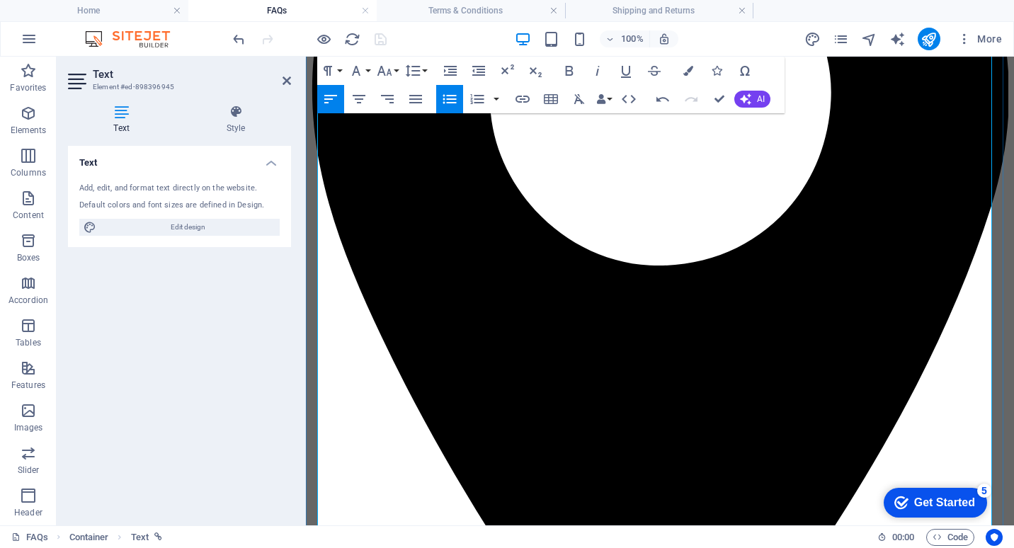
scroll to position [1433, 0]
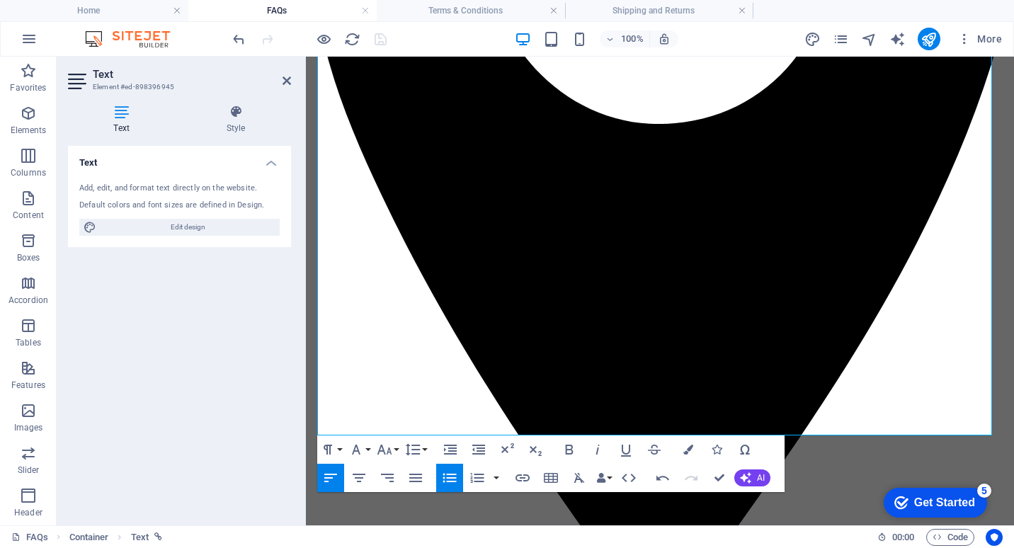
click at [452, 477] on icon "button" at bounding box center [449, 478] width 17 height 17
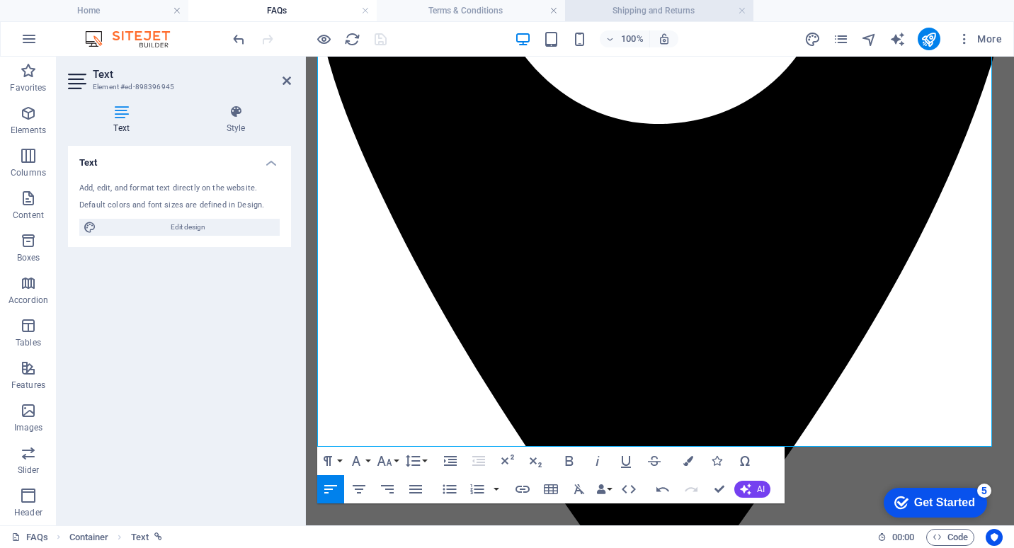
click at [625, 11] on h4 "Shipping and Returns" at bounding box center [659, 11] width 188 height 16
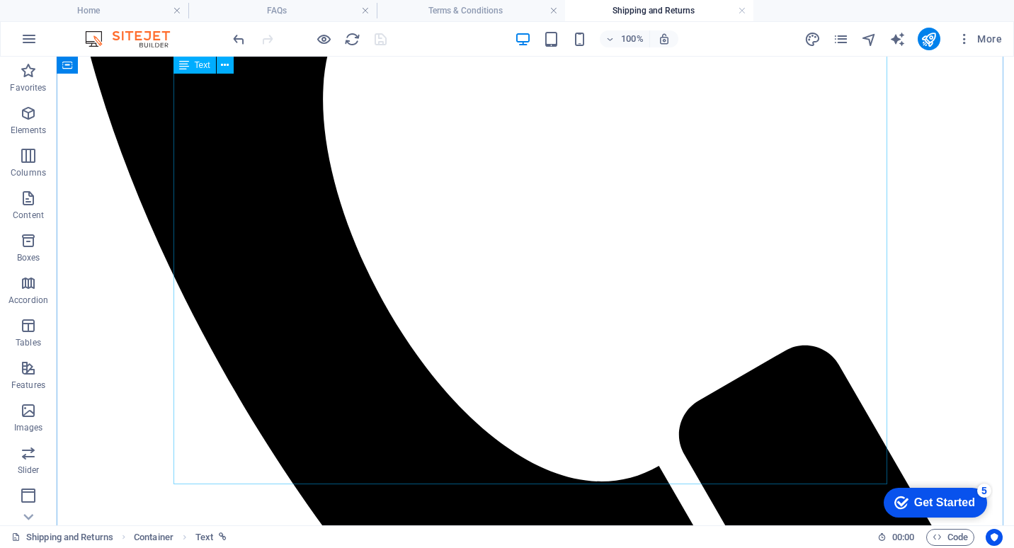
scroll to position [496, 0]
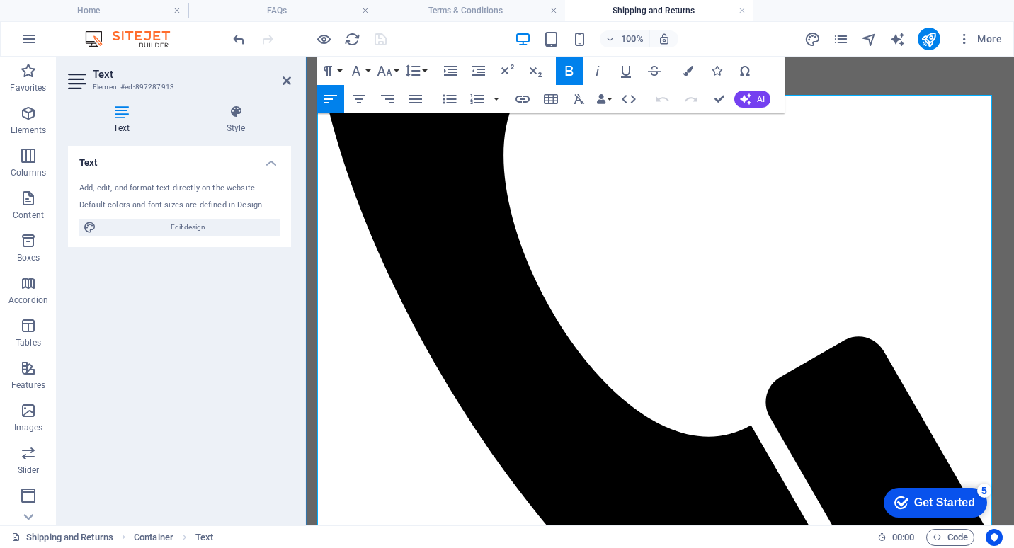
scroll to position [371, 0]
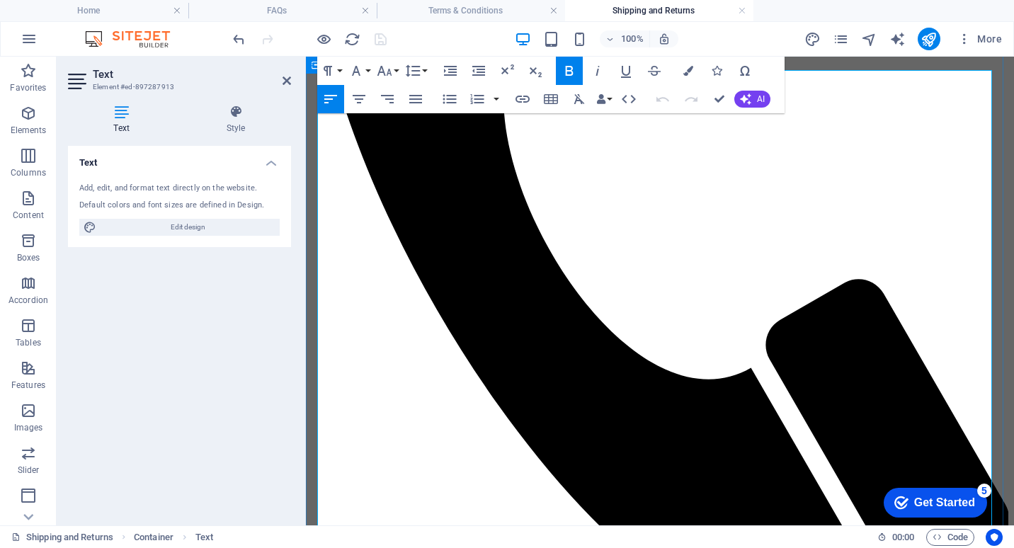
drag, startPoint x: 419, startPoint y: 364, endPoint x: 705, endPoint y: 453, distance: 298.8
copy span "It is the customer’s responsibility to ensure the goods ordered are suitable fo…"
click at [307, 11] on h4 "FAQs" at bounding box center [282, 11] width 188 height 16
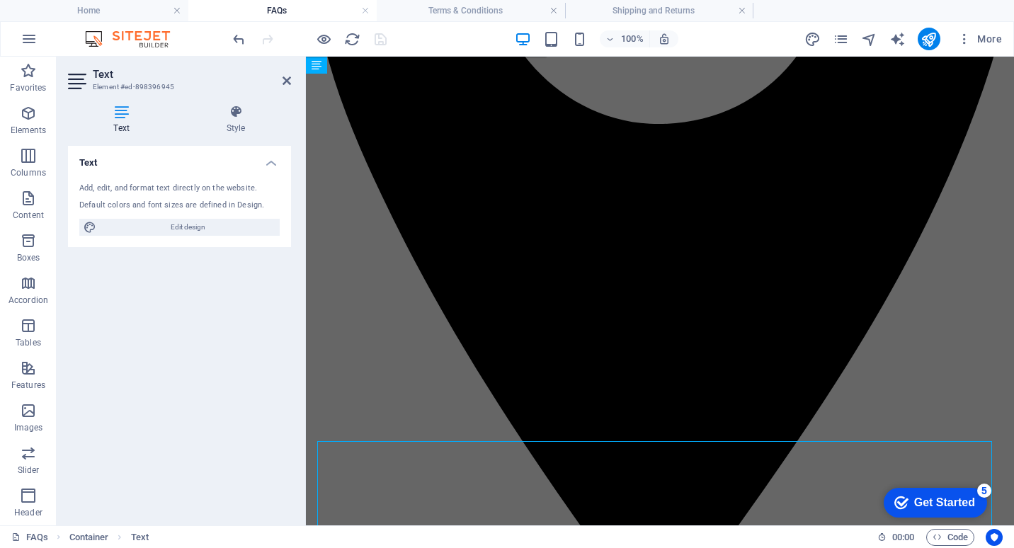
scroll to position [0, 0]
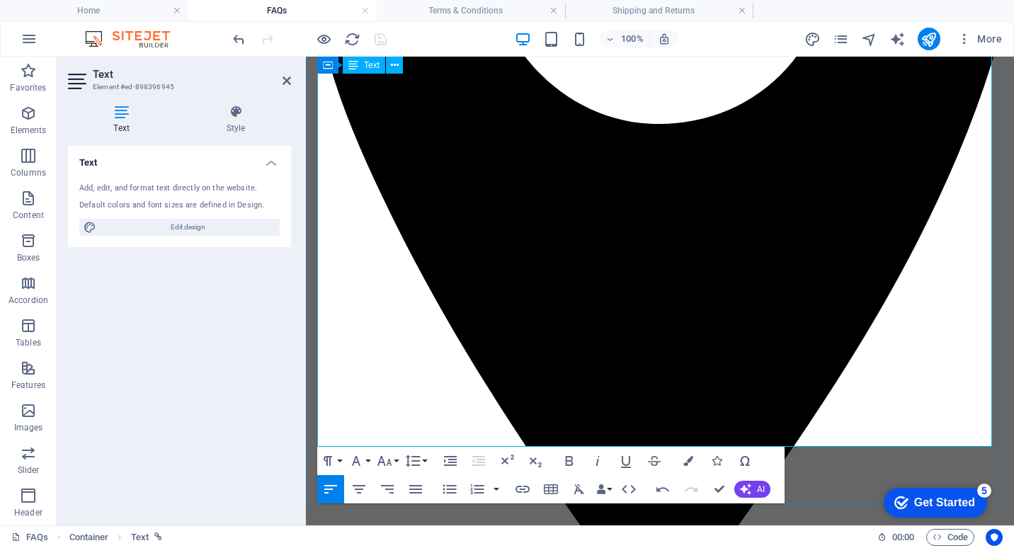
drag, startPoint x: 319, startPoint y: 421, endPoint x: 839, endPoint y: 421, distance: 519.1
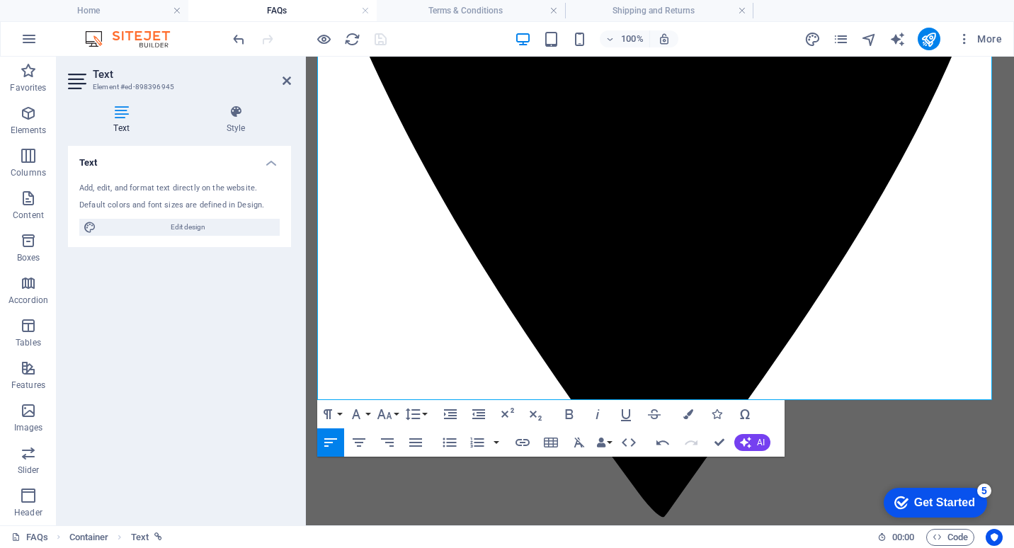
scroll to position [1805, 0]
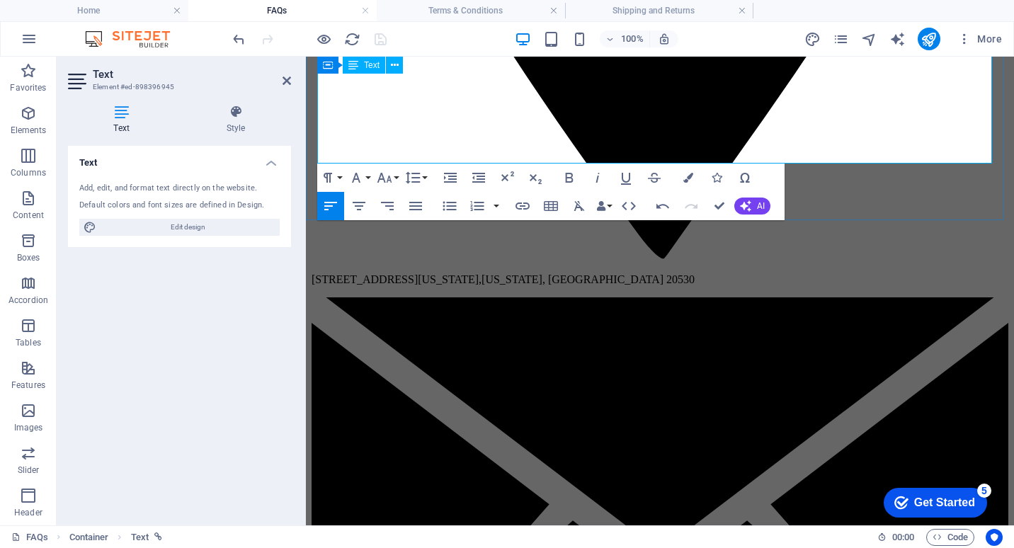
drag, startPoint x: 325, startPoint y: 420, endPoint x: 722, endPoint y: 132, distance: 490.9
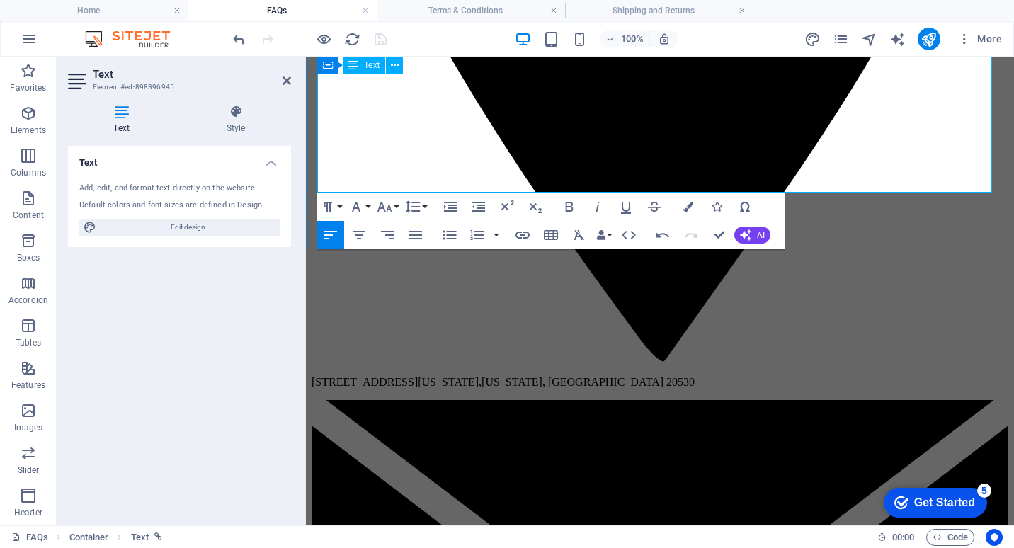
scroll to position [1663, 0]
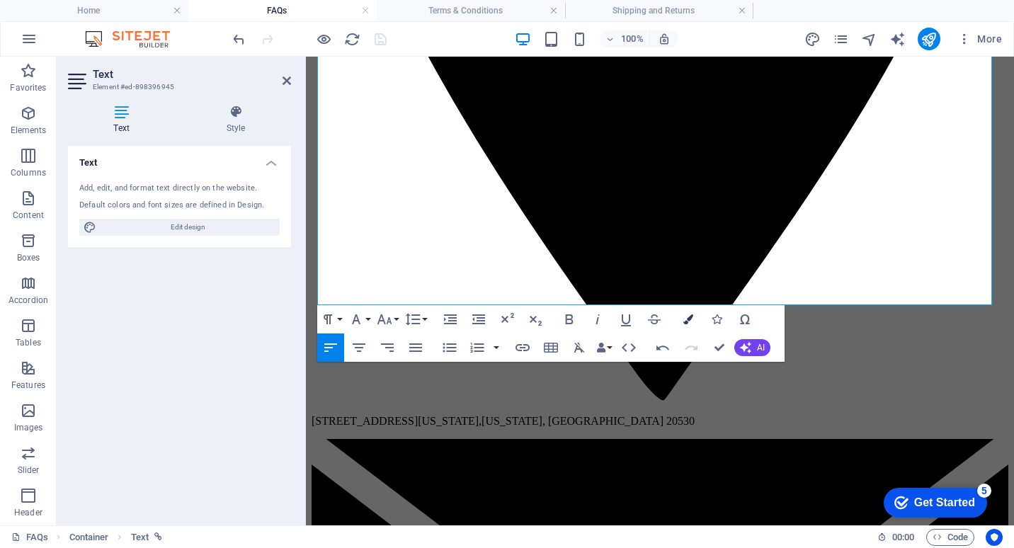
click at [688, 322] on icon "button" at bounding box center [688, 319] width 10 height 10
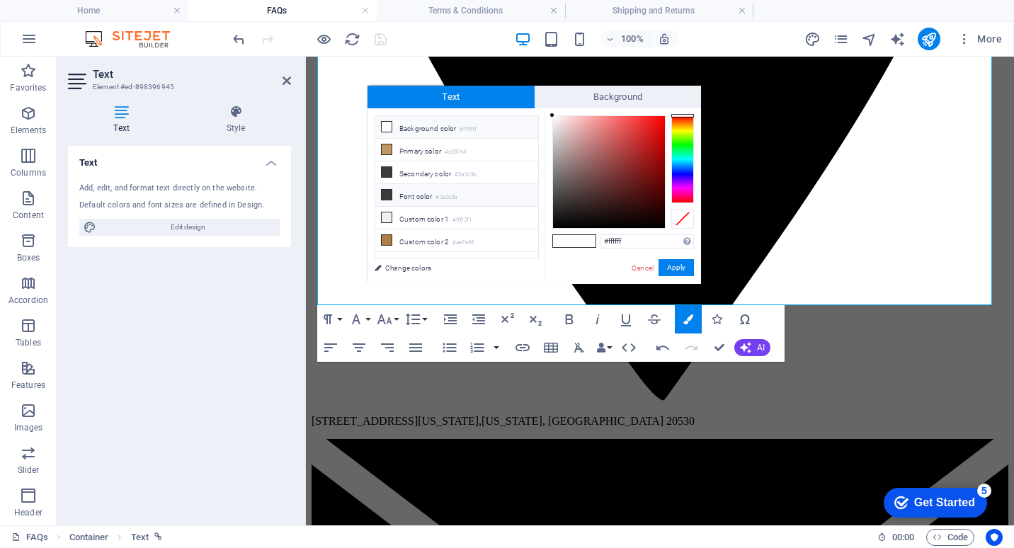
click at [392, 190] on span at bounding box center [386, 194] width 11 height 11
type input "#3a3c3b"
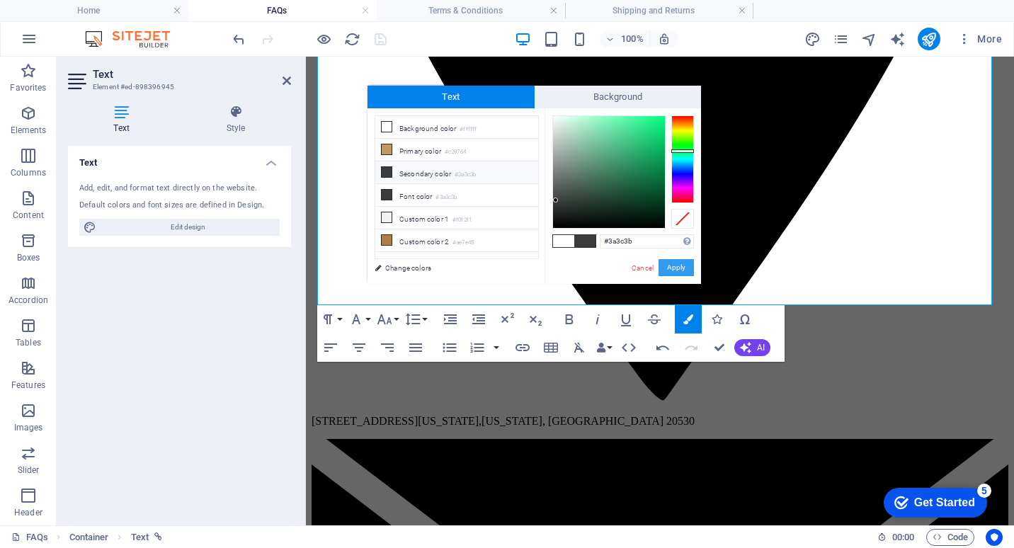
click at [678, 266] on button "Apply" at bounding box center [676, 267] width 35 height 17
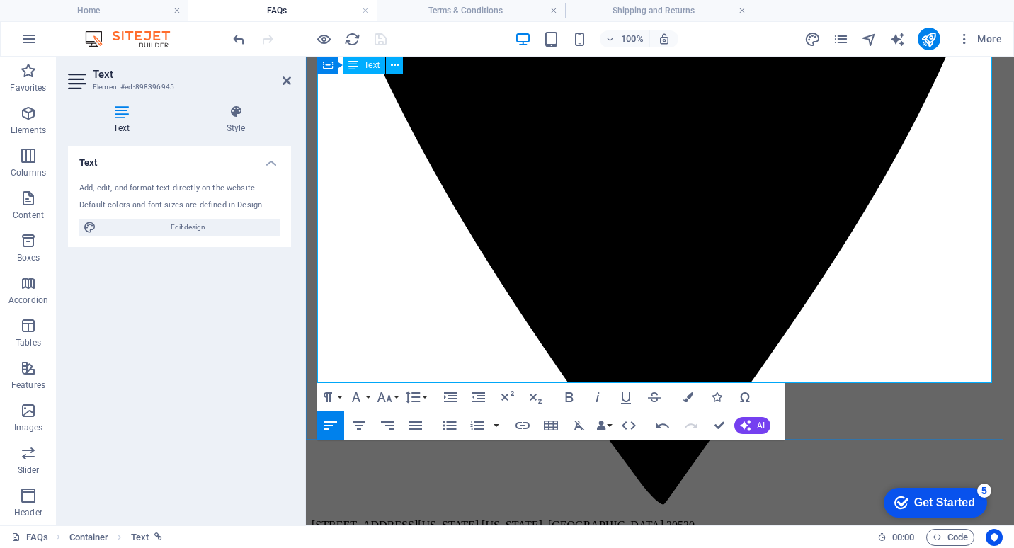
scroll to position [1521, 0]
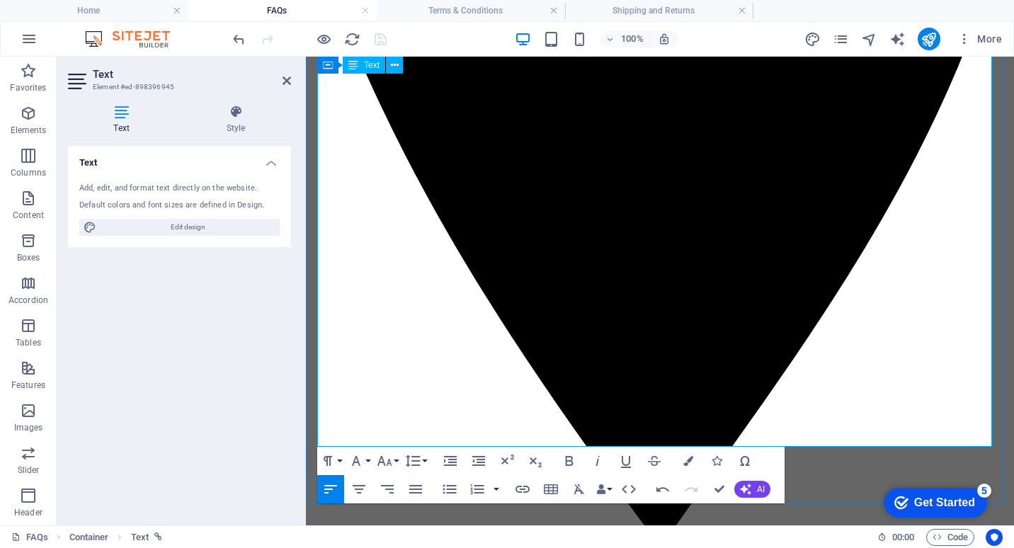
drag, startPoint x: 324, startPoint y: 322, endPoint x: 557, endPoint y: 324, distance: 232.3
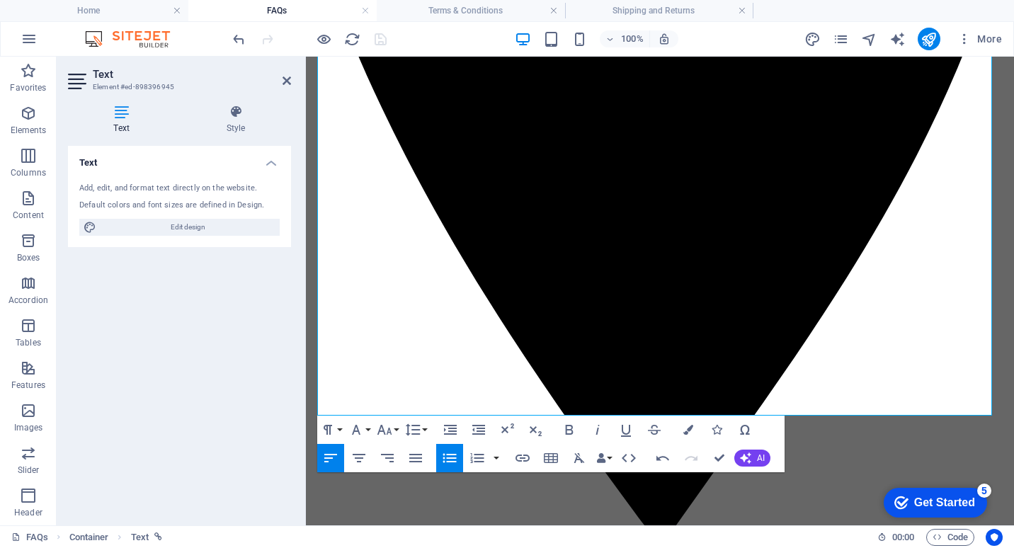
click at [448, 453] on icon "button" at bounding box center [449, 458] width 17 height 17
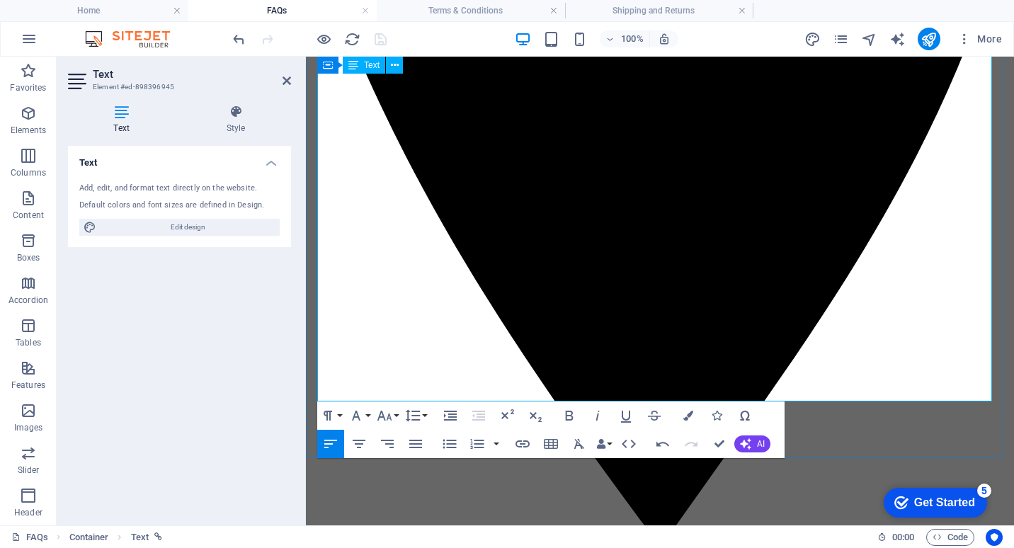
drag, startPoint x: 318, startPoint y: 317, endPoint x: 398, endPoint y: 335, distance: 82.1
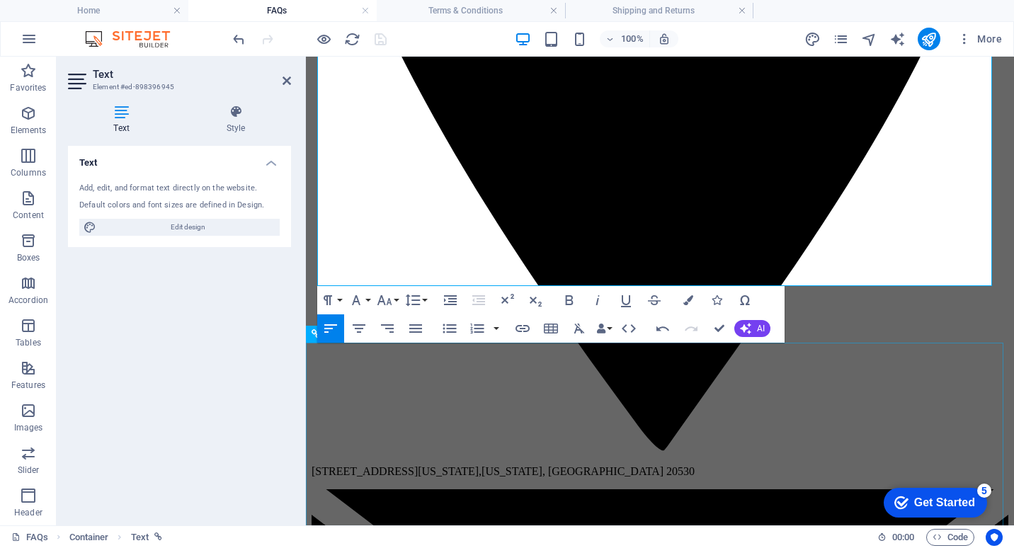
scroll to position [1663, 0]
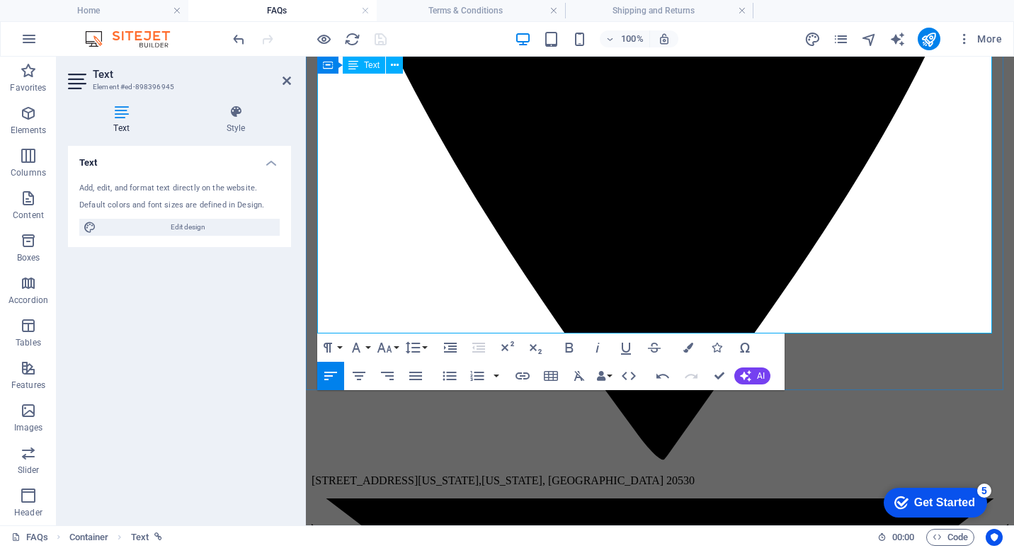
scroll to position [1592, 0]
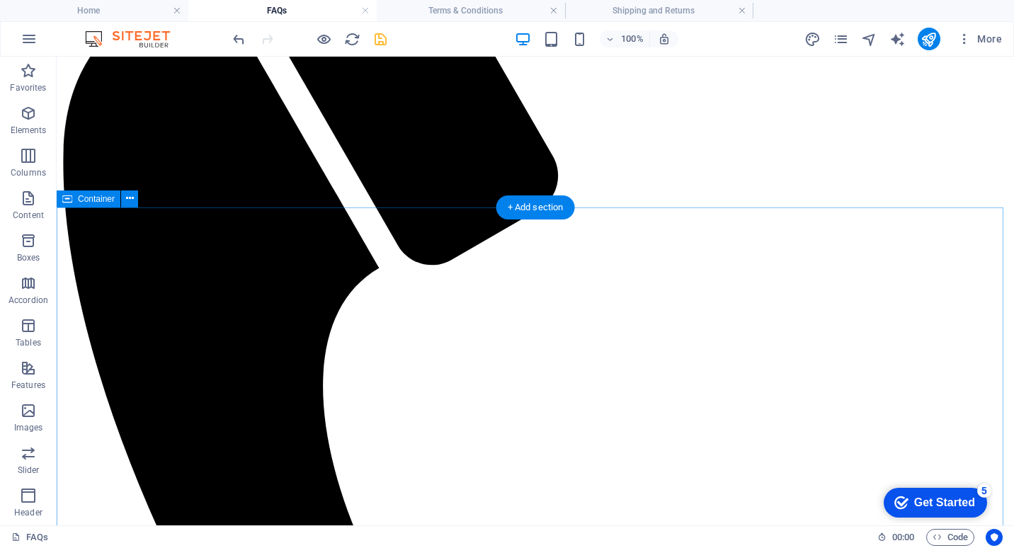
scroll to position [142, 0]
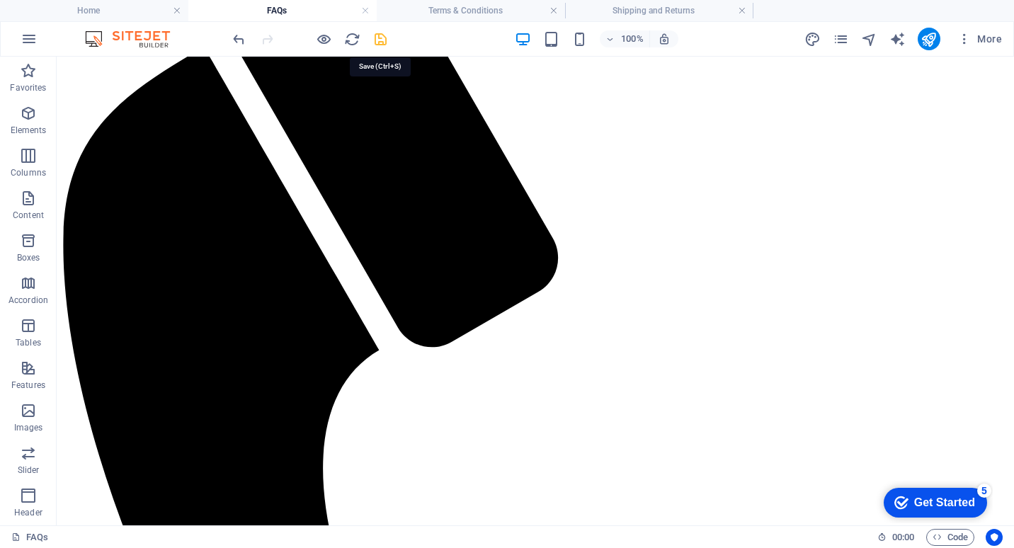
click at [384, 42] on icon "save" at bounding box center [381, 39] width 16 height 16
click at [632, 5] on h4 "Shipping and Returns" at bounding box center [659, 11] width 188 height 16
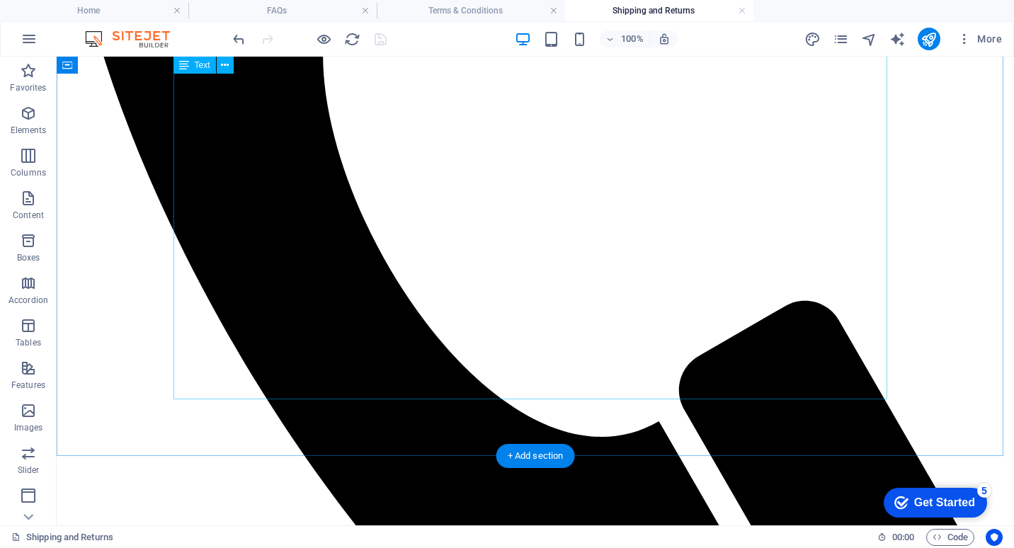
scroll to position [584, 0]
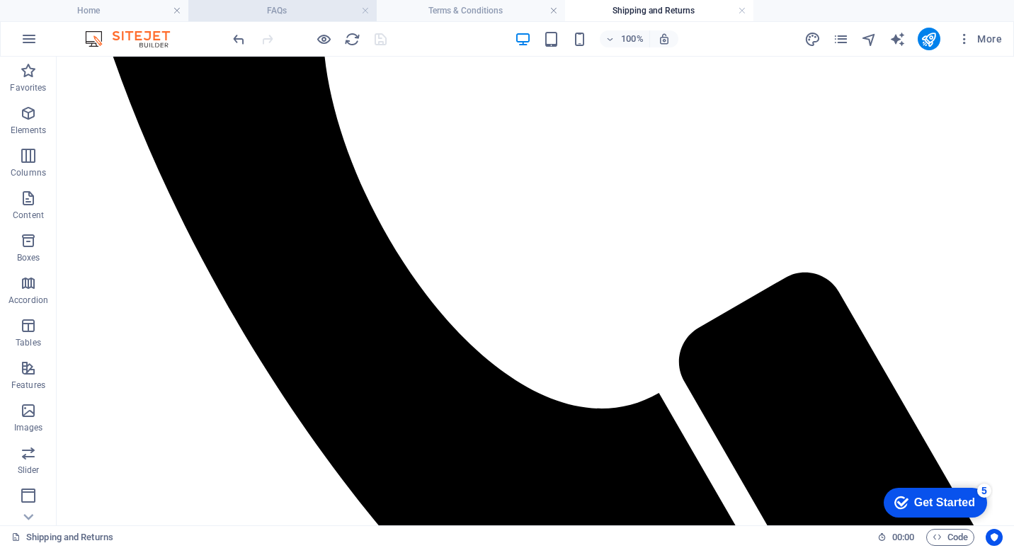
click at [311, 1] on li "FAQs" at bounding box center [282, 10] width 188 height 21
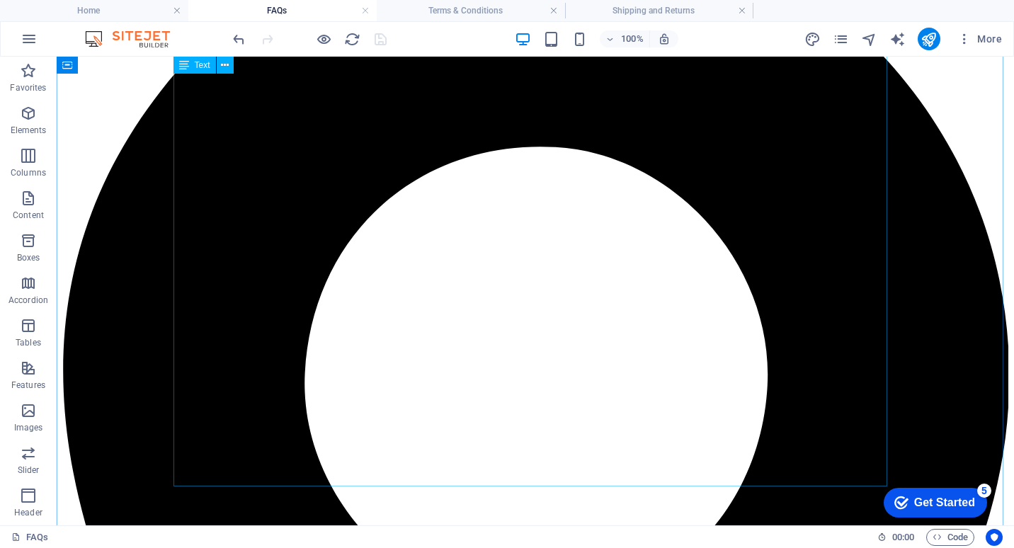
scroll to position [1487, 0]
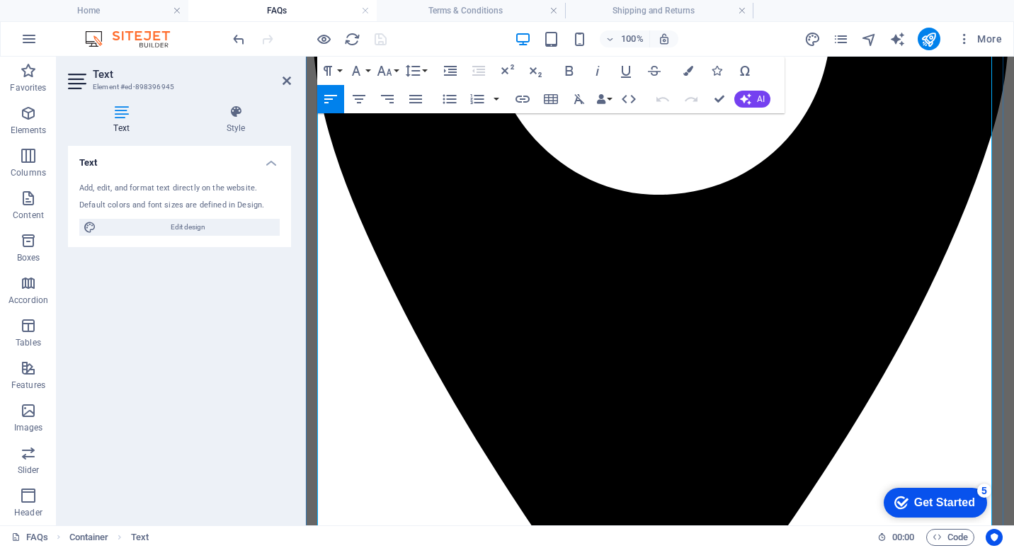
scroll to position [1646, 0]
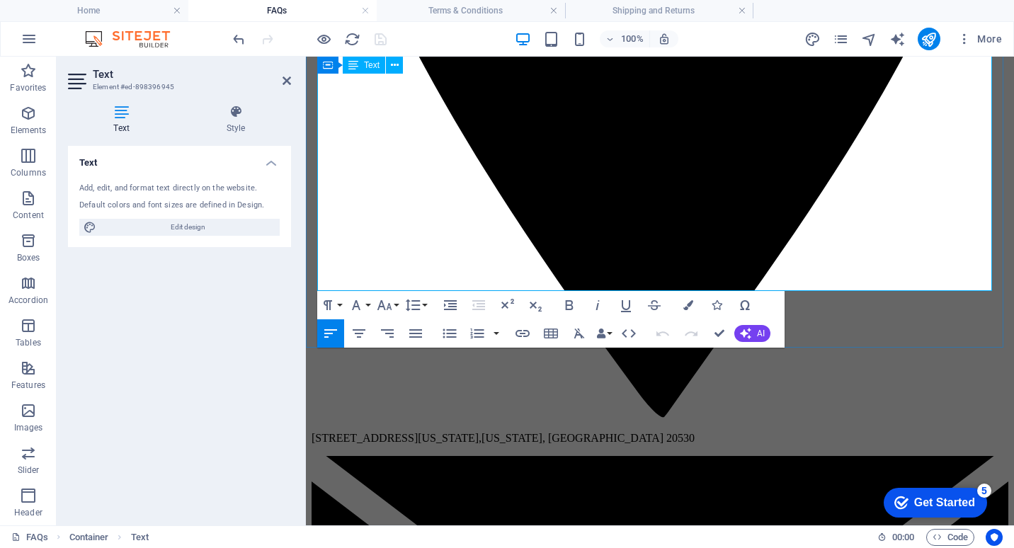
drag, startPoint x: 349, startPoint y: 225, endPoint x: 627, endPoint y: 223, distance: 277.6
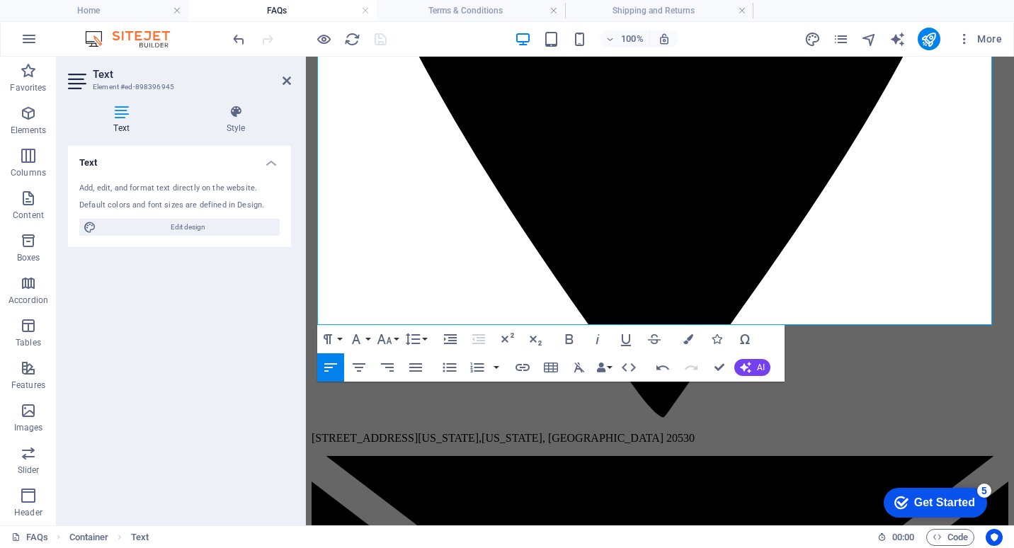
drag, startPoint x: 617, startPoint y: 303, endPoint x: 282, endPoint y: 295, distance: 335.1
click at [686, 341] on icon "button" at bounding box center [688, 339] width 10 height 10
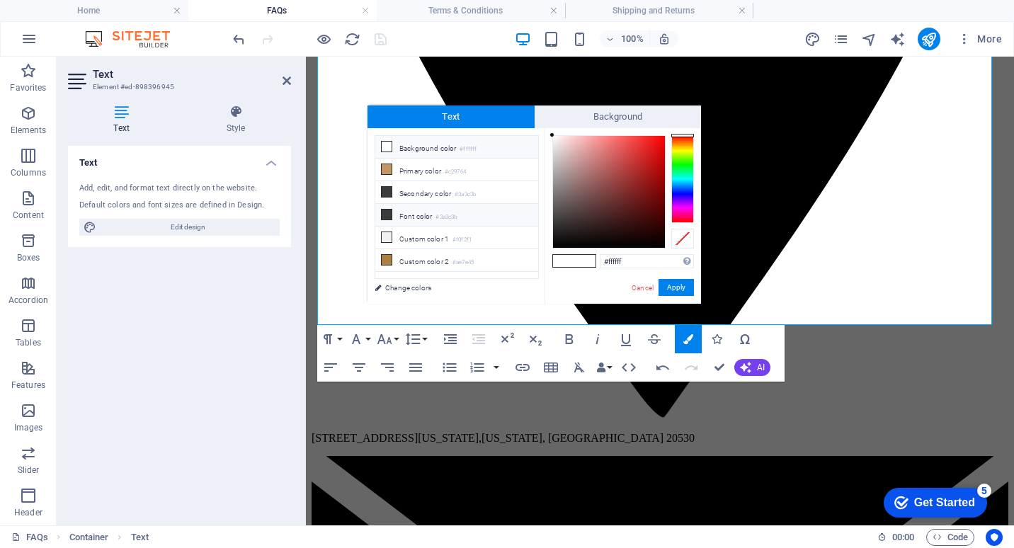
click at [387, 212] on icon at bounding box center [387, 215] width 10 height 10
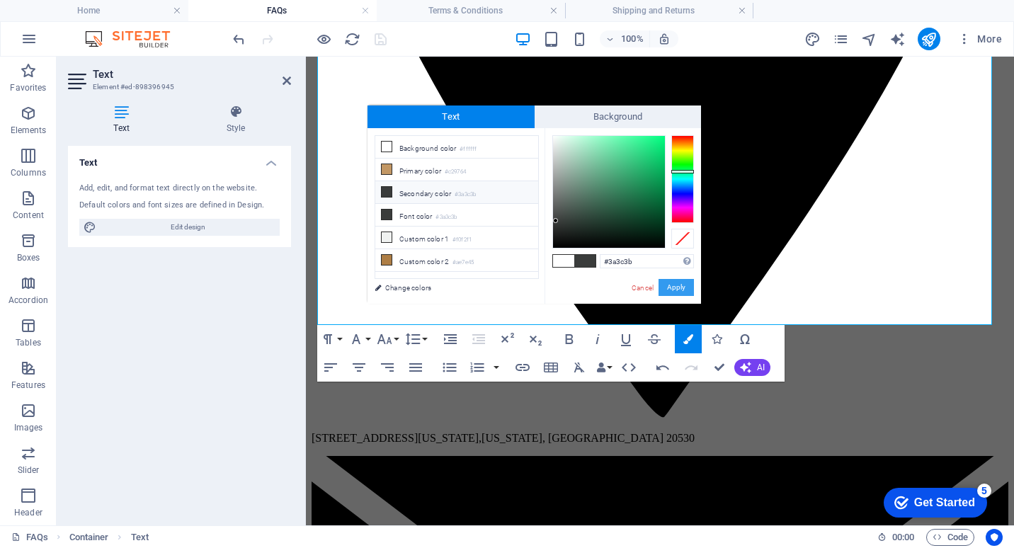
click at [682, 285] on button "Apply" at bounding box center [676, 287] width 35 height 17
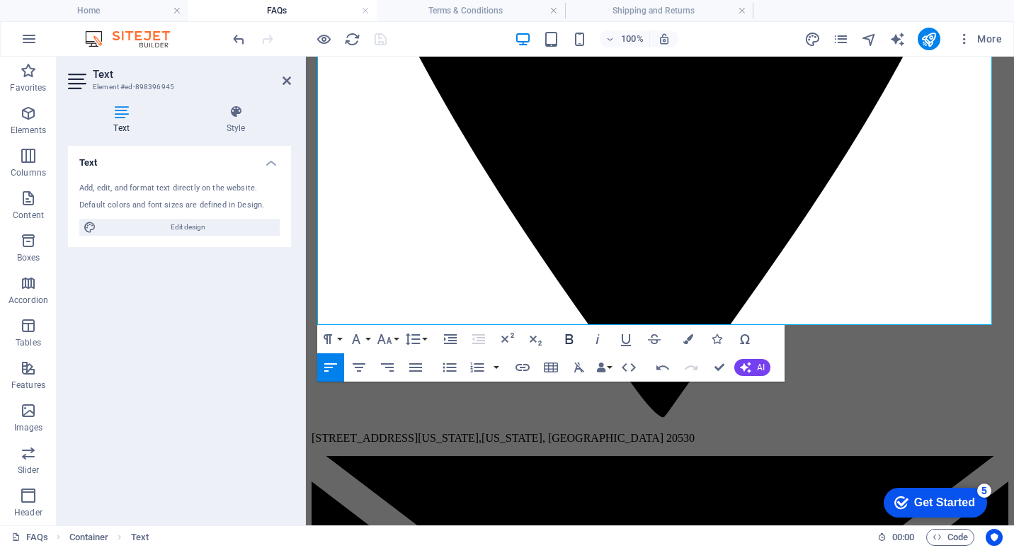
click at [566, 339] on icon "button" at bounding box center [570, 339] width 8 height 10
drag, startPoint x: 489, startPoint y: 316, endPoint x: 581, endPoint y: 374, distance: 108.9
drag, startPoint x: 598, startPoint y: 317, endPoint x: 584, endPoint y: 397, distance: 81.4
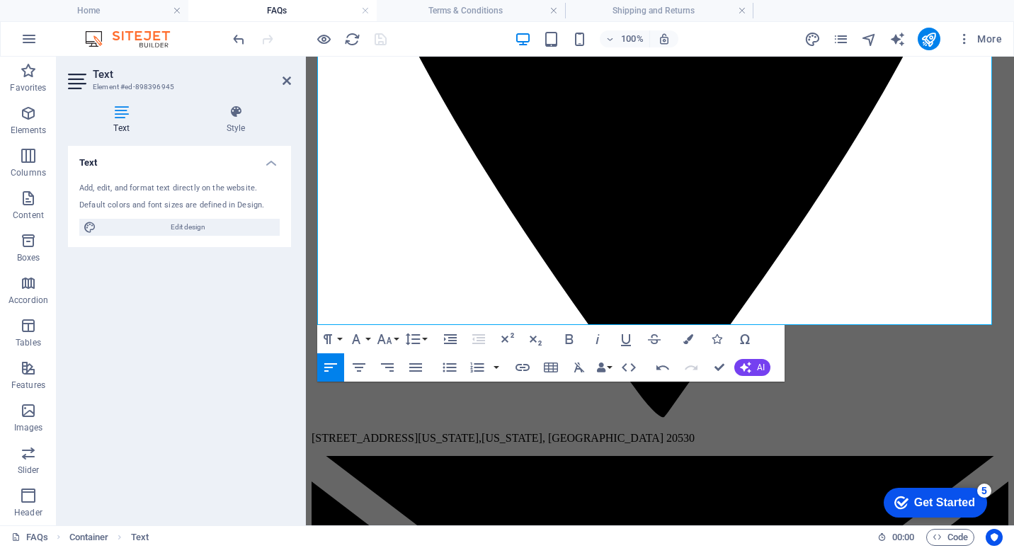
click at [688, 341] on icon "button" at bounding box center [688, 339] width 10 height 10
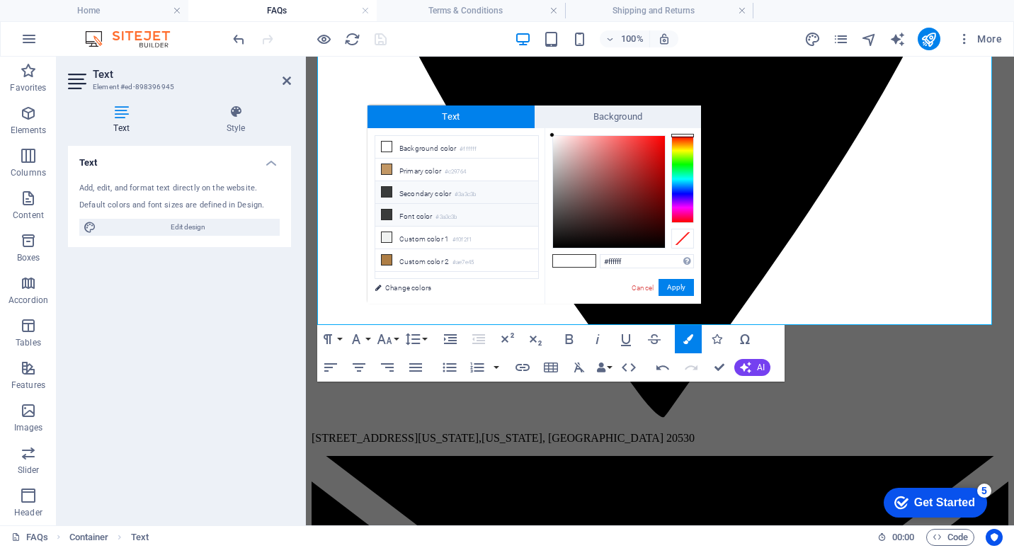
click at [390, 212] on icon at bounding box center [387, 215] width 10 height 10
type input "#3a3c3b"
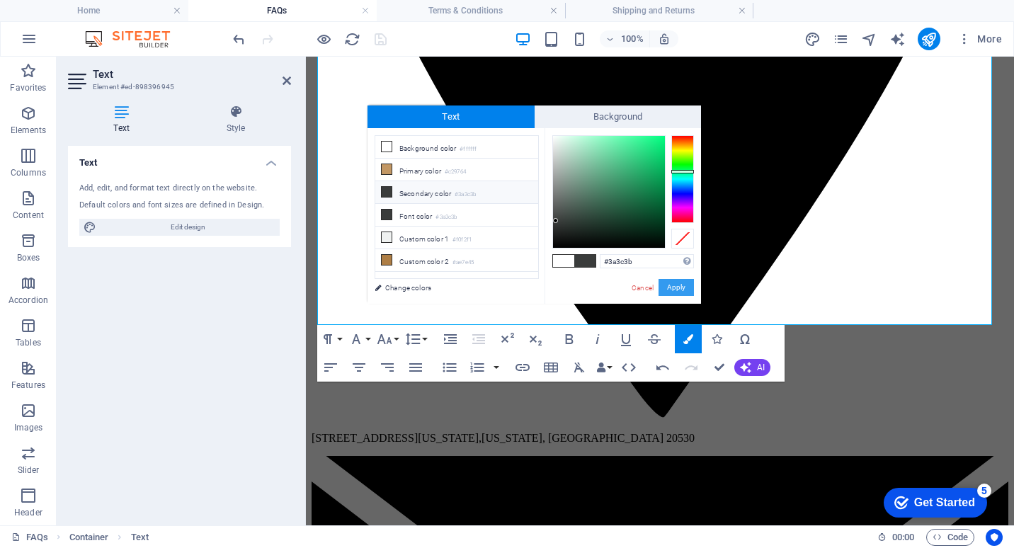
click at [681, 288] on button "Apply" at bounding box center [676, 287] width 35 height 17
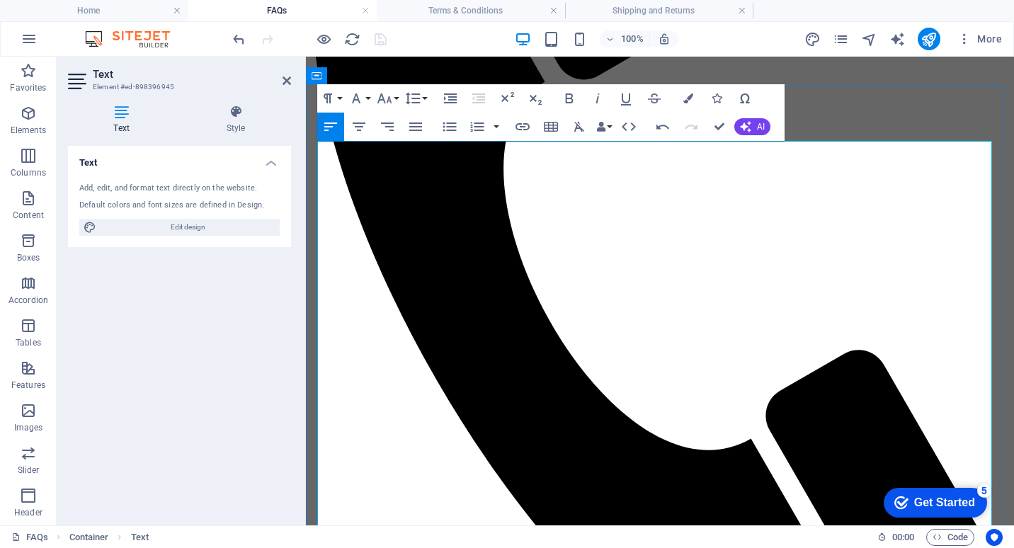
scroll to position [229, 0]
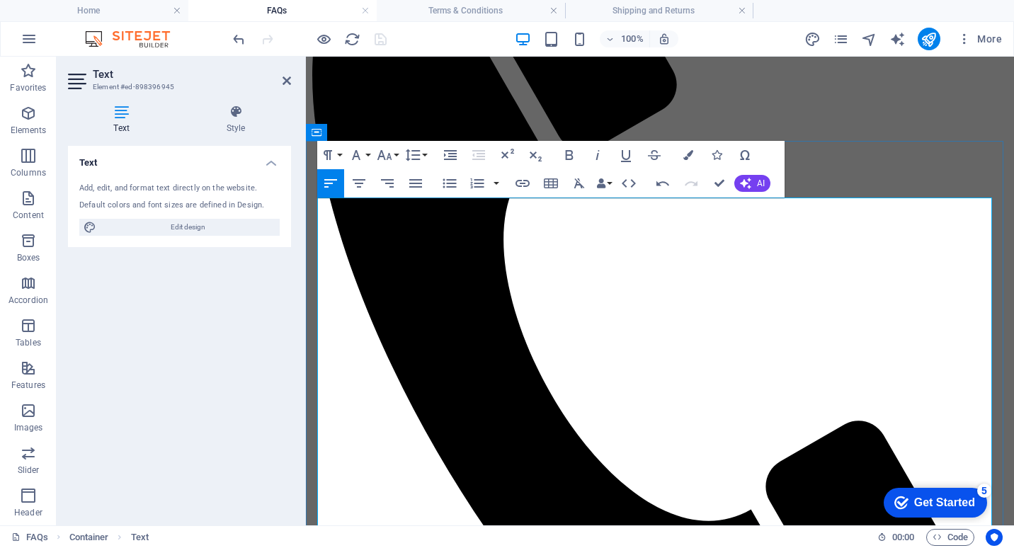
scroll to position [513, 0]
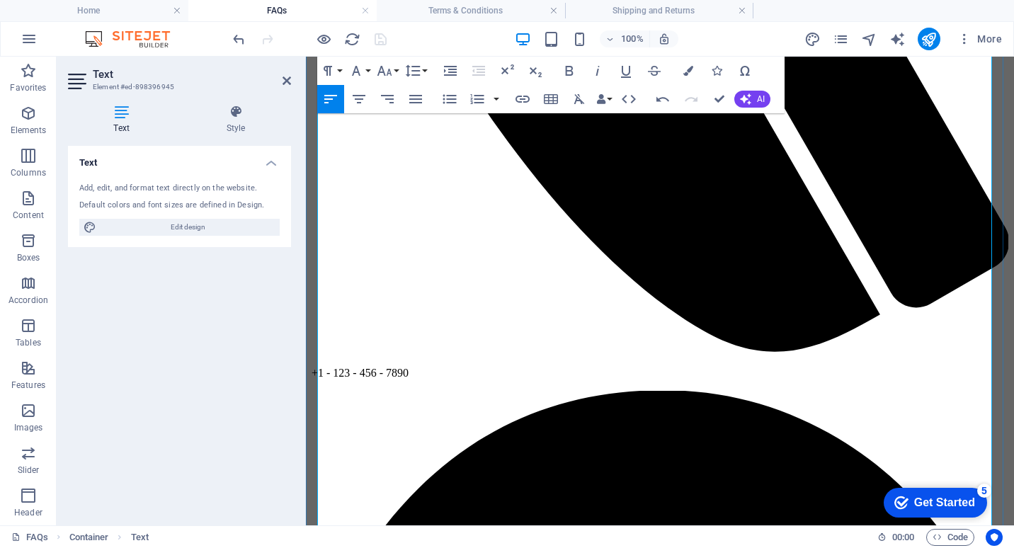
scroll to position [725, 0]
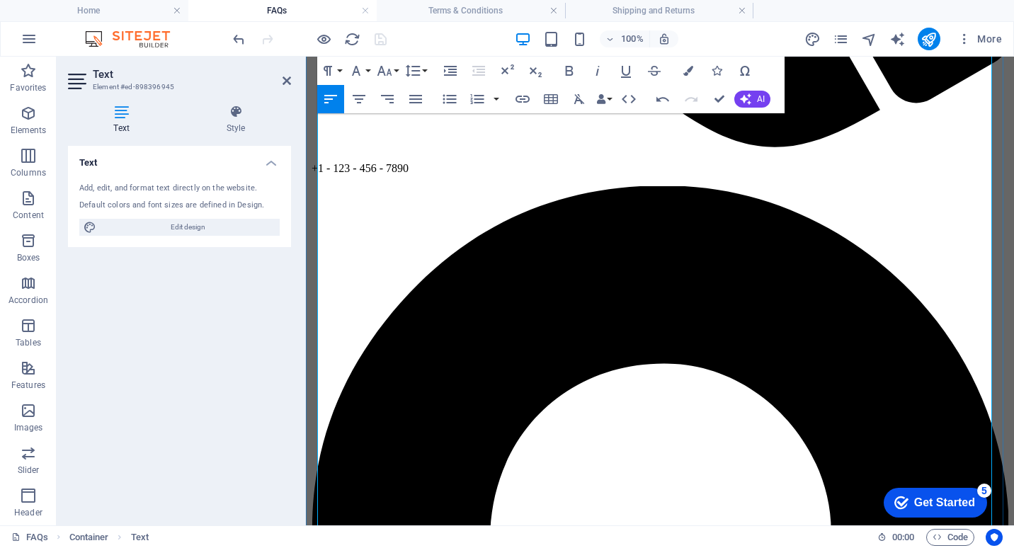
scroll to position [1008, 0]
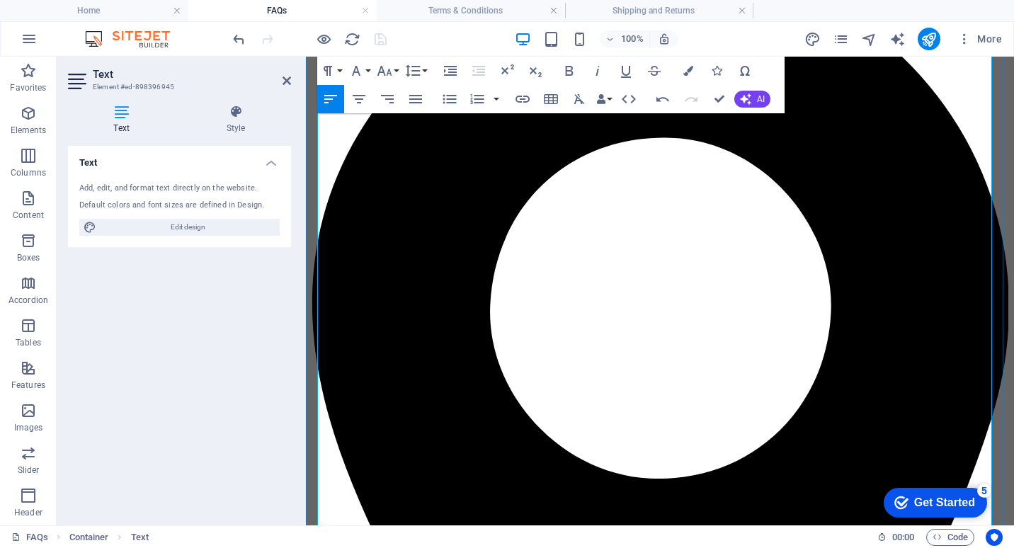
scroll to position [1221, 0]
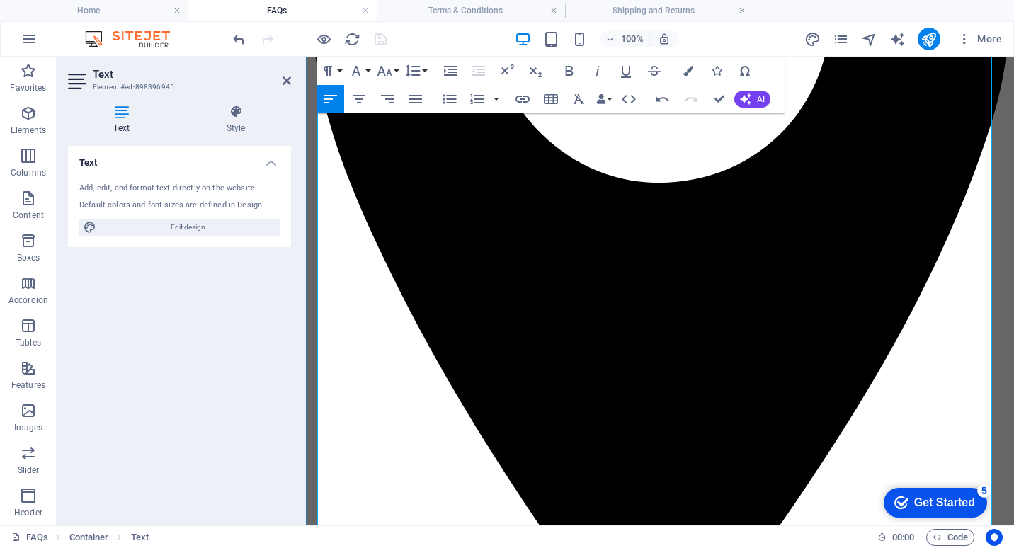
scroll to position [1433, 0]
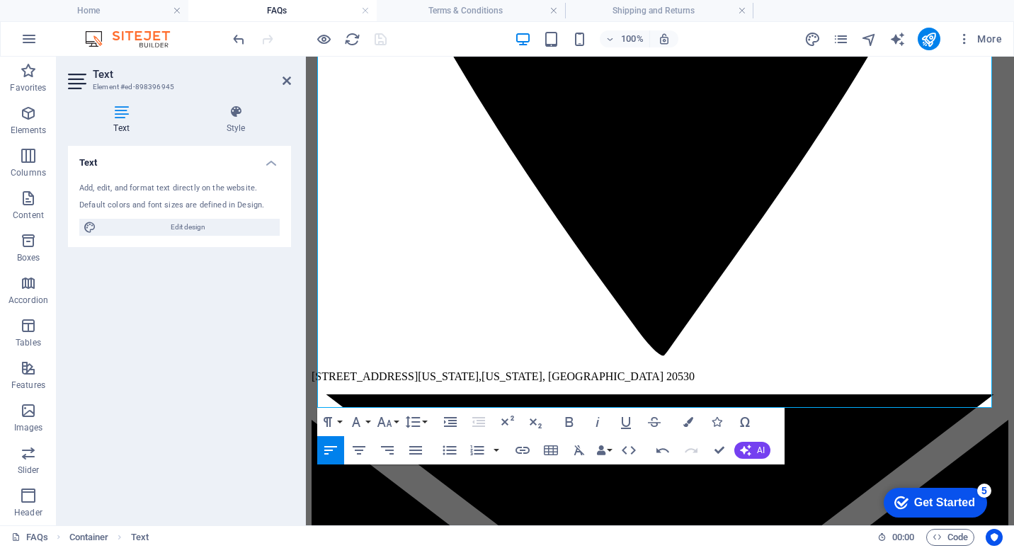
scroll to position [1717, 0]
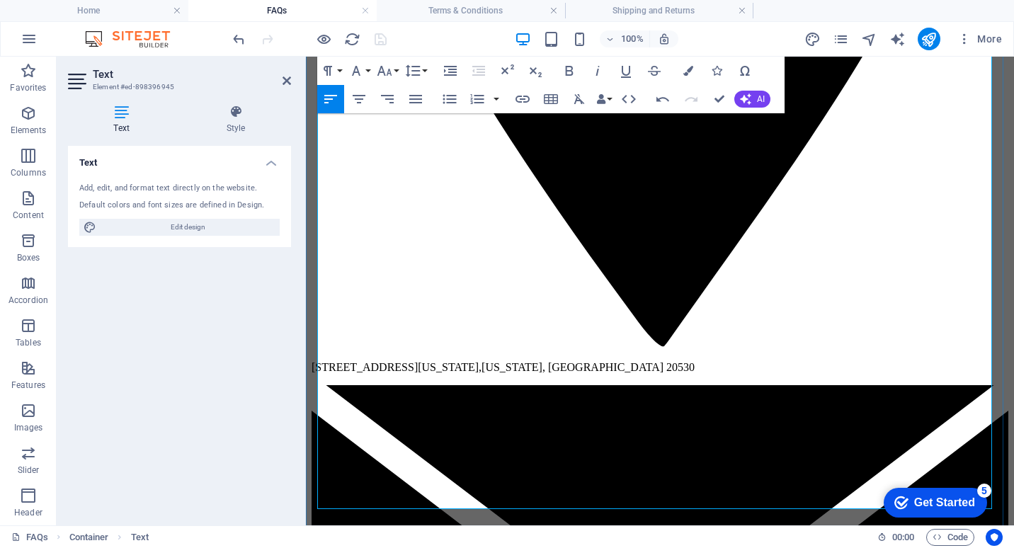
drag, startPoint x: 585, startPoint y: 465, endPoint x: 630, endPoint y: 465, distance: 44.6
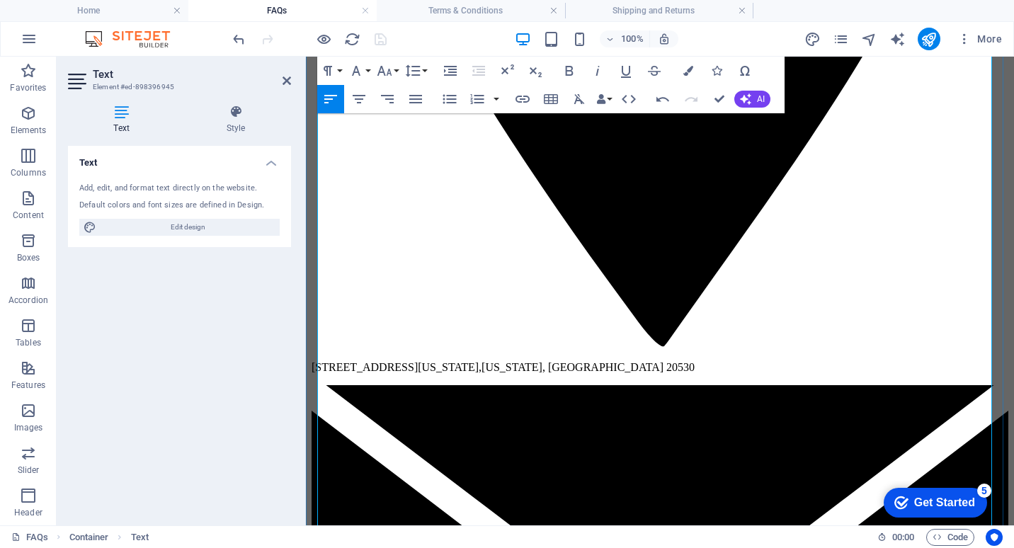
drag, startPoint x: 800, startPoint y: 484, endPoint x: 802, endPoint y: 506, distance: 22.8
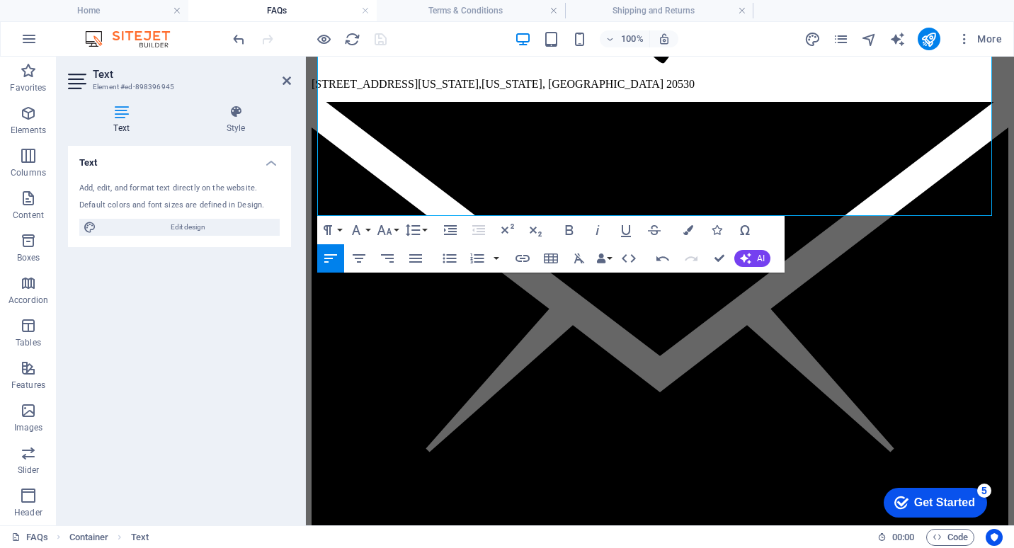
scroll to position [2062, 0]
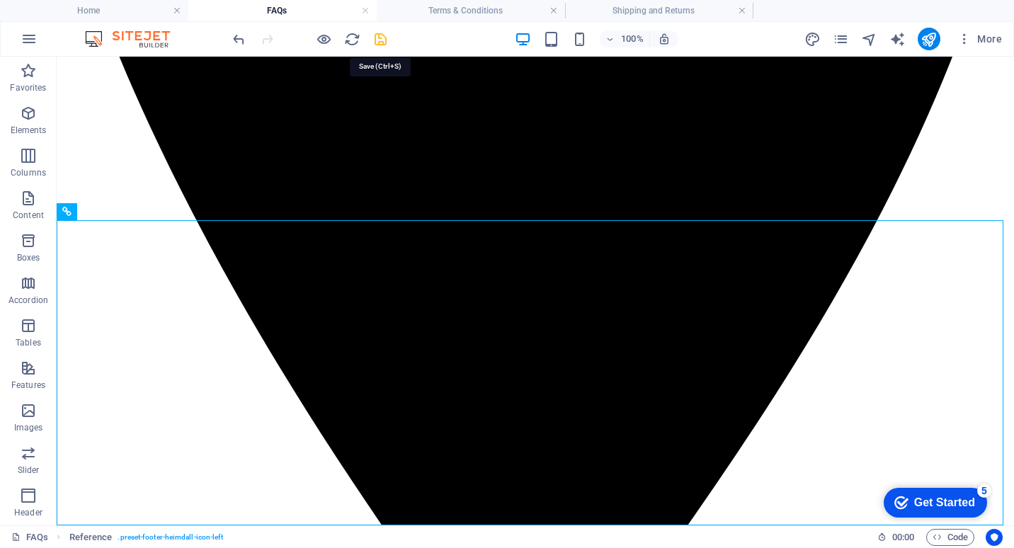
click at [382, 38] on icon "save" at bounding box center [381, 39] width 16 height 16
